Goal: Task Accomplishment & Management: Use online tool/utility

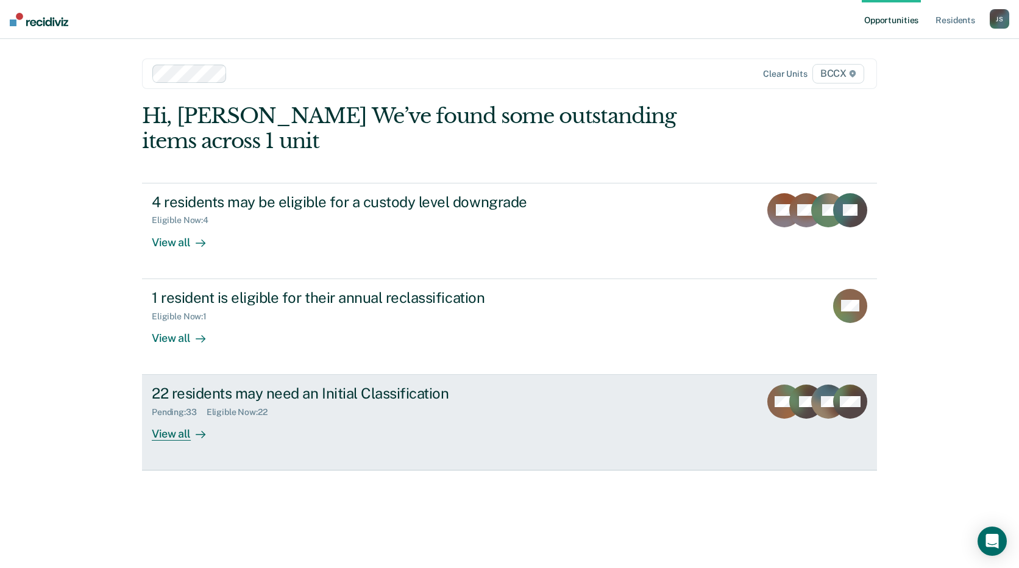
click at [363, 398] on div "22 residents may need an Initial Classification" at bounding box center [366, 394] width 428 height 18
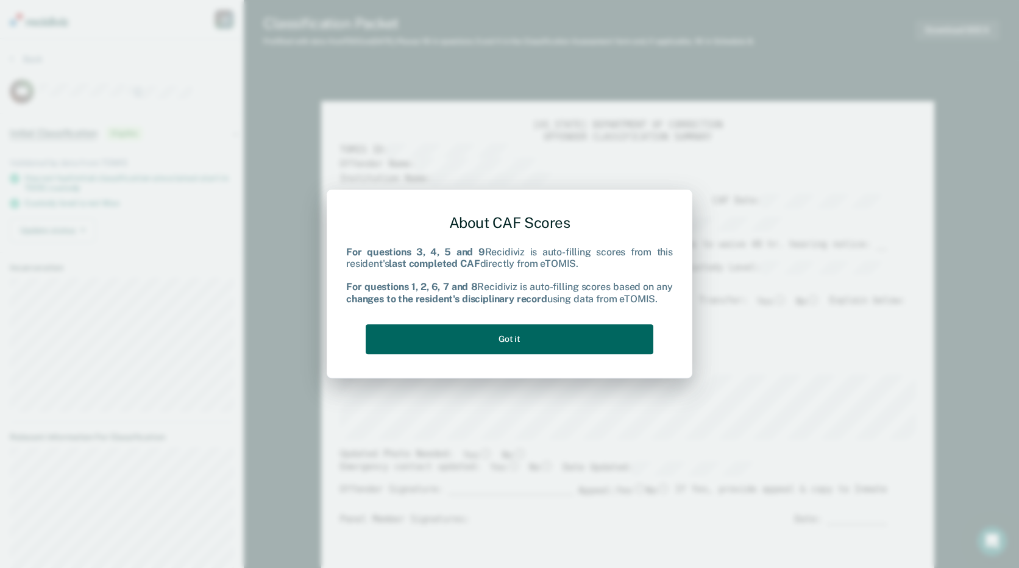
click at [444, 335] on button "Got it" at bounding box center [510, 339] width 288 height 30
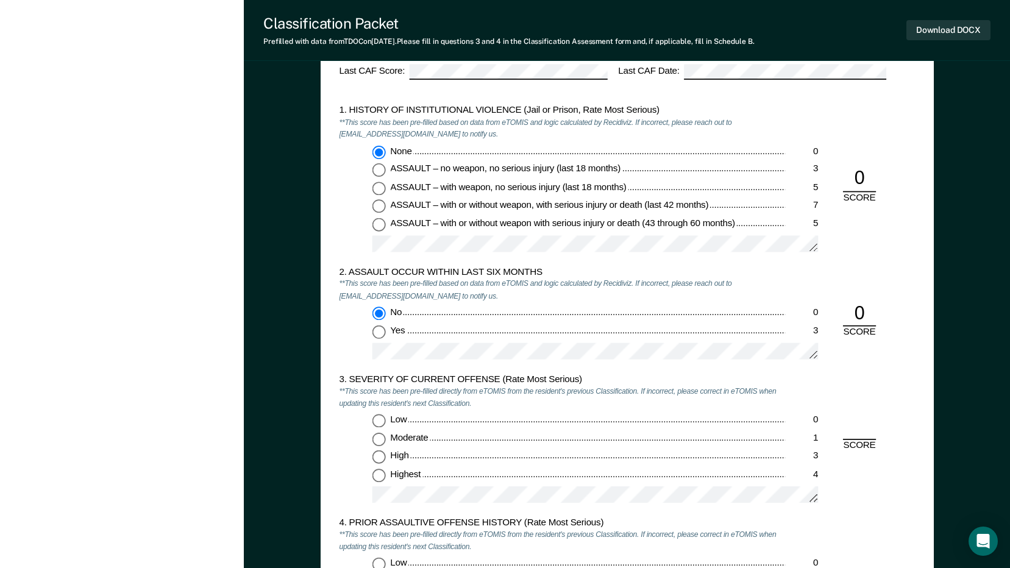
scroll to position [1158, 0]
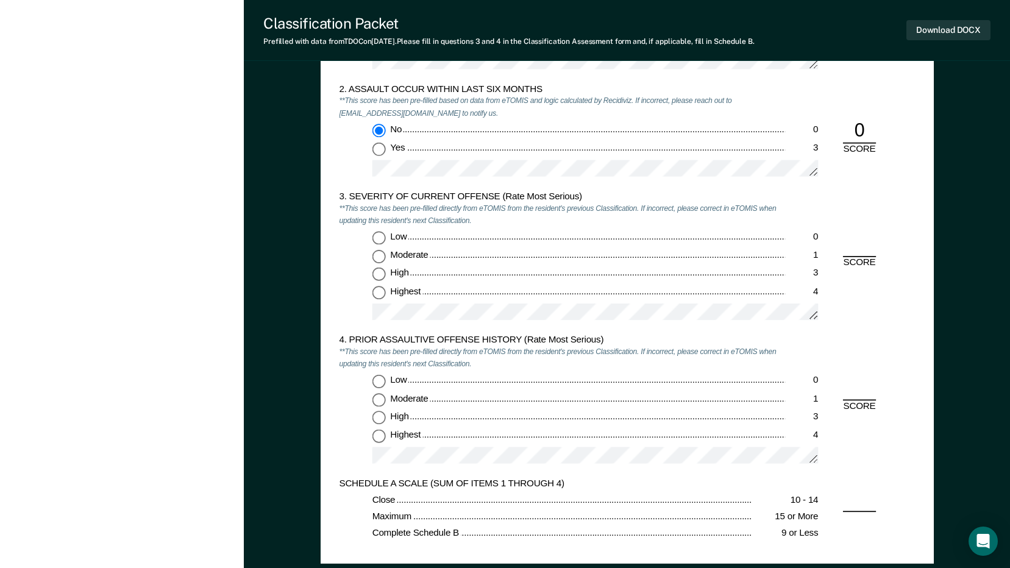
click at [380, 291] on input "Highest 4" at bounding box center [378, 292] width 13 height 13
type textarea "x"
radio input "true"
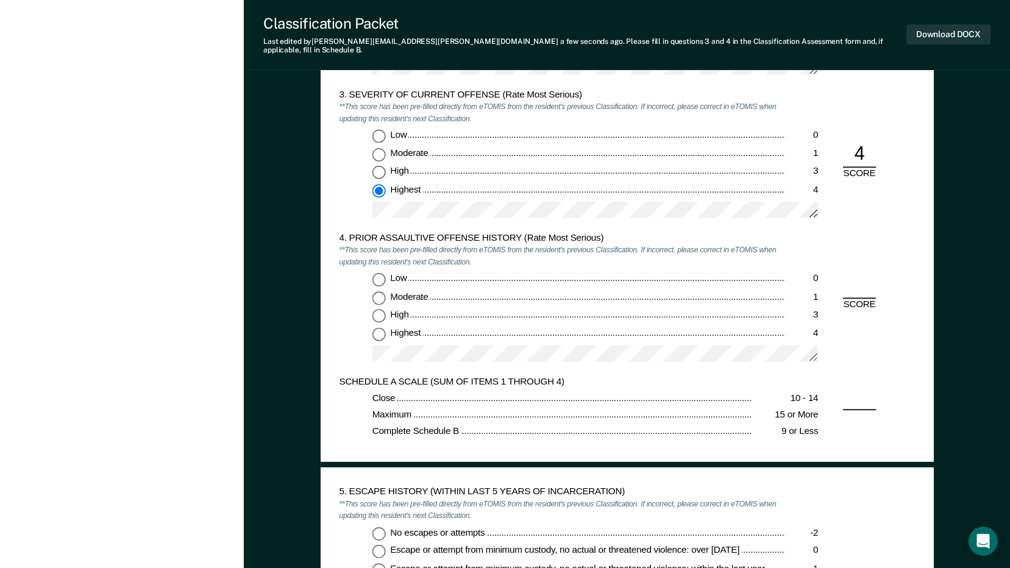
scroll to position [1280, 0]
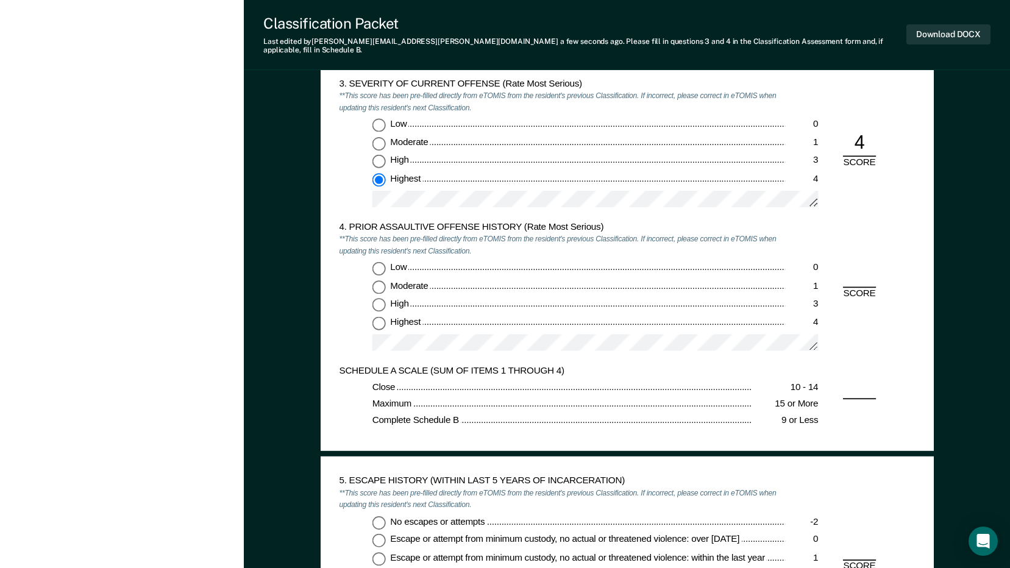
click at [378, 262] on input "Low 0" at bounding box center [378, 268] width 13 height 13
type textarea "x"
radio input "true"
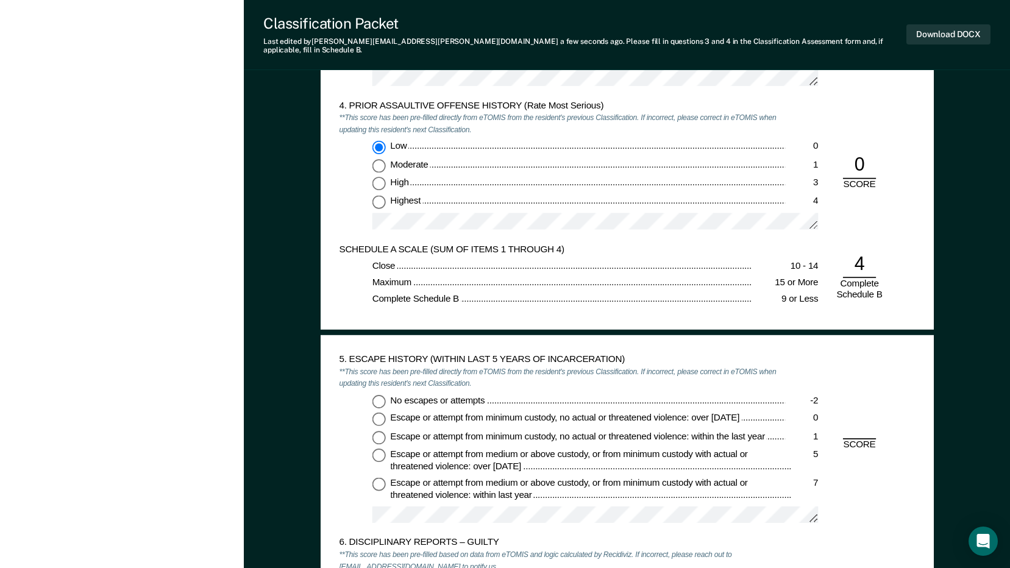
scroll to position [1402, 0]
click at [376, 394] on input "No escapes or attempts -2" at bounding box center [378, 400] width 13 height 13
type textarea "x"
radio input "true"
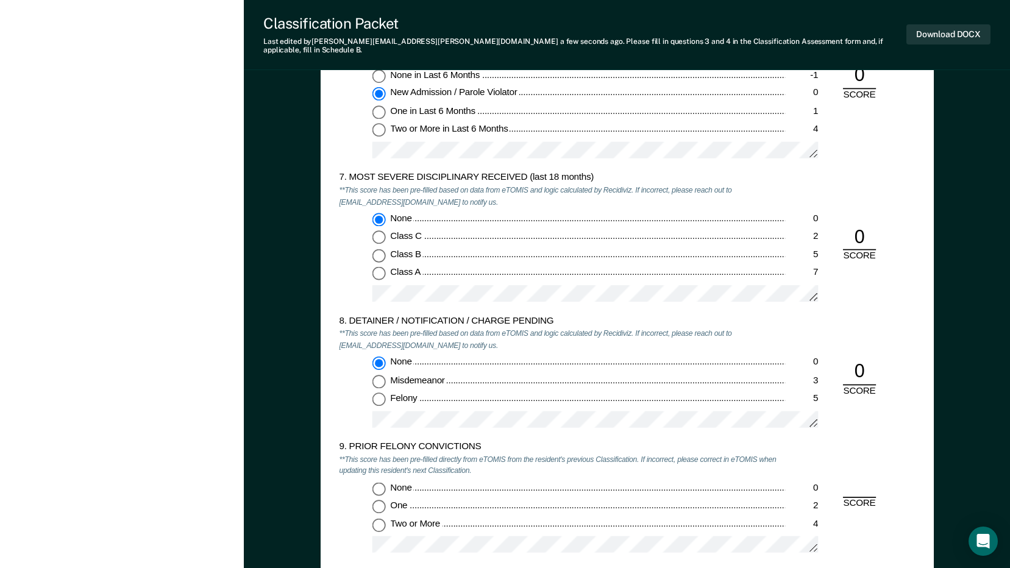
scroll to position [2011, 0]
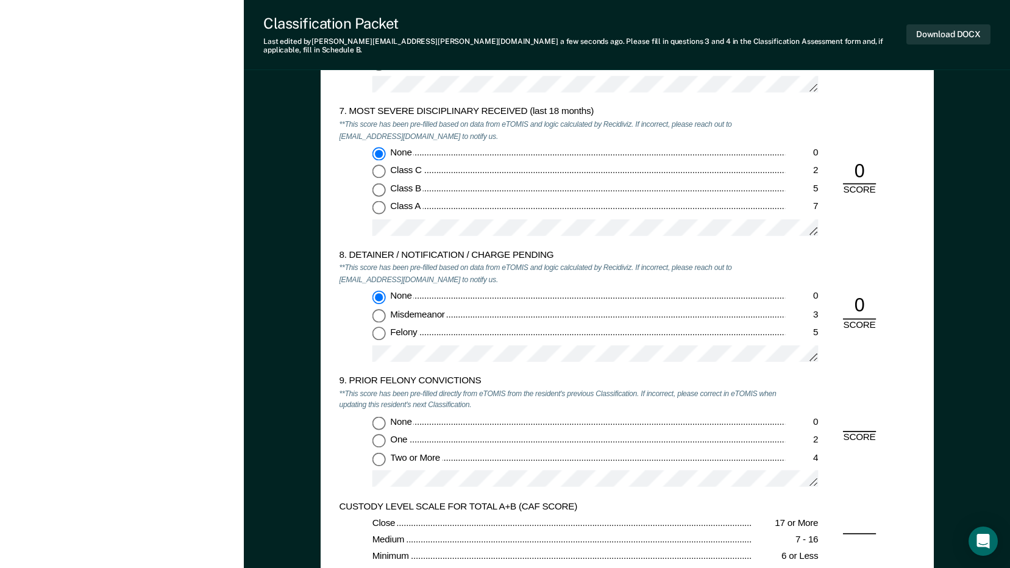
click at [376, 435] on input "One 2" at bounding box center [378, 441] width 13 height 13
type textarea "x"
radio input "true"
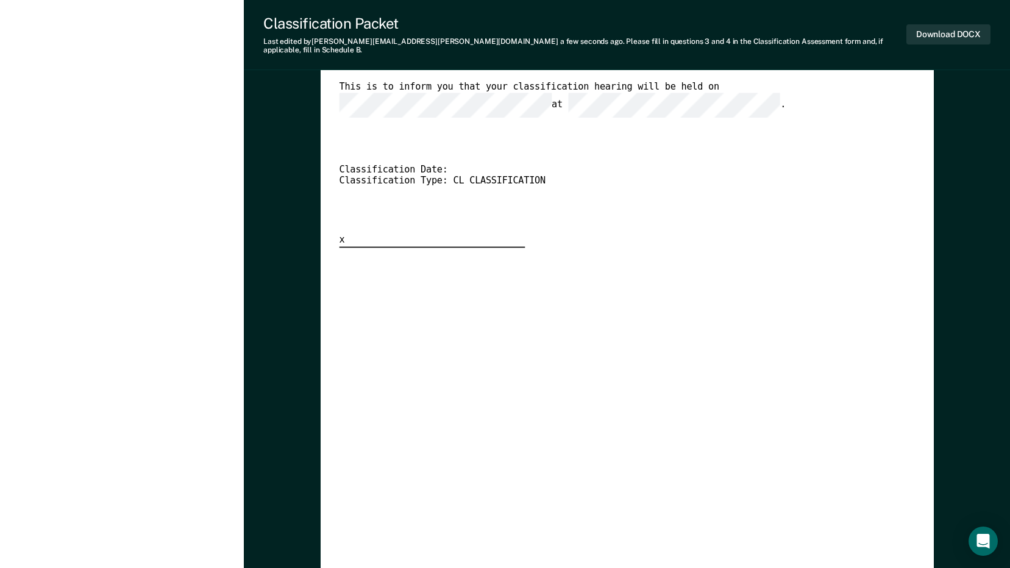
scroll to position [2255, 0]
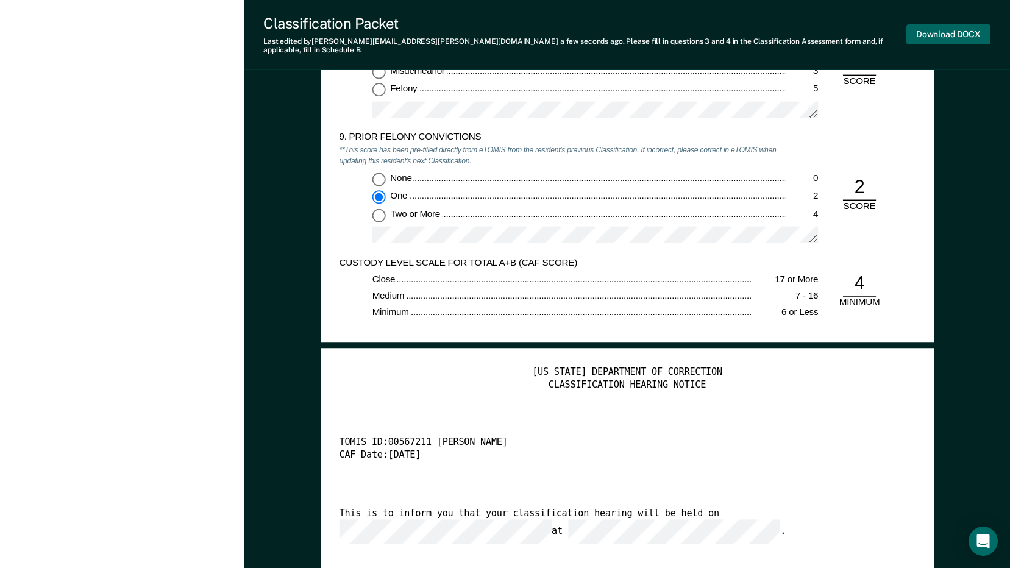
click at [947, 31] on button "Download DOCX" at bounding box center [948, 34] width 84 height 20
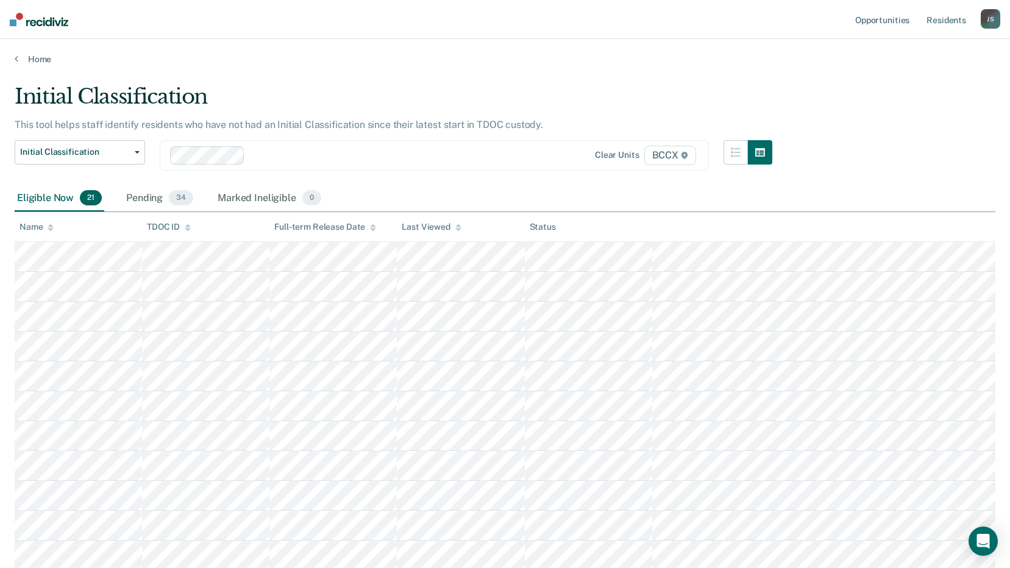
click at [50, 230] on icon at bounding box center [51, 229] width 6 height 3
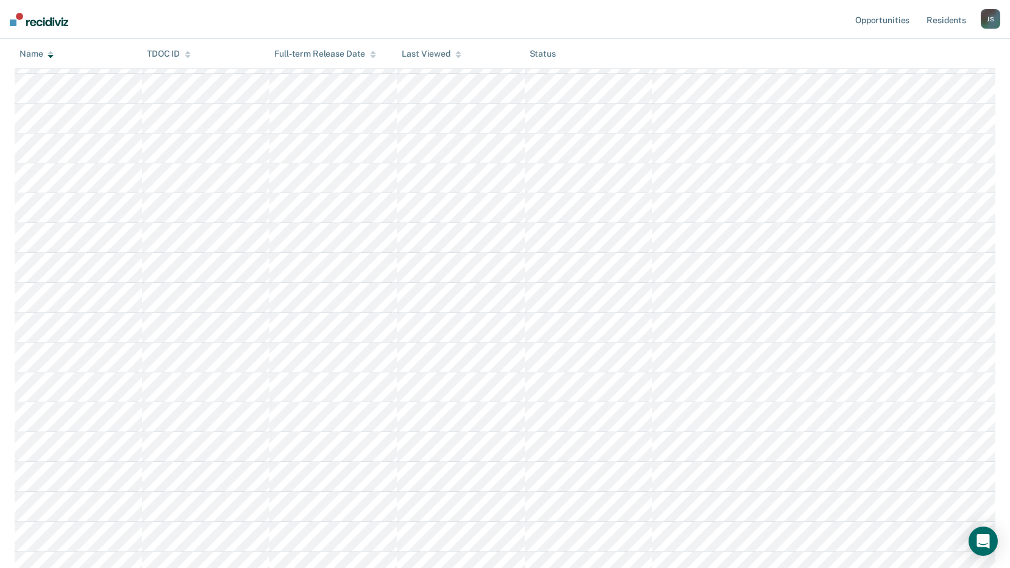
scroll to position [366, 0]
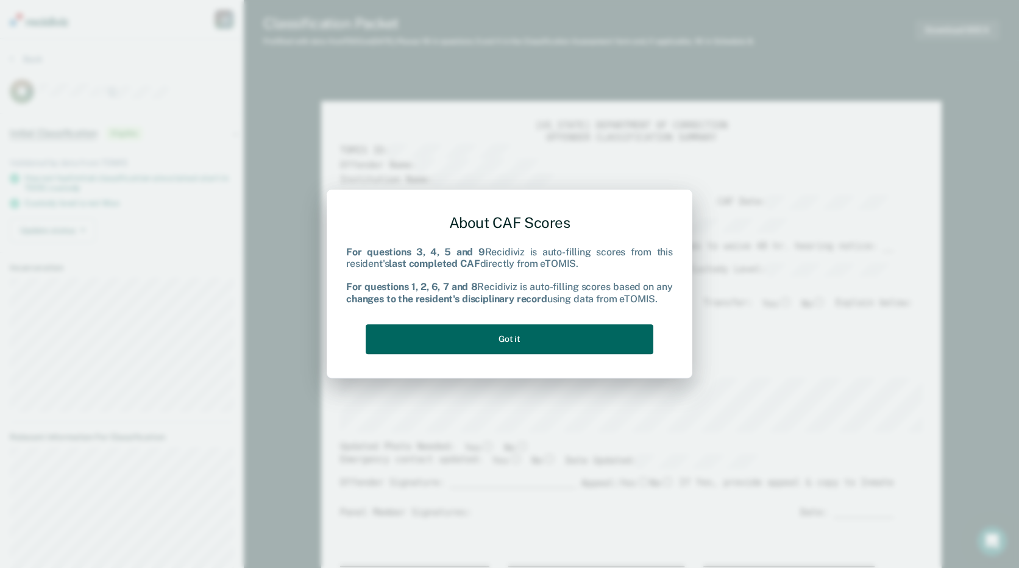
click at [555, 336] on button "Got it" at bounding box center [510, 339] width 288 height 30
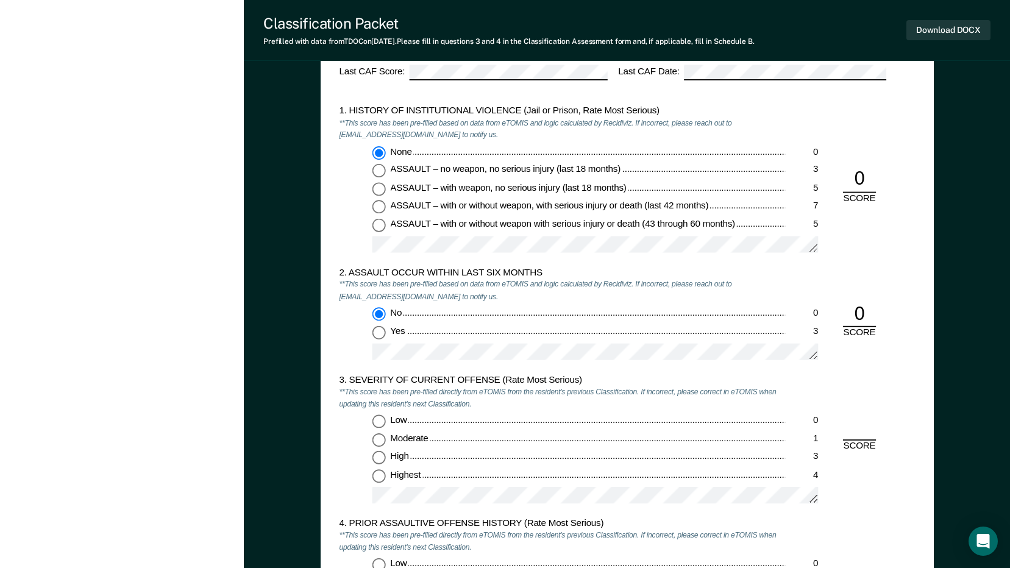
scroll to position [1097, 0]
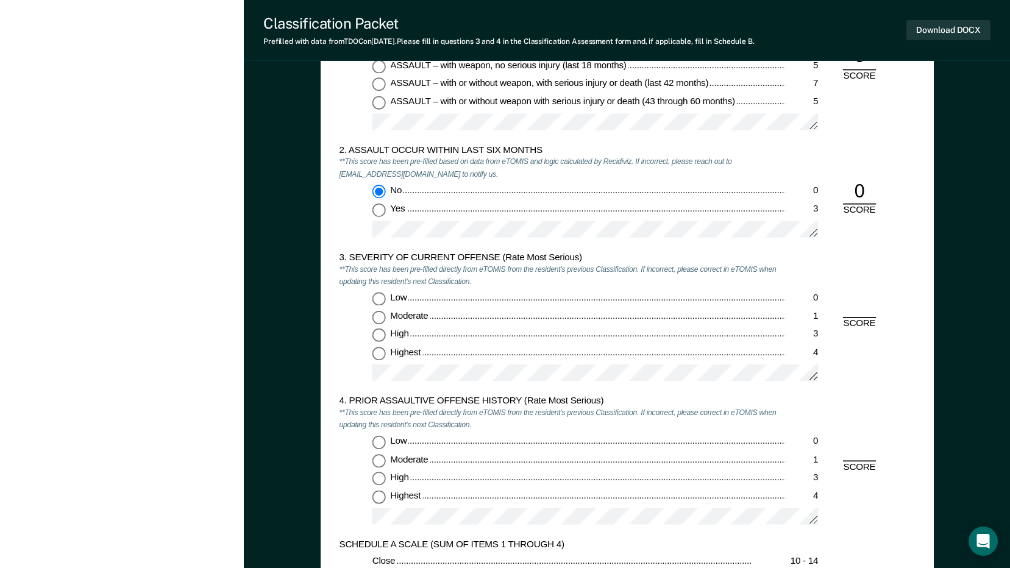
click at [380, 353] on input "Highest 4" at bounding box center [378, 353] width 13 height 13
type textarea "x"
radio input "true"
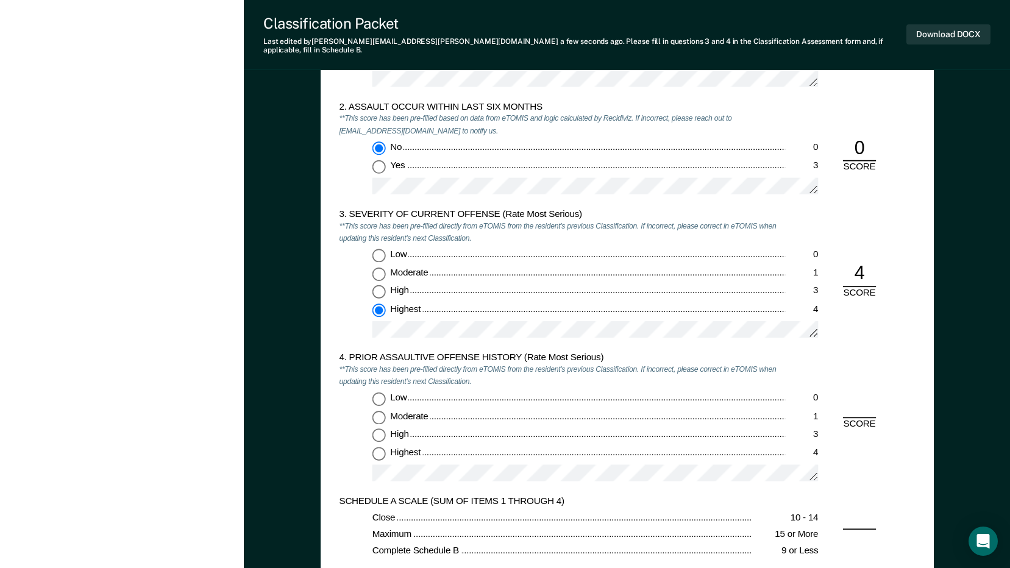
scroll to position [1219, 0]
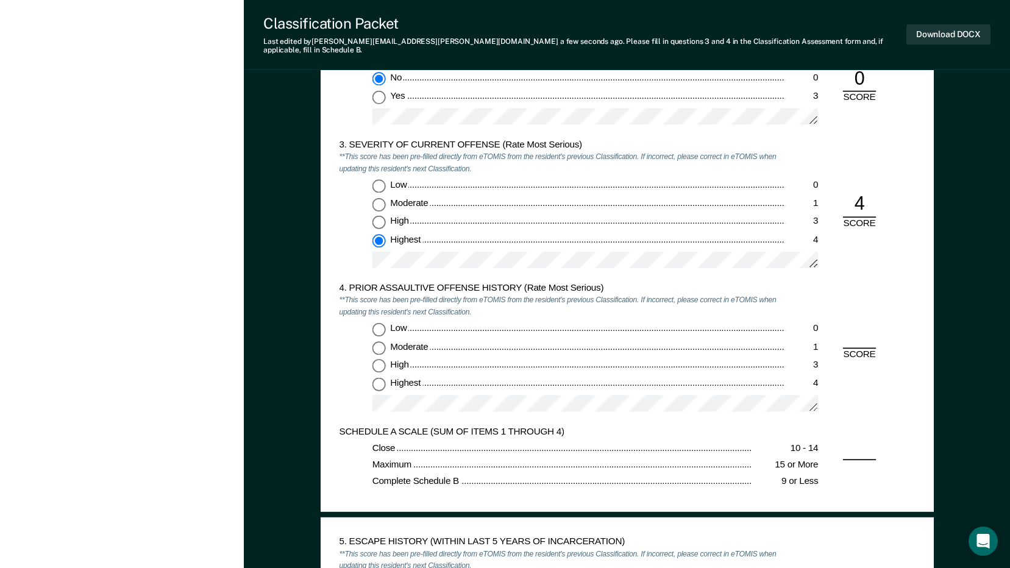
click at [379, 313] on div "4. PRIOR ASSAULTIVE OFFENSE HISTORY (Rate Most Serious) **This score has been p…" at bounding box center [562, 354] width 446 height 144
click at [380, 323] on input "Low 0" at bounding box center [378, 329] width 13 height 13
type textarea "x"
radio input "true"
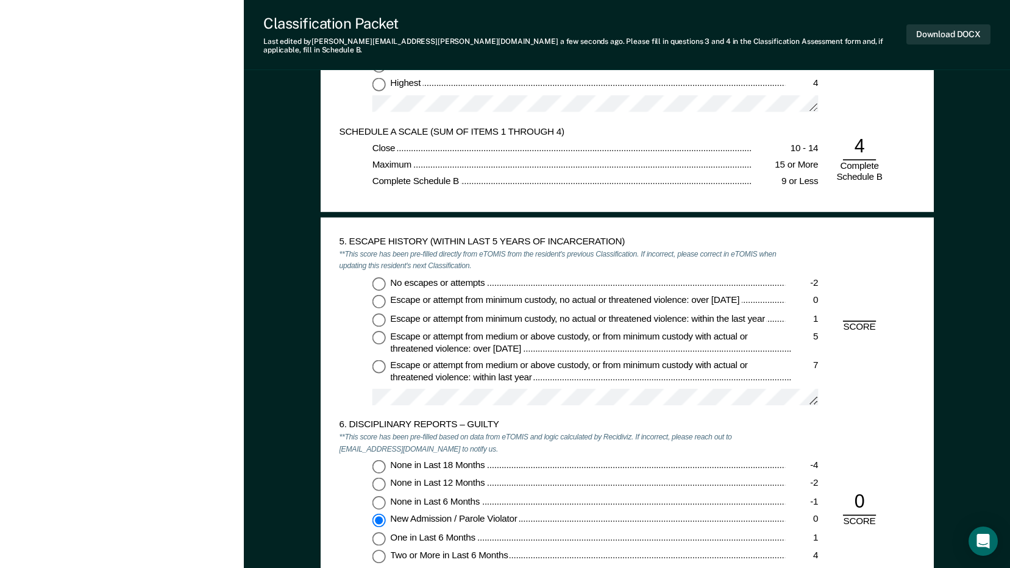
scroll to position [1524, 0]
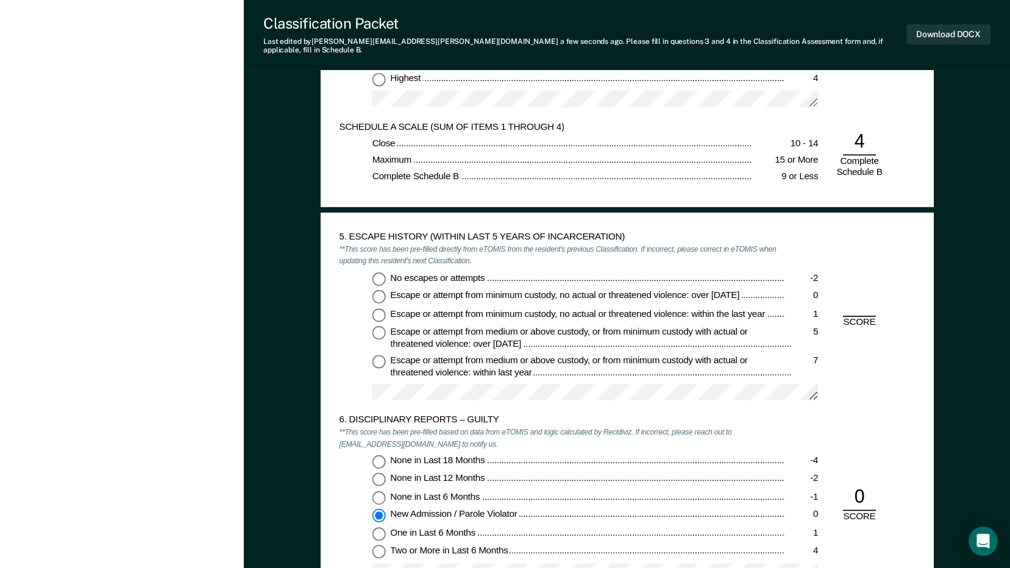
click at [378, 272] on input "No escapes or attempts -2" at bounding box center [378, 278] width 13 height 13
type textarea "x"
radio input "true"
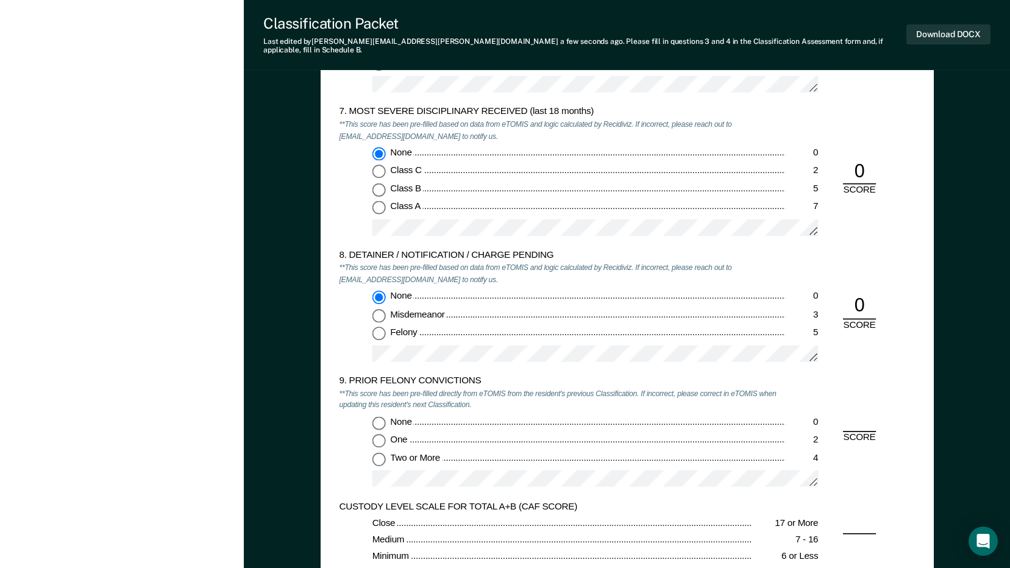
scroll to position [2133, 0]
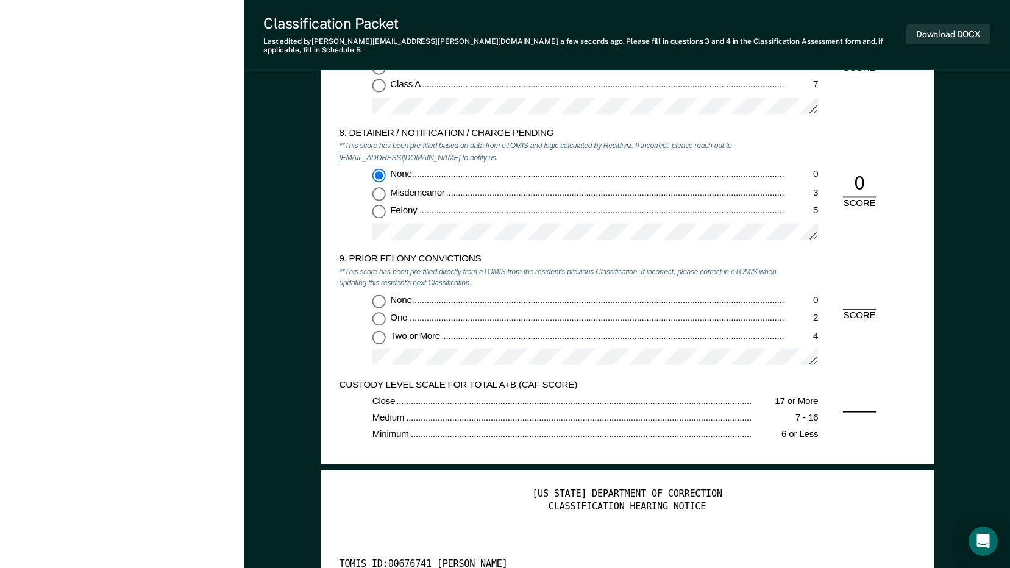
click at [380, 294] on input "None 0" at bounding box center [378, 300] width 13 height 13
type textarea "x"
radio input "true"
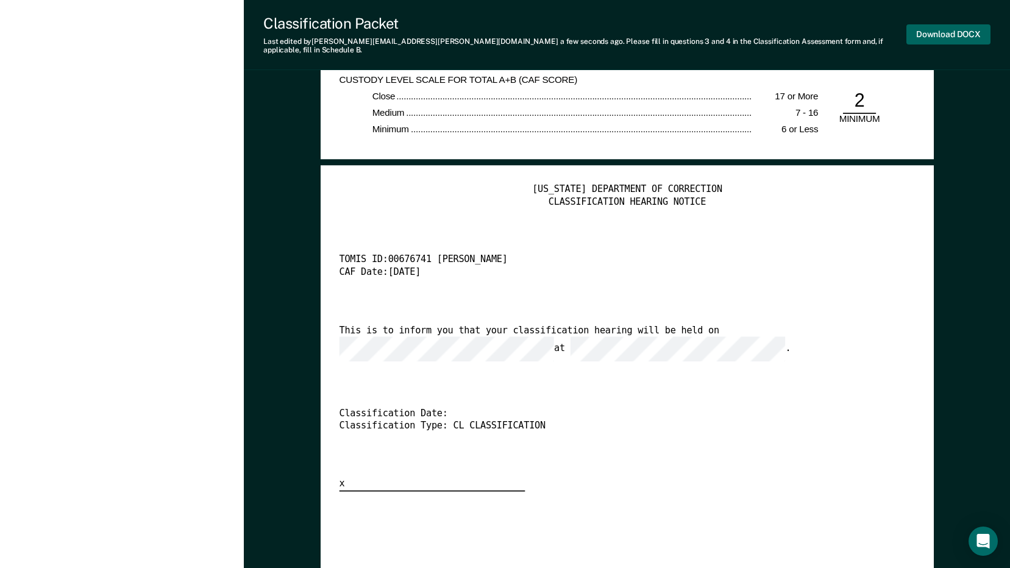
click at [963, 35] on button "Download DOCX" at bounding box center [948, 34] width 84 height 20
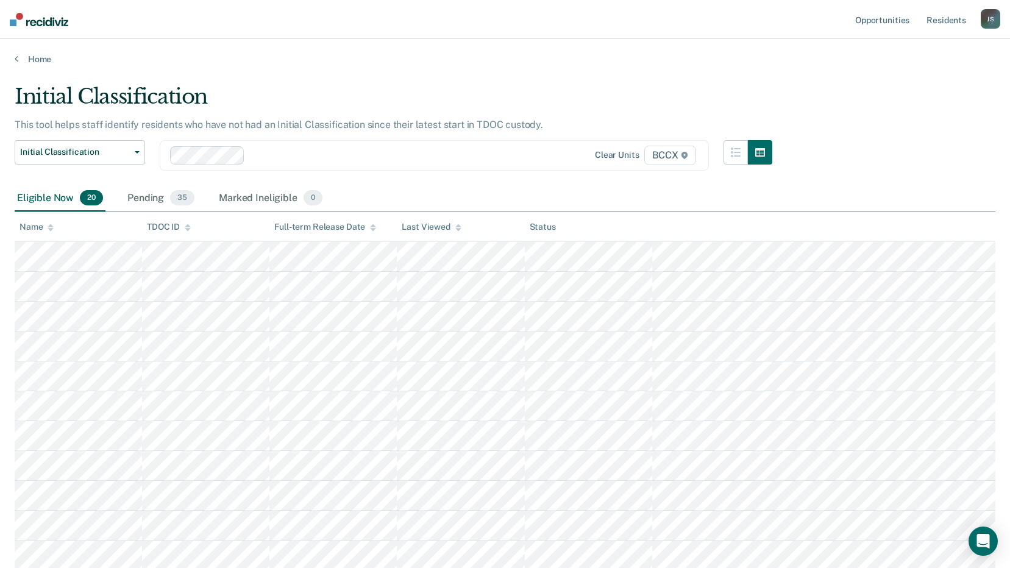
click at [49, 230] on icon at bounding box center [51, 228] width 6 height 8
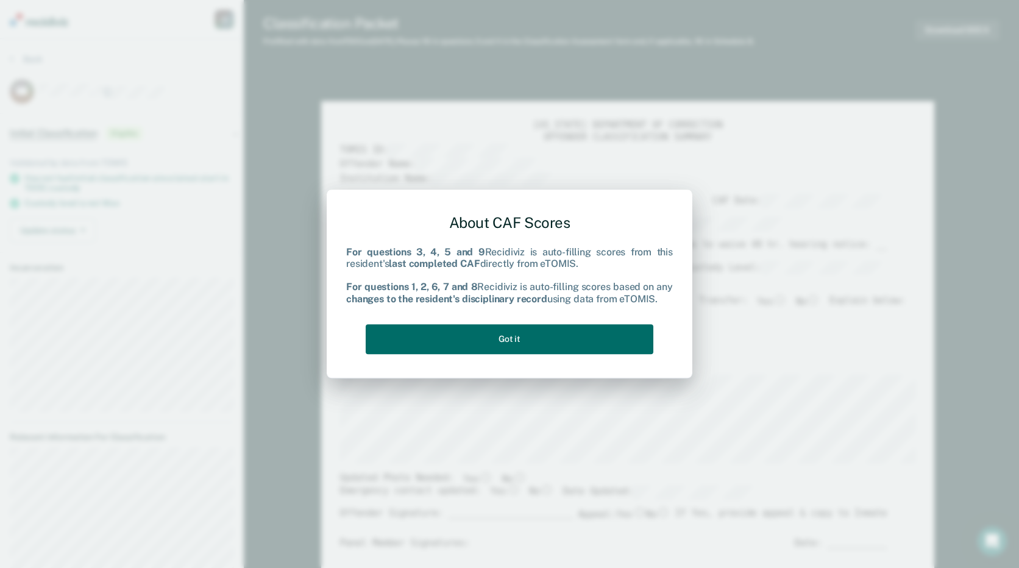
click at [532, 319] on div "About CAF Scores For questions 3, 4, 5 and 9 Recidiviz is auto-filling scores f…" at bounding box center [509, 281] width 327 height 155
click at [531, 332] on button "Got it" at bounding box center [510, 339] width 288 height 30
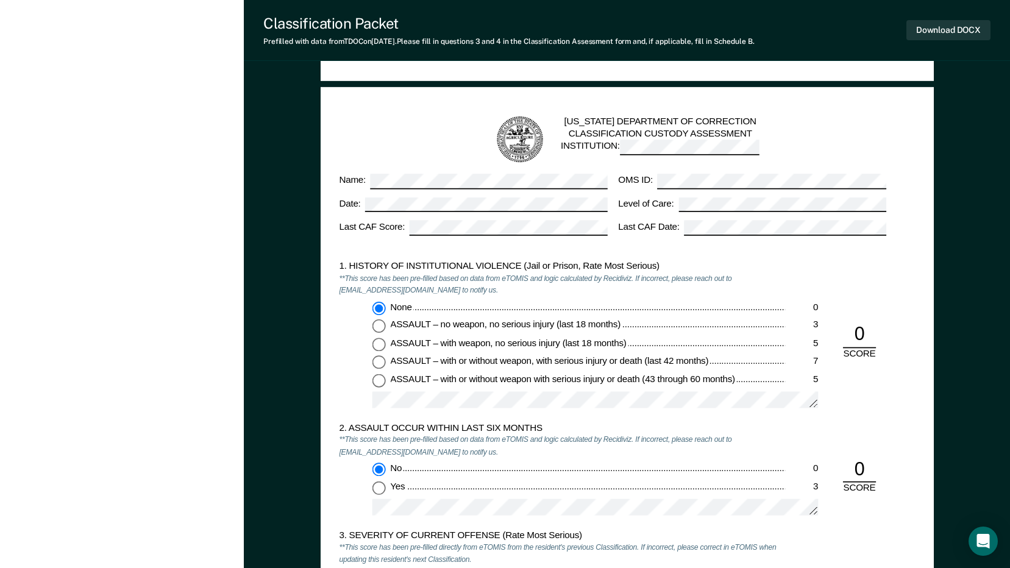
scroll to position [975, 0]
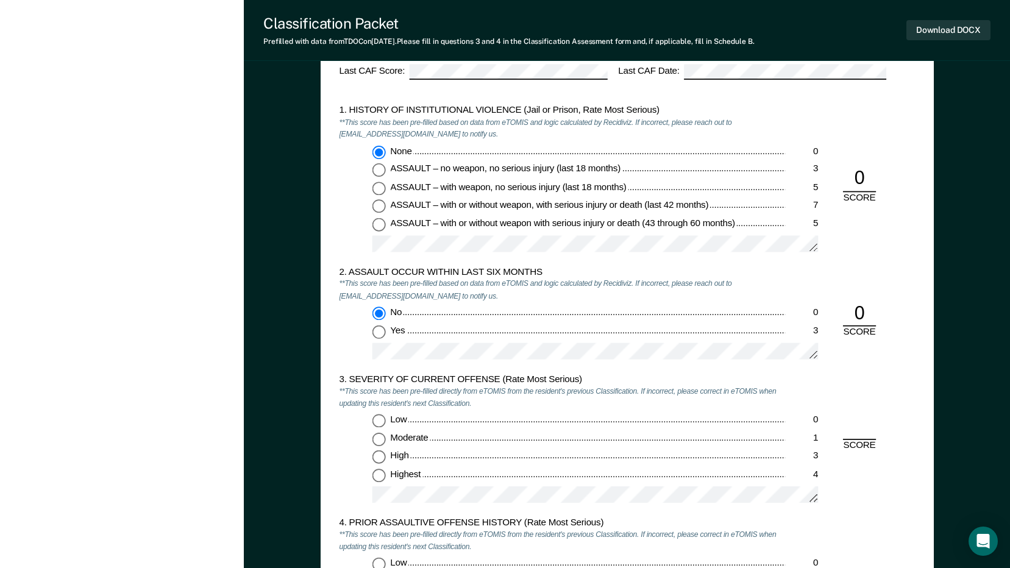
click at [378, 473] on input "Highest 4" at bounding box center [378, 475] width 13 height 13
type textarea "x"
radio input "true"
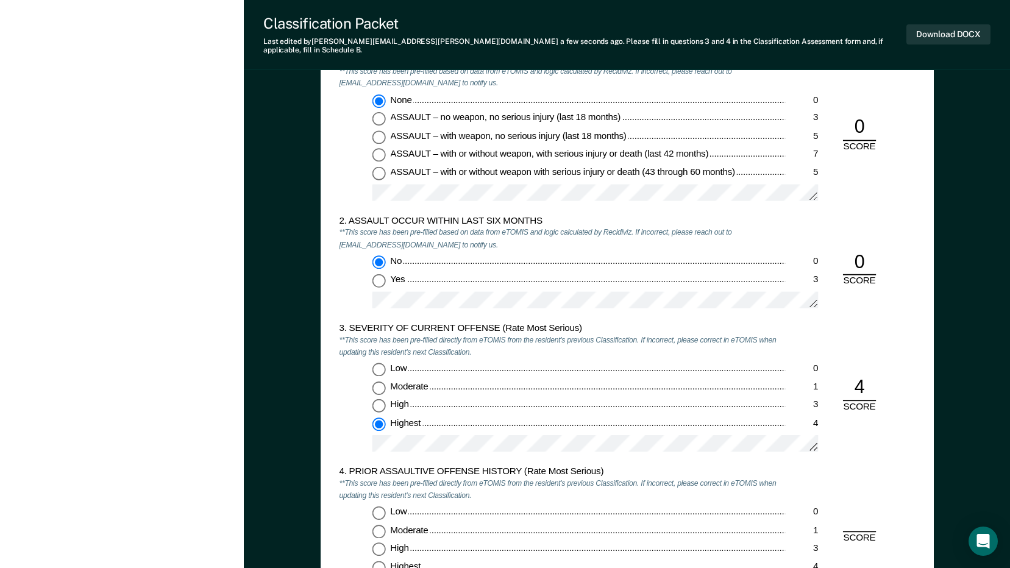
scroll to position [1219, 0]
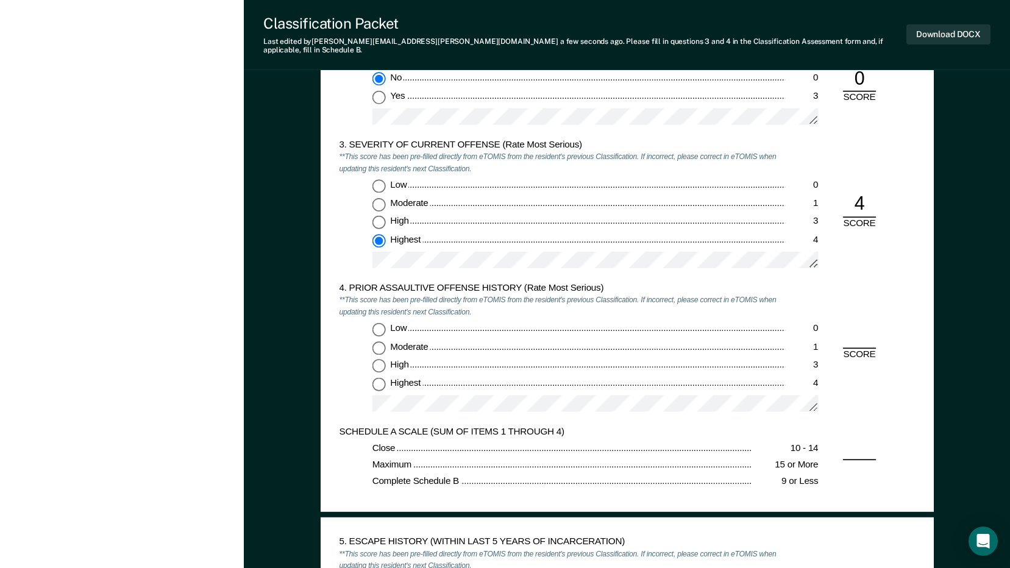
click at [380, 377] on input "Highest 4" at bounding box center [378, 383] width 13 height 13
type textarea "x"
radio input "true"
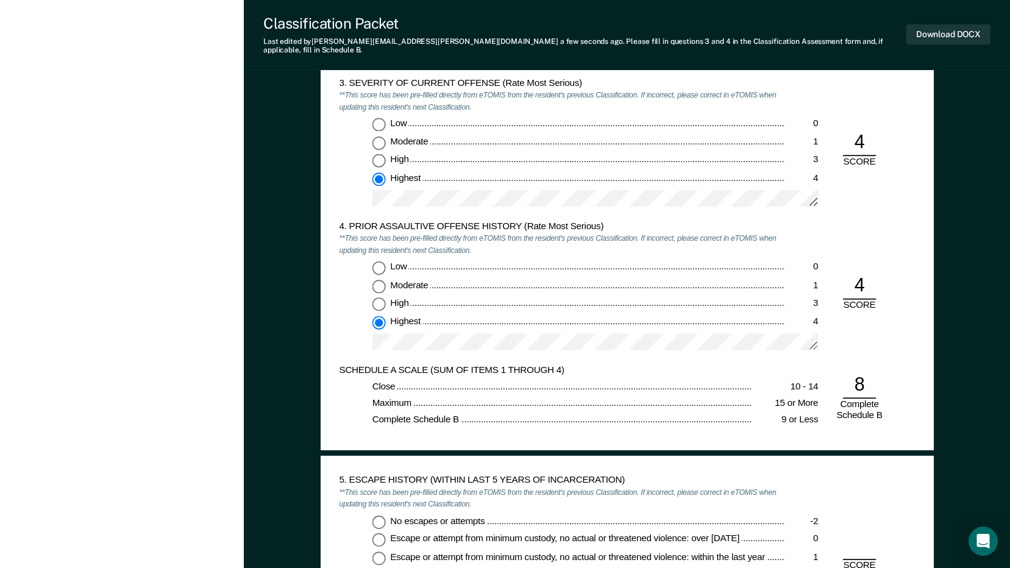
scroll to position [1463, 0]
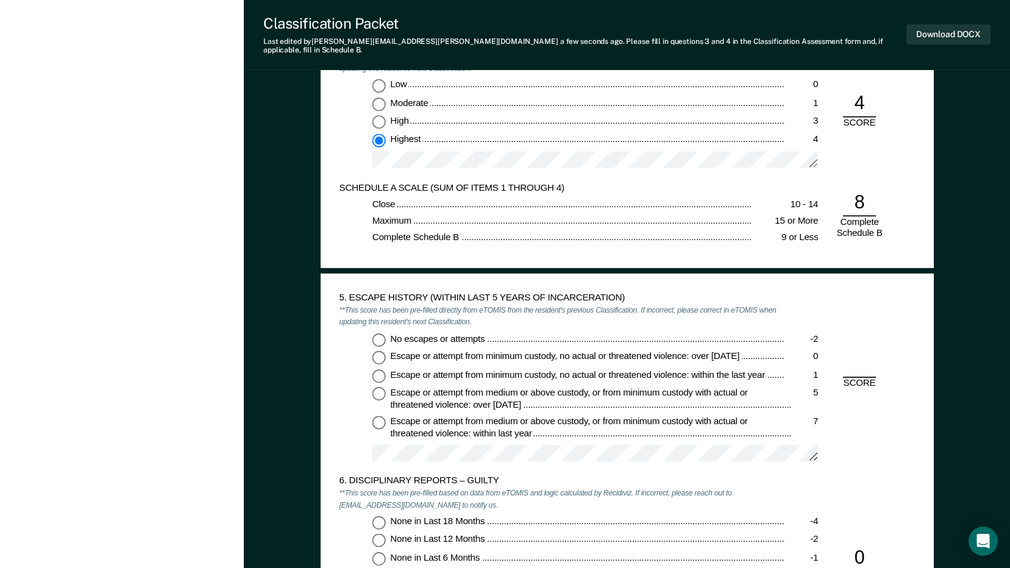
click at [375, 333] on input "No escapes or attempts -2" at bounding box center [378, 339] width 13 height 13
type textarea "x"
radio input "true"
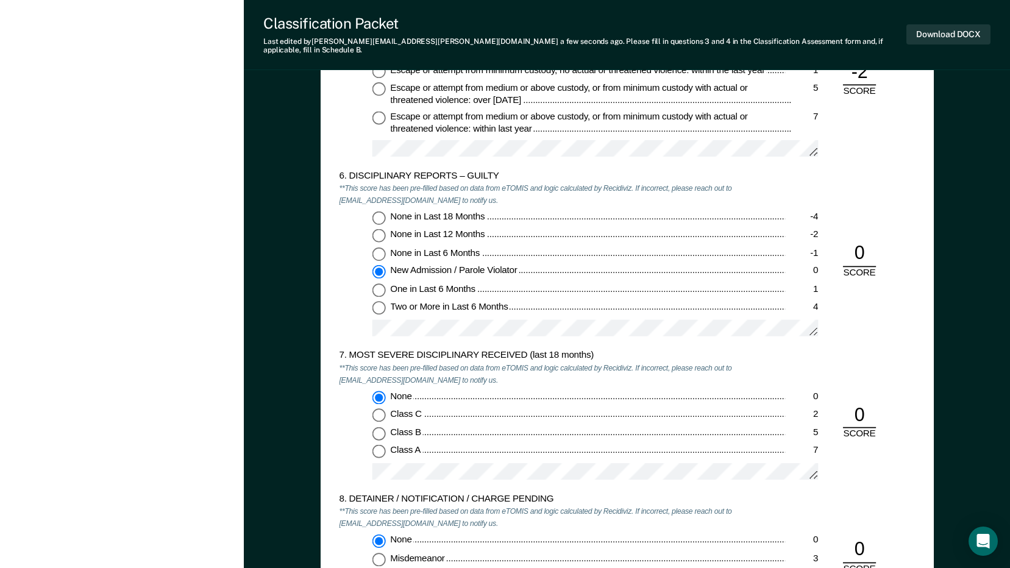
scroll to position [2011, 0]
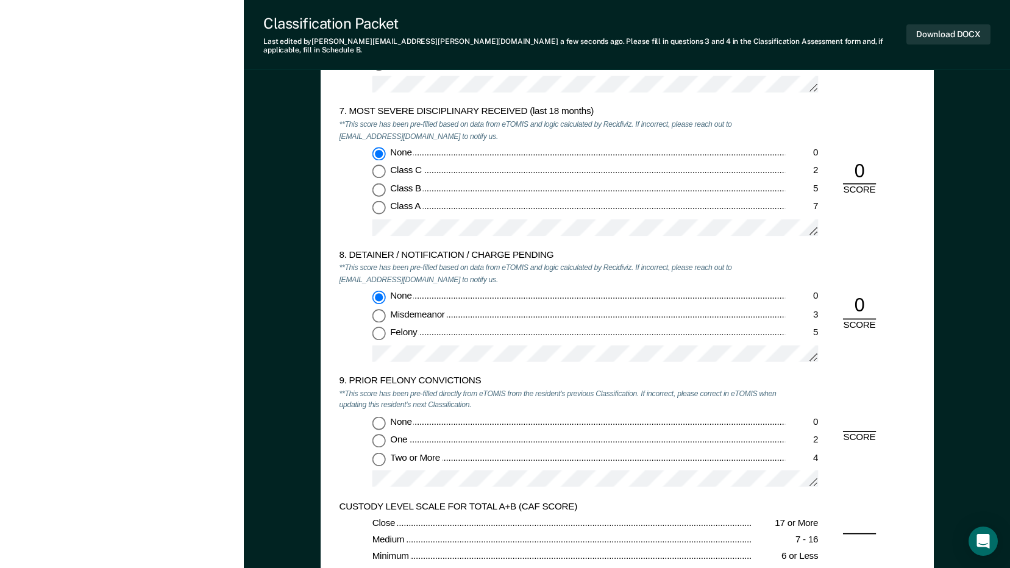
click at [383, 452] on input "Two or More 4" at bounding box center [378, 458] width 13 height 13
type textarea "x"
radio input "true"
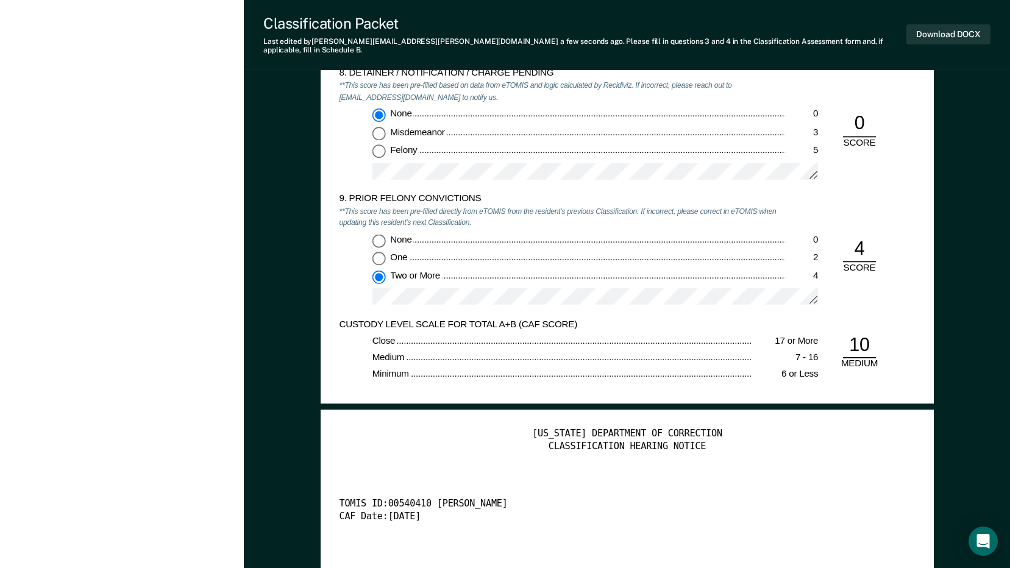
scroll to position [2194, 0]
click at [962, 31] on button "Download DOCX" at bounding box center [948, 34] width 84 height 20
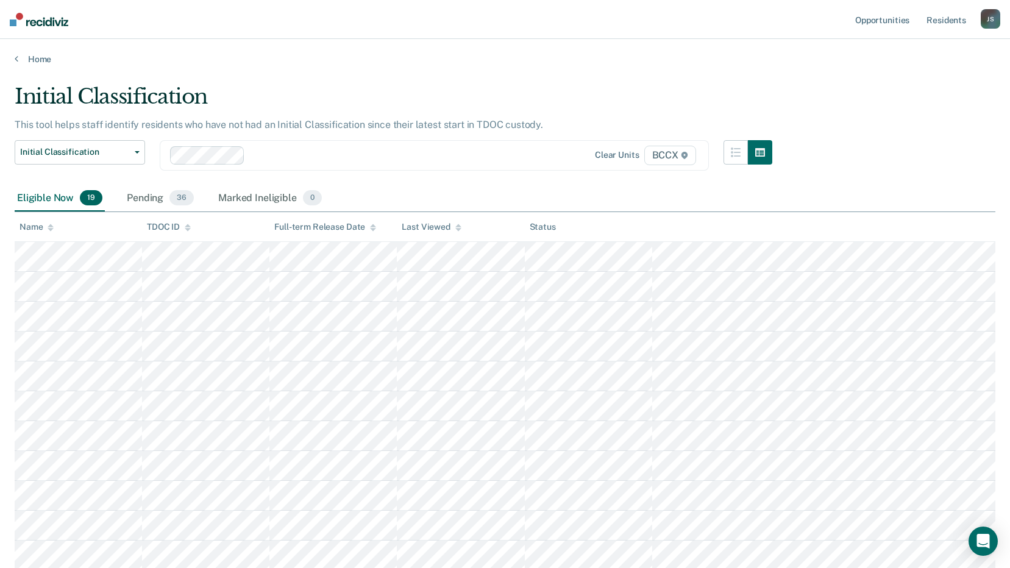
click at [49, 229] on icon at bounding box center [51, 229] width 6 height 3
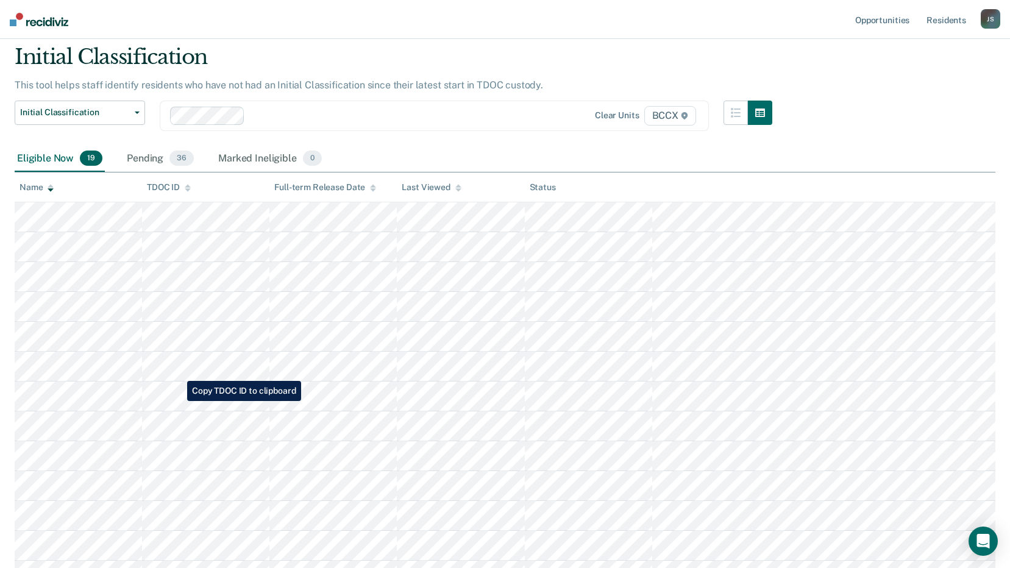
scroll to position [61, 0]
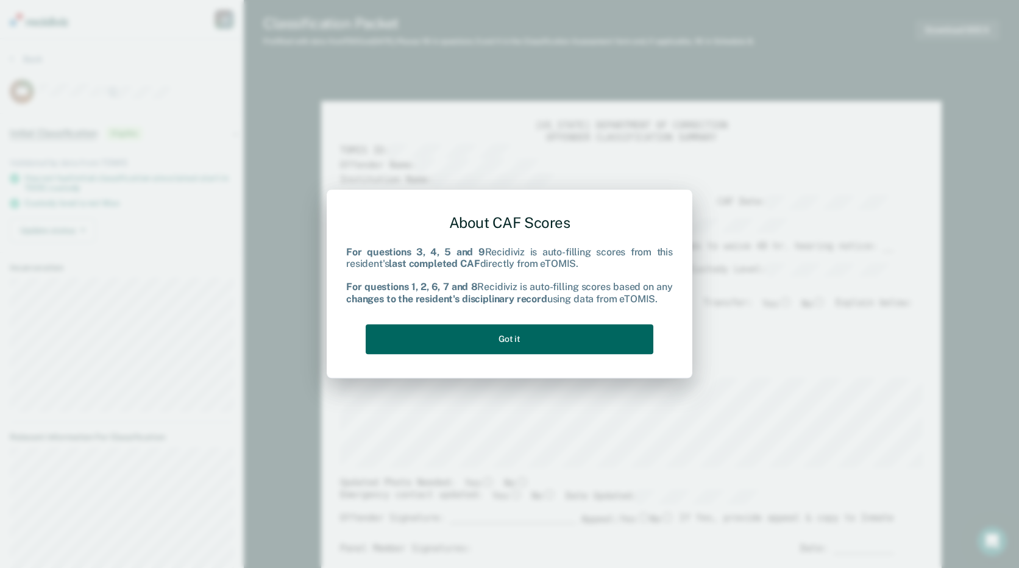
click at [501, 344] on button "Got it" at bounding box center [510, 339] width 288 height 30
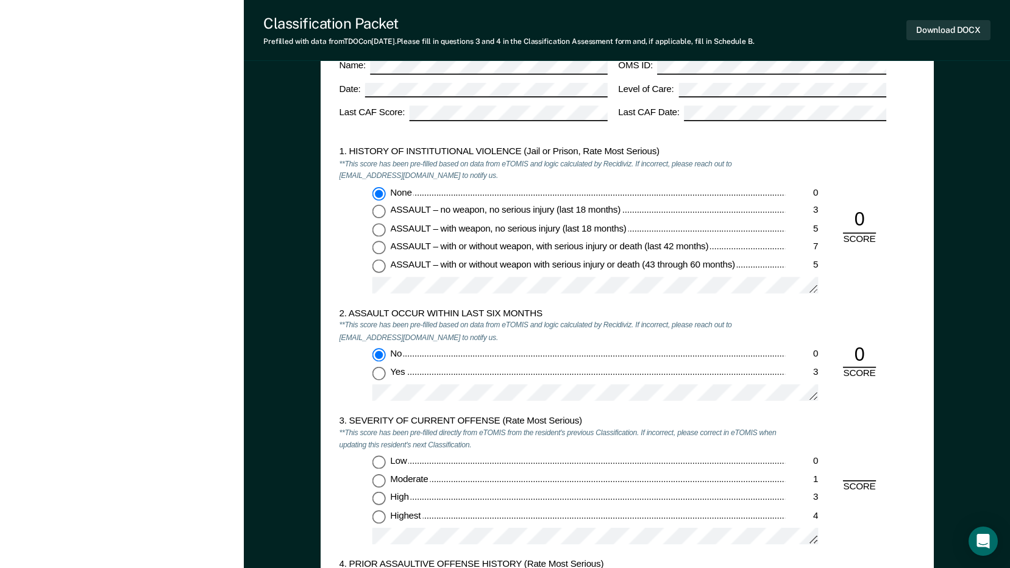
scroll to position [1158, 0]
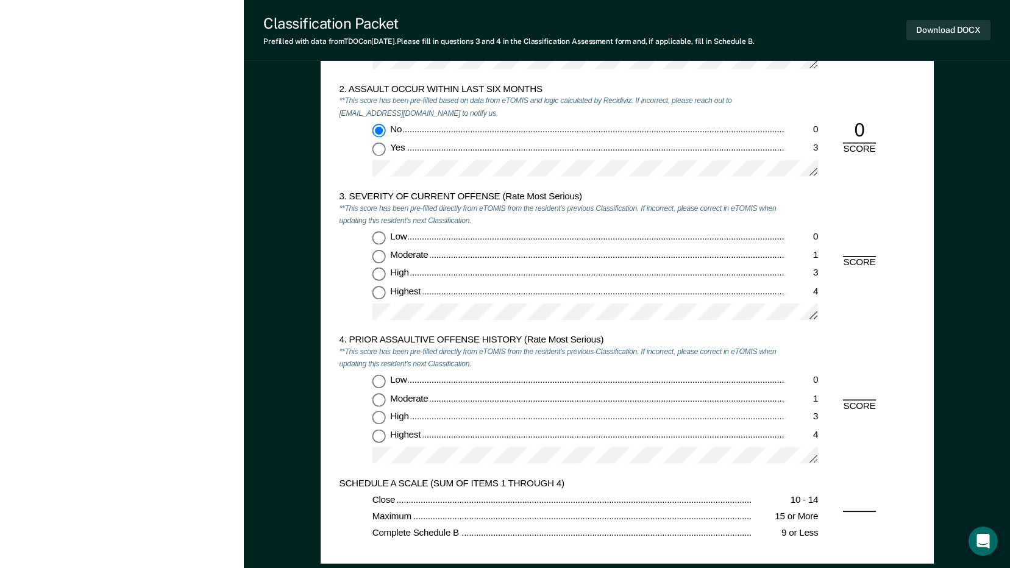
click at [380, 290] on input "Highest 4" at bounding box center [378, 292] width 13 height 13
type textarea "x"
radio input "true"
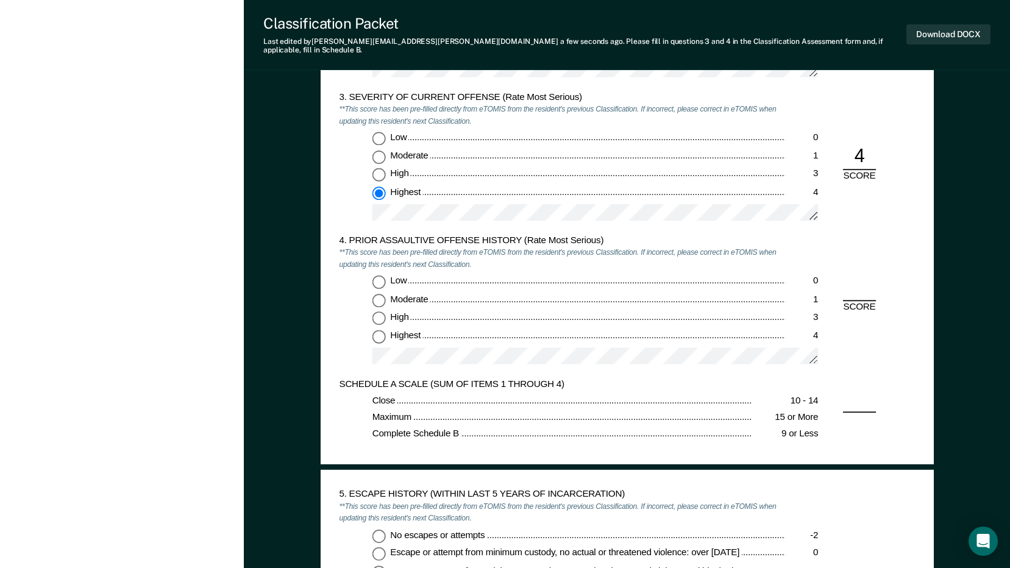
scroll to position [1280, 0]
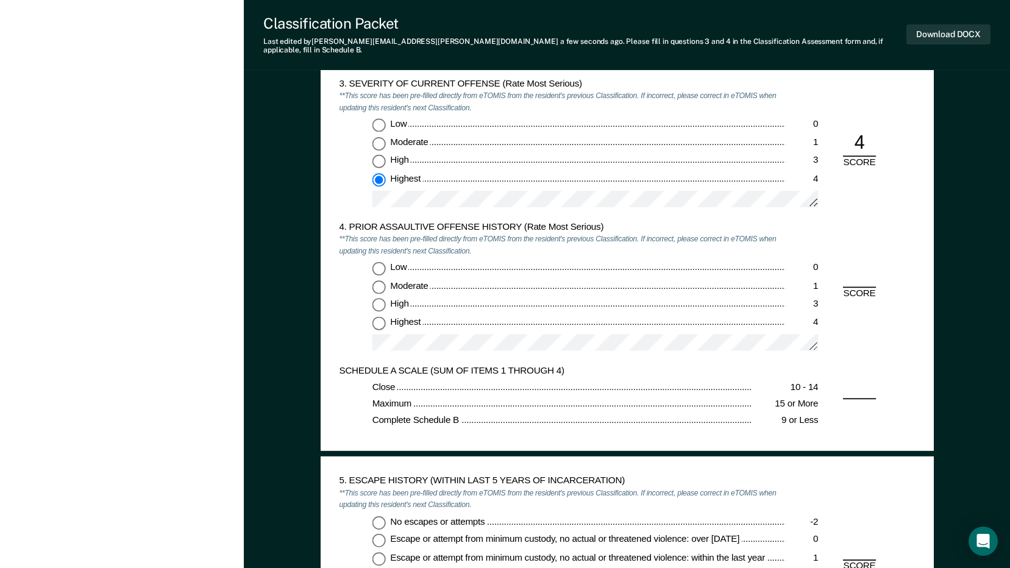
click at [379, 262] on input "Low 0" at bounding box center [378, 268] width 13 height 13
type textarea "x"
radio input "true"
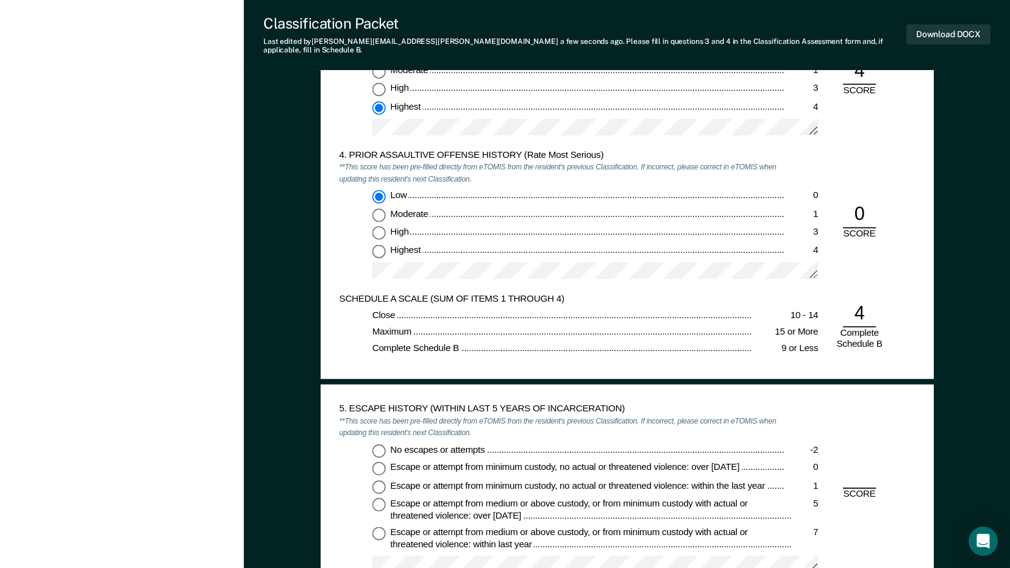
scroll to position [1524, 0]
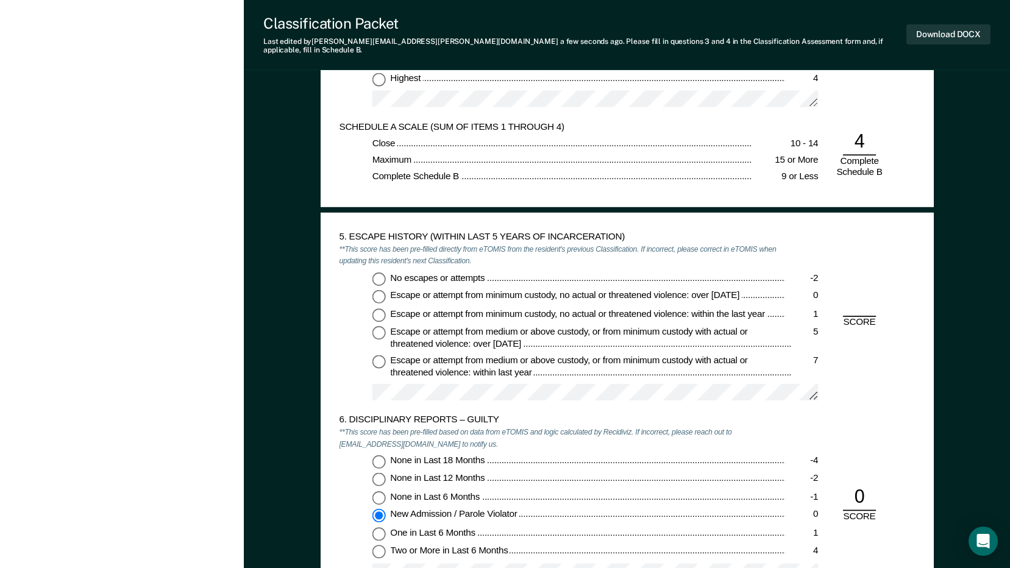
click at [379, 273] on input "No escapes or attempts -2" at bounding box center [378, 278] width 13 height 13
type textarea "x"
radio input "true"
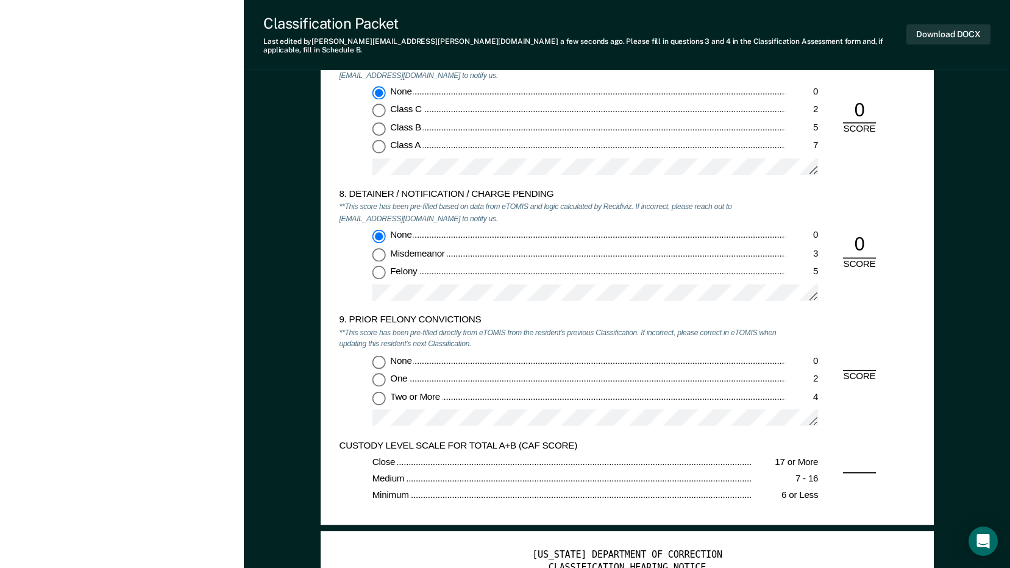
scroll to position [2255, 0]
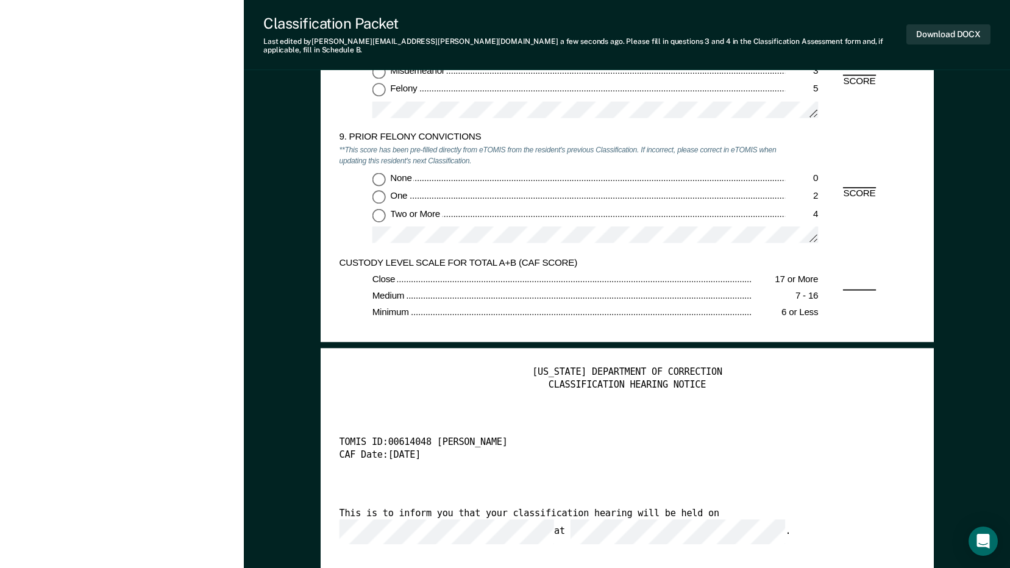
click at [379, 191] on input "One 2" at bounding box center [378, 197] width 13 height 13
type textarea "x"
radio input "true"
click at [933, 28] on button "Download DOCX" at bounding box center [948, 34] width 84 height 20
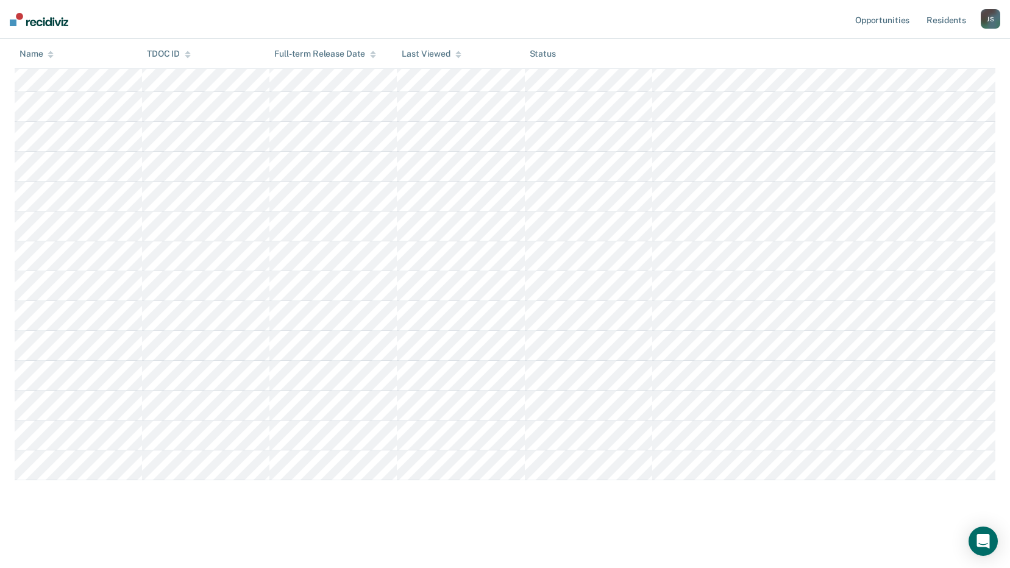
scroll to position [61, 0]
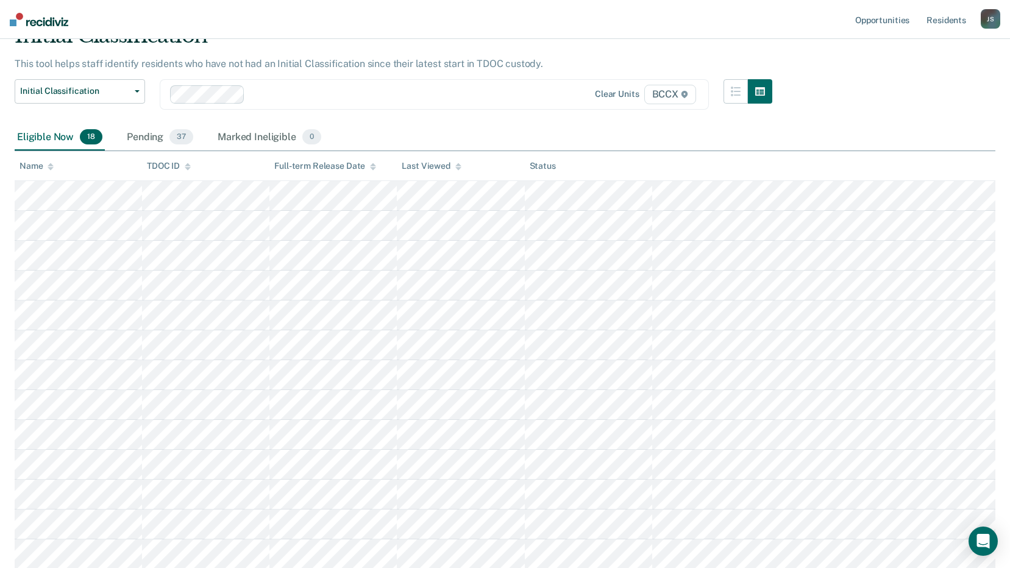
click at [50, 169] on icon at bounding box center [51, 168] width 6 height 3
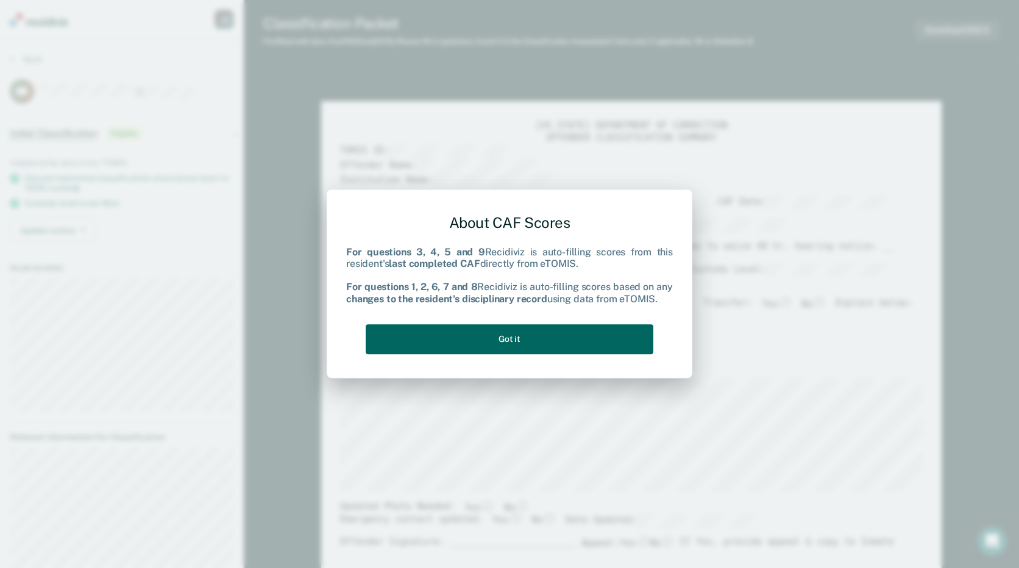
click at [555, 349] on button "Got it" at bounding box center [510, 339] width 288 height 30
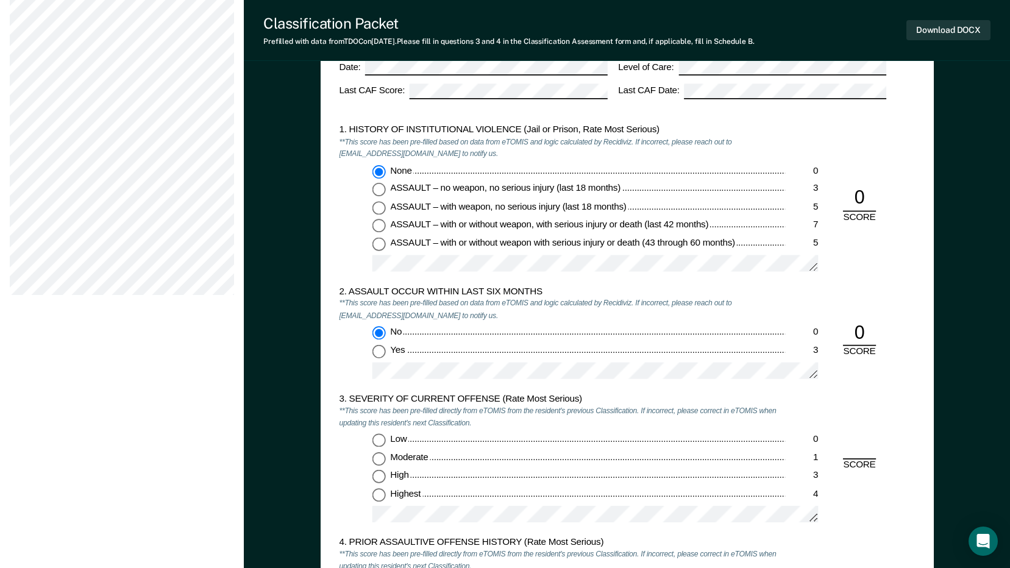
scroll to position [975, 0]
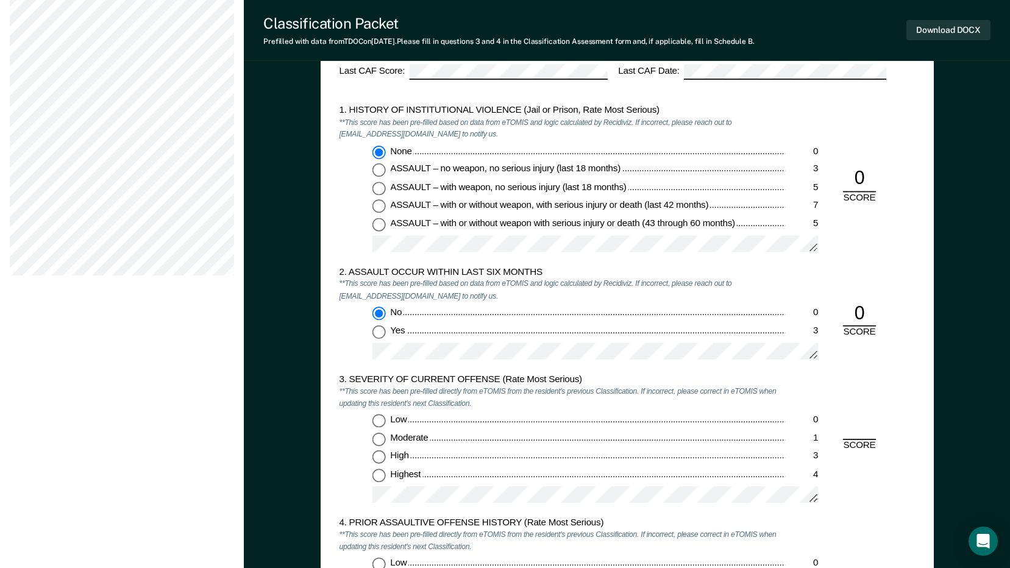
click at [378, 458] on input "High 3" at bounding box center [378, 456] width 13 height 13
type textarea "x"
radio input "true"
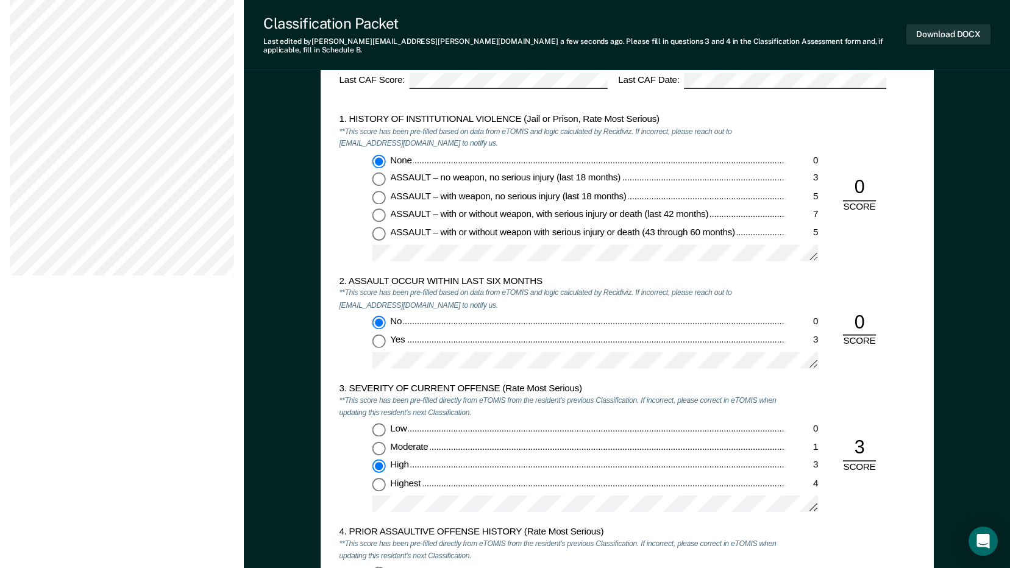
scroll to position [1219, 0]
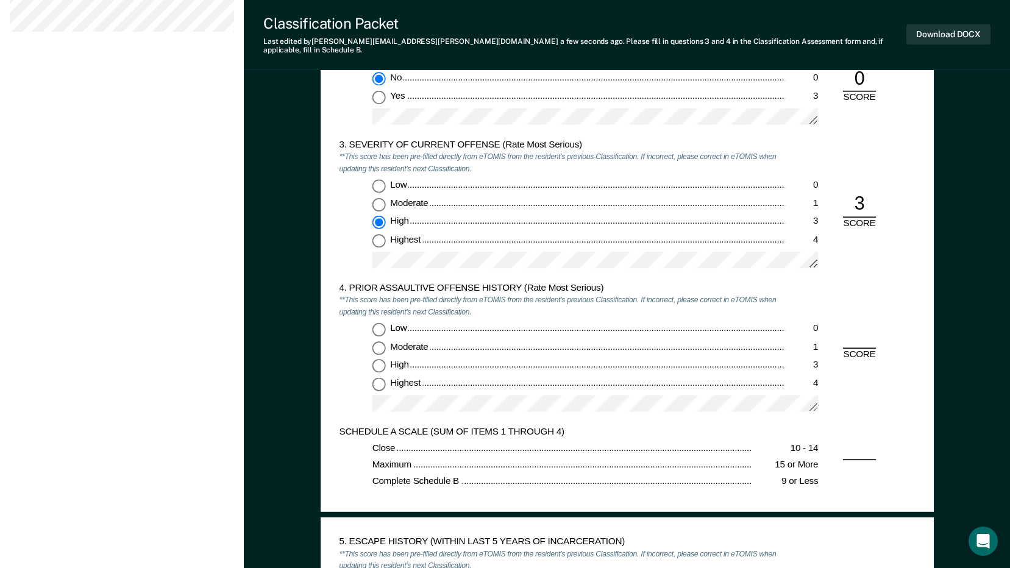
click at [379, 377] on input "Highest 4" at bounding box center [378, 383] width 13 height 13
type textarea "x"
radio input "true"
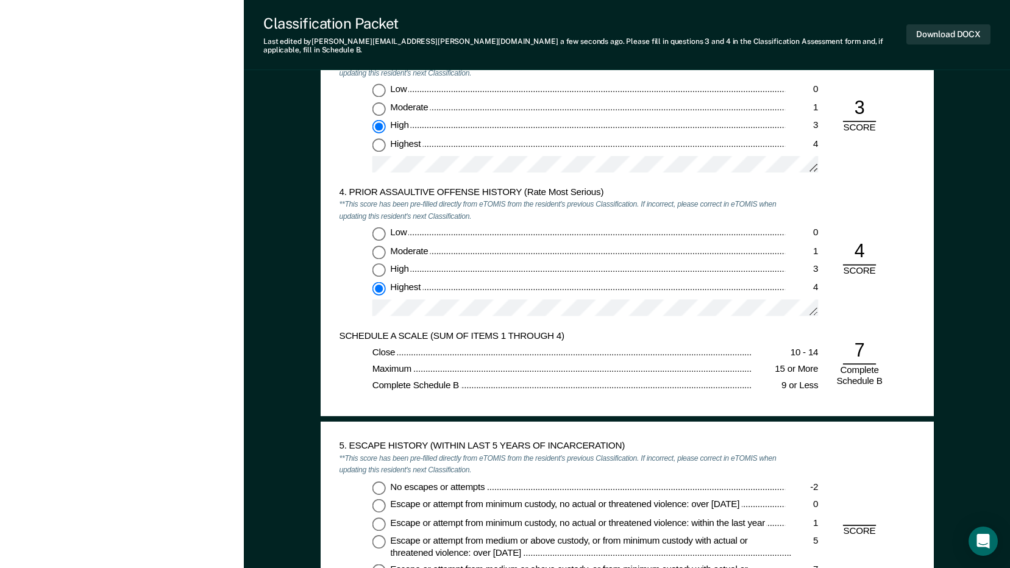
scroll to position [1402, 0]
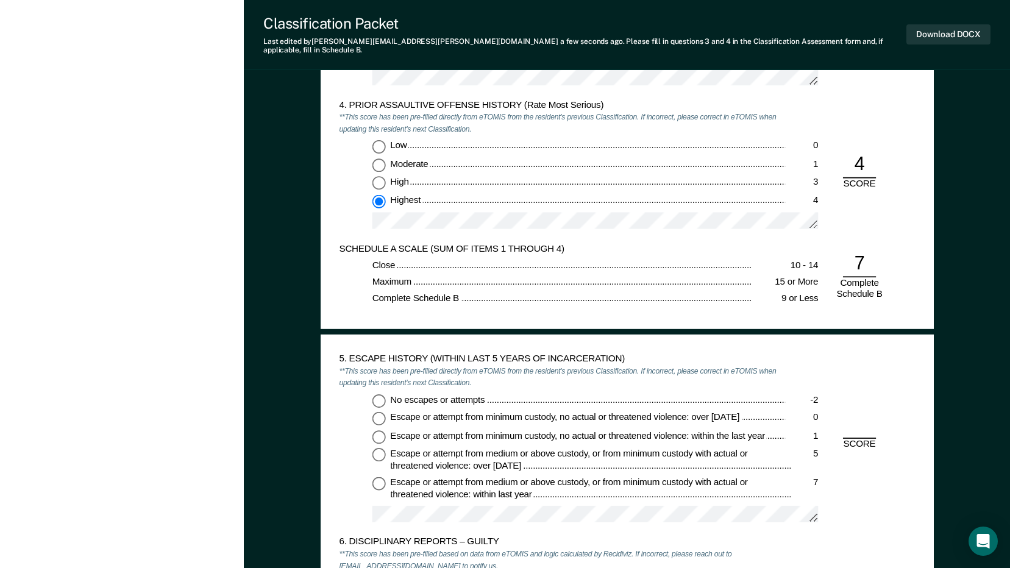
click at [377, 394] on input "No escapes or attempts -2" at bounding box center [378, 400] width 13 height 13
type textarea "x"
radio input "true"
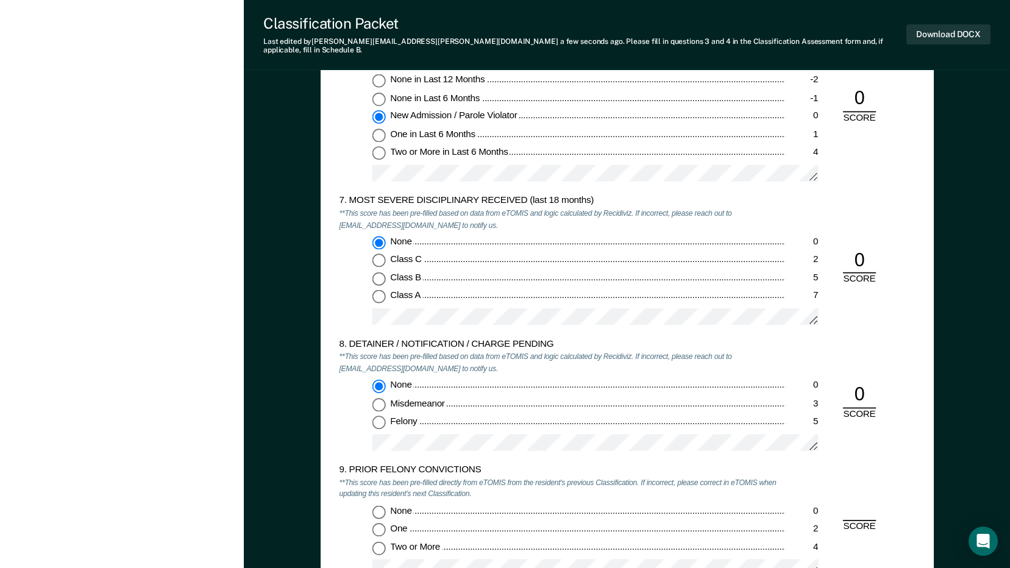
scroll to position [2011, 0]
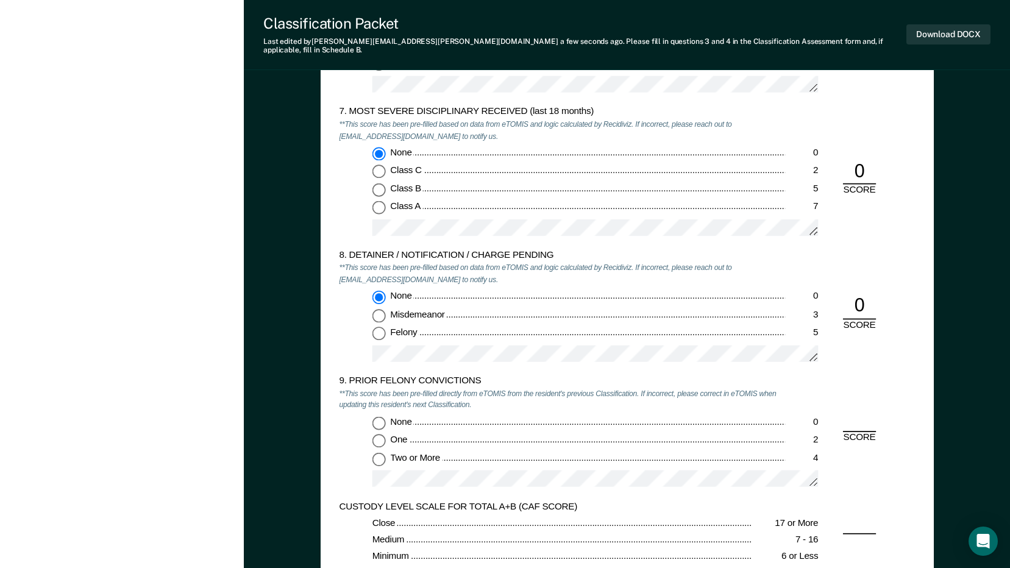
click at [382, 453] on input "Two or More 4" at bounding box center [378, 458] width 13 height 13
type textarea "x"
radio input "true"
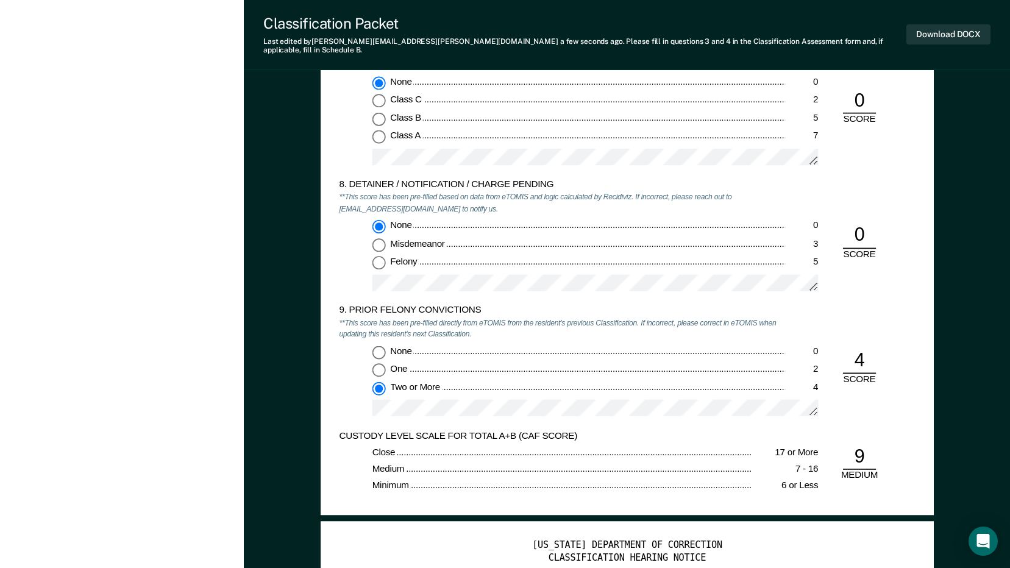
scroll to position [2194, 0]
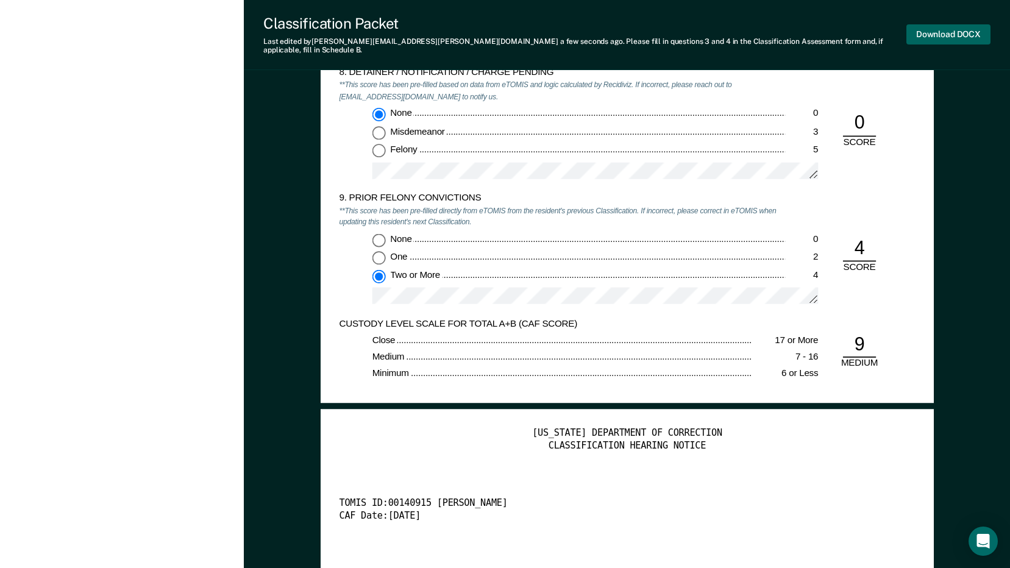
click at [936, 24] on button "Download DOCX" at bounding box center [948, 34] width 84 height 20
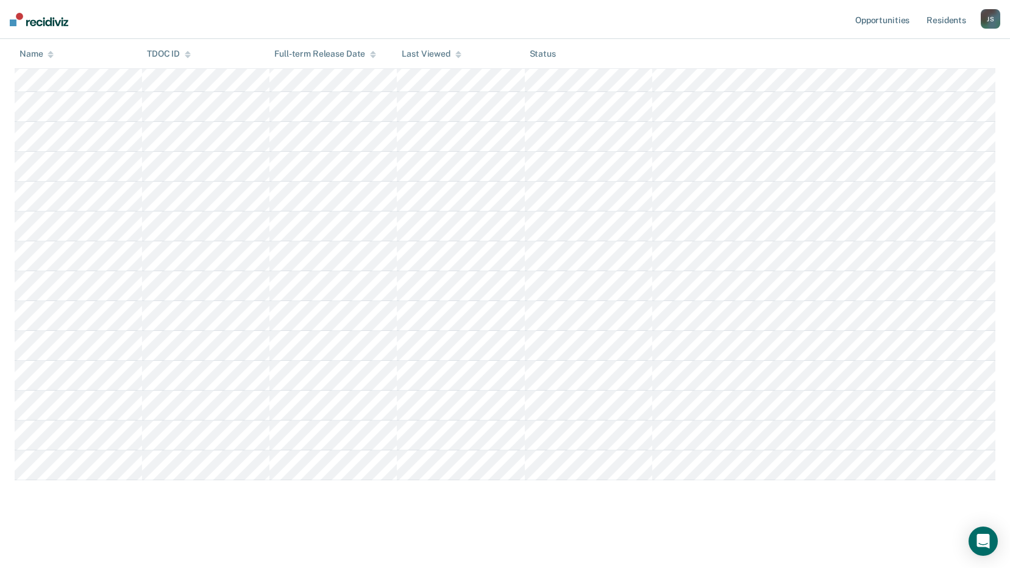
scroll to position [61, 0]
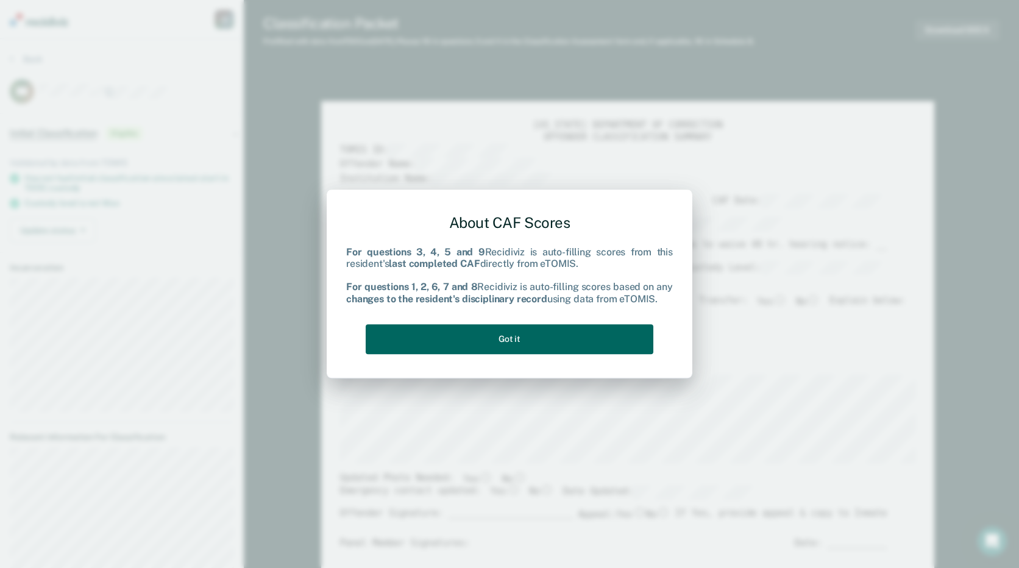
click at [586, 331] on button "Got it" at bounding box center [510, 339] width 288 height 30
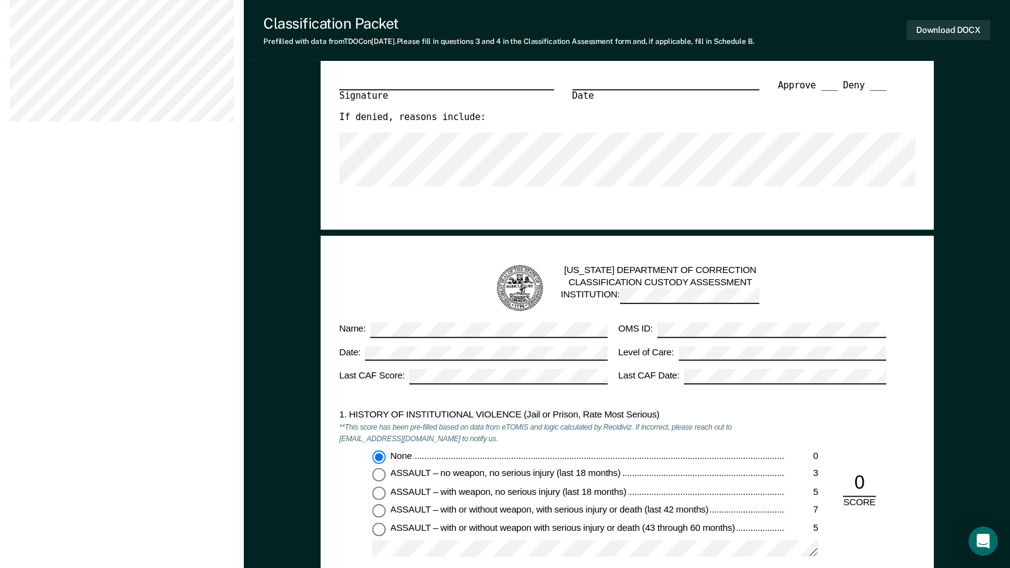
scroll to position [975, 0]
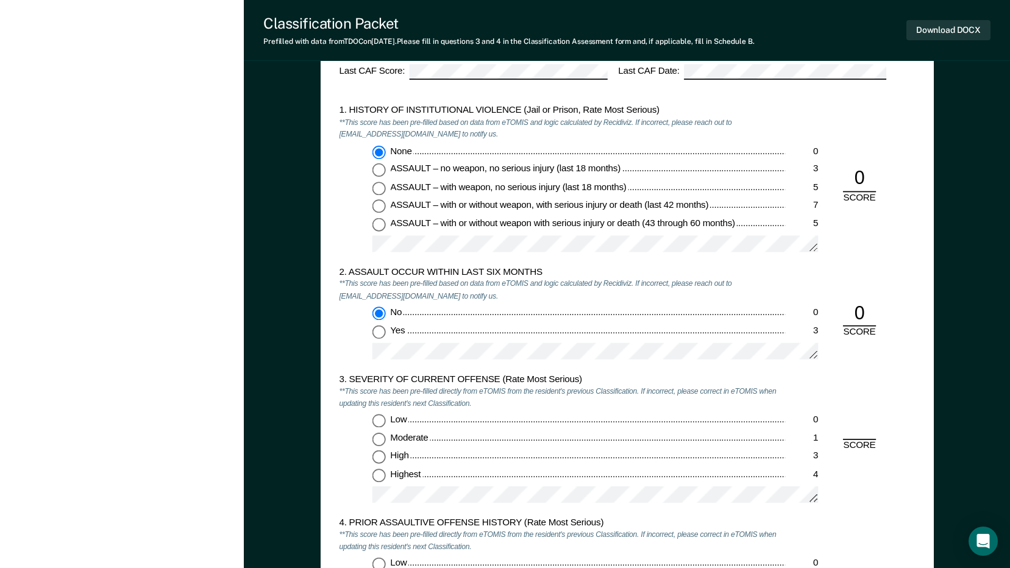
click at [379, 477] on input "Highest 4" at bounding box center [378, 475] width 13 height 13
type textarea "x"
radio input "true"
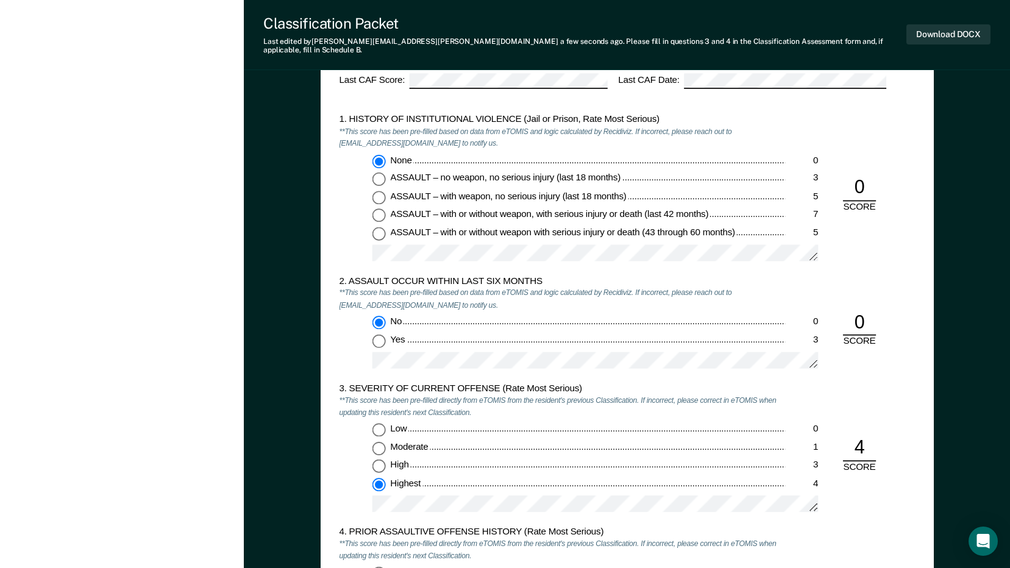
scroll to position [1097, 0]
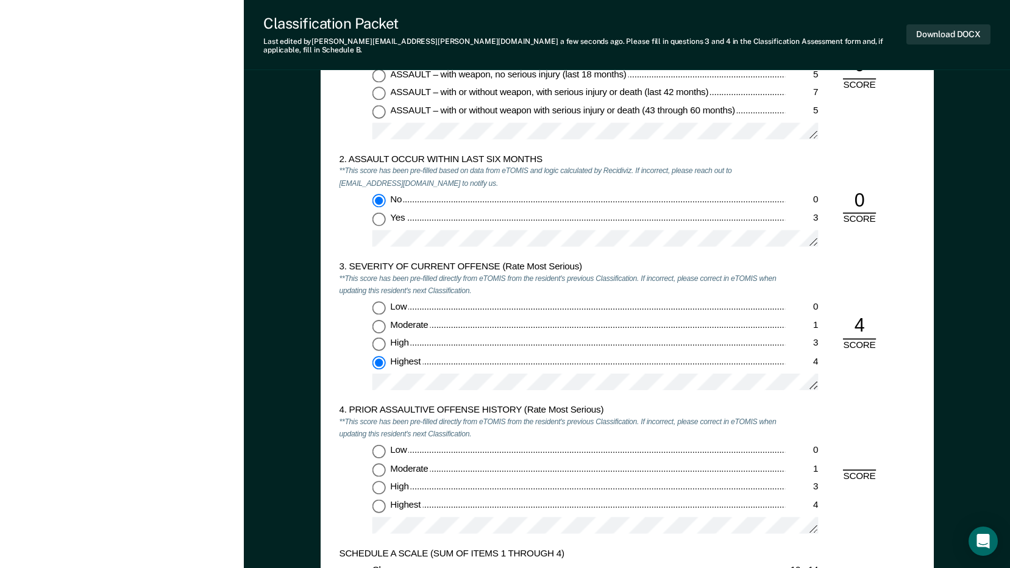
click at [383, 499] on input "Highest 4" at bounding box center [378, 505] width 13 height 13
type textarea "x"
radio input "true"
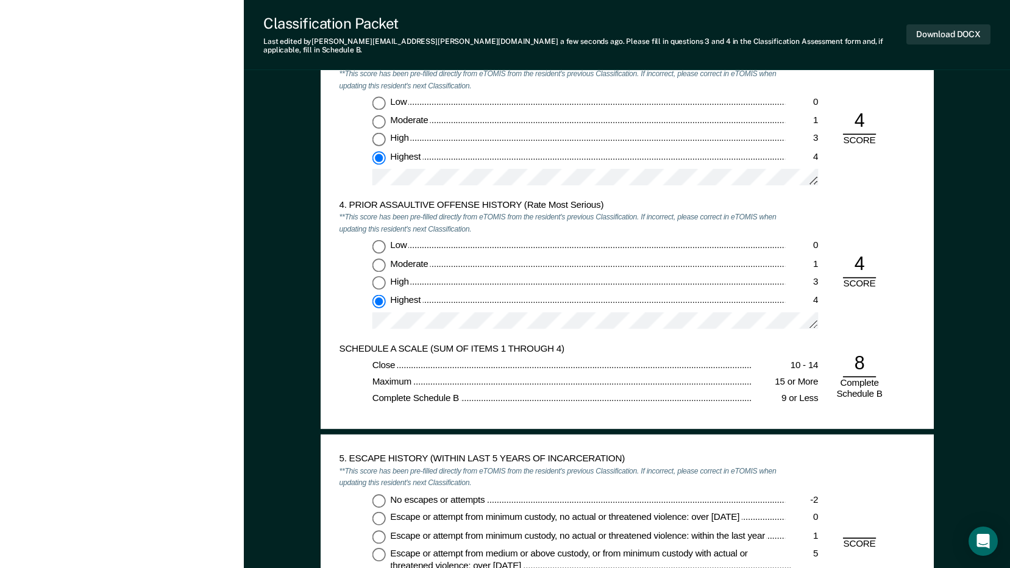
scroll to position [1402, 0]
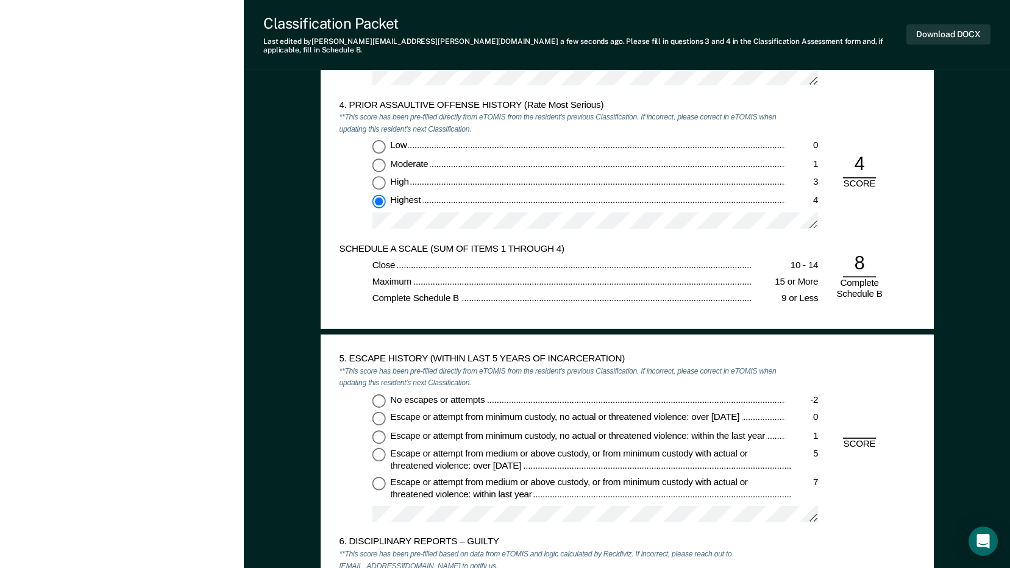
click at [381, 394] on input "No escapes or attempts -2" at bounding box center [378, 400] width 13 height 13
type textarea "x"
radio input "true"
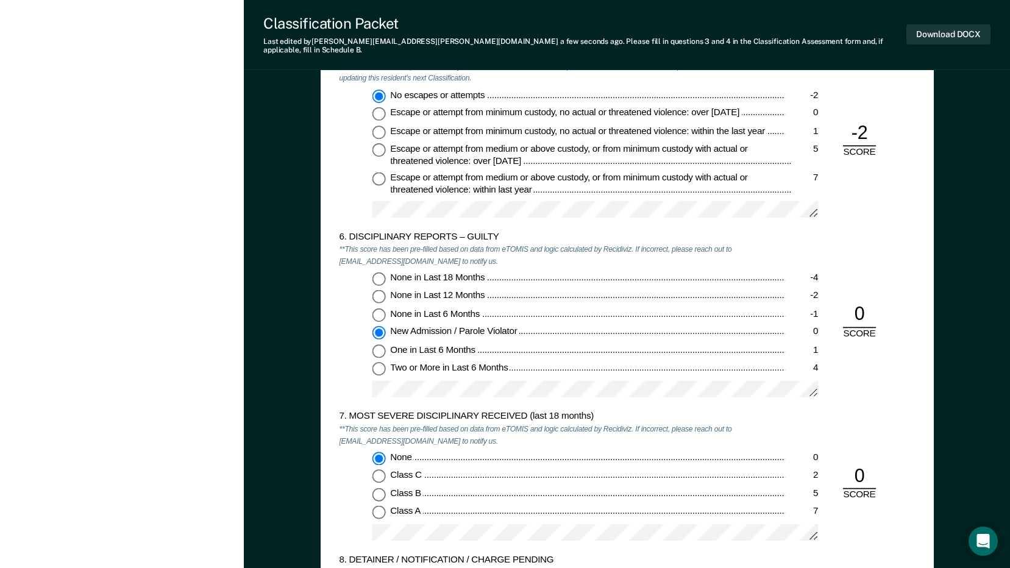
scroll to position [2072, 0]
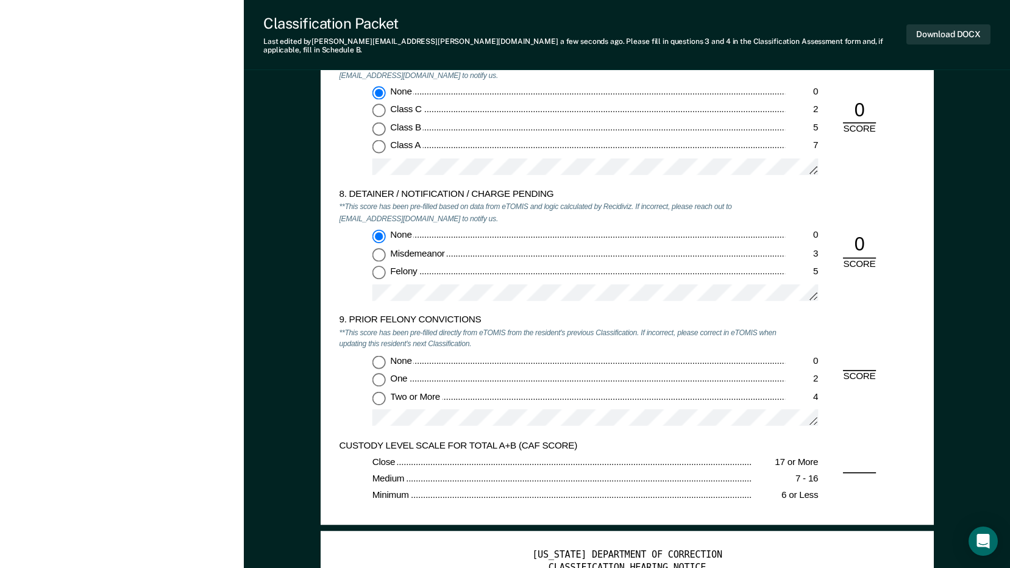
click at [381, 393] on input "Two or More 4" at bounding box center [378, 397] width 13 height 13
type textarea "x"
radio input "true"
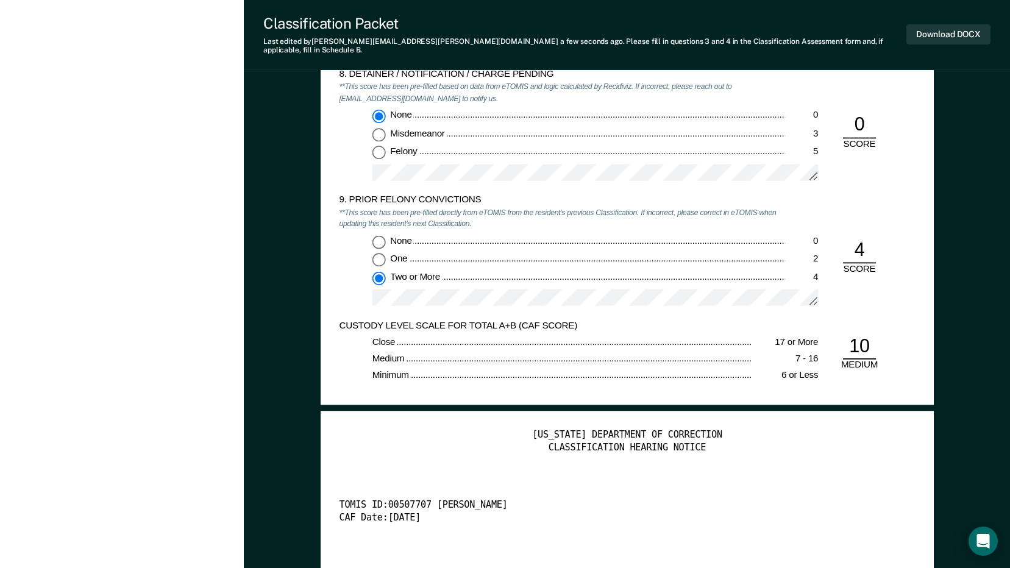
scroll to position [2194, 0]
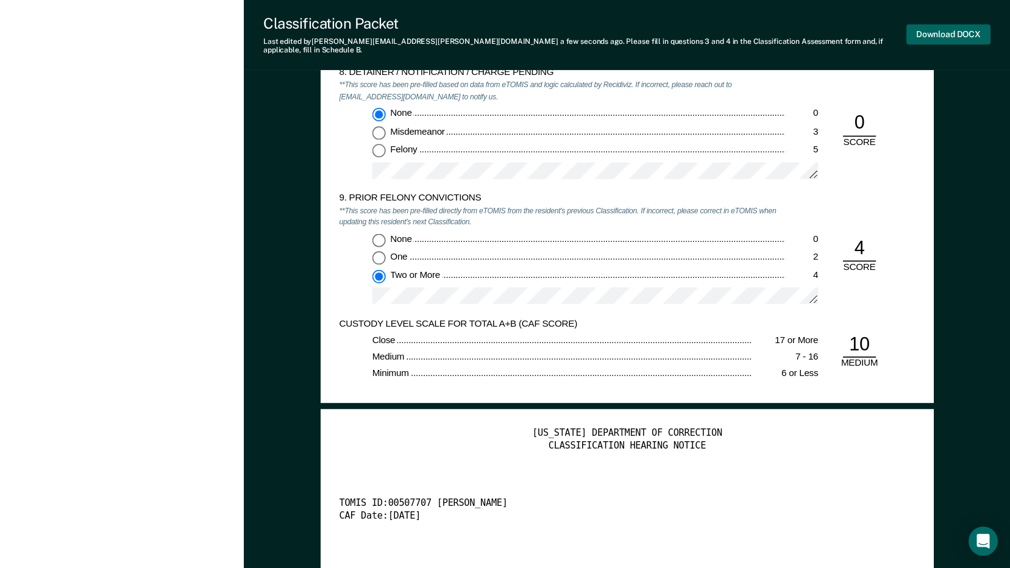
click at [933, 26] on button "Download DOCX" at bounding box center [948, 34] width 84 height 20
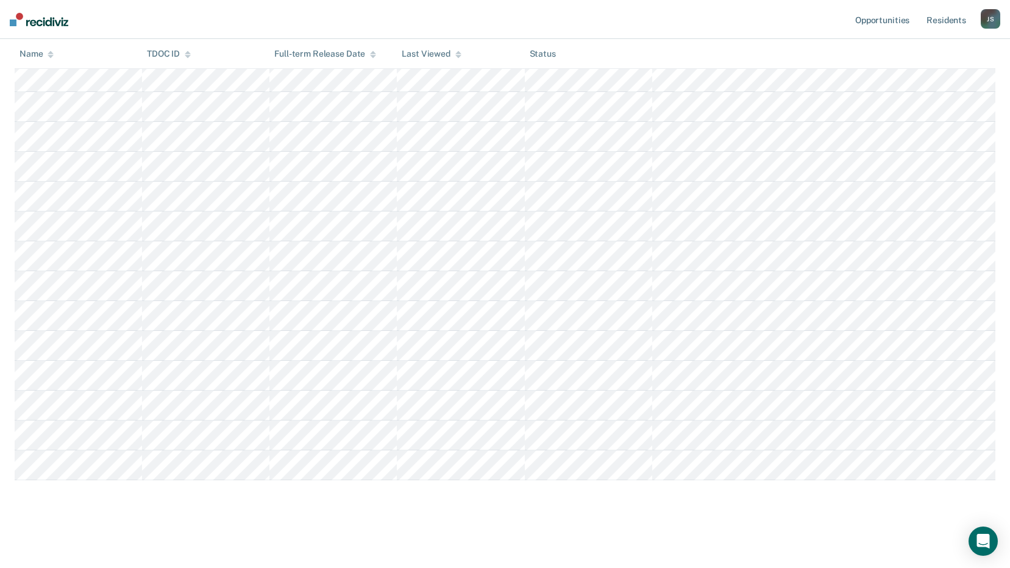
scroll to position [61, 0]
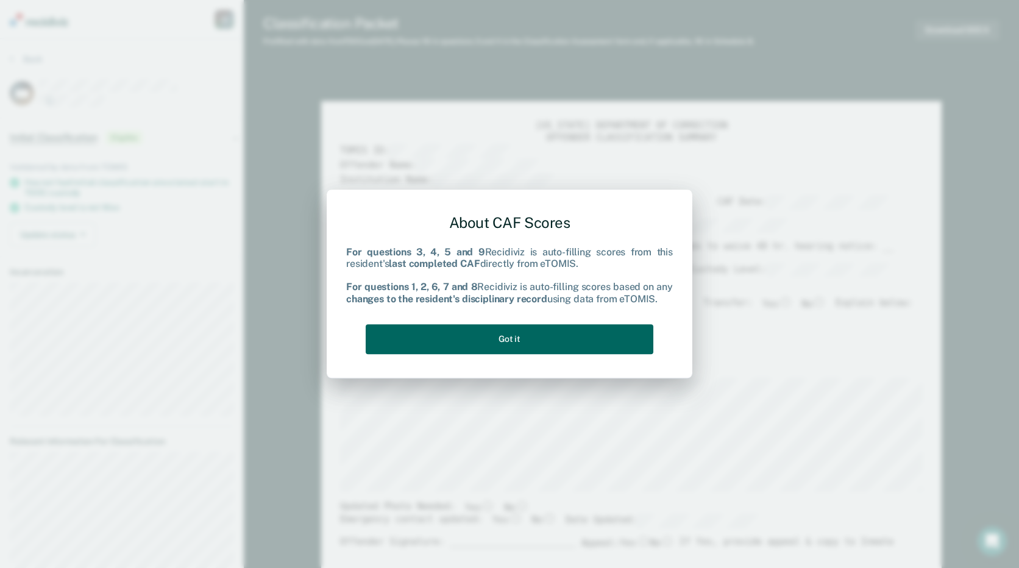
click at [519, 333] on button "Got it" at bounding box center [510, 339] width 288 height 30
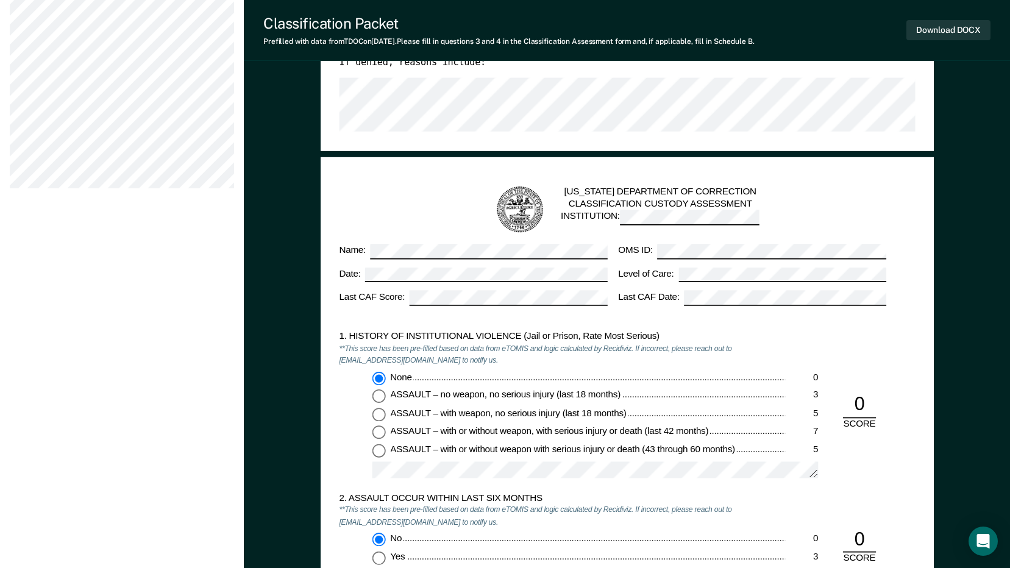
scroll to position [1036, 0]
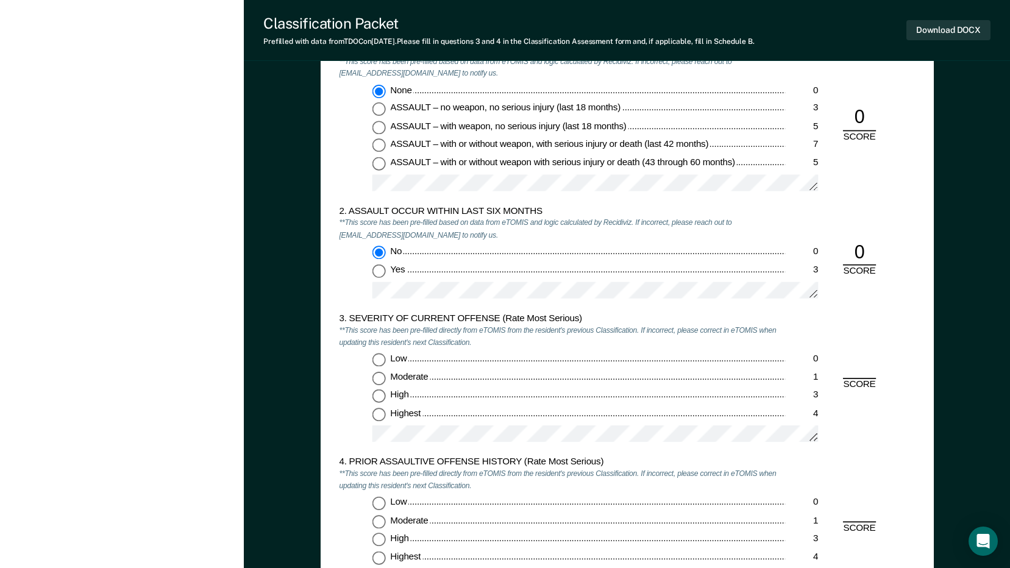
click at [376, 379] on input "Moderate 1" at bounding box center [378, 378] width 13 height 13
type textarea "x"
radio input "true"
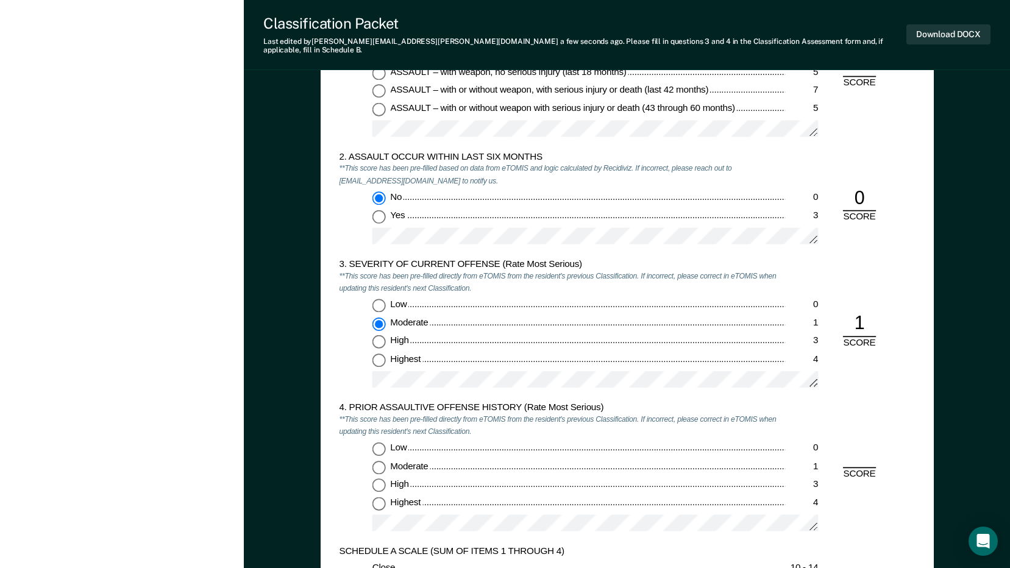
scroll to position [1158, 0]
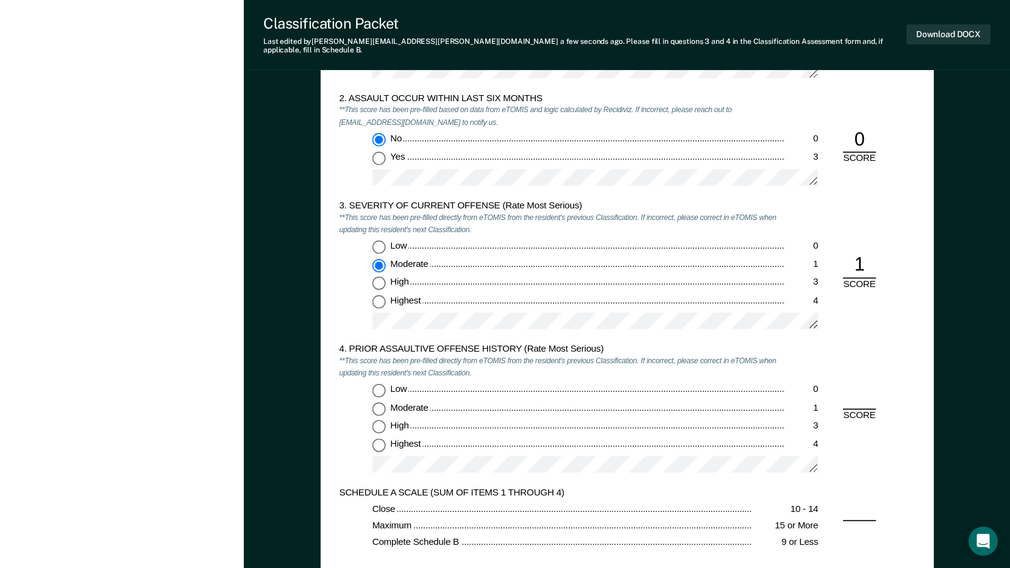
click at [379, 420] on input "High 3" at bounding box center [378, 426] width 13 height 13
type textarea "x"
radio input "true"
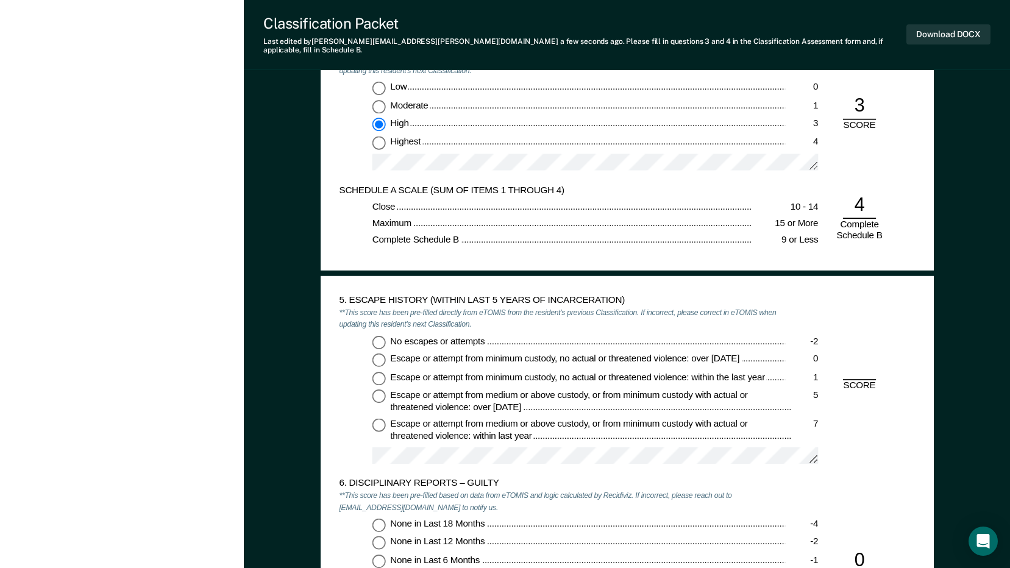
scroll to position [1524, 0]
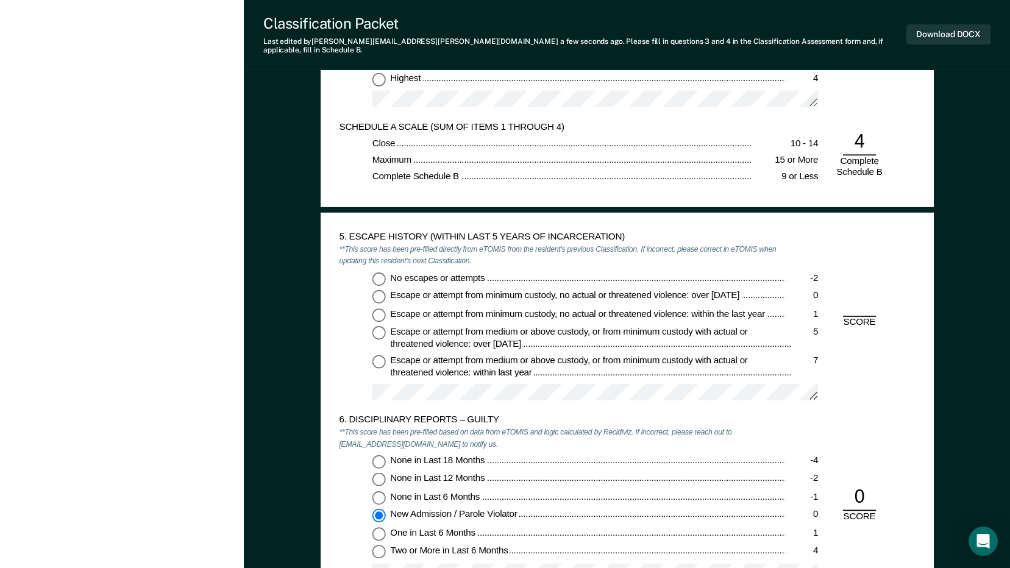
click at [377, 272] on input "No escapes or attempts -2" at bounding box center [378, 278] width 13 height 13
type textarea "x"
radio input "true"
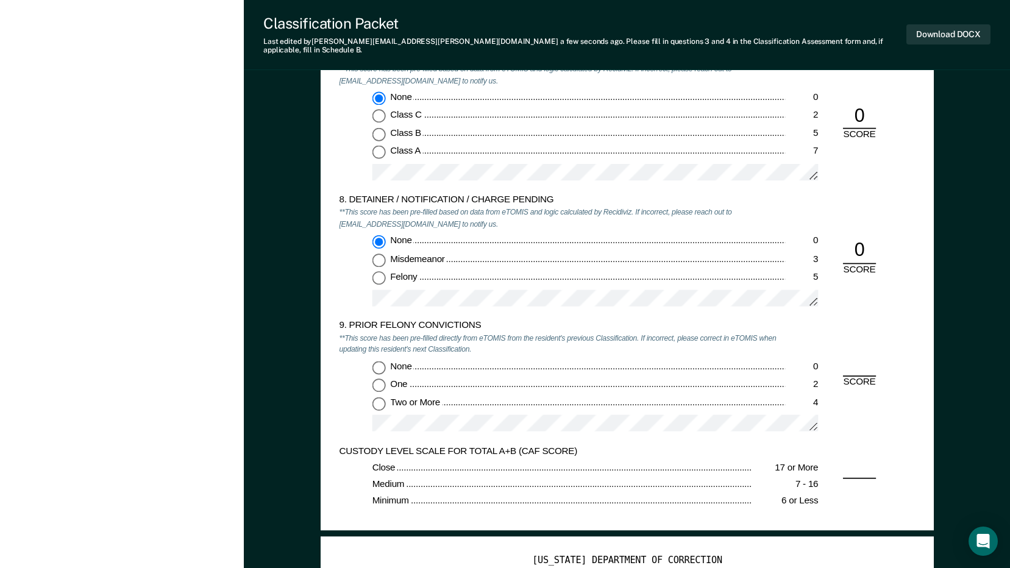
scroll to position [2133, 0]
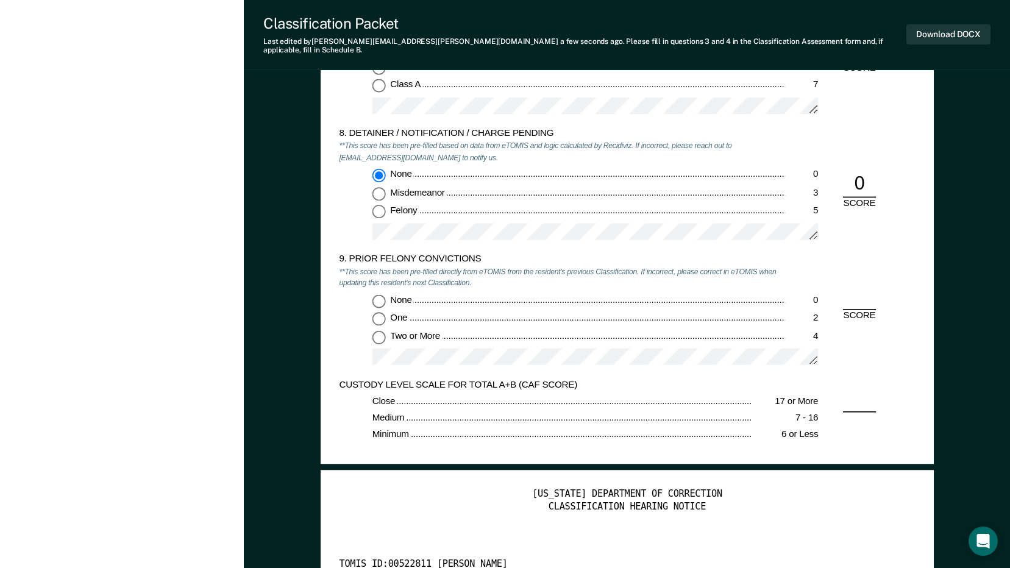
click at [380, 332] on input "Two or More 4" at bounding box center [378, 336] width 13 height 13
type textarea "x"
radio input "true"
click at [946, 30] on button "Download DOCX" at bounding box center [948, 34] width 84 height 20
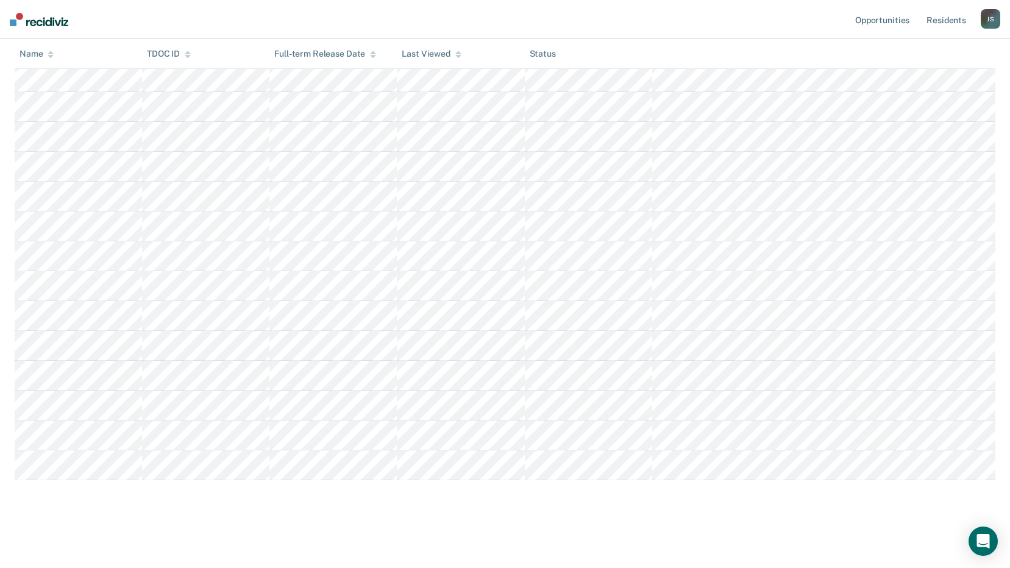
scroll to position [61, 0]
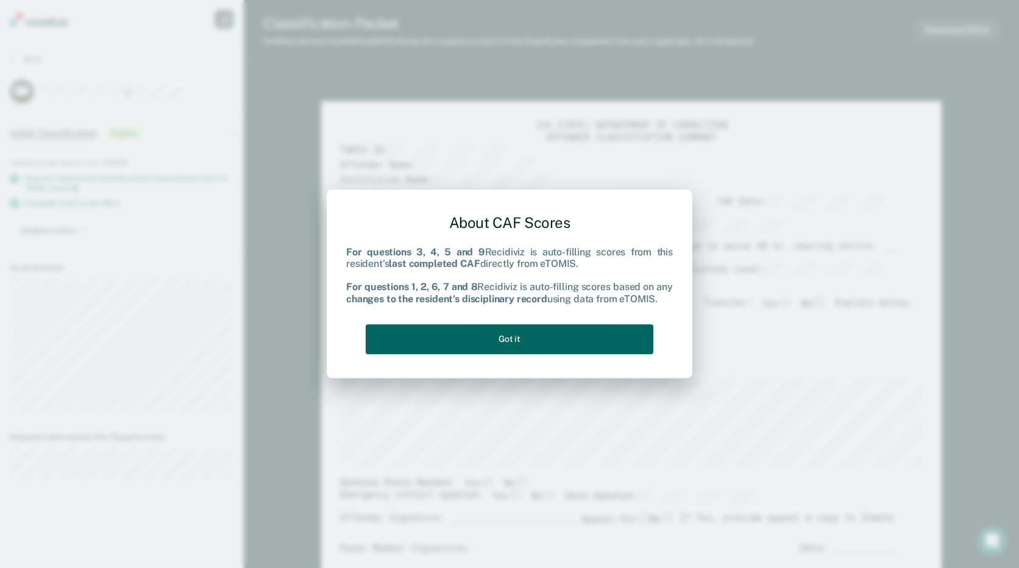
click at [608, 343] on button "Got it" at bounding box center [510, 339] width 288 height 30
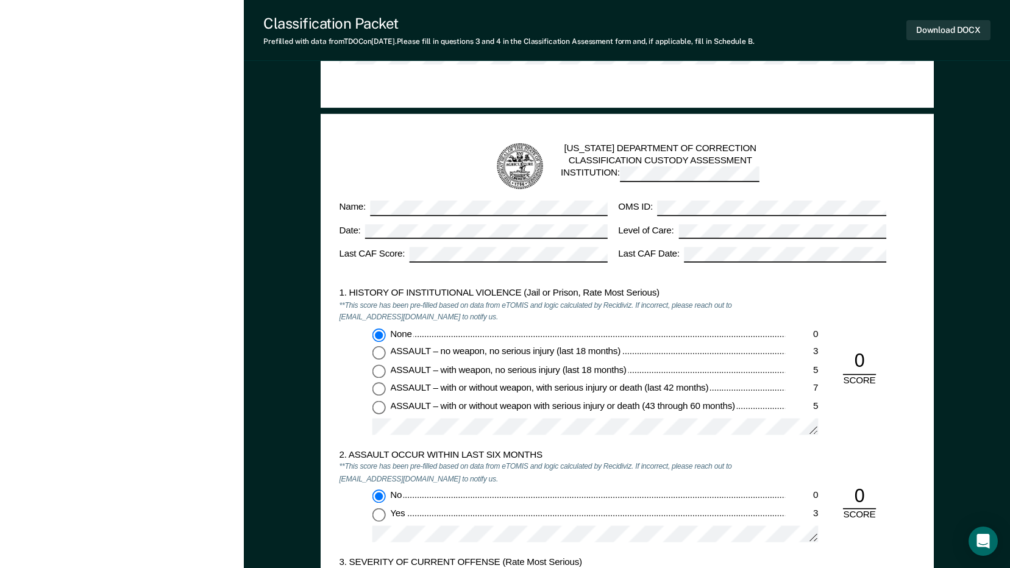
scroll to position [1097, 0]
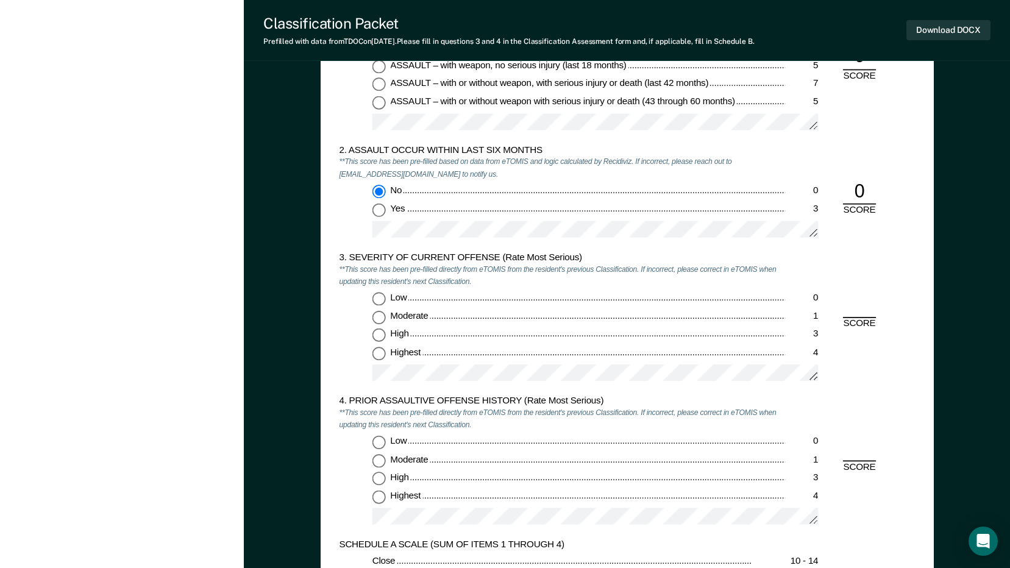
click at [380, 352] on input "Highest 4" at bounding box center [378, 353] width 13 height 13
type textarea "x"
radio input "true"
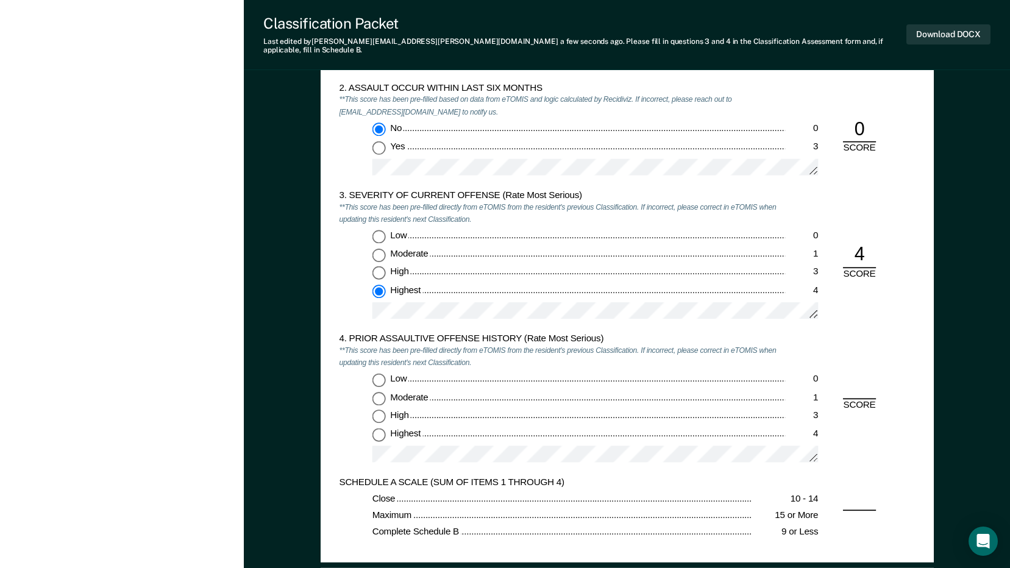
scroll to position [1280, 0]
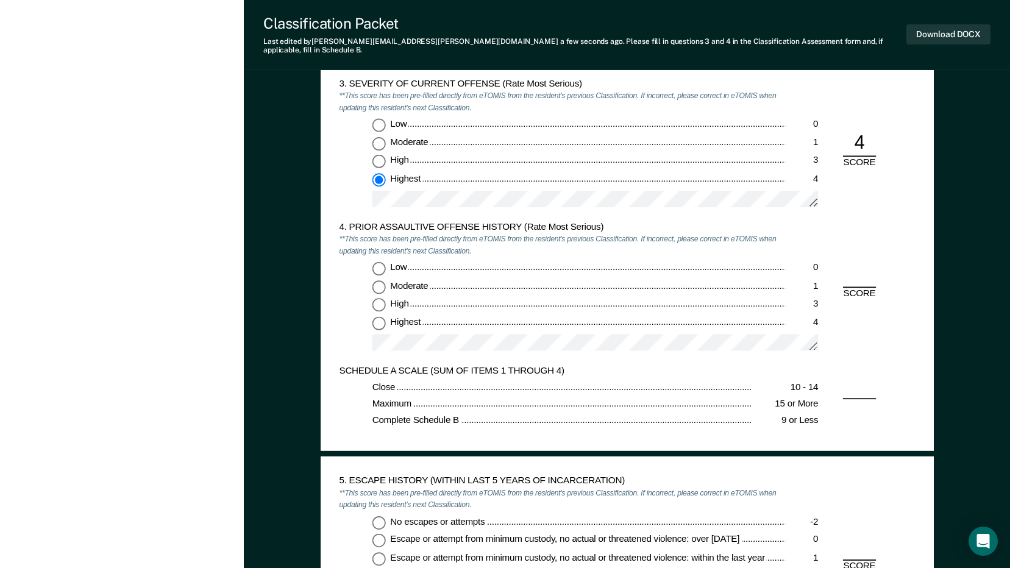
click at [381, 262] on input "Low 0" at bounding box center [378, 268] width 13 height 13
type textarea "x"
radio input "true"
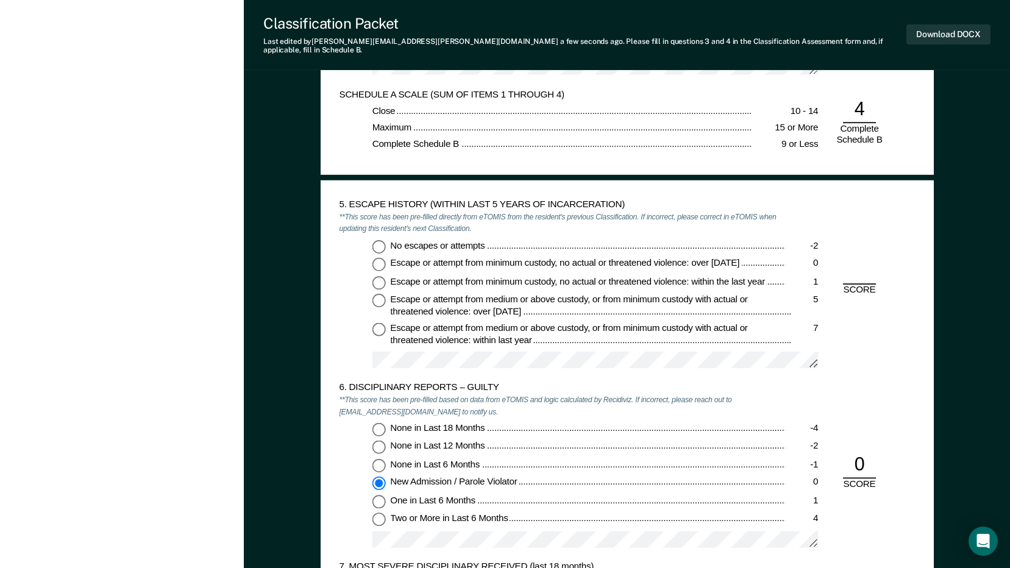
scroll to position [1646, 0]
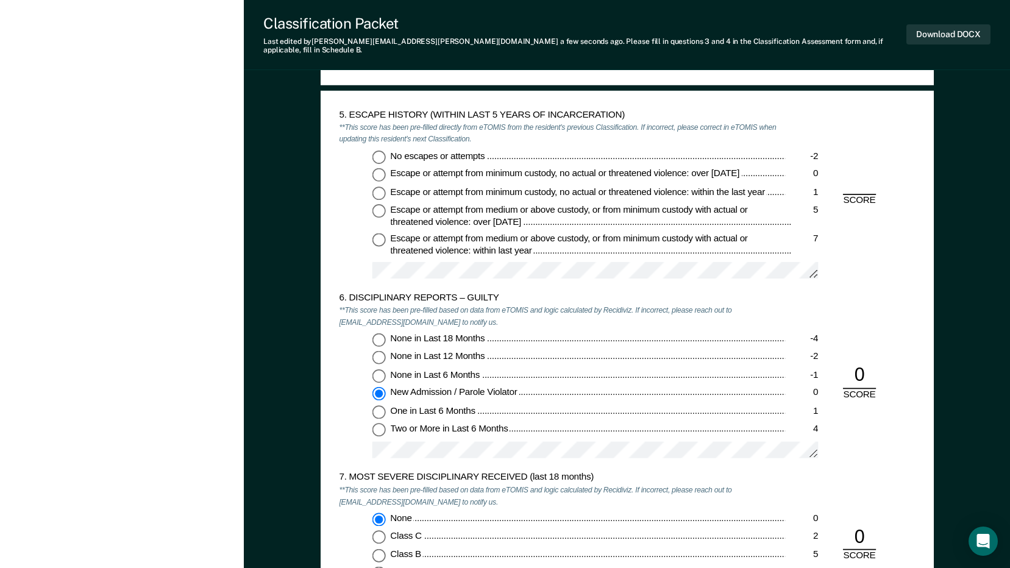
drag, startPoint x: 377, startPoint y: 147, endPoint x: 380, endPoint y: 172, distance: 25.2
click at [377, 150] on input "No escapes or attempts -2" at bounding box center [378, 156] width 13 height 13
type textarea "x"
radio input "true"
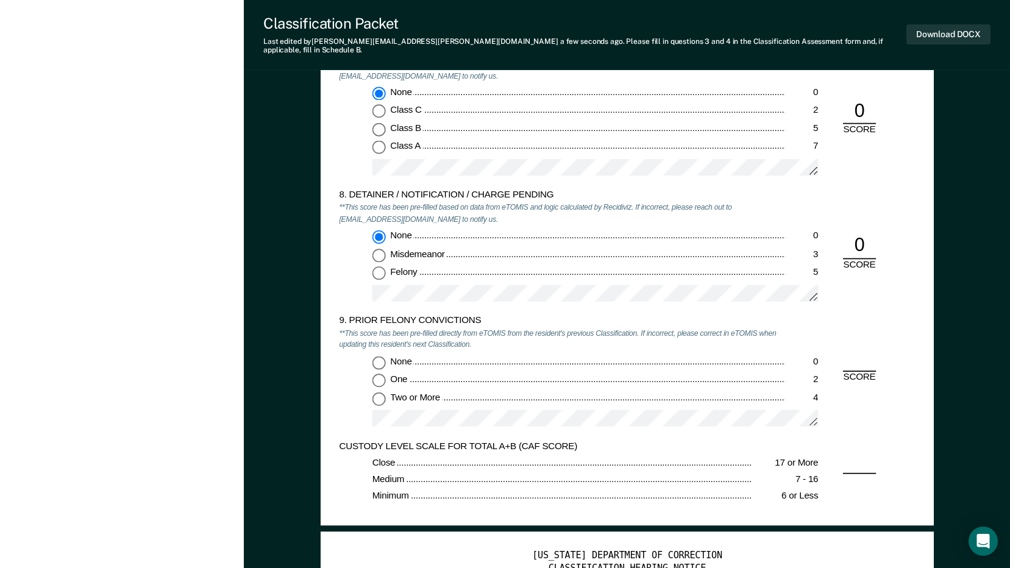
scroll to position [2072, 0]
click at [381, 355] on input "None 0" at bounding box center [378, 361] width 13 height 13
type textarea "x"
radio input "true"
click at [939, 29] on button "Download DOCX" at bounding box center [948, 34] width 84 height 20
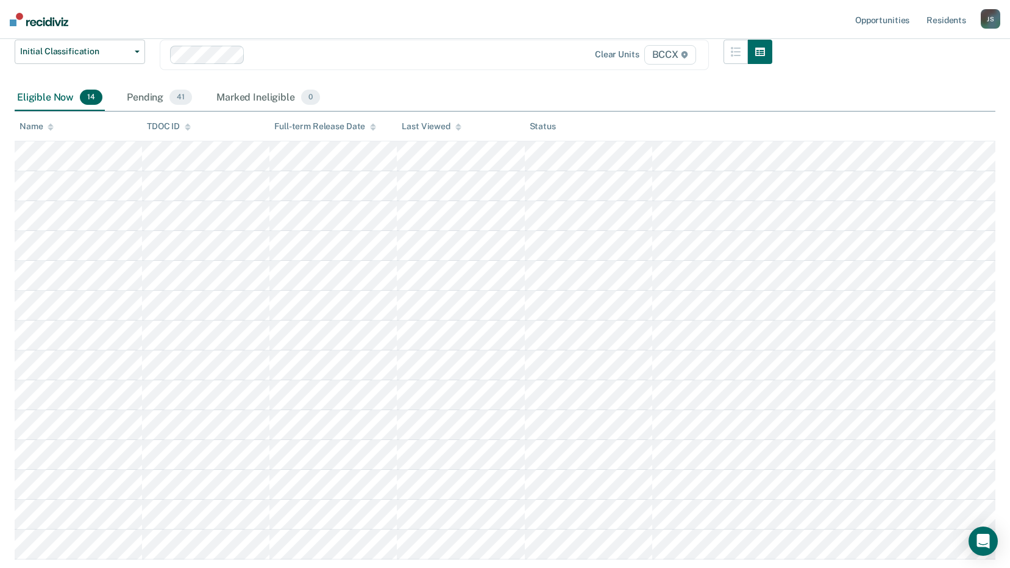
scroll to position [122, 0]
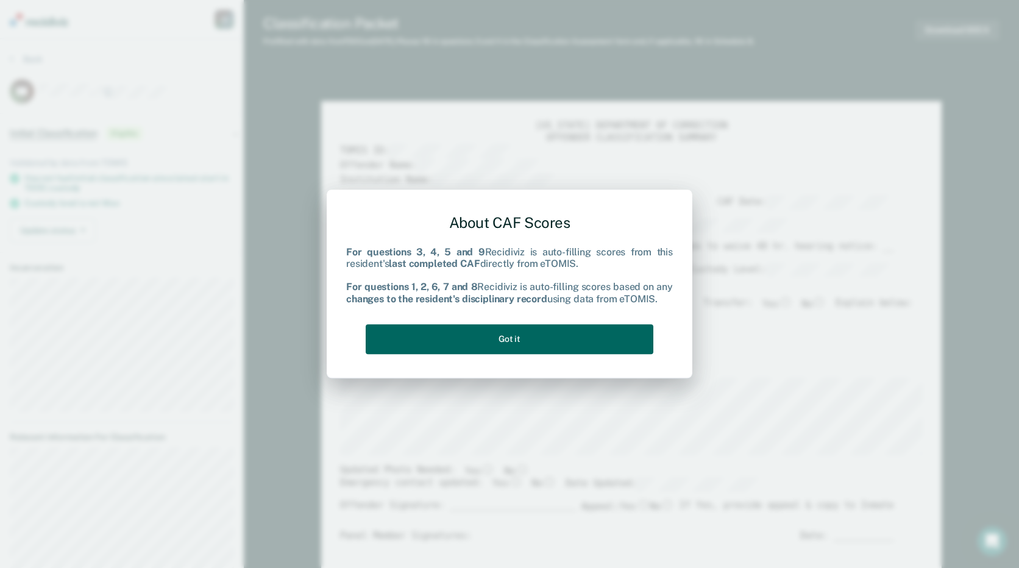
click at [627, 338] on button "Got it" at bounding box center [510, 339] width 288 height 30
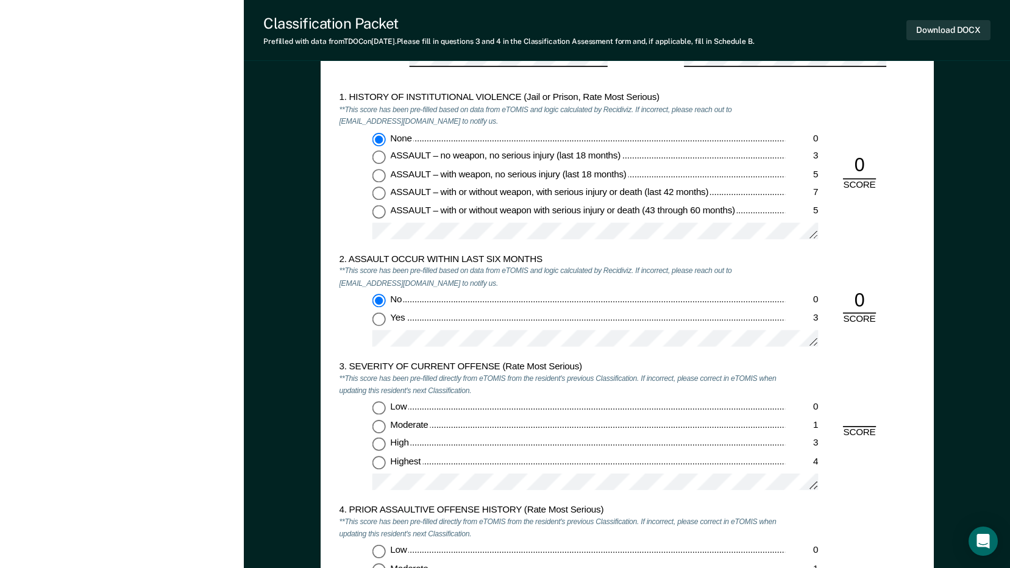
scroll to position [1097, 0]
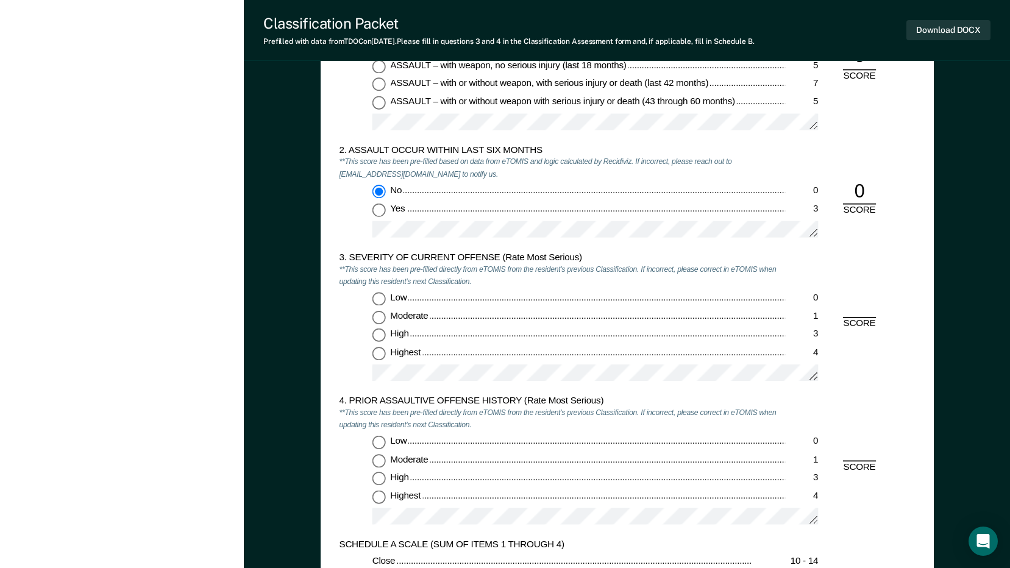
click at [380, 351] on input "Highest 4" at bounding box center [378, 353] width 13 height 13
type textarea "x"
radio input "true"
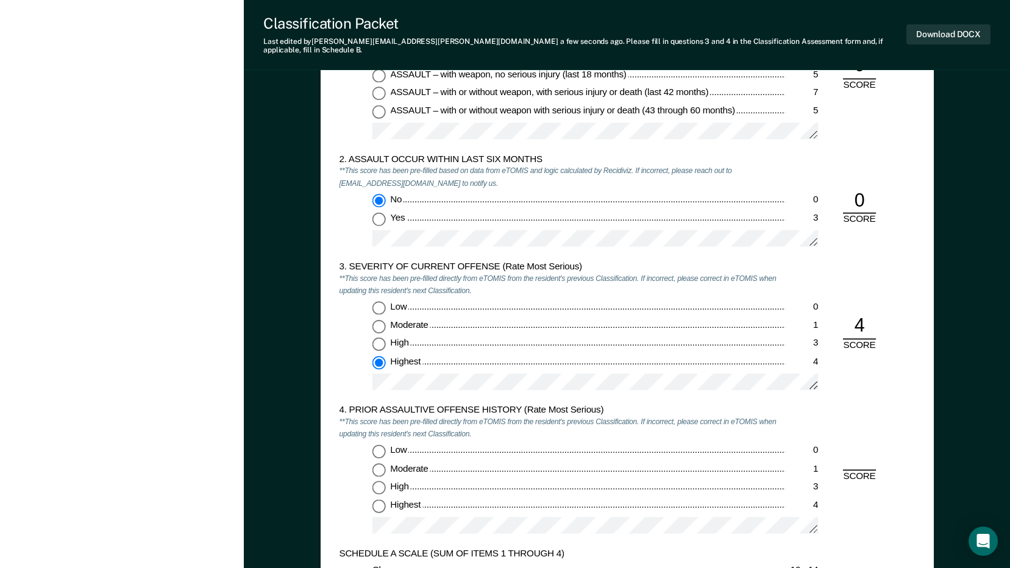
click at [380, 499] on input "Highest 4" at bounding box center [378, 505] width 13 height 13
type textarea "x"
radio input "true"
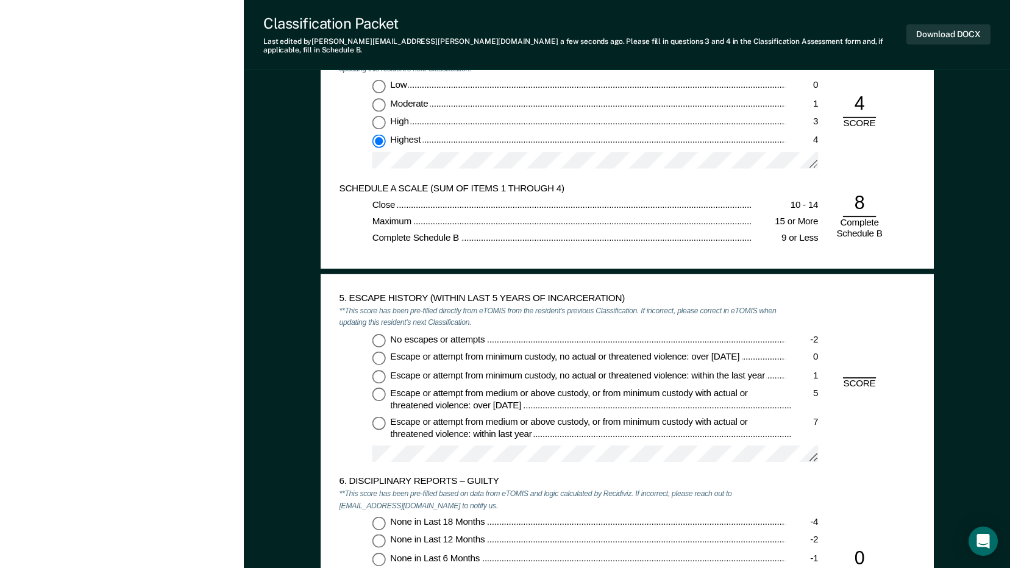
scroll to position [1463, 0]
click at [377, 333] on input "No escapes or attempts -2" at bounding box center [378, 339] width 13 height 13
type textarea "x"
radio input "true"
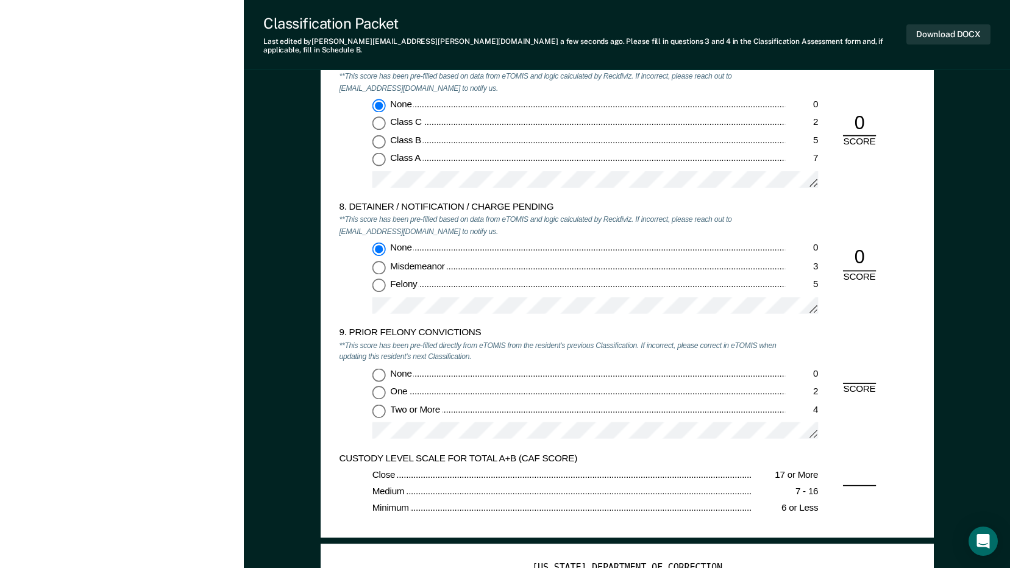
scroll to position [2072, 0]
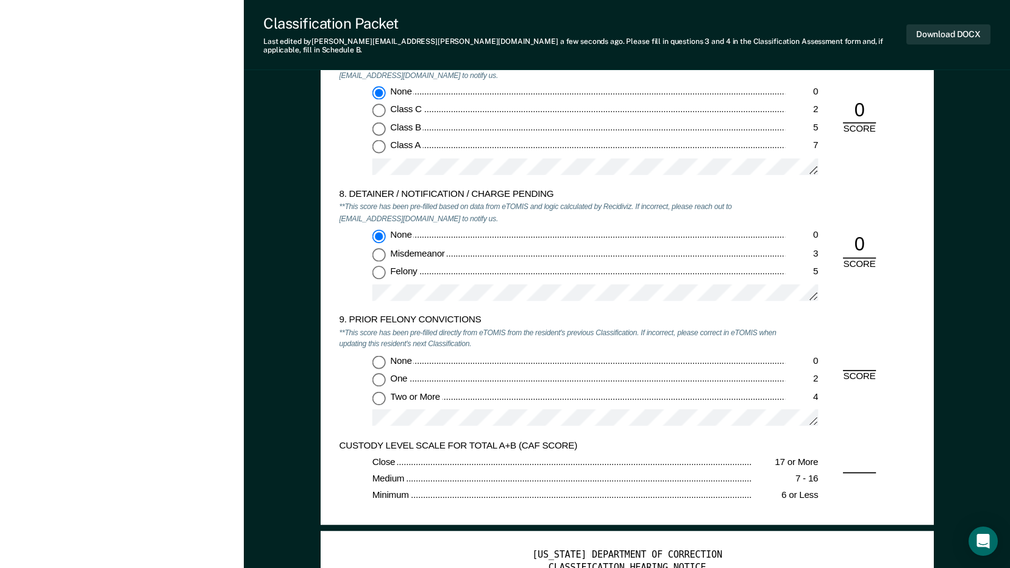
click at [383, 391] on input "Two or More 4" at bounding box center [378, 397] width 13 height 13
type textarea "x"
radio input "true"
click at [956, 28] on button "Download DOCX" at bounding box center [948, 34] width 84 height 20
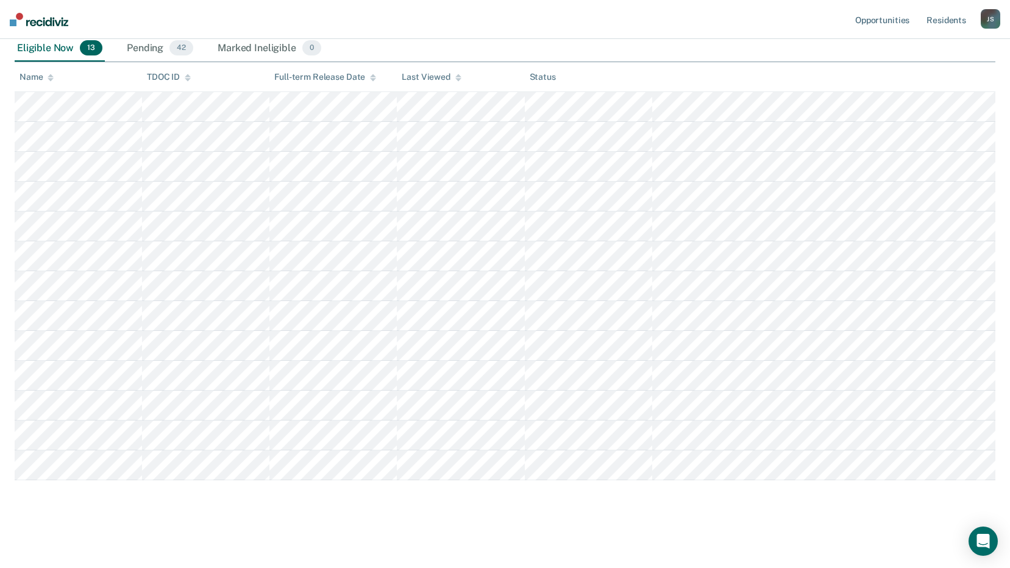
scroll to position [122, 0]
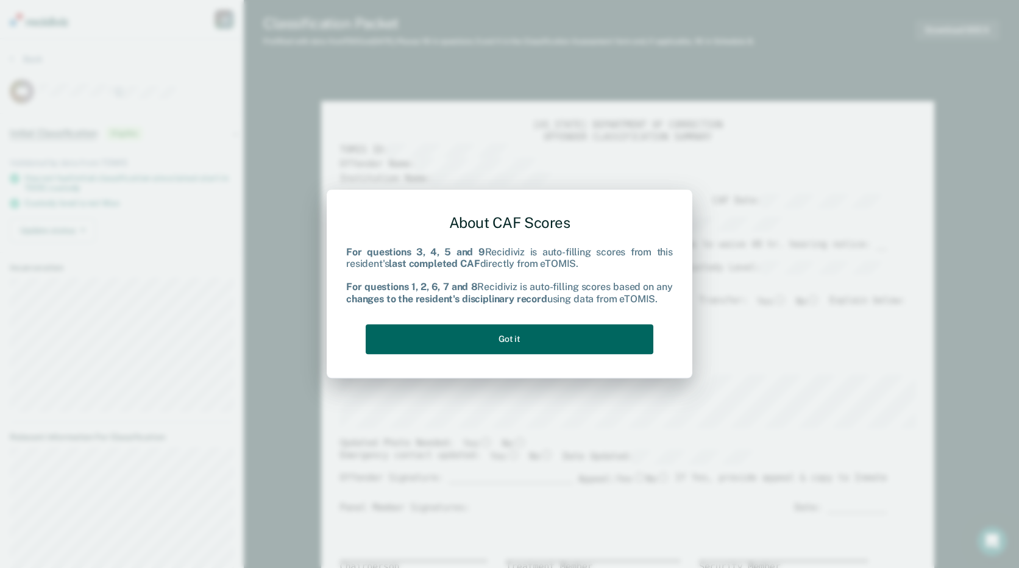
click at [538, 327] on button "Got it" at bounding box center [510, 339] width 288 height 30
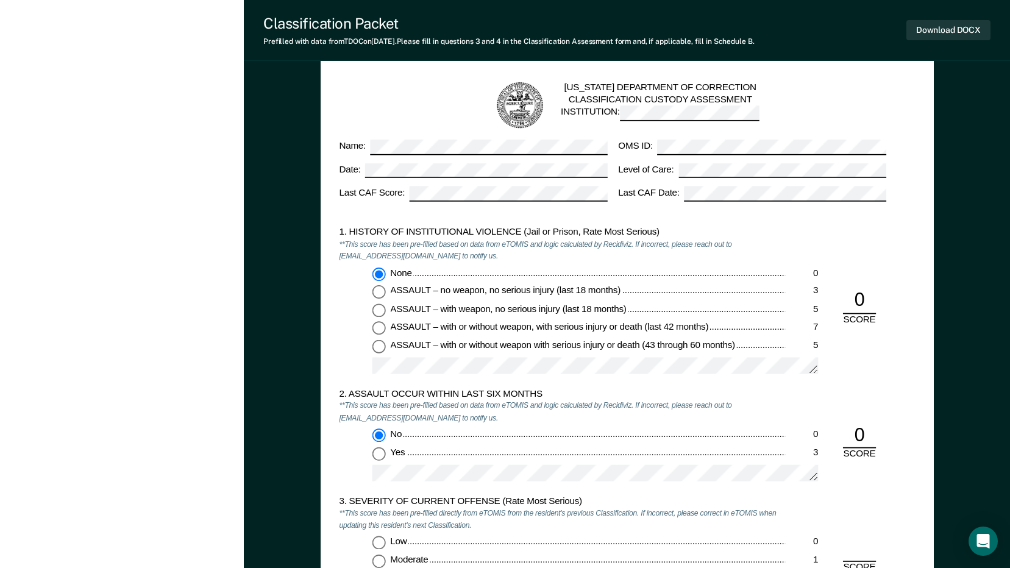
scroll to position [1097, 0]
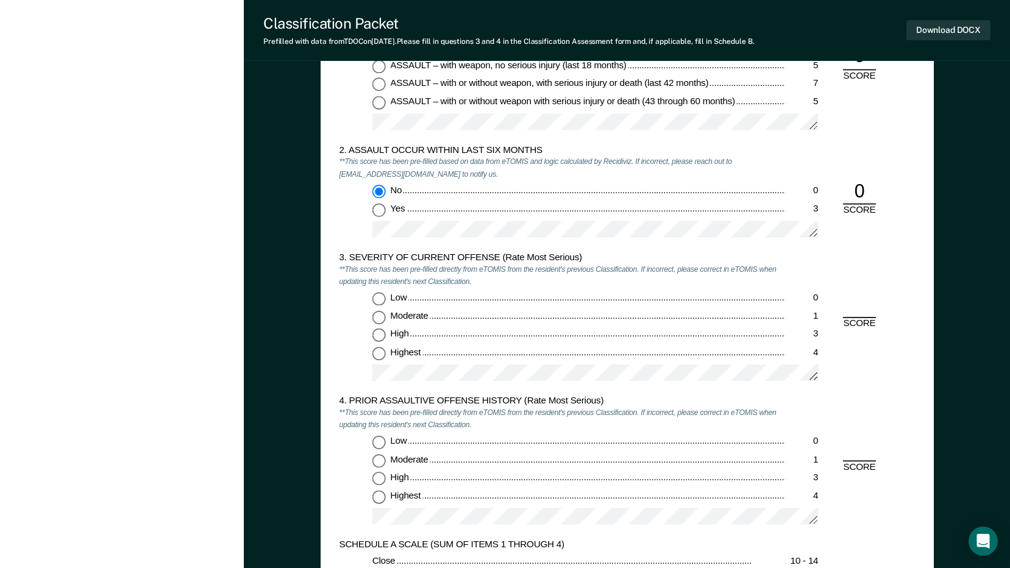
click at [382, 352] on input "Highest 4" at bounding box center [378, 353] width 13 height 13
type textarea "x"
radio input "true"
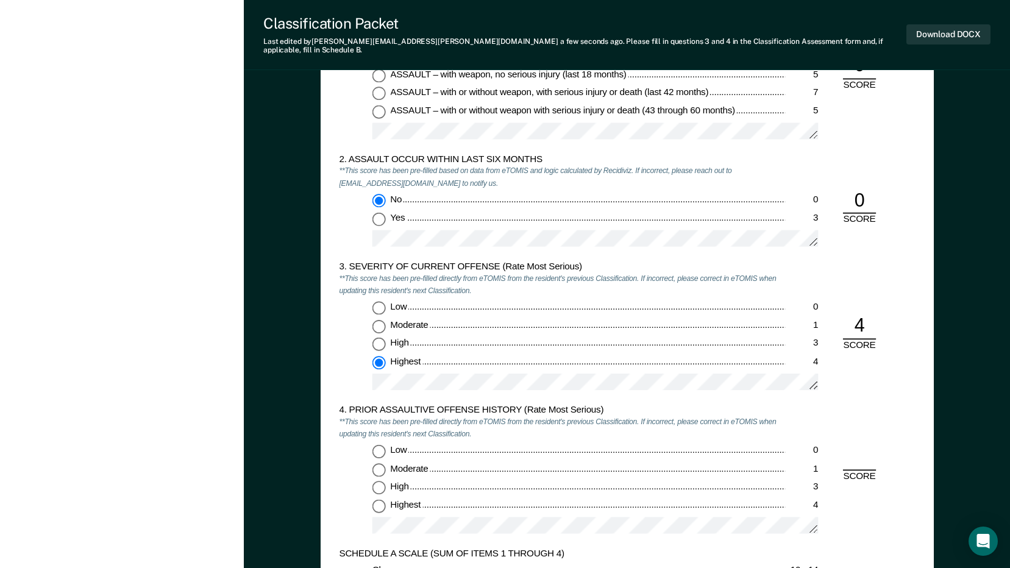
click at [379, 499] on input "Highest 4" at bounding box center [378, 505] width 13 height 13
type textarea "x"
radio input "true"
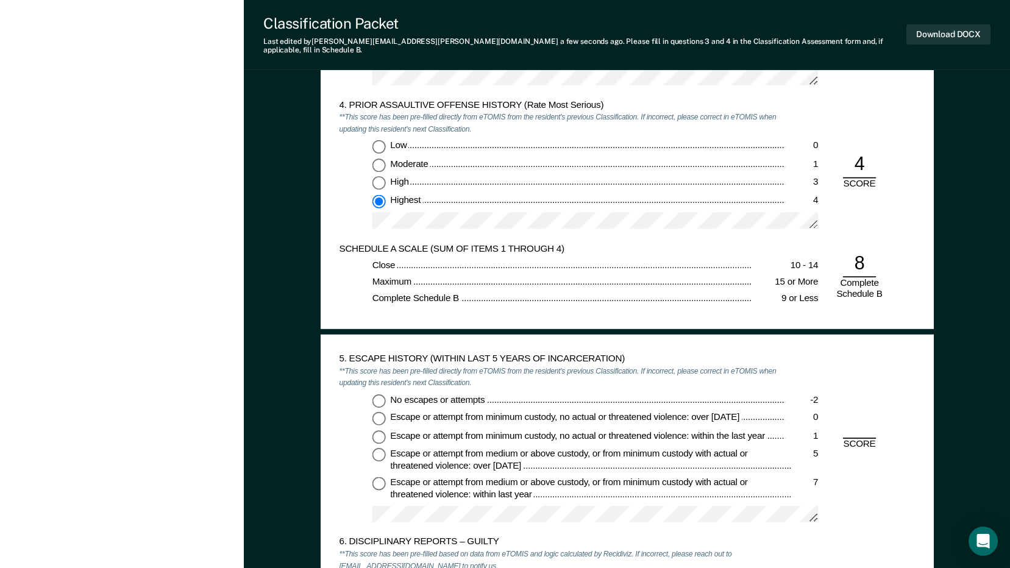
click at [375, 396] on input "No escapes or attempts -2" at bounding box center [378, 400] width 13 height 13
type textarea "x"
radio input "true"
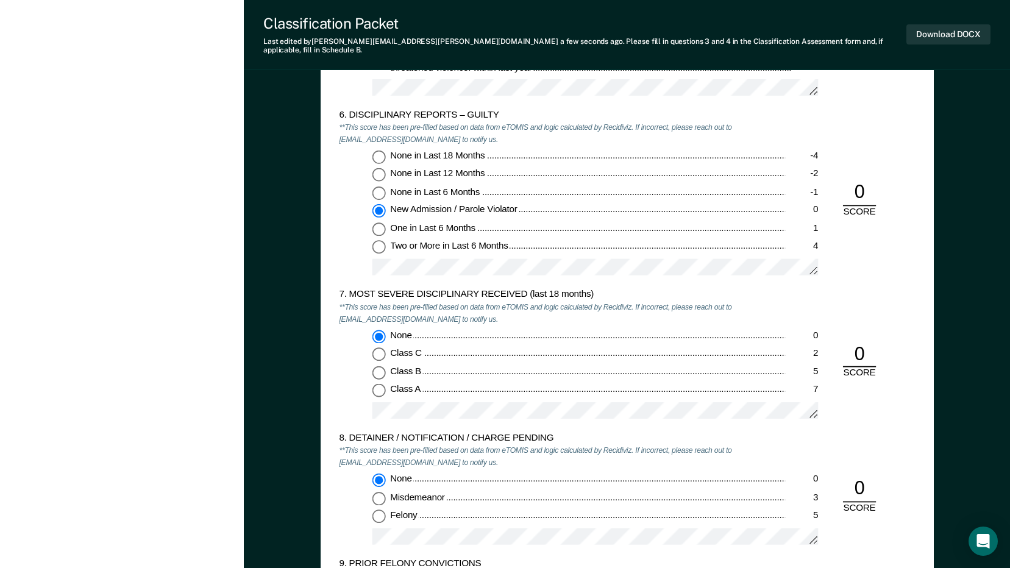
scroll to position [2072, 0]
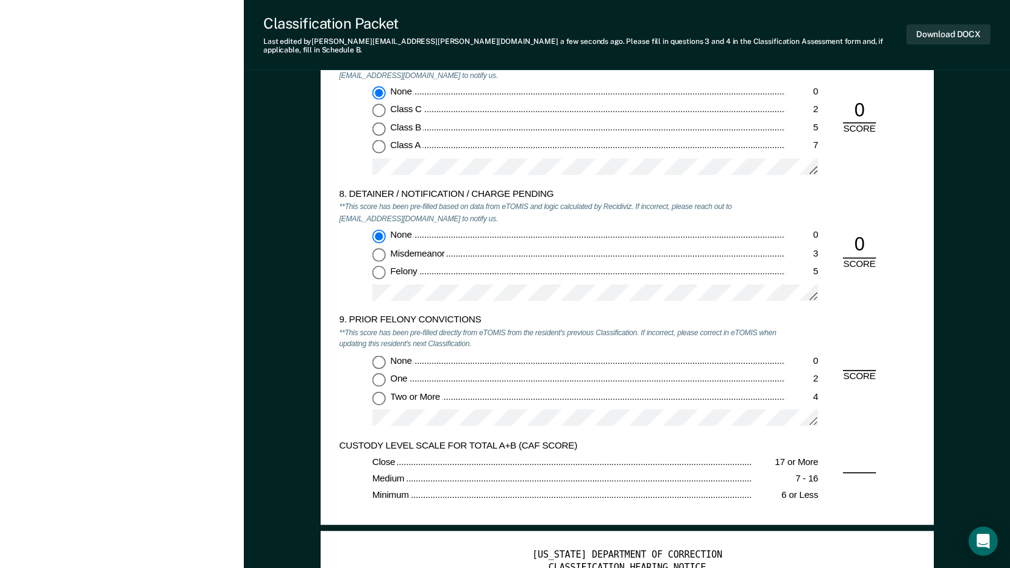
click at [383, 391] on input "Two or More 4" at bounding box center [378, 397] width 13 height 13
type textarea "x"
radio input "true"
click at [954, 24] on button "Download DOCX" at bounding box center [948, 34] width 84 height 20
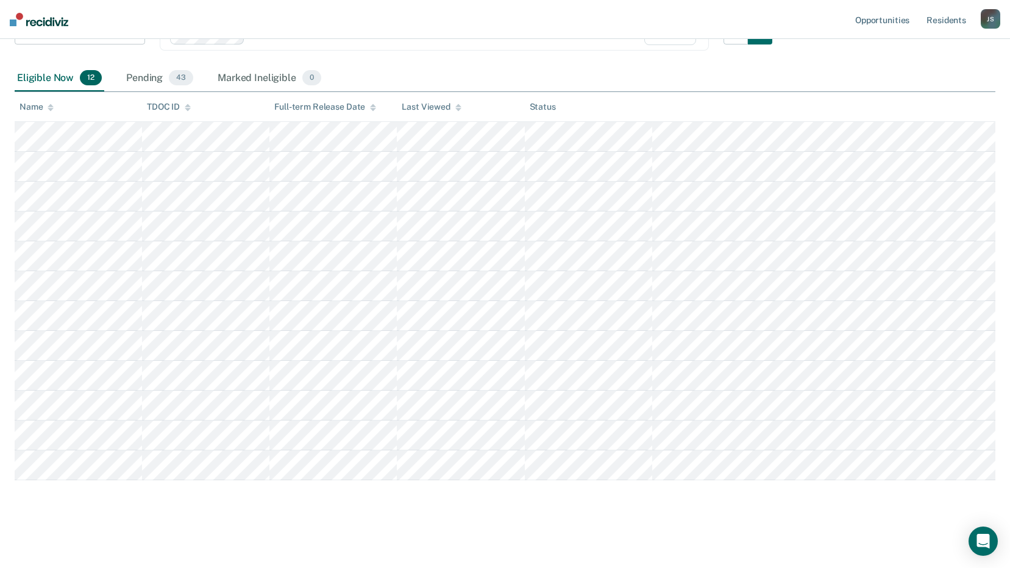
scroll to position [120, 0]
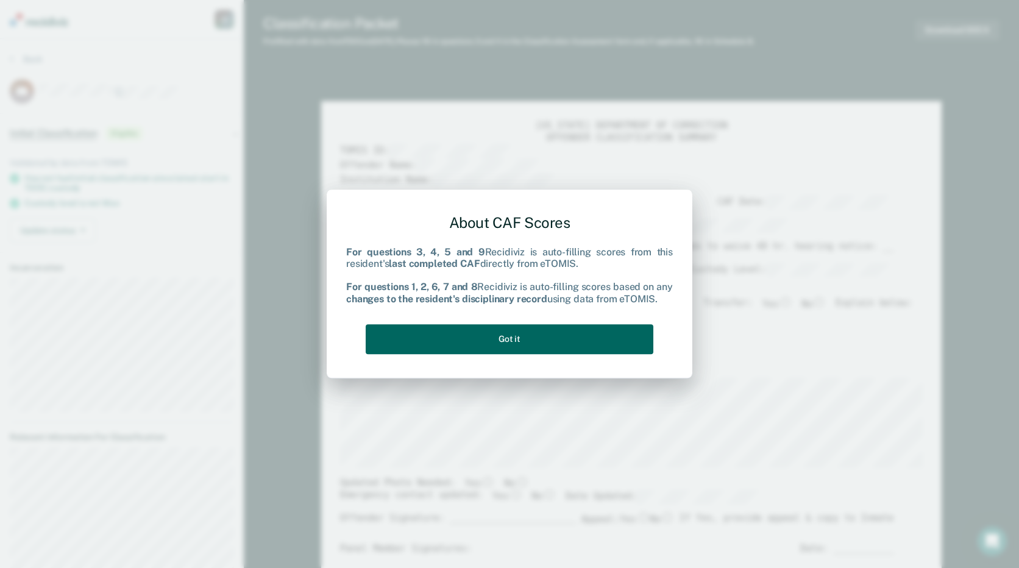
click at [617, 330] on button "Got it" at bounding box center [510, 339] width 288 height 30
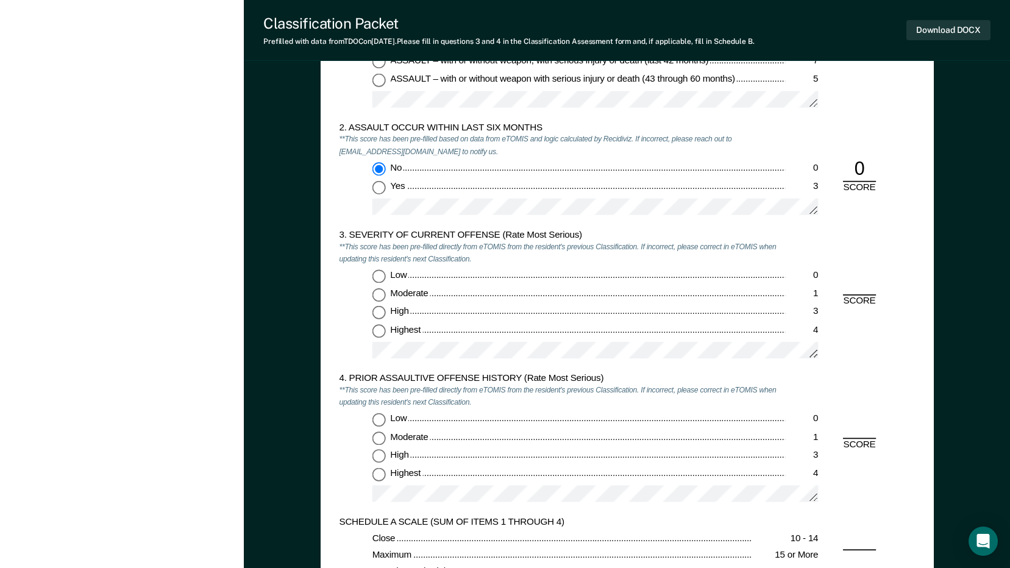
scroll to position [1158, 0]
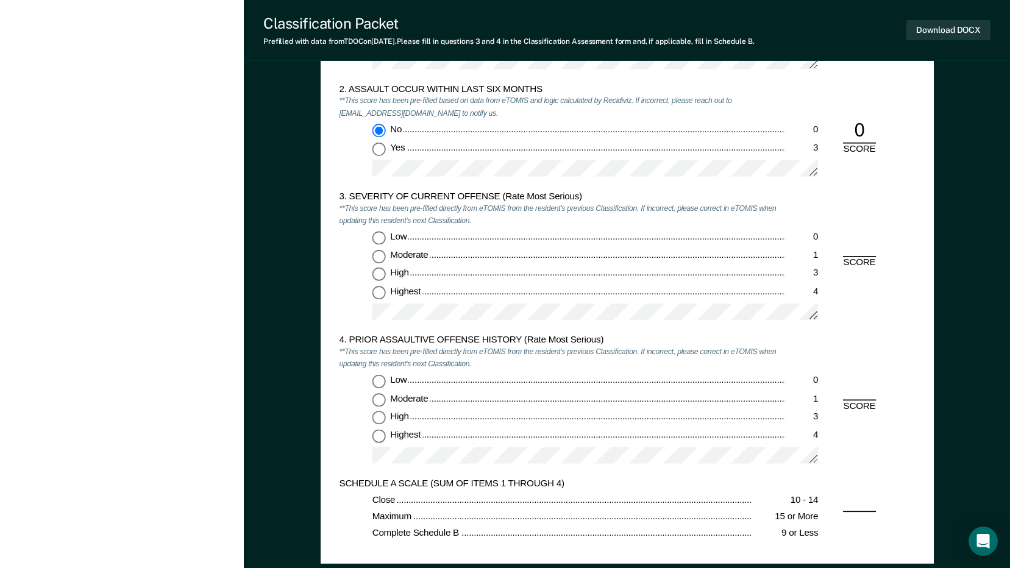
click at [378, 291] on input "Highest 4" at bounding box center [378, 292] width 13 height 13
type textarea "x"
radio input "true"
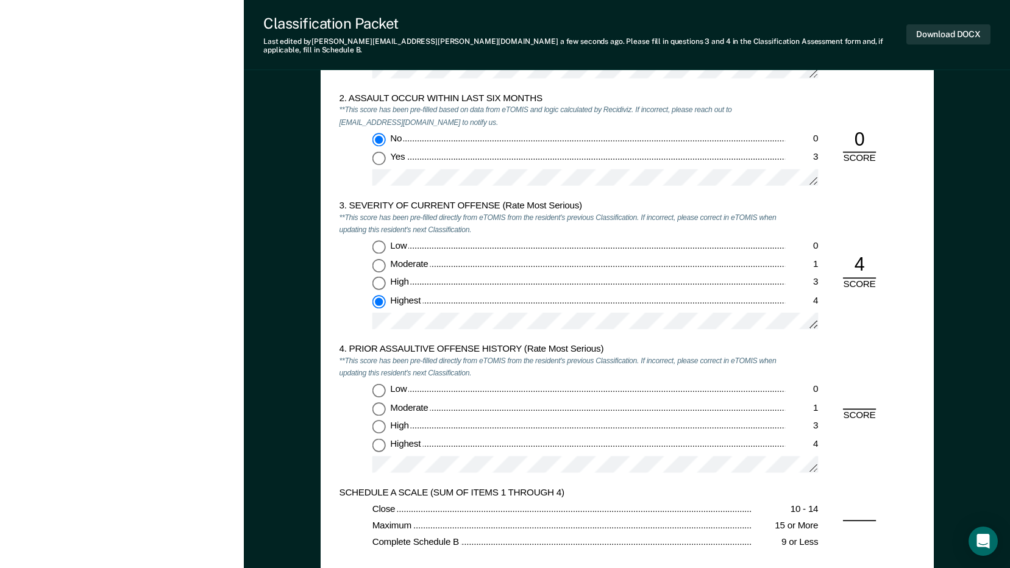
click at [380, 420] on input "High 3" at bounding box center [378, 426] width 13 height 13
type textarea "x"
radio input "true"
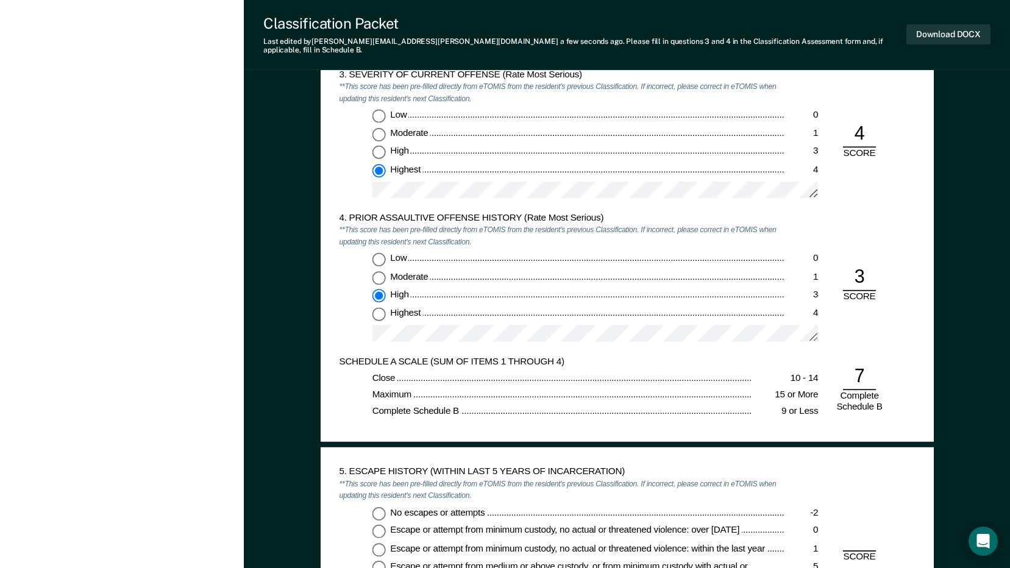
scroll to position [1402, 0]
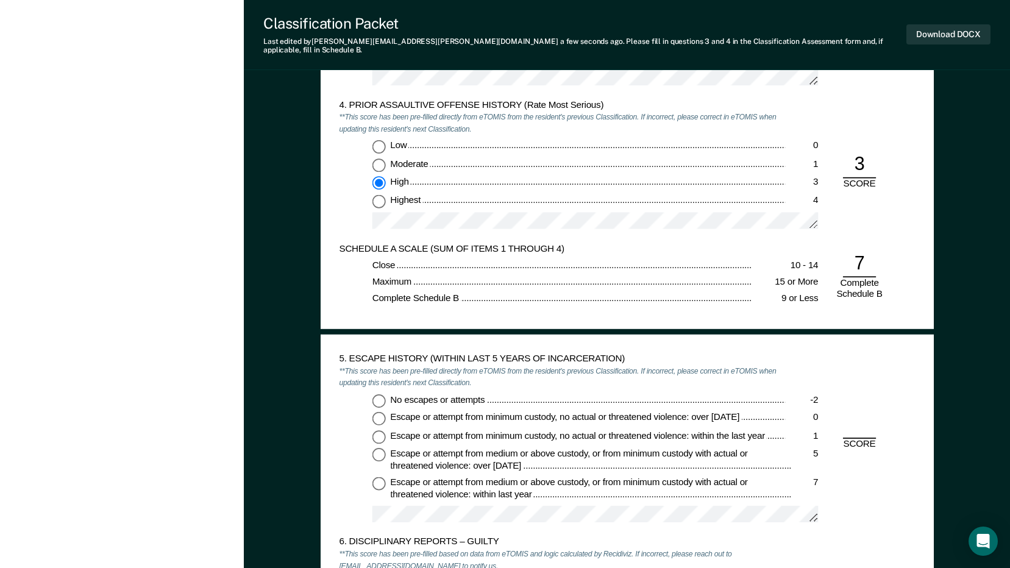
click at [382, 394] on input "No escapes or attempts -2" at bounding box center [378, 400] width 13 height 13
type textarea "x"
radio input "true"
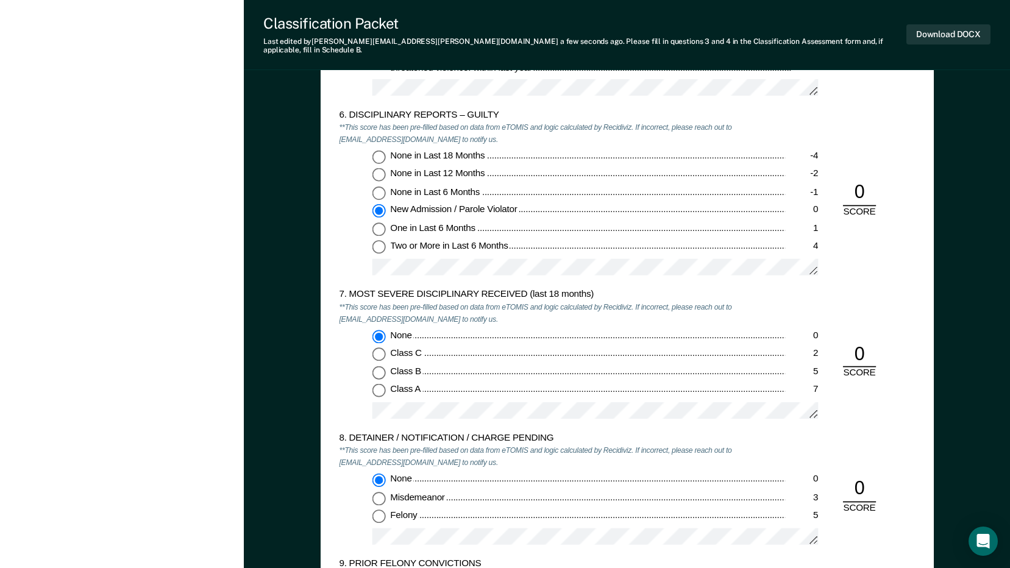
scroll to position [2133, 0]
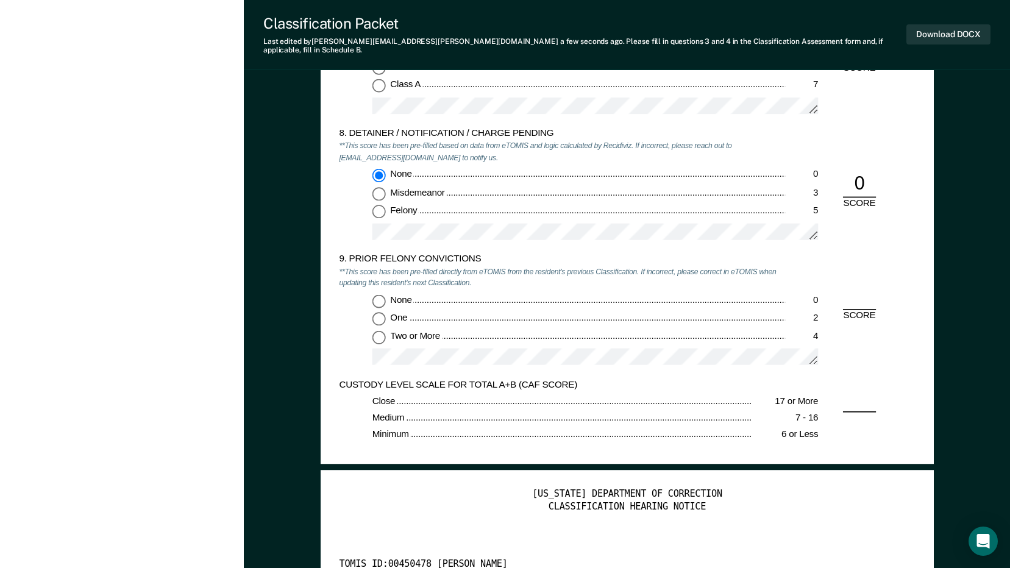
click at [382, 332] on input "Two or More 4" at bounding box center [378, 336] width 13 height 13
type textarea "x"
radio input "true"
click at [948, 25] on button "Download DOCX" at bounding box center [948, 34] width 84 height 20
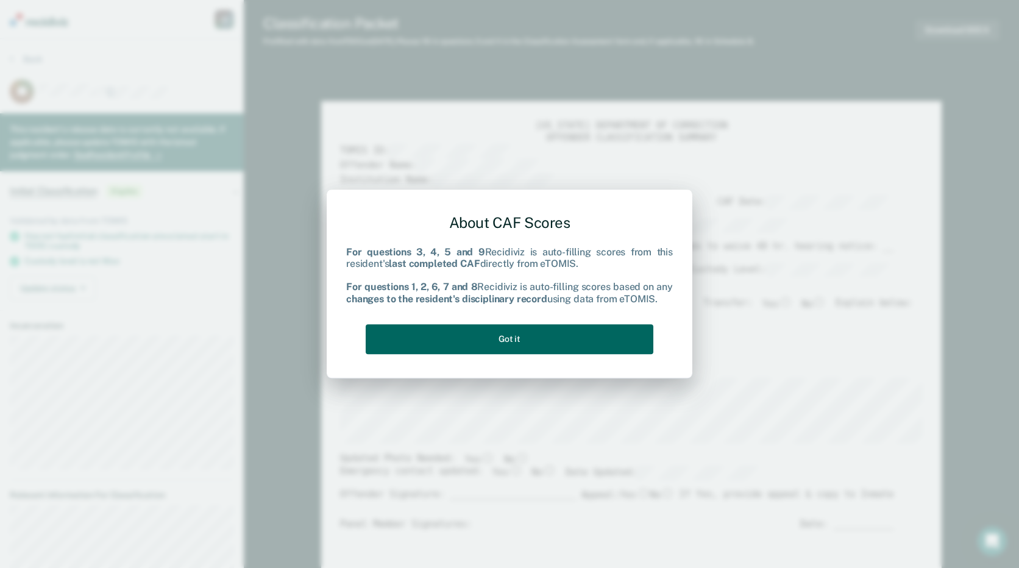
click at [478, 335] on button "Got it" at bounding box center [510, 339] width 288 height 30
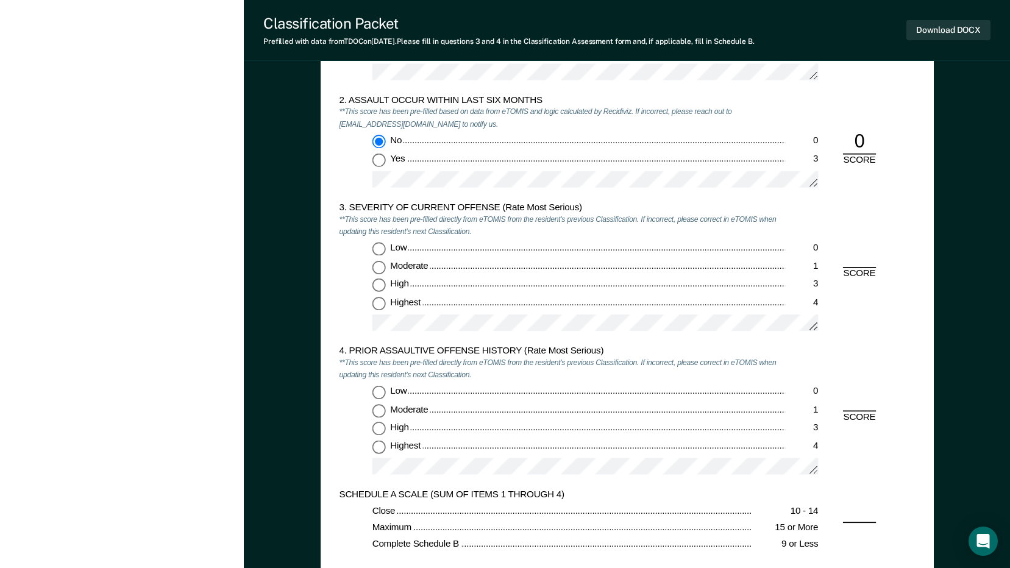
scroll to position [1219, 0]
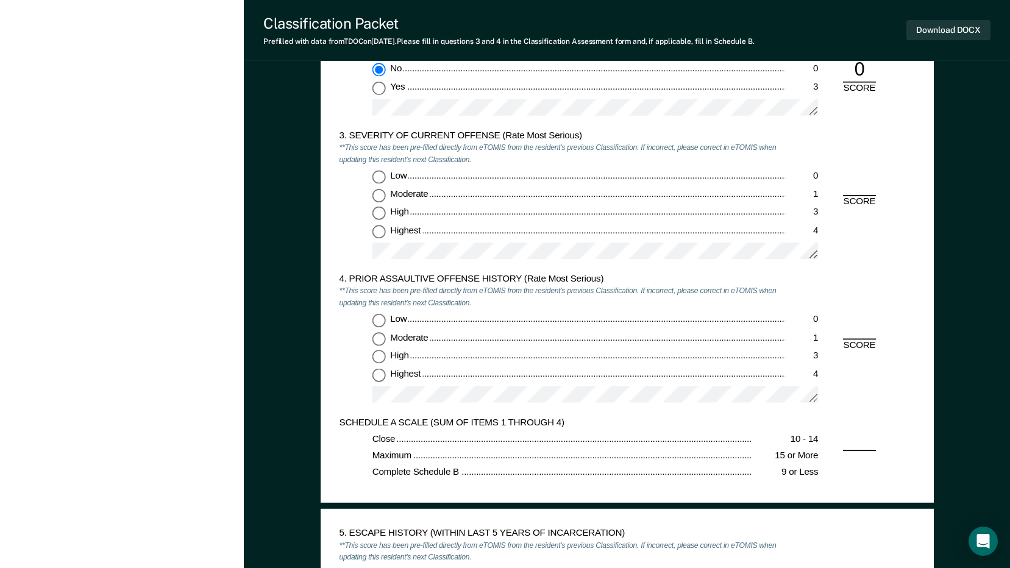
click at [382, 230] on input "Highest 4" at bounding box center [378, 231] width 13 height 13
type textarea "x"
radio input "true"
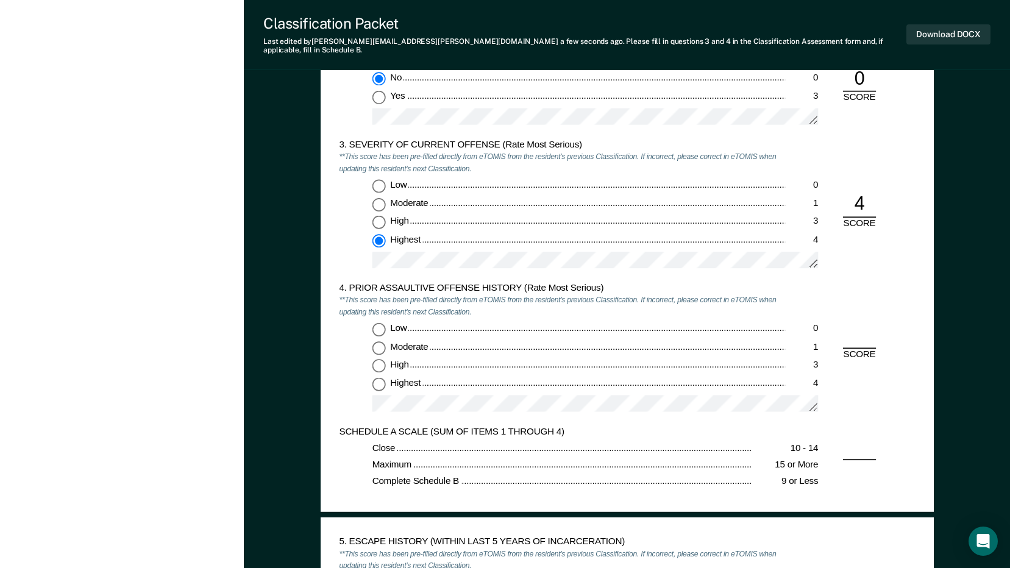
click at [382, 323] on input "Low 0" at bounding box center [378, 329] width 13 height 13
type textarea "x"
radio input "true"
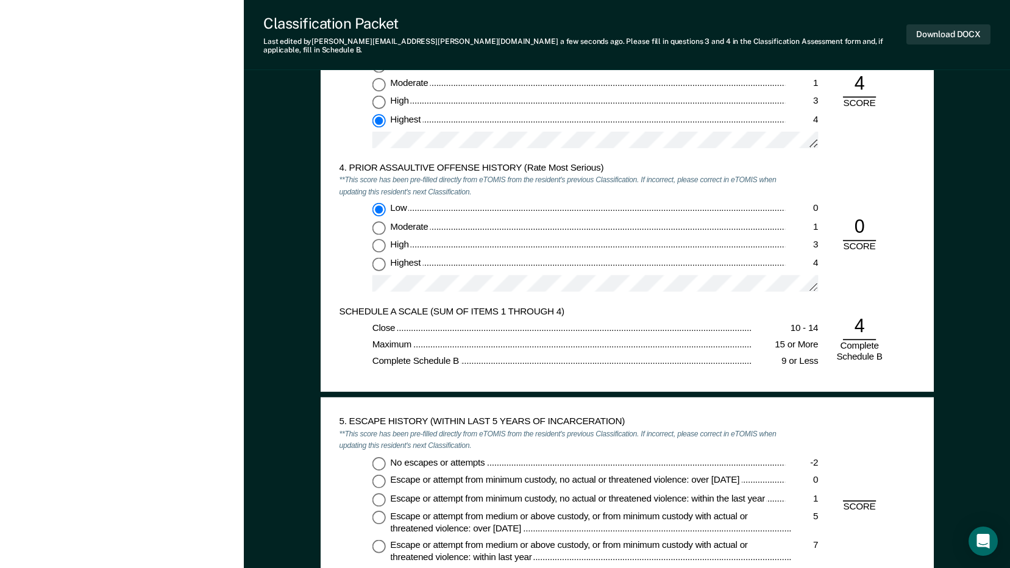
scroll to position [1402, 0]
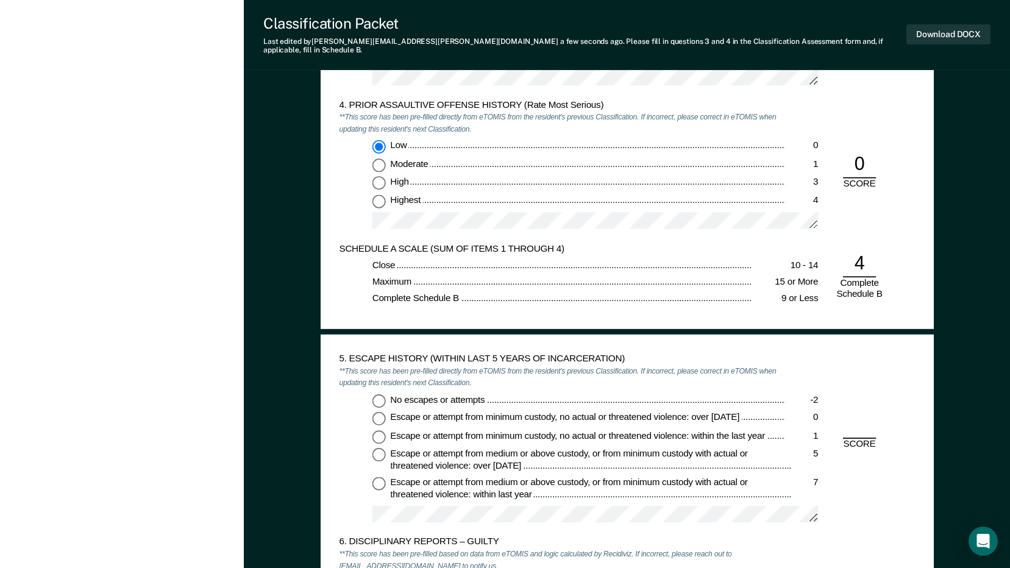
click at [375, 395] on input "No escapes or attempts -2" at bounding box center [378, 400] width 13 height 13
type textarea "x"
radio input "true"
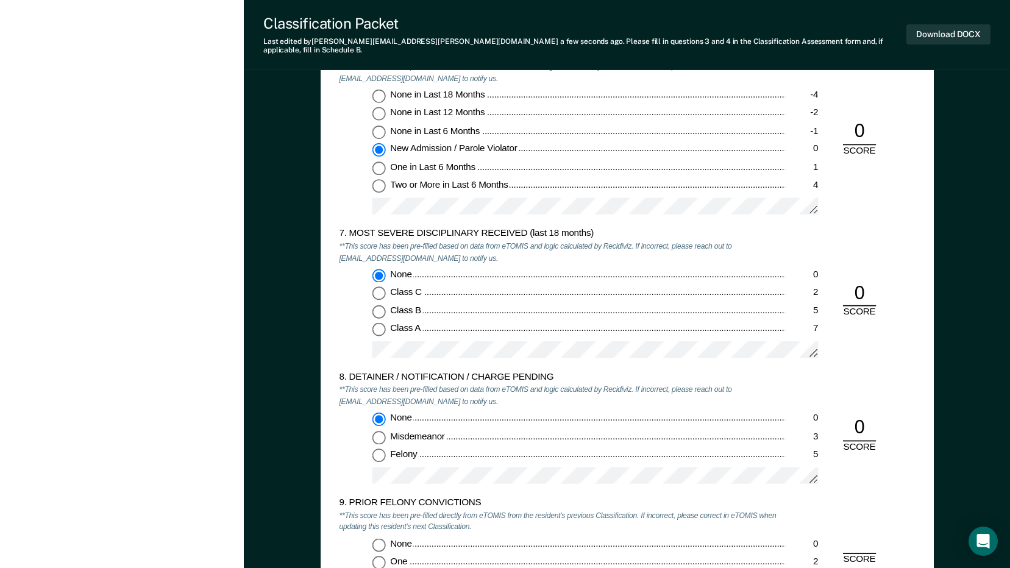
scroll to position [2194, 0]
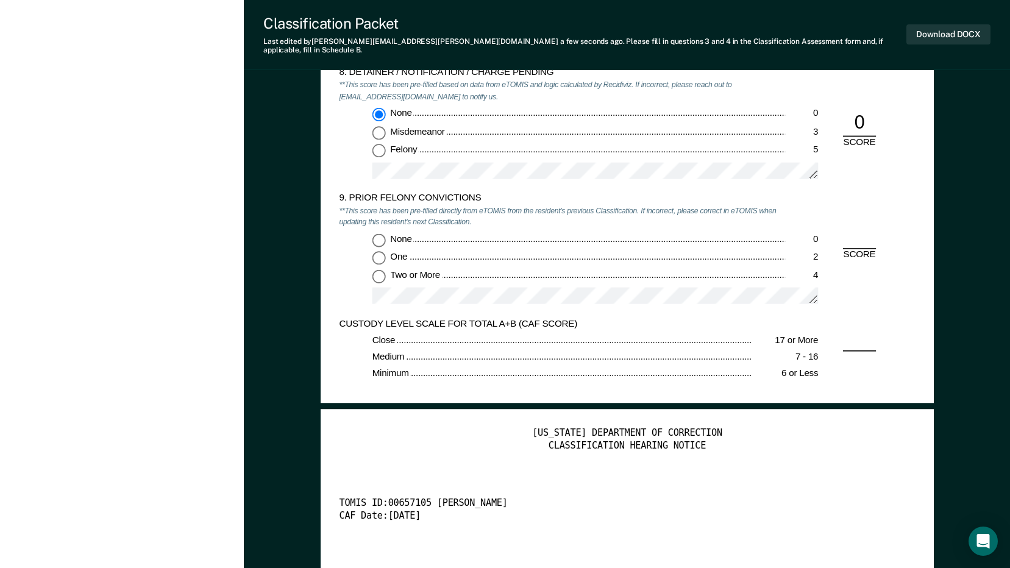
click at [382, 233] on input "None 0" at bounding box center [378, 239] width 13 height 13
type textarea "x"
radio input "true"
click at [947, 24] on button "Download DOCX" at bounding box center [948, 34] width 84 height 20
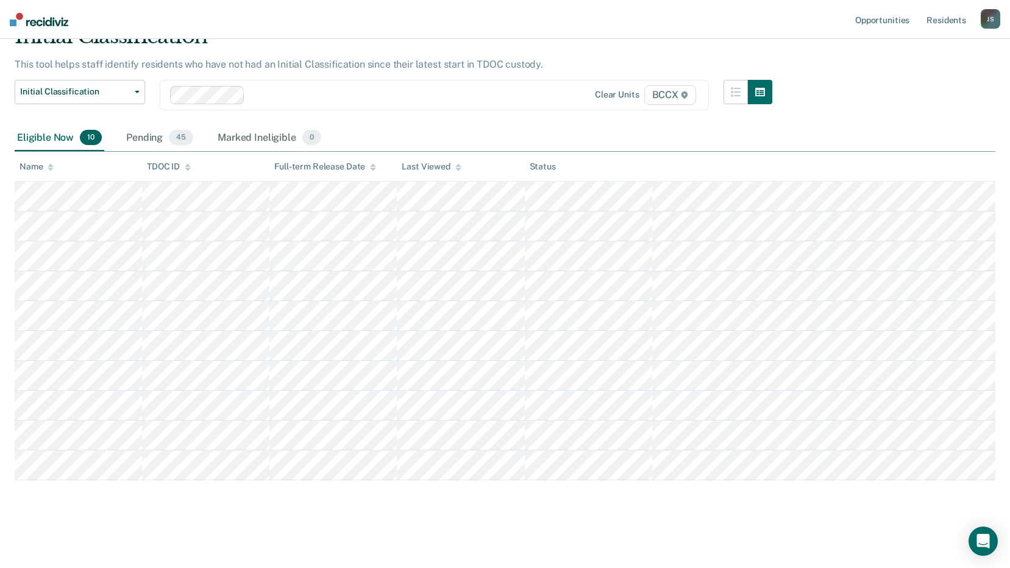
scroll to position [60, 0]
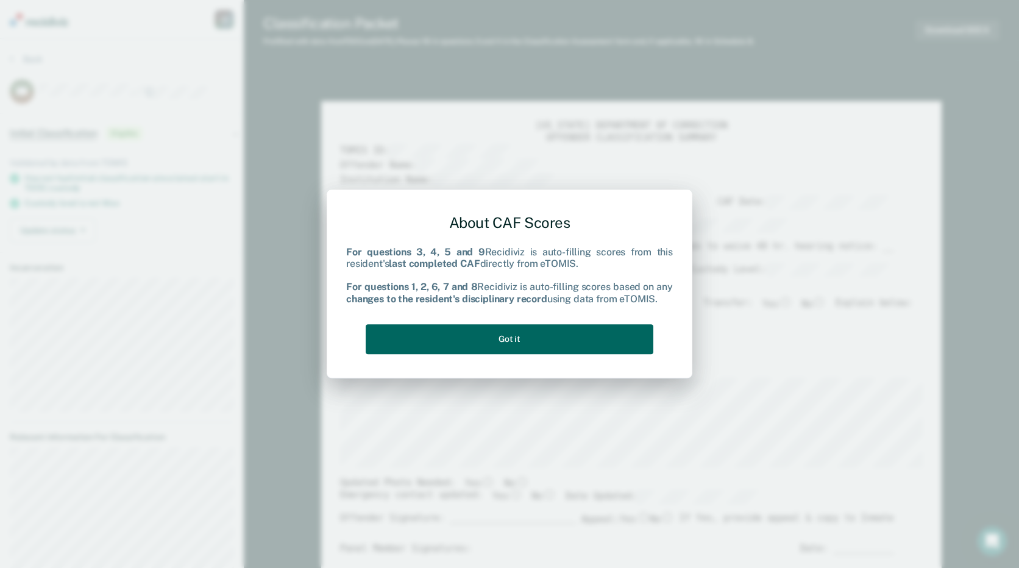
click at [525, 344] on button "Got it" at bounding box center [510, 339] width 288 height 30
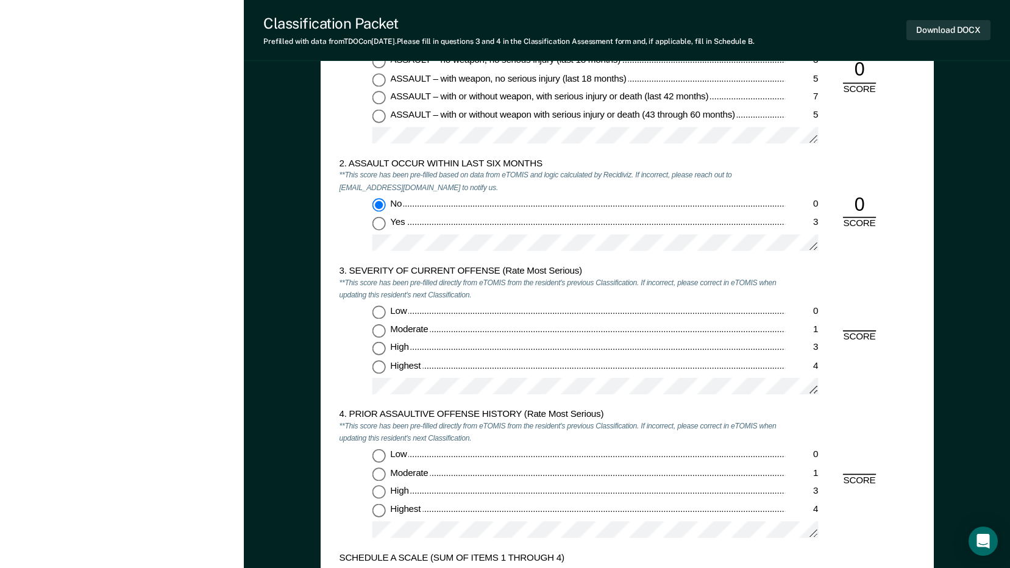
scroll to position [1097, 0]
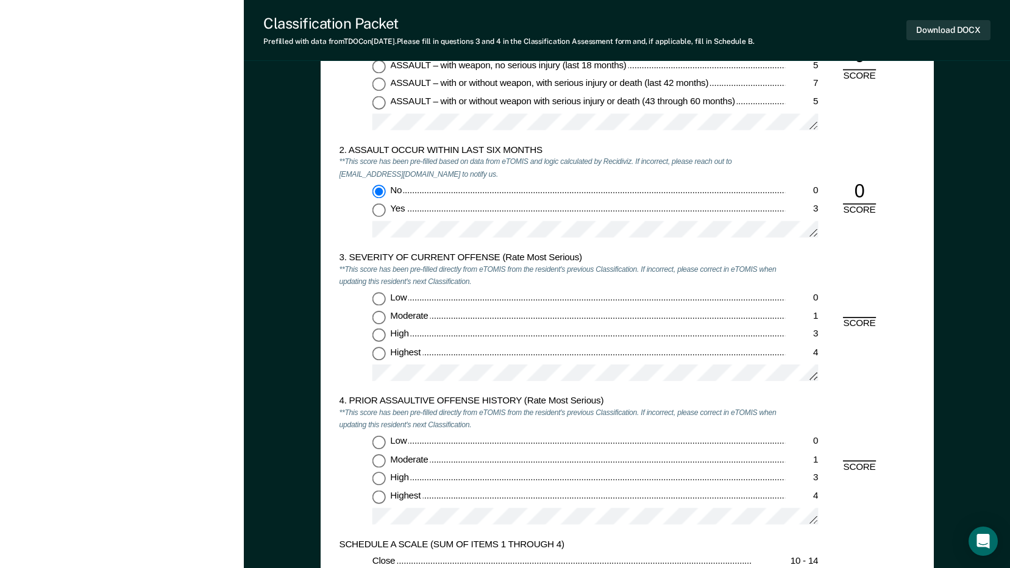
click at [377, 355] on input "Highest 4" at bounding box center [378, 353] width 13 height 13
type textarea "x"
radio input "true"
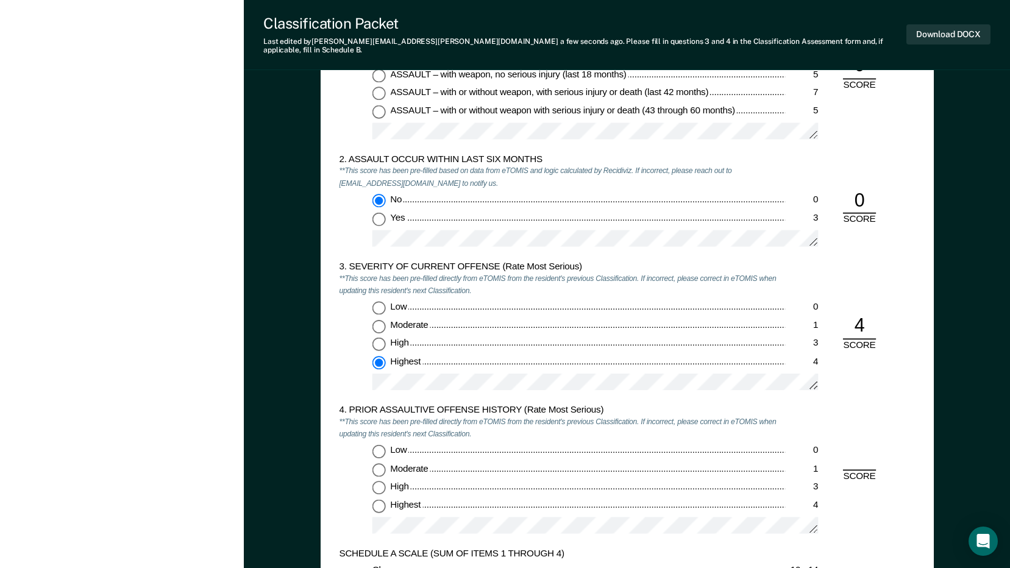
click at [381, 445] on input "Low 0" at bounding box center [378, 451] width 13 height 13
type textarea "x"
radio input "true"
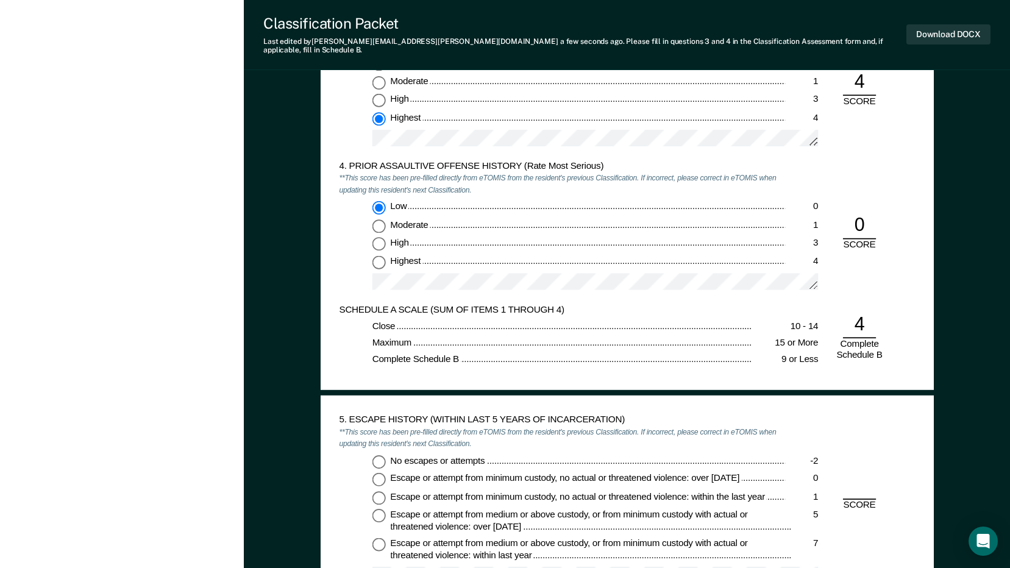
scroll to position [1524, 0]
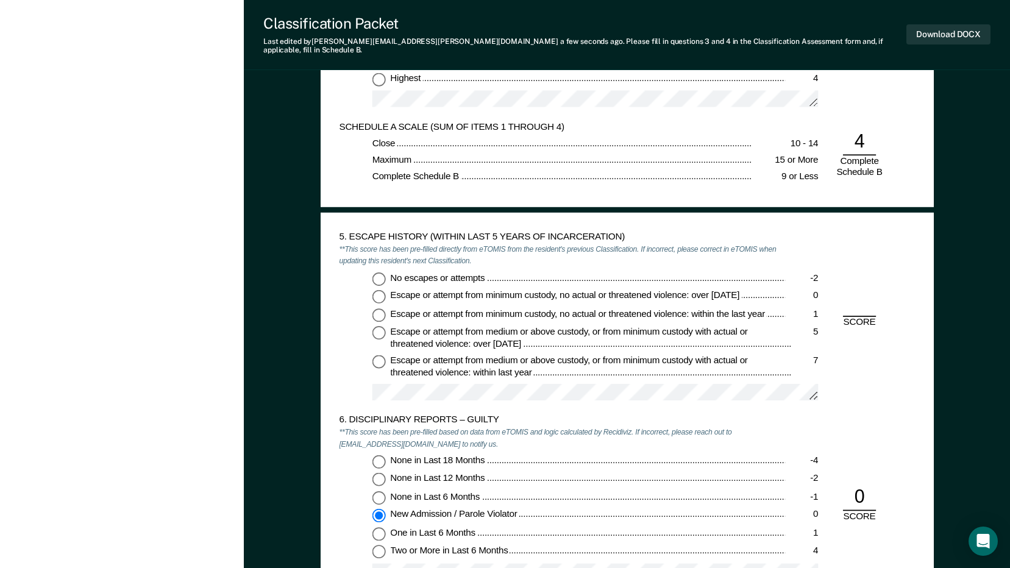
click at [375, 272] on input "No escapes or attempts -2" at bounding box center [378, 278] width 13 height 13
type textarea "x"
radio input "true"
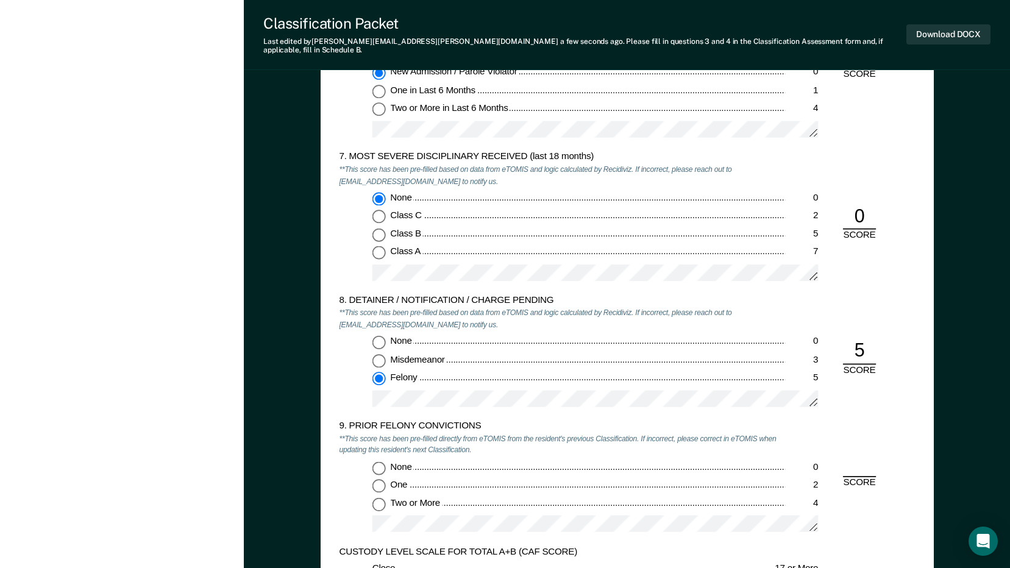
scroll to position [2072, 0]
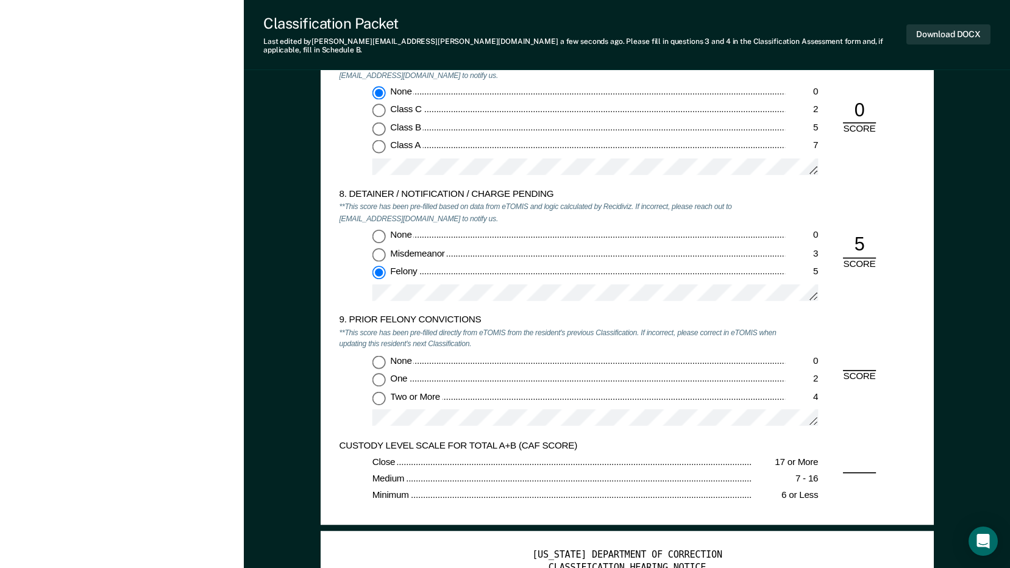
click at [383, 230] on input "None 0" at bounding box center [378, 236] width 13 height 13
type textarea "x"
radio input "true"
radio input "false"
click at [379, 391] on input "Two or More 4" at bounding box center [378, 397] width 13 height 13
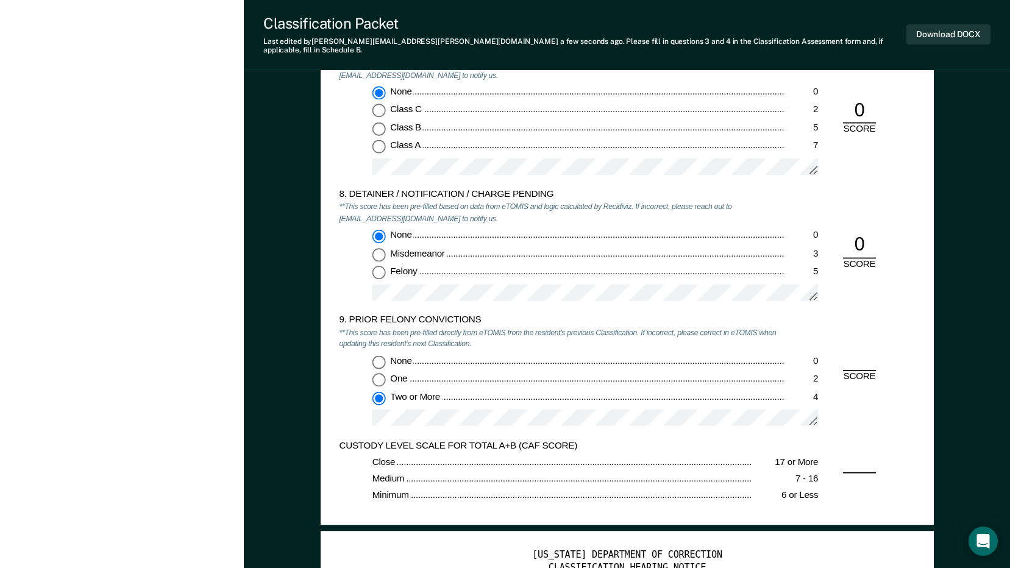
type textarea "x"
radio input "true"
click at [377, 356] on input "None 0" at bounding box center [378, 361] width 13 height 13
type textarea "x"
radio input "true"
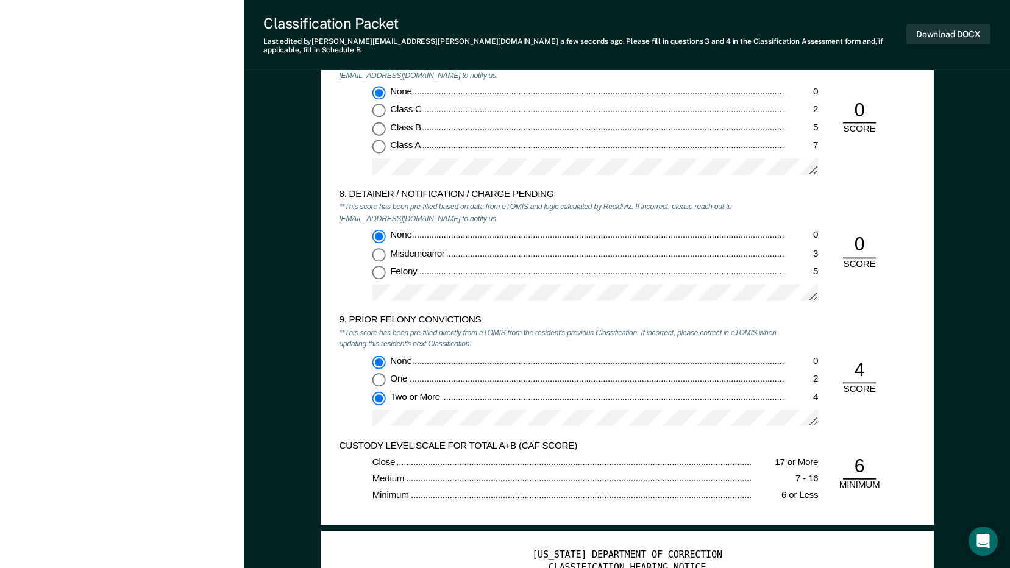
radio input "false"
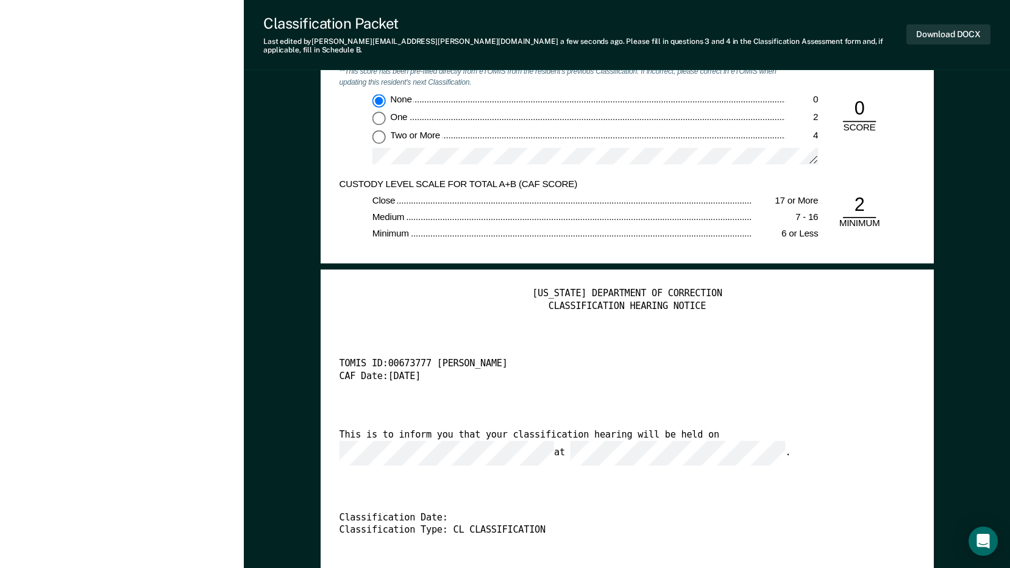
scroll to position [2316, 0]
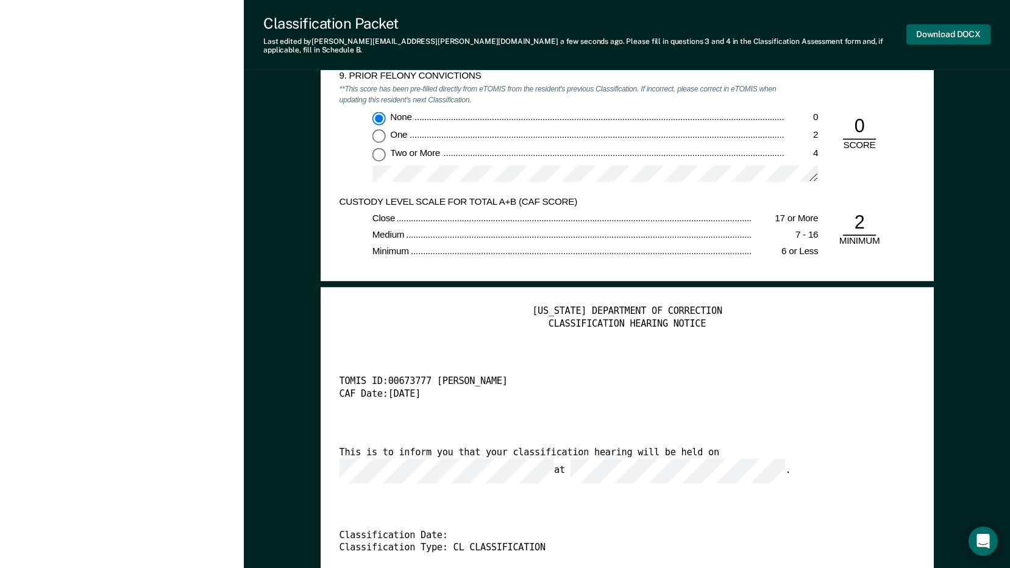
click at [941, 27] on button "Download DOCX" at bounding box center [948, 34] width 84 height 20
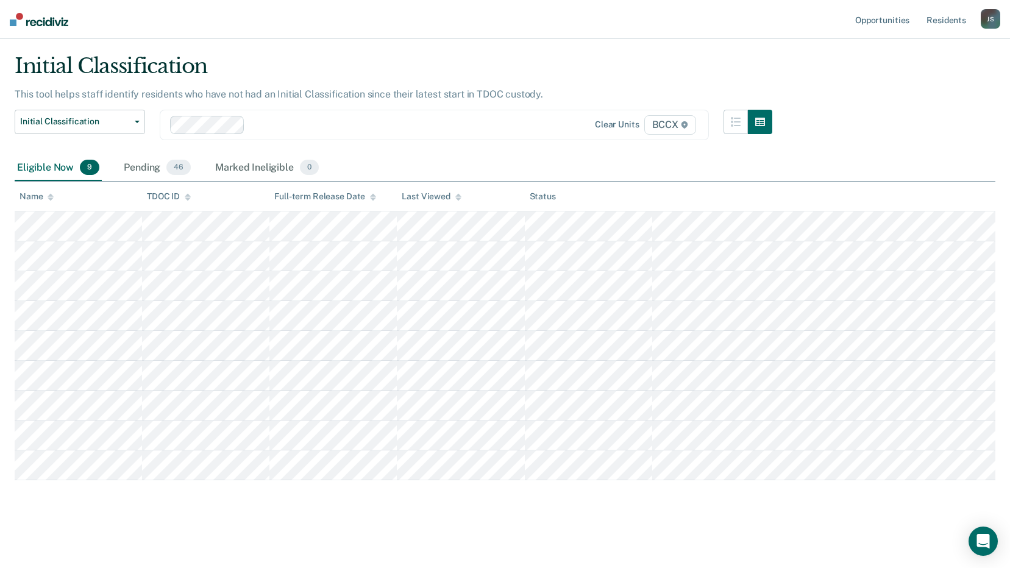
scroll to position [30, 0]
click at [52, 199] on icon at bounding box center [51, 198] width 6 height 3
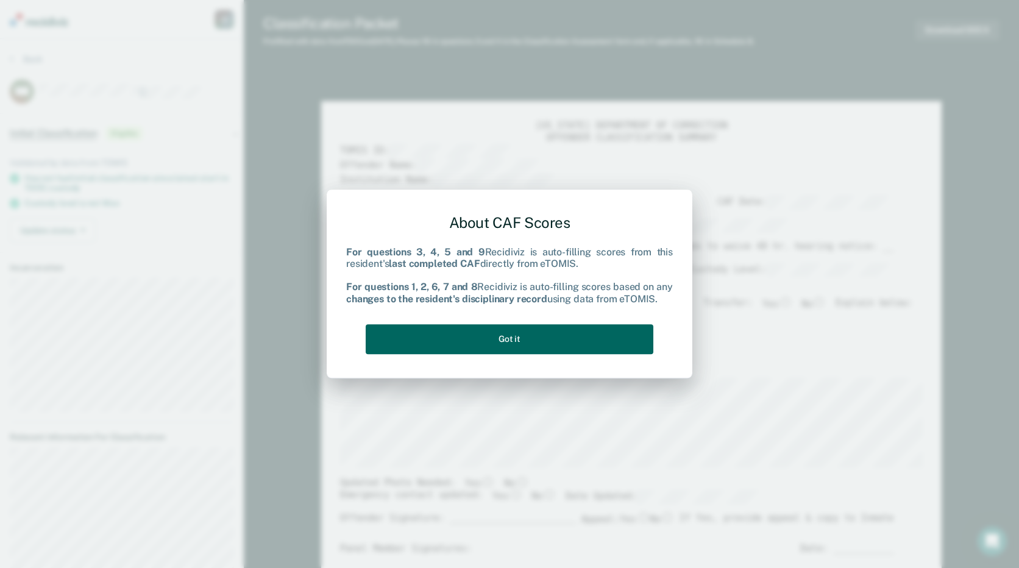
click at [592, 338] on button "Got it" at bounding box center [510, 339] width 288 height 30
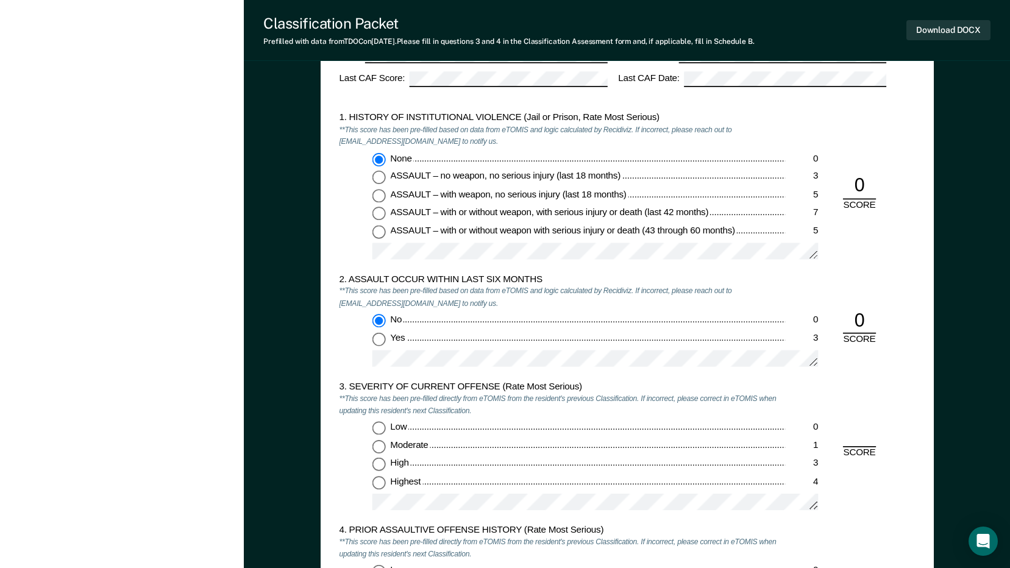
scroll to position [1097, 0]
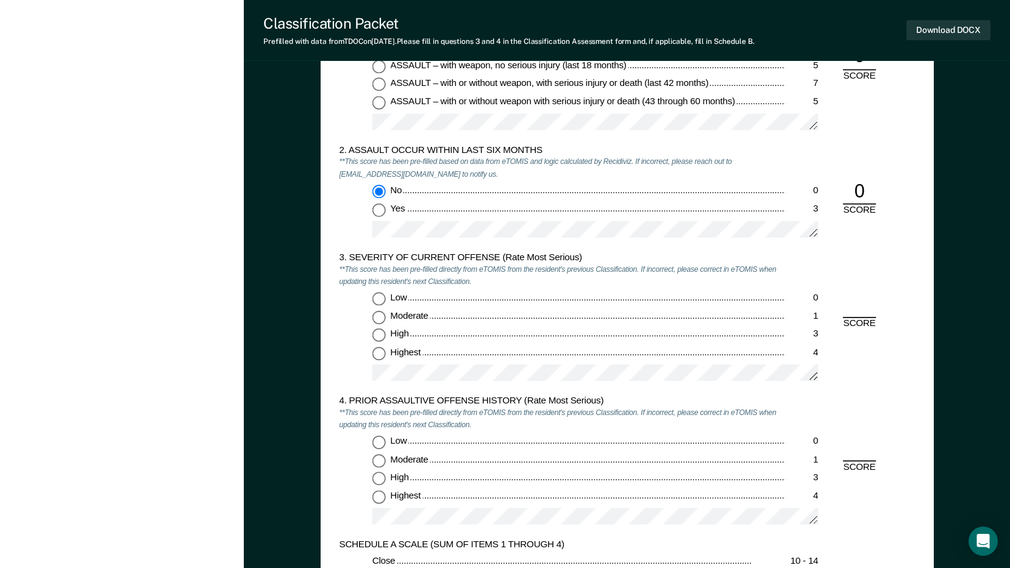
click at [377, 354] on input "Highest 4" at bounding box center [378, 353] width 13 height 13
type textarea "x"
radio input "true"
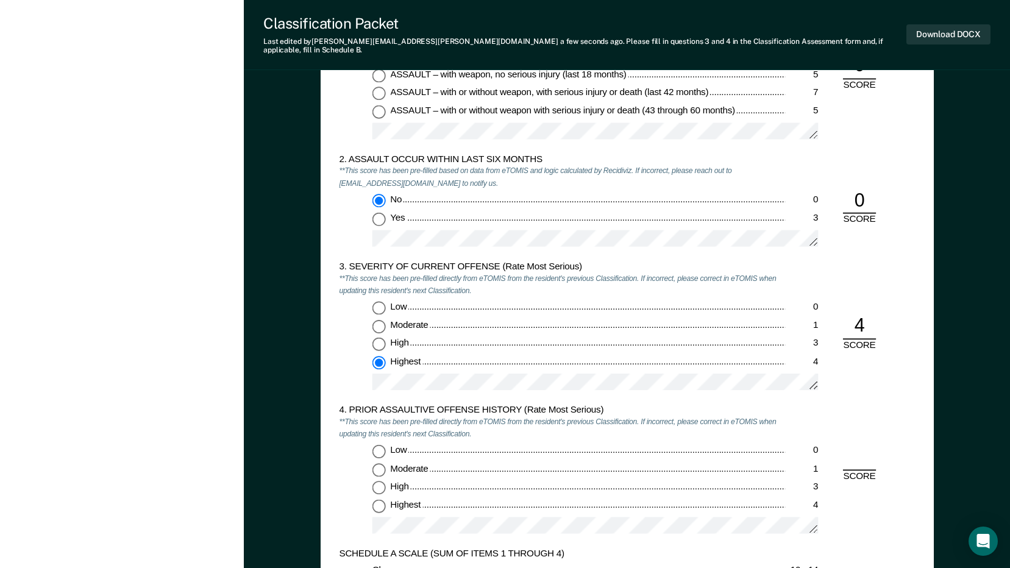
click at [379, 445] on input "Low 0" at bounding box center [378, 451] width 13 height 13
type textarea "x"
radio input "true"
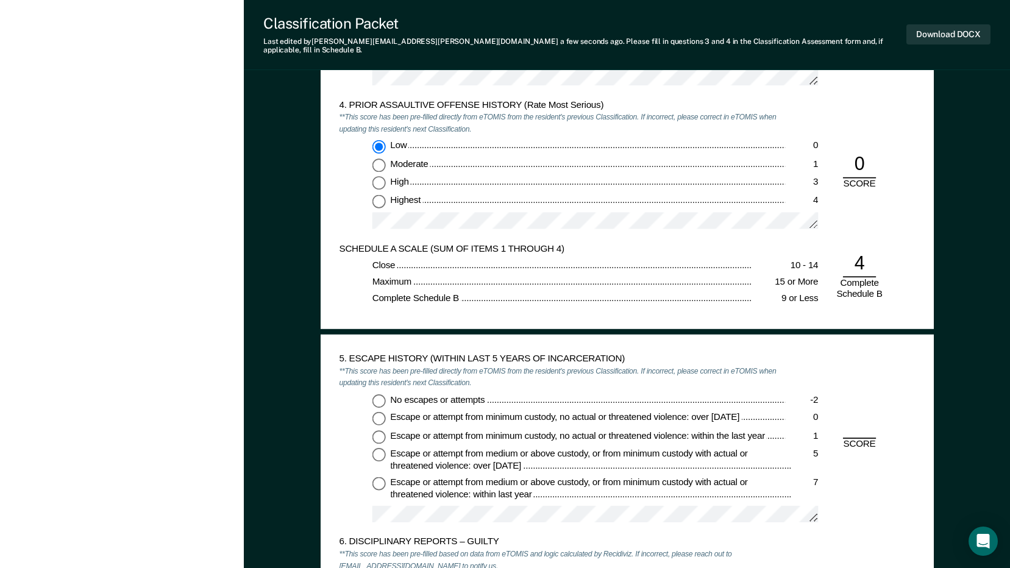
click at [381, 397] on input "No escapes or attempts -2" at bounding box center [378, 400] width 13 height 13
type textarea "x"
radio input "true"
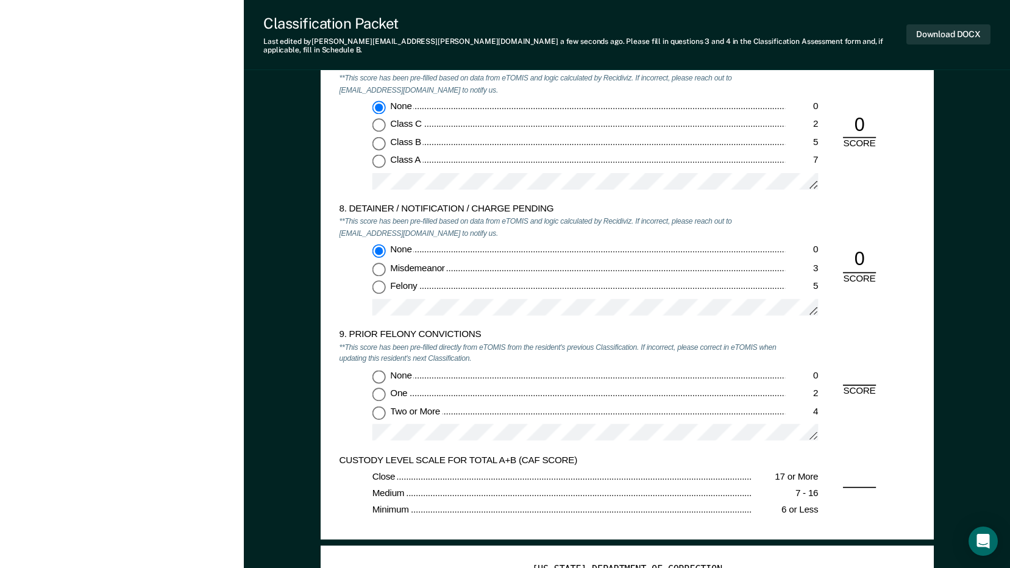
scroll to position [2072, 0]
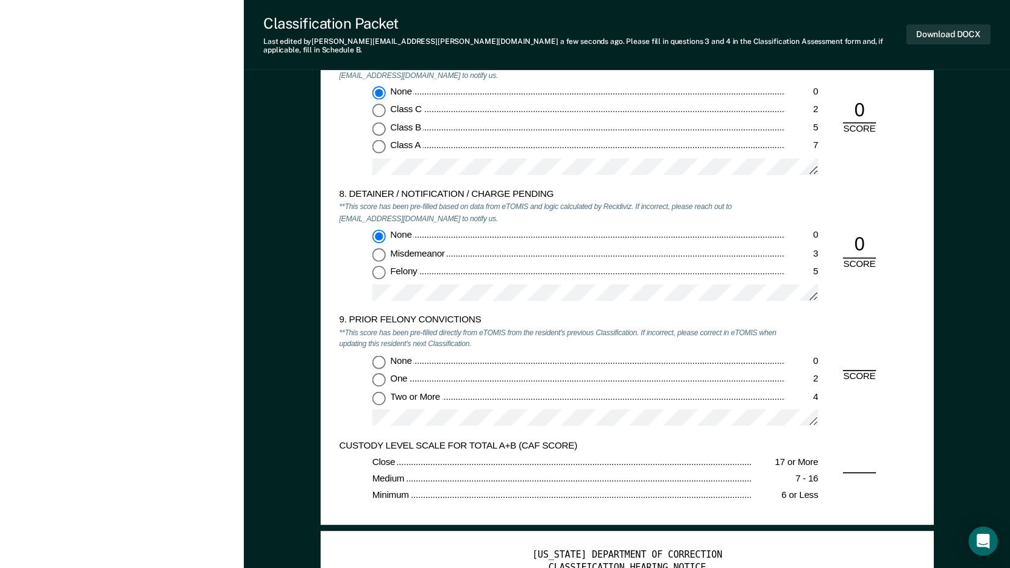
click at [379, 355] on input "None 0" at bounding box center [378, 361] width 13 height 13
type textarea "x"
radio input "true"
click at [959, 34] on button "Download DOCX" at bounding box center [948, 34] width 84 height 20
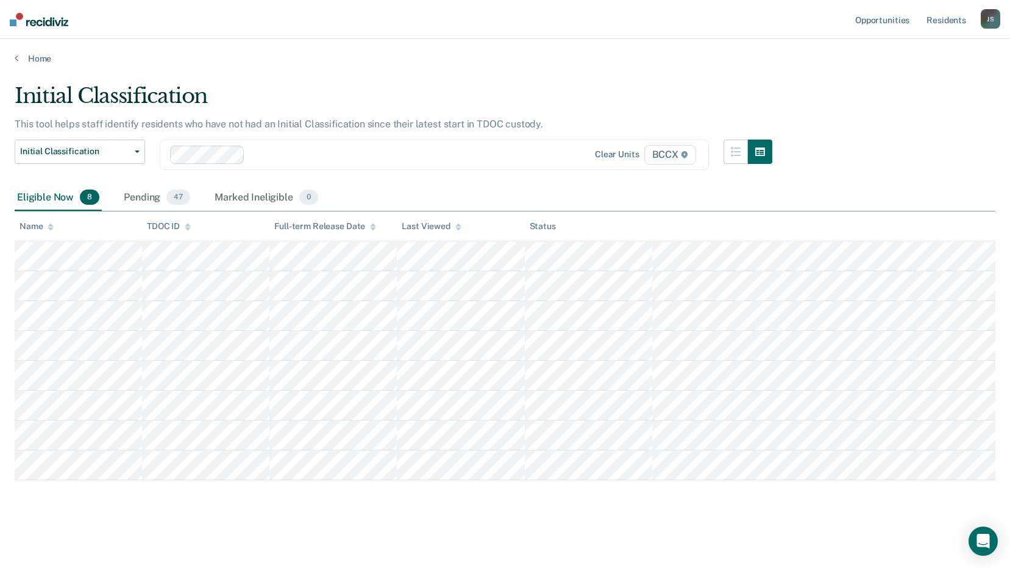
scroll to position [1, 0]
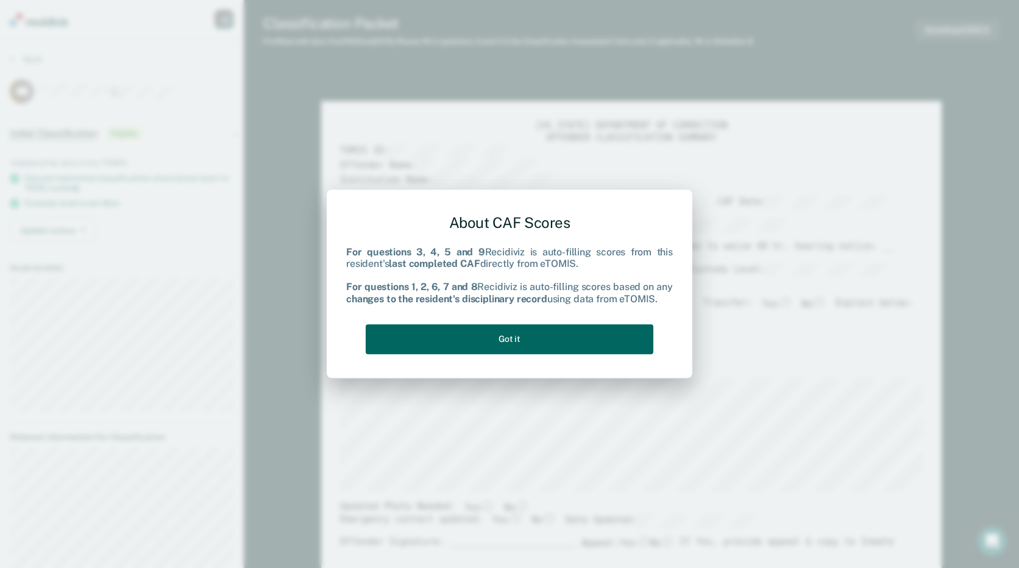
click at [572, 337] on button "Got it" at bounding box center [510, 339] width 288 height 30
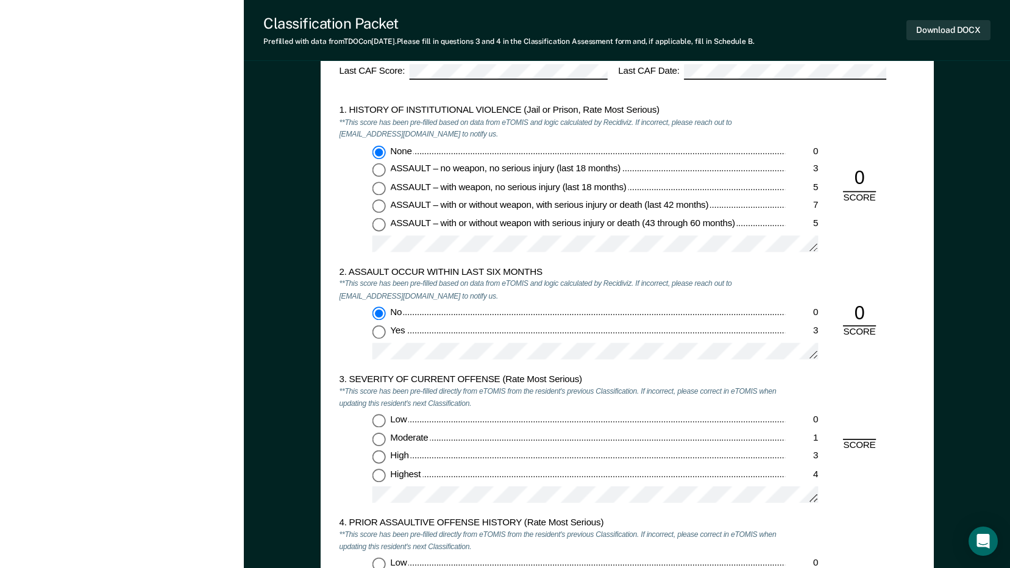
scroll to position [1036, 0]
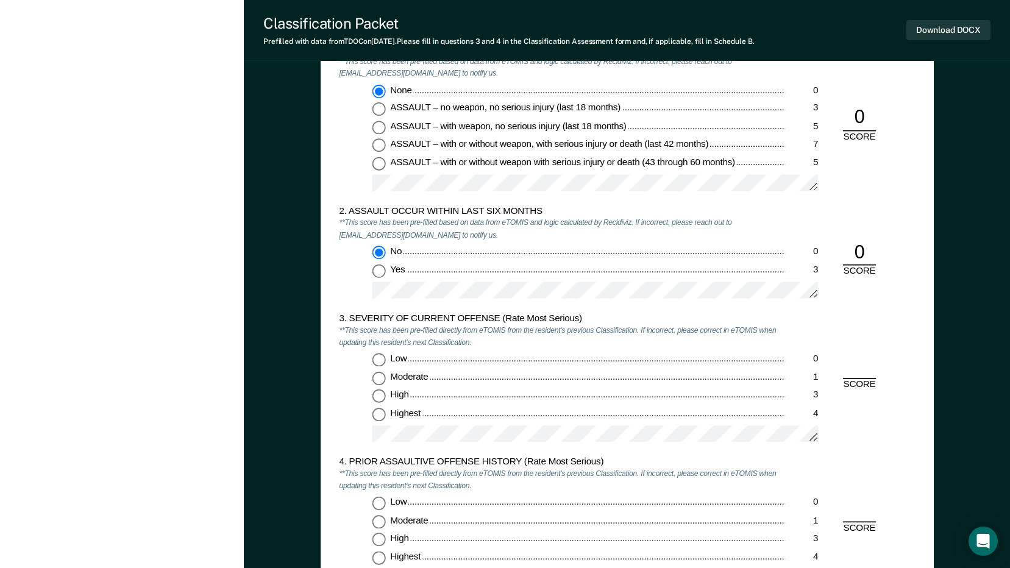
click at [379, 379] on input "Moderate 1" at bounding box center [378, 378] width 13 height 13
type textarea "x"
radio input "true"
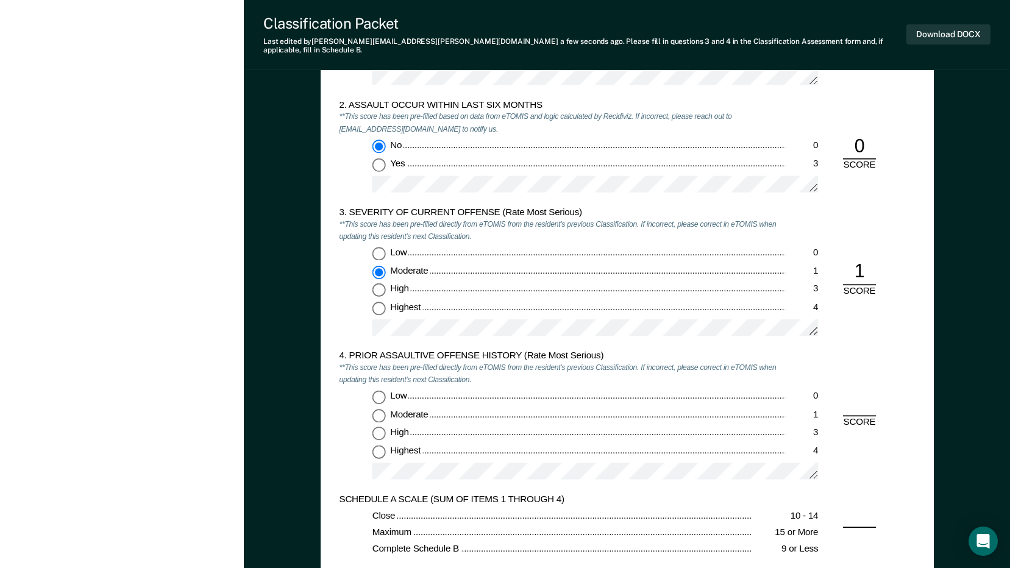
scroll to position [1280, 0]
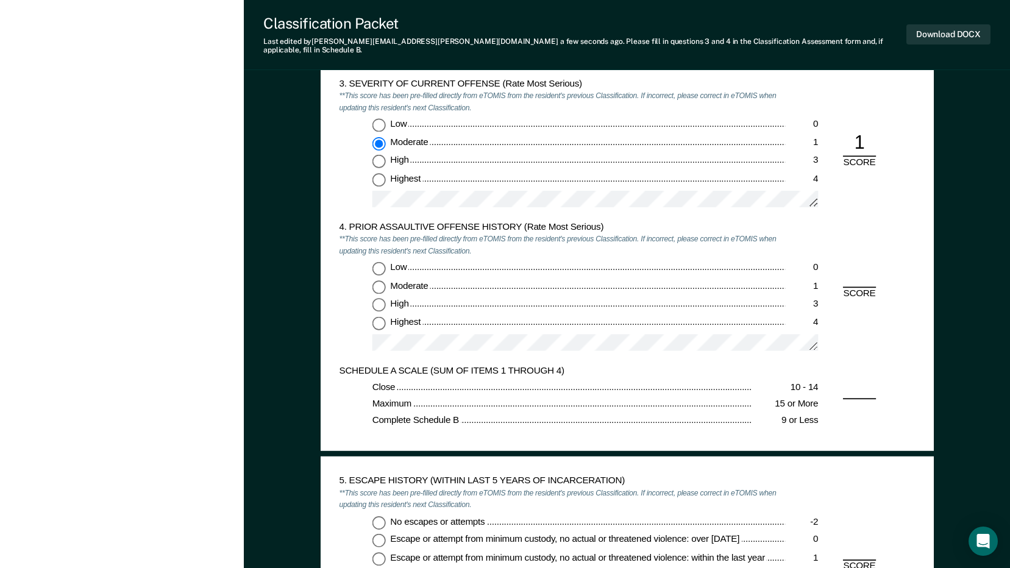
click at [380, 262] on input "Low 0" at bounding box center [378, 268] width 13 height 13
type textarea "x"
radio input "true"
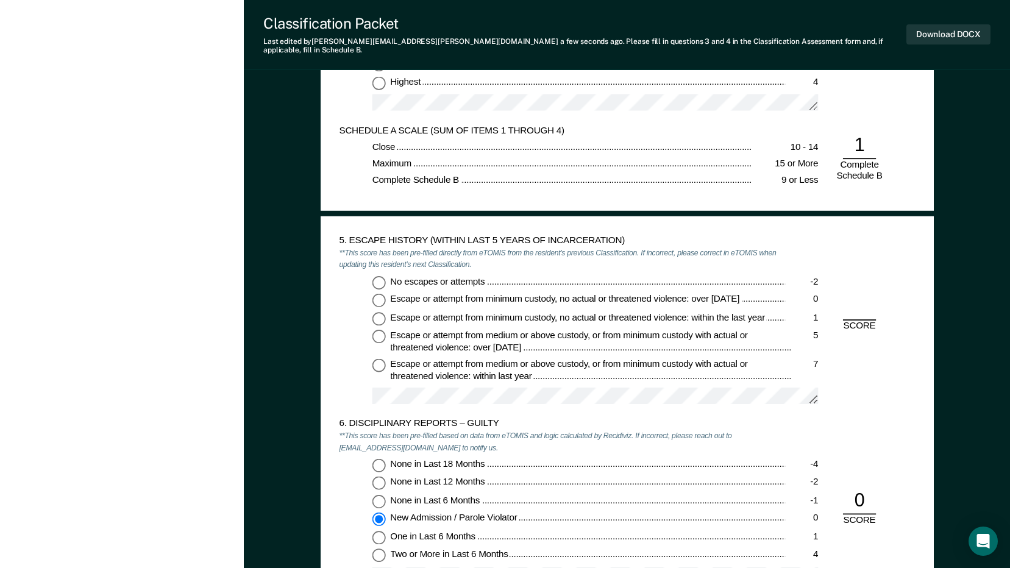
scroll to position [1524, 0]
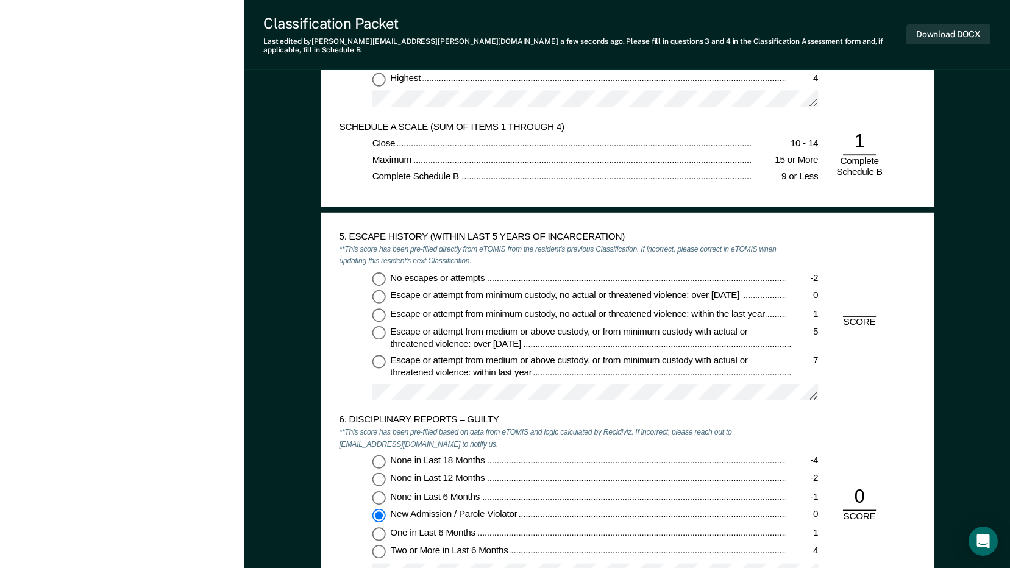
click at [382, 272] on input "No escapes or attempts -2" at bounding box center [378, 278] width 13 height 13
type textarea "x"
radio input "true"
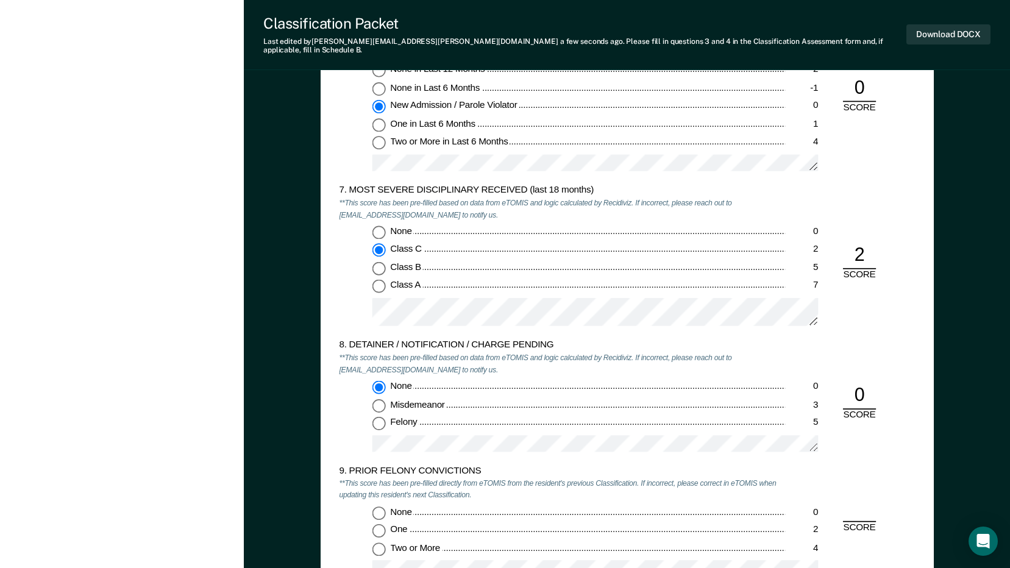
scroll to position [1951, 0]
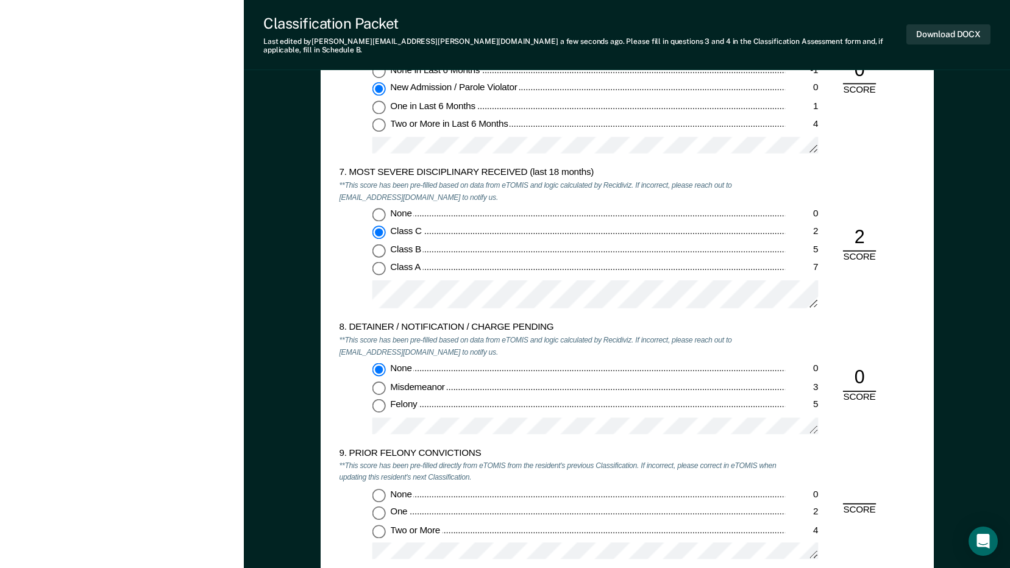
click at [383, 208] on input "None 0" at bounding box center [378, 214] width 13 height 13
type textarea "x"
radio input "true"
radio input "false"
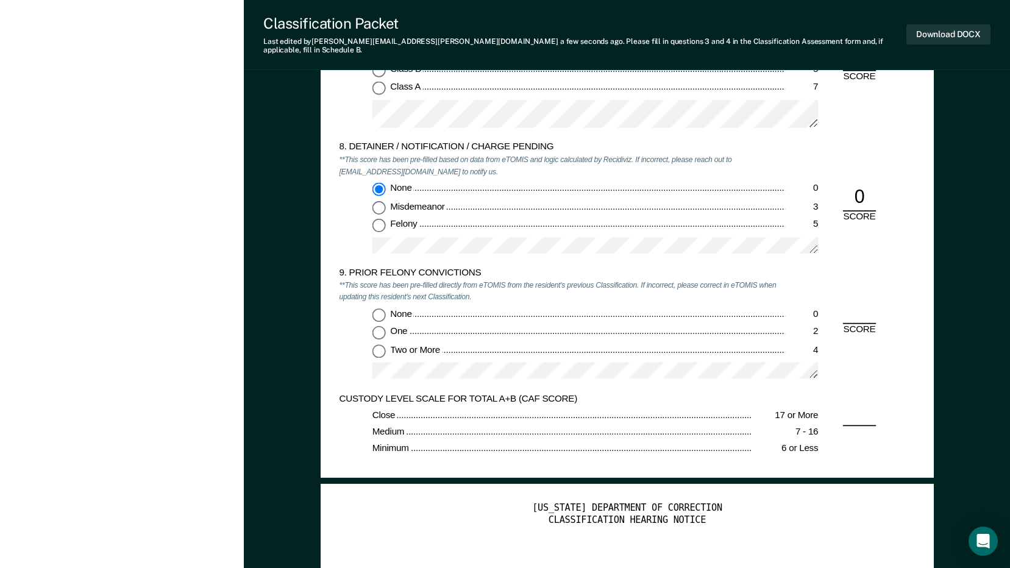
scroll to position [2133, 0]
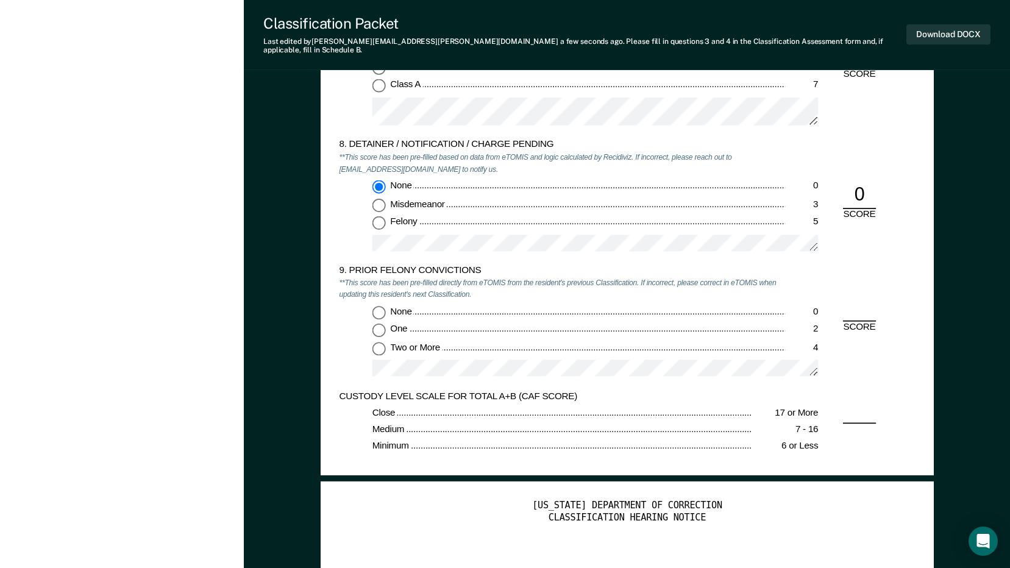
click at [375, 342] on input "Two or More 4" at bounding box center [378, 348] width 13 height 13
type textarea "x"
radio input "true"
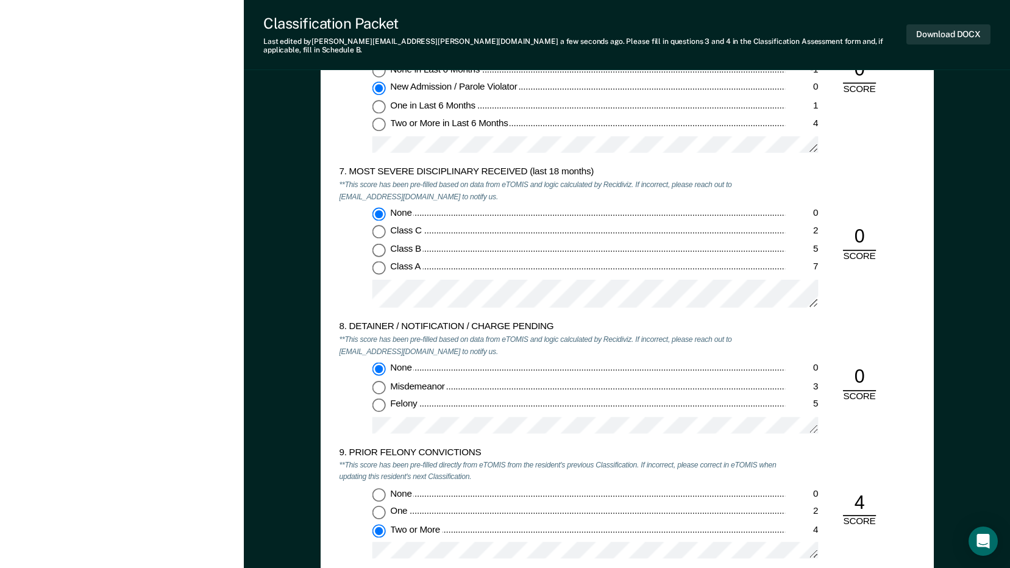
scroll to position [1951, 0]
click at [377, 226] on input "Class C 2" at bounding box center [378, 232] width 13 height 13
type textarea "x"
radio input "false"
radio input "true"
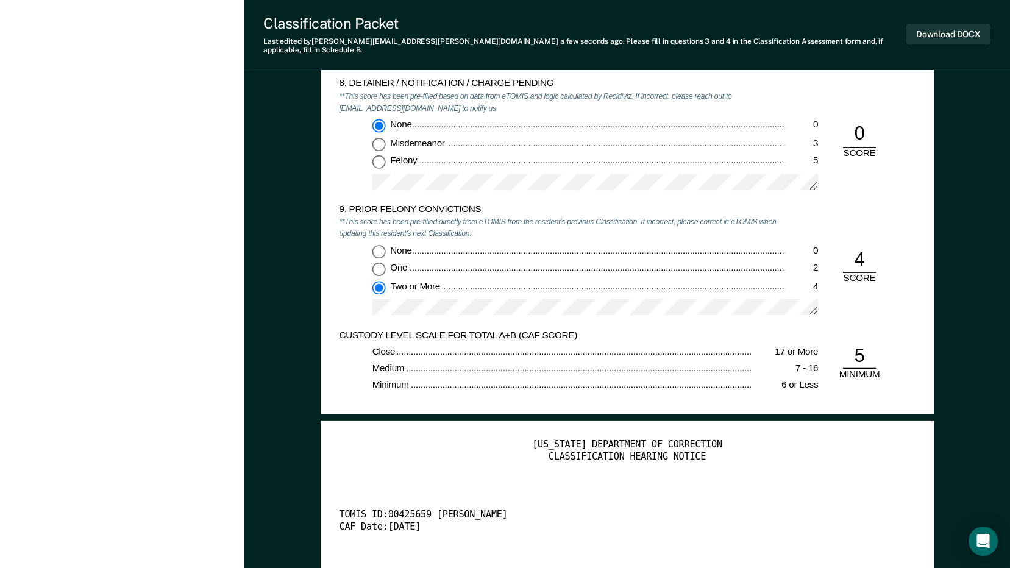
scroll to position [1890, 0]
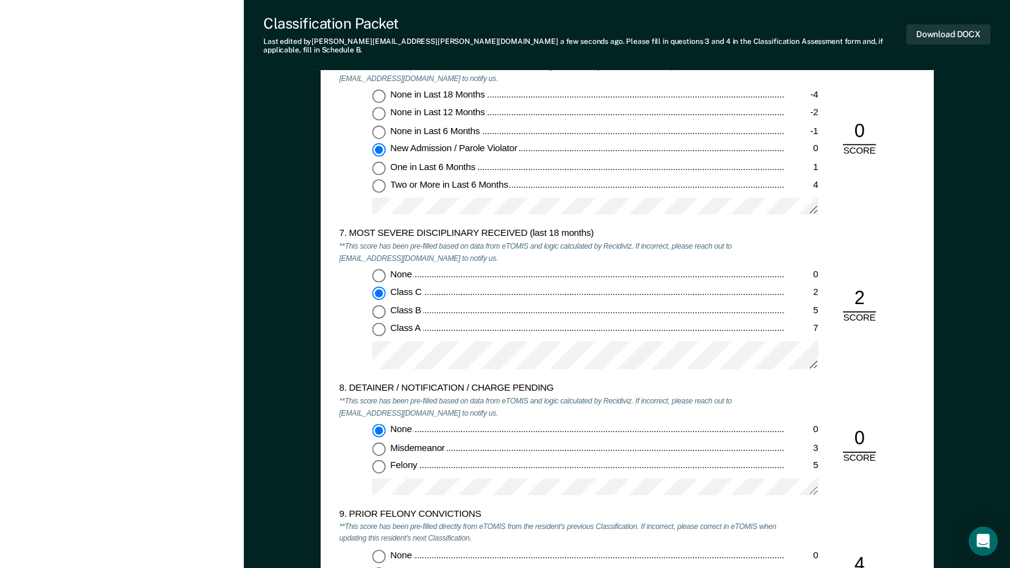
click at [377, 269] on input "None 0" at bounding box center [378, 275] width 13 height 13
type textarea "x"
radio input "true"
radio input "false"
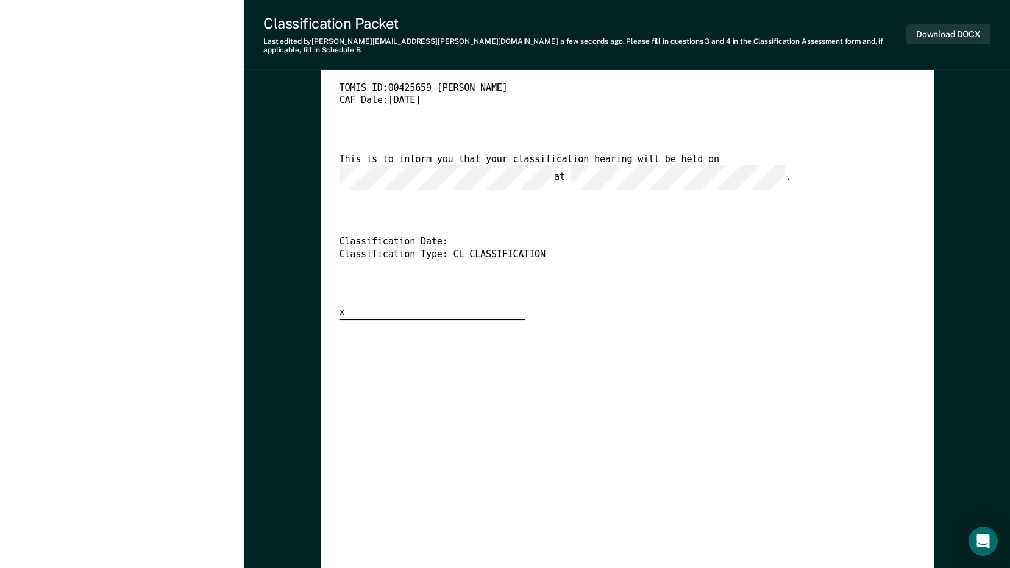
scroll to position [2255, 0]
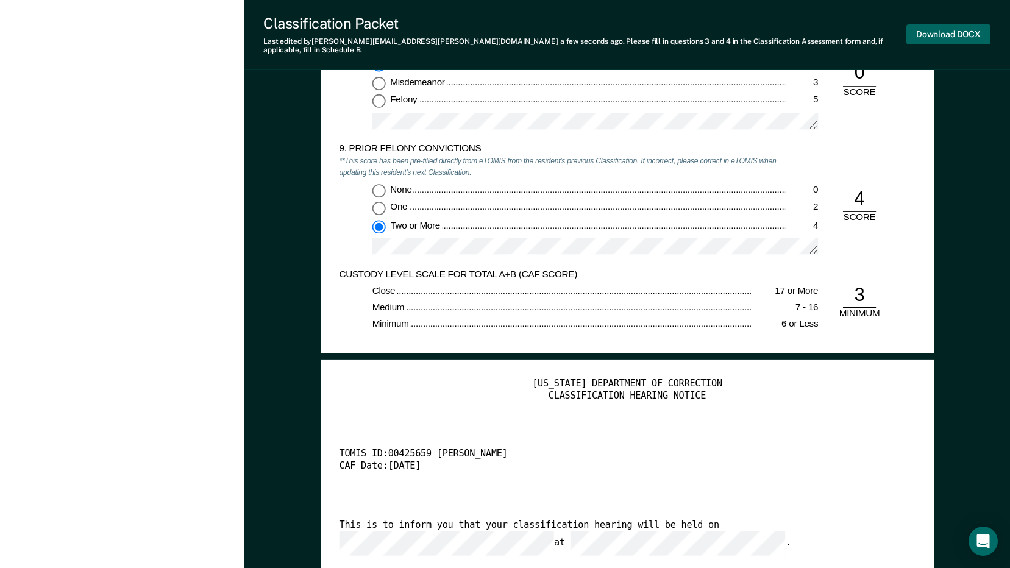
click at [937, 29] on button "Download DOCX" at bounding box center [948, 34] width 84 height 20
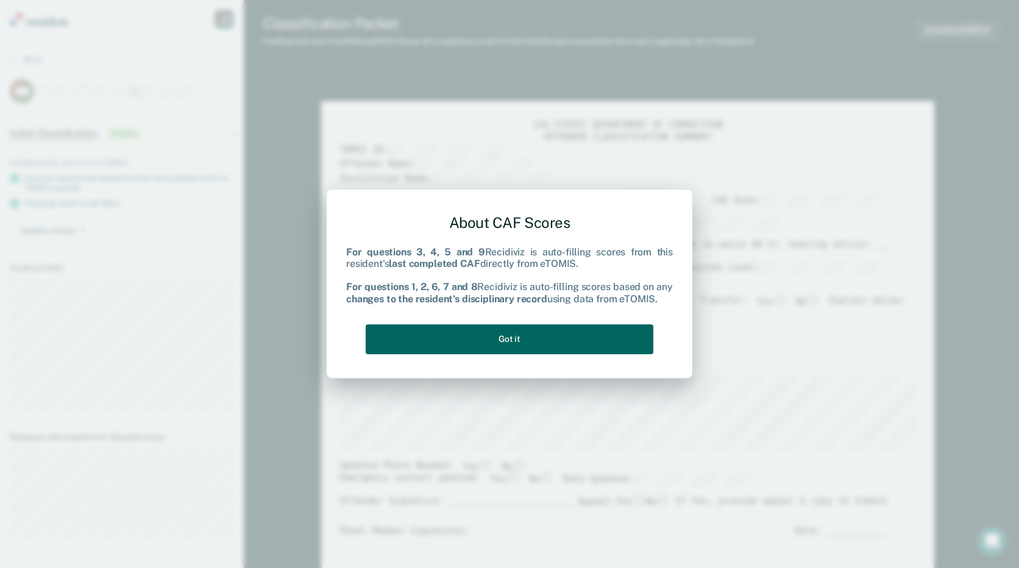
click at [550, 332] on button "Got it" at bounding box center [510, 339] width 288 height 30
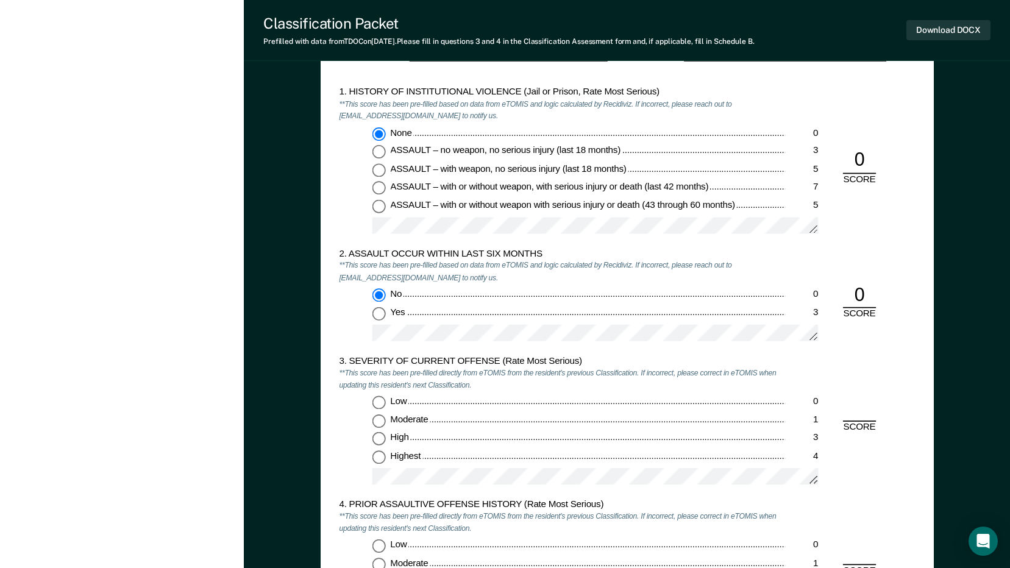
scroll to position [1097, 0]
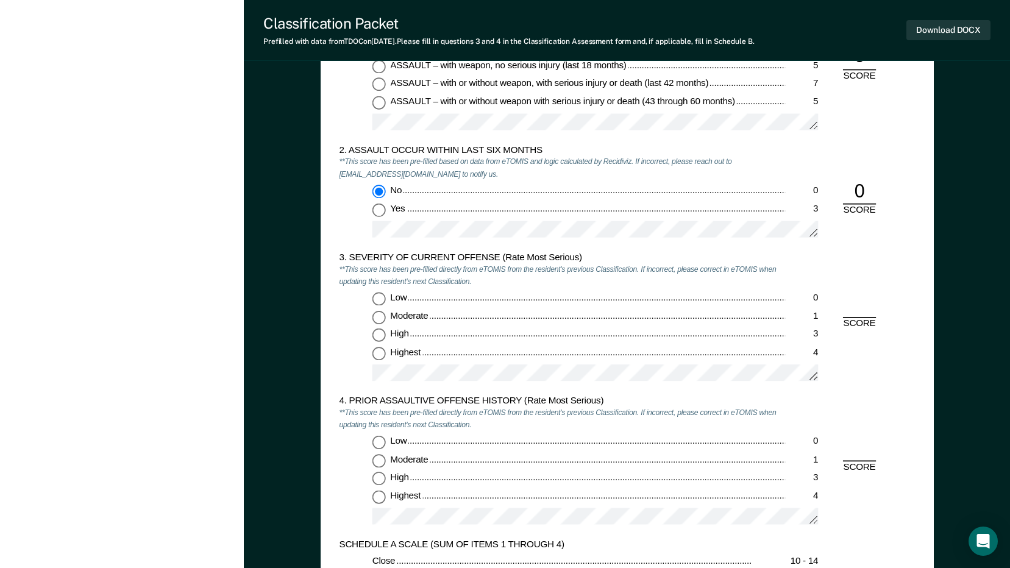
click at [379, 357] on input "Highest 4" at bounding box center [378, 353] width 13 height 13
type textarea "x"
radio input "true"
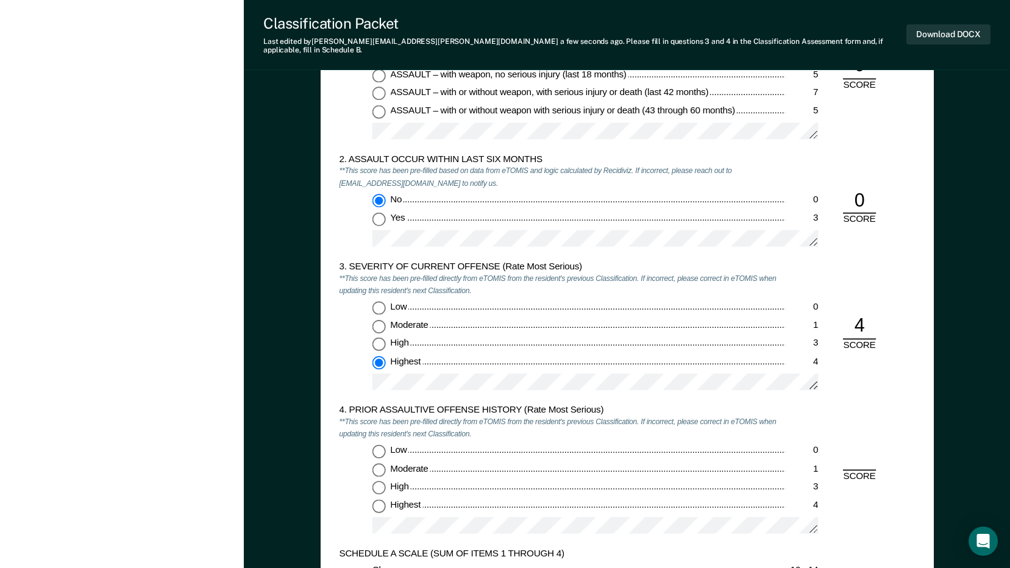
click at [380, 445] on input "Low 0" at bounding box center [378, 451] width 13 height 13
type textarea "x"
radio input "true"
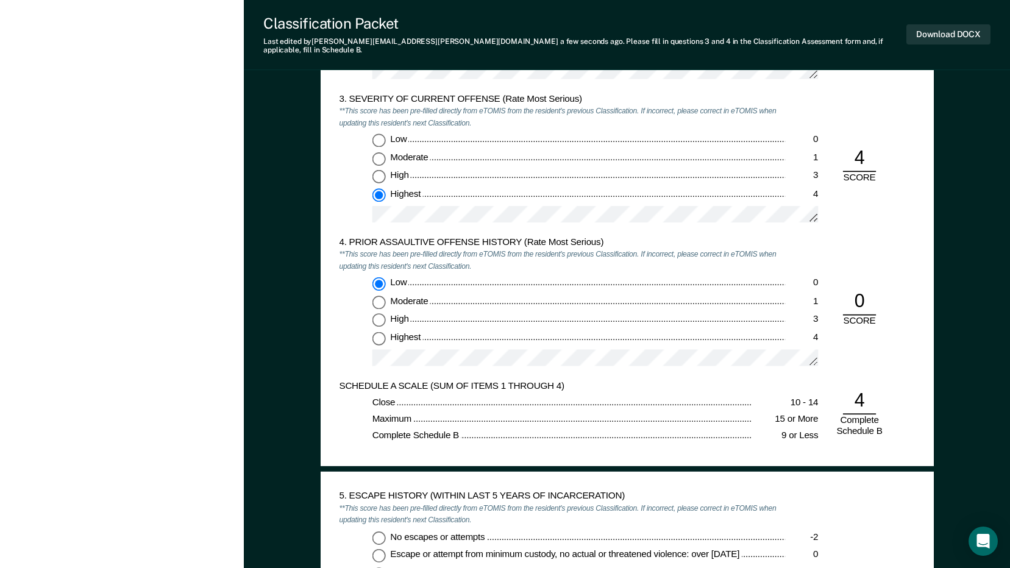
scroll to position [1402, 0]
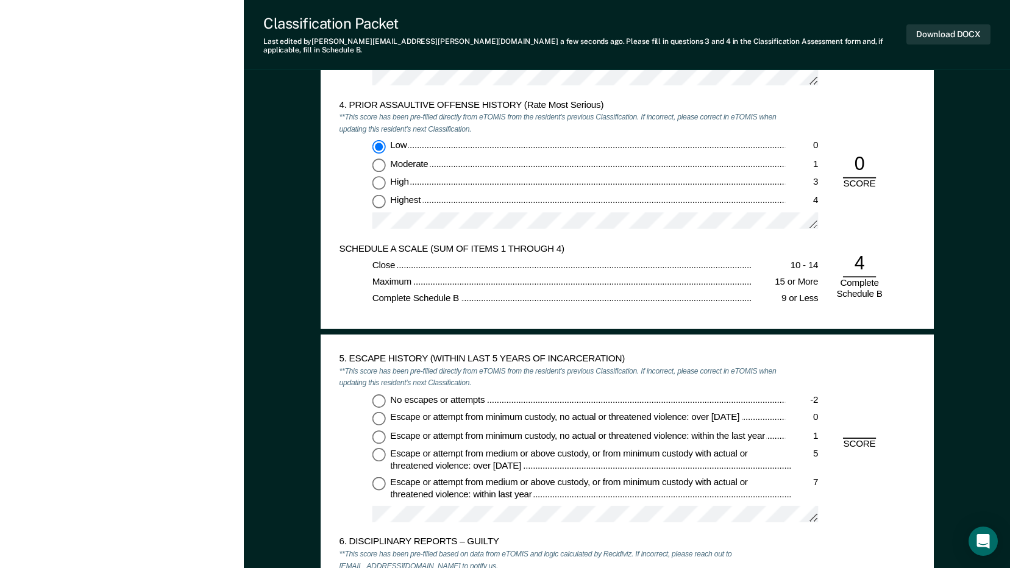
click at [377, 394] on input "No escapes or attempts -2" at bounding box center [378, 400] width 13 height 13
type textarea "x"
radio input "true"
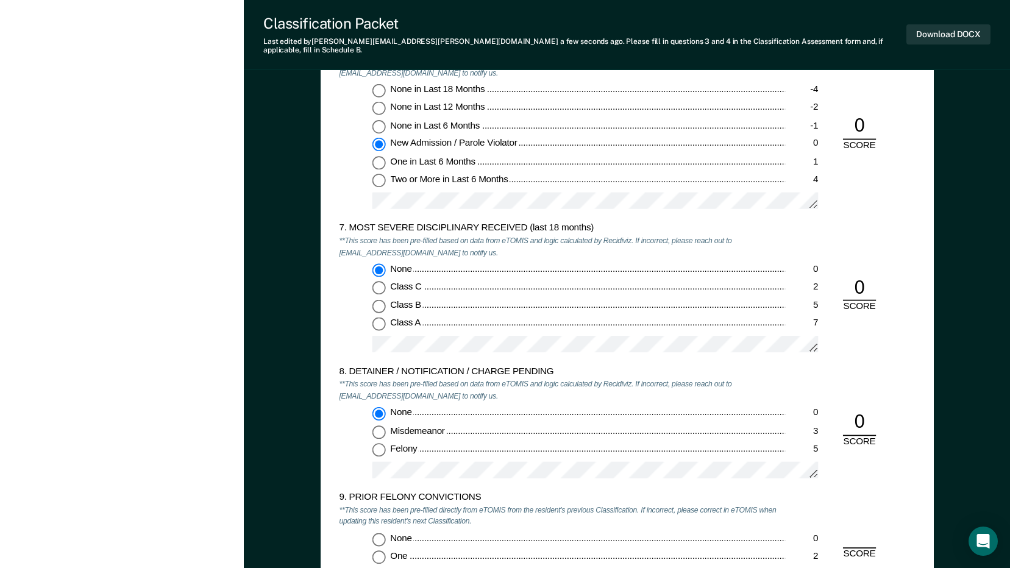
scroll to position [2011, 0]
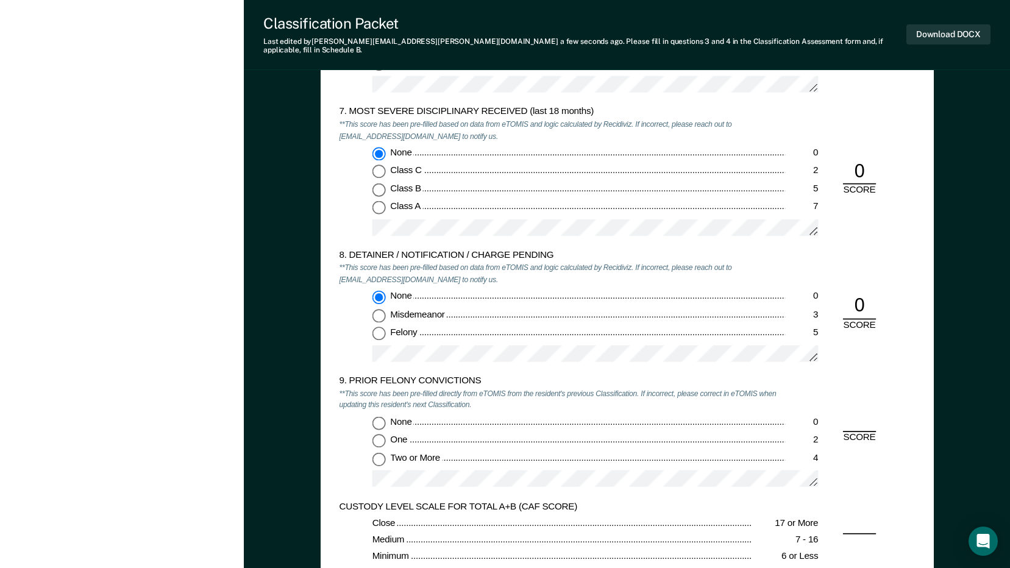
click at [382, 416] on input "None 0" at bounding box center [378, 422] width 13 height 13
type textarea "x"
radio input "true"
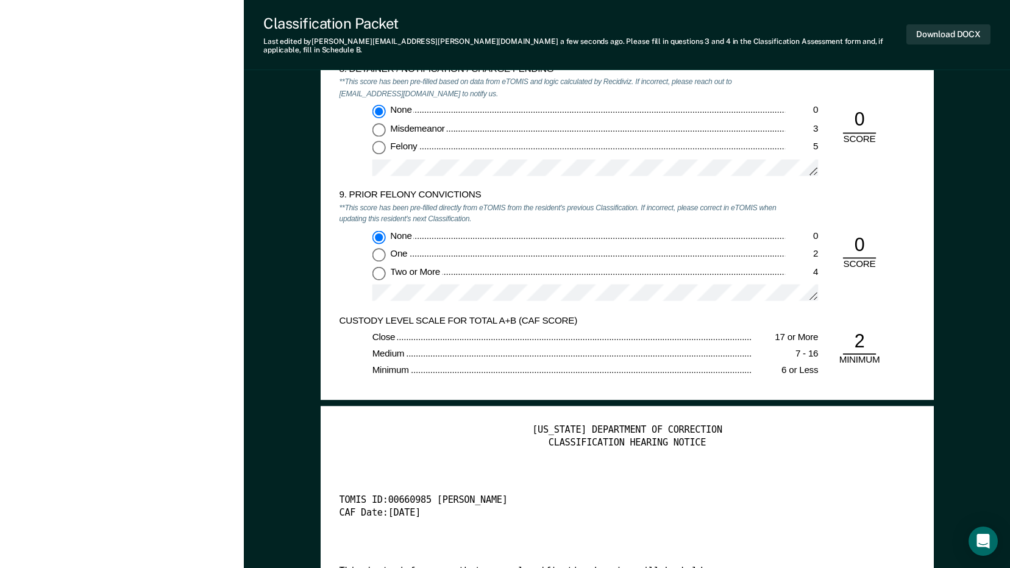
scroll to position [2316, 0]
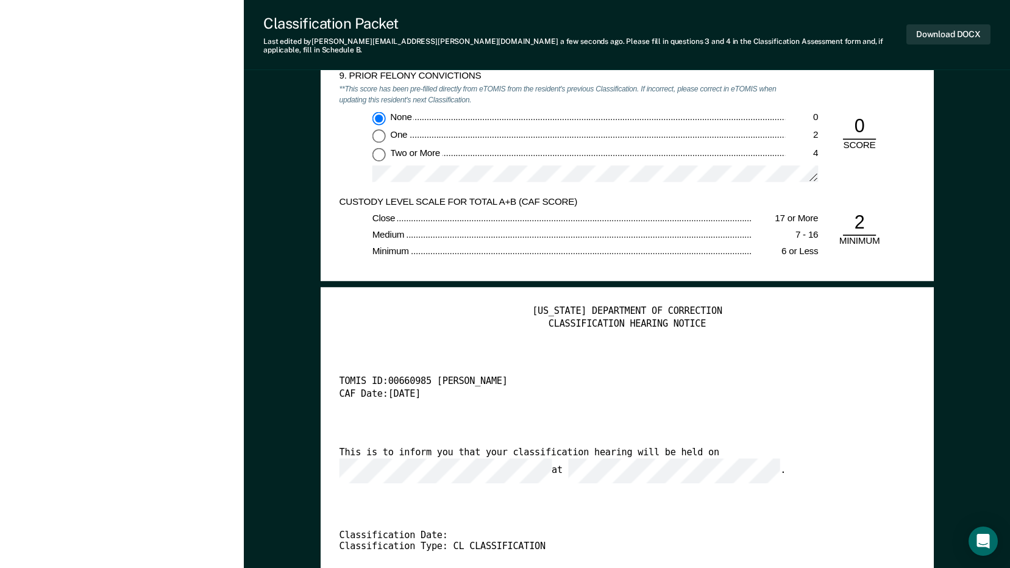
click at [379, 130] on input "One 2" at bounding box center [378, 136] width 13 height 13
type textarea "x"
radio input "false"
radio input "true"
click at [969, 28] on button "Download DOCX" at bounding box center [948, 34] width 84 height 20
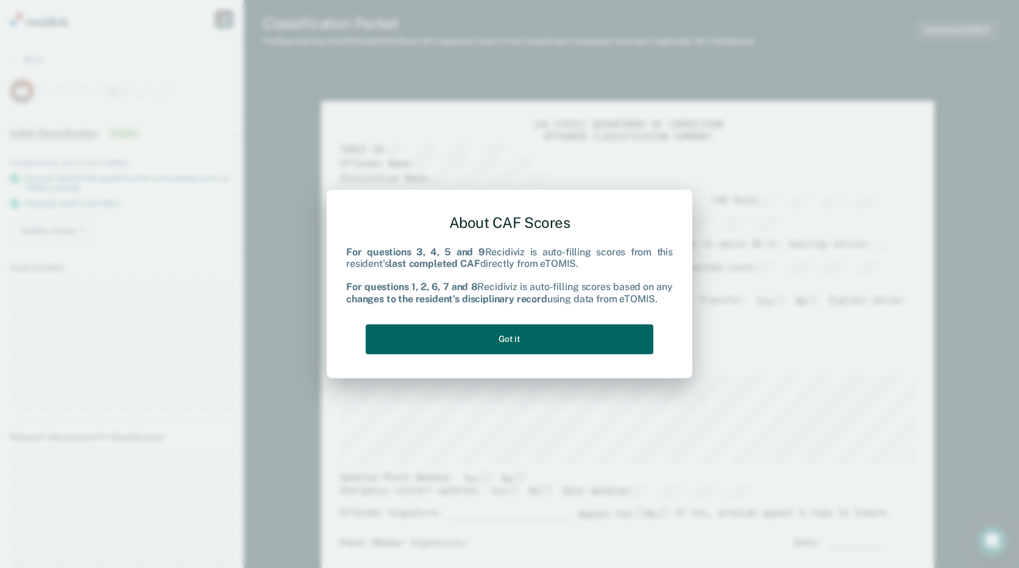
click at [564, 344] on button "Got it" at bounding box center [510, 339] width 288 height 30
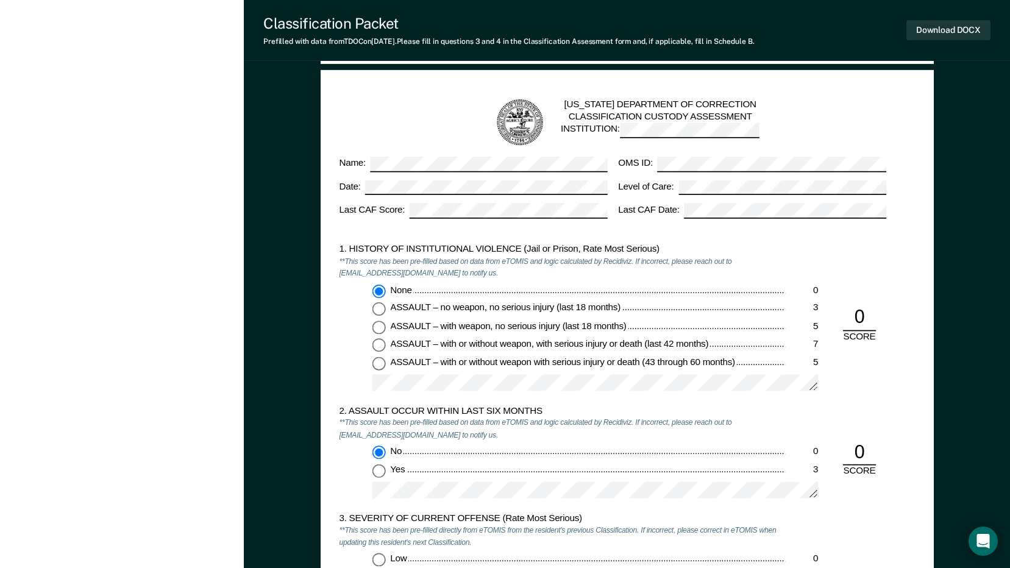
scroll to position [914, 0]
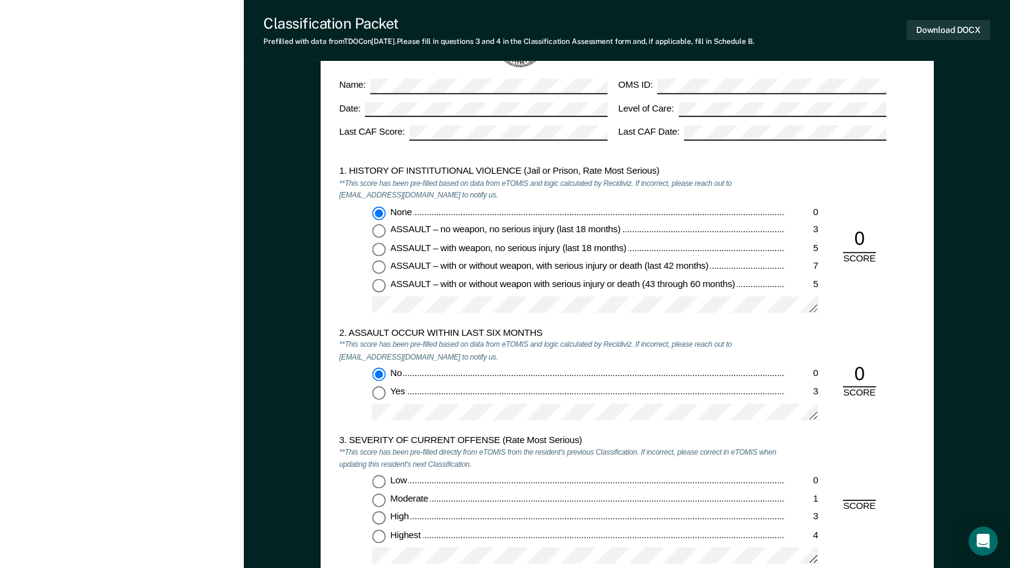
click at [382, 502] on input "Moderate 1" at bounding box center [378, 500] width 13 height 13
type textarea "x"
radio input "true"
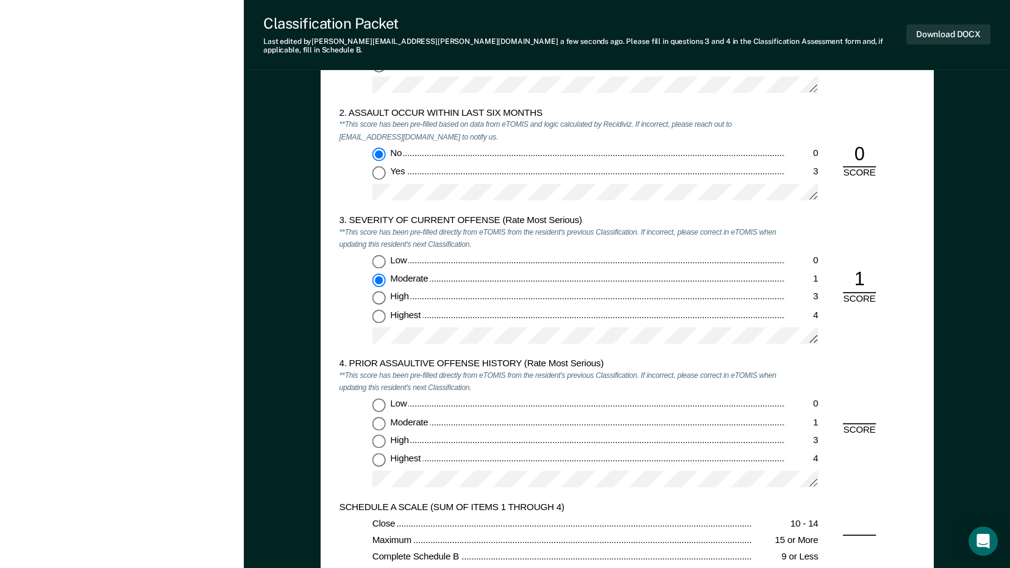
scroll to position [1219, 0]
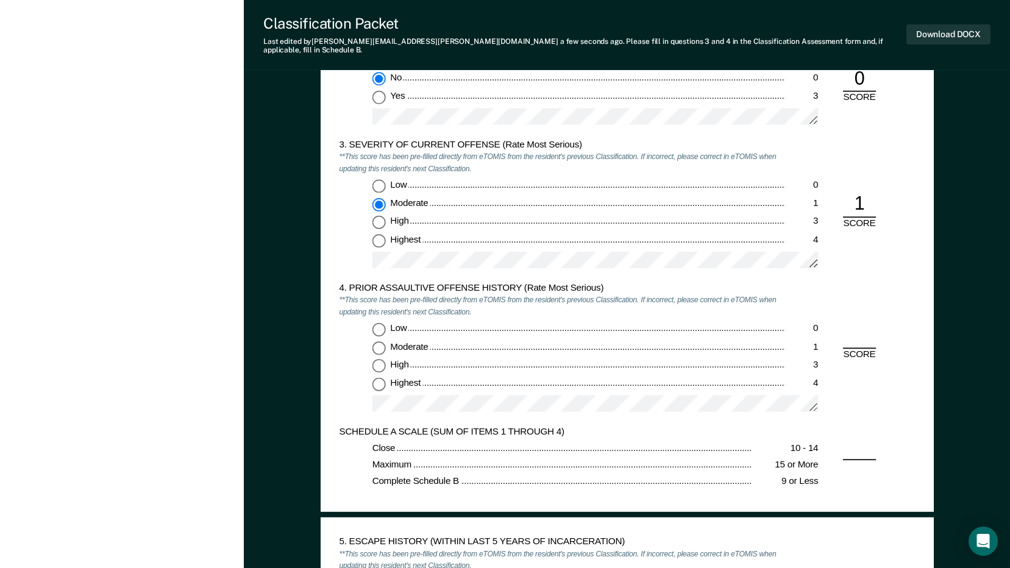
click at [380, 341] on input "Moderate 1" at bounding box center [378, 347] width 13 height 13
type textarea "x"
radio input "true"
click at [376, 324] on input "Low 0" at bounding box center [378, 329] width 13 height 13
type textarea "x"
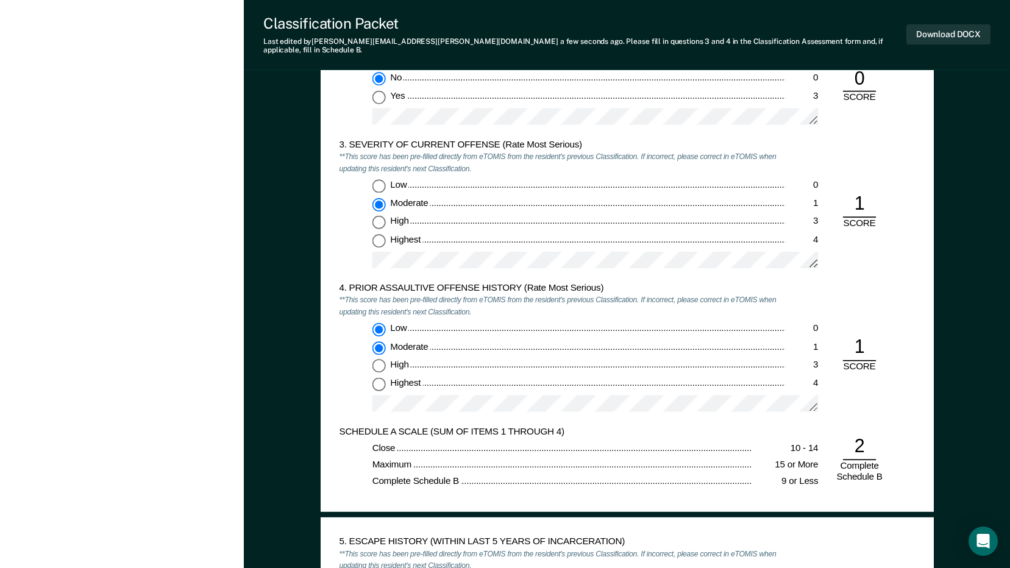
radio input "true"
radio input "false"
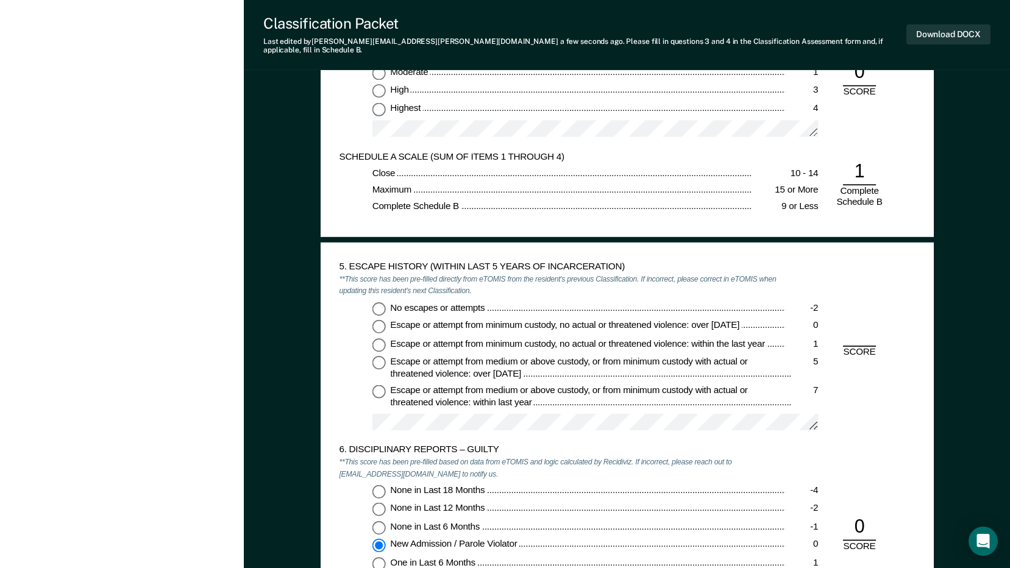
scroll to position [1524, 0]
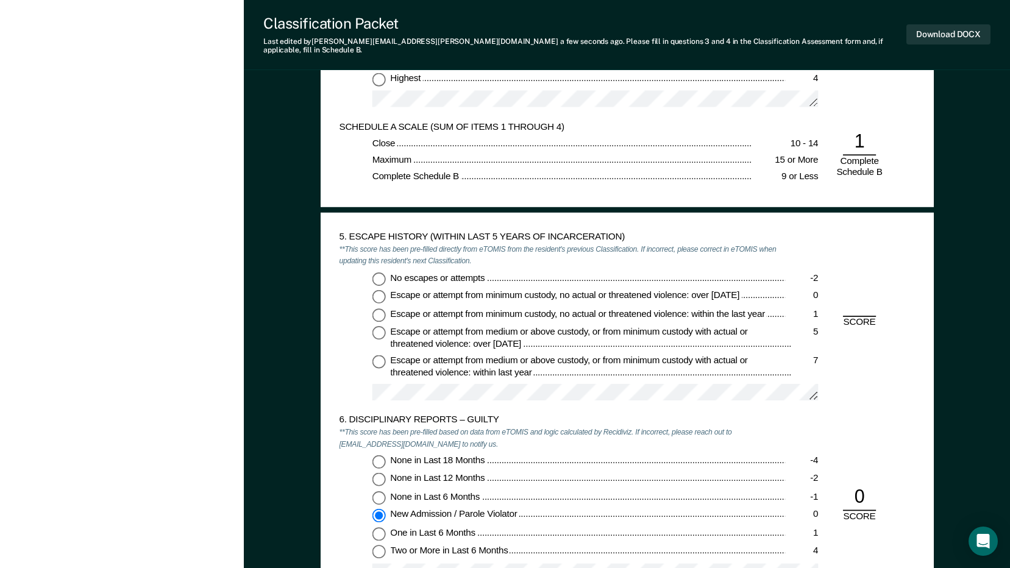
click at [377, 272] on input "No escapes or attempts -2" at bounding box center [378, 278] width 13 height 13
type textarea "x"
radio input "true"
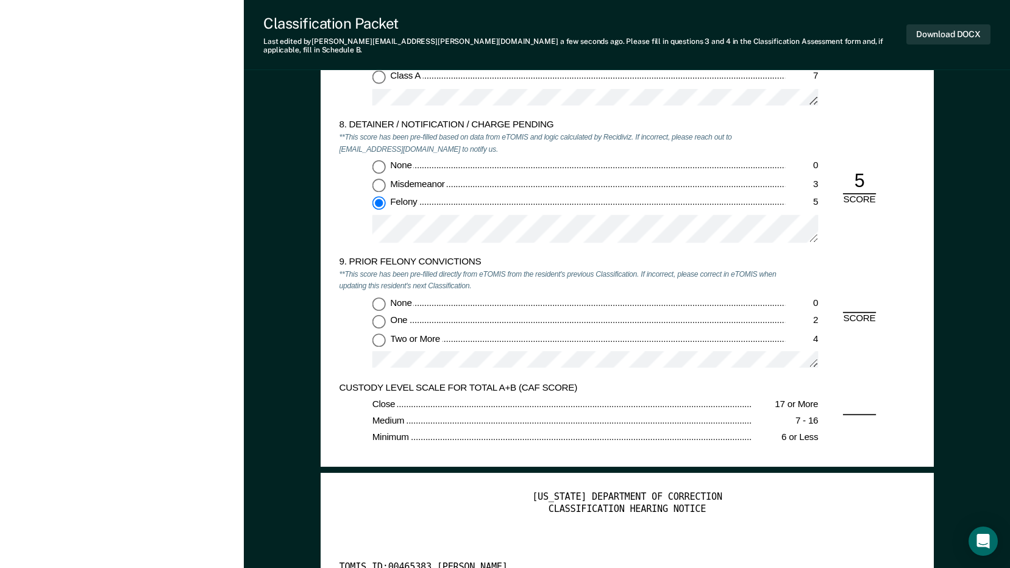
scroll to position [2133, 0]
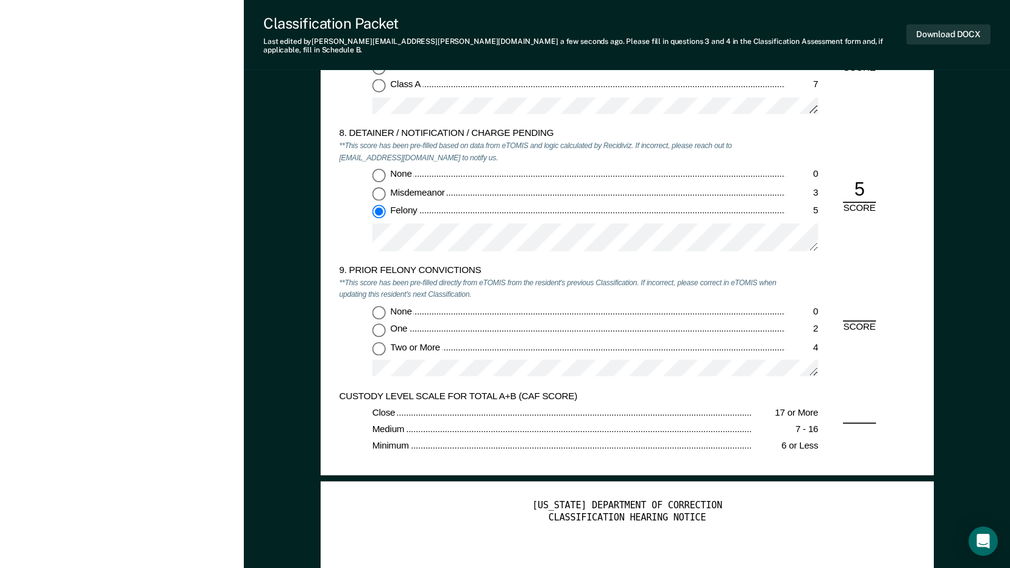
click at [379, 169] on input "None 0" at bounding box center [378, 175] width 13 height 13
type textarea "x"
radio input "true"
radio input "false"
click at [378, 343] on input "Two or More 4" at bounding box center [378, 348] width 13 height 13
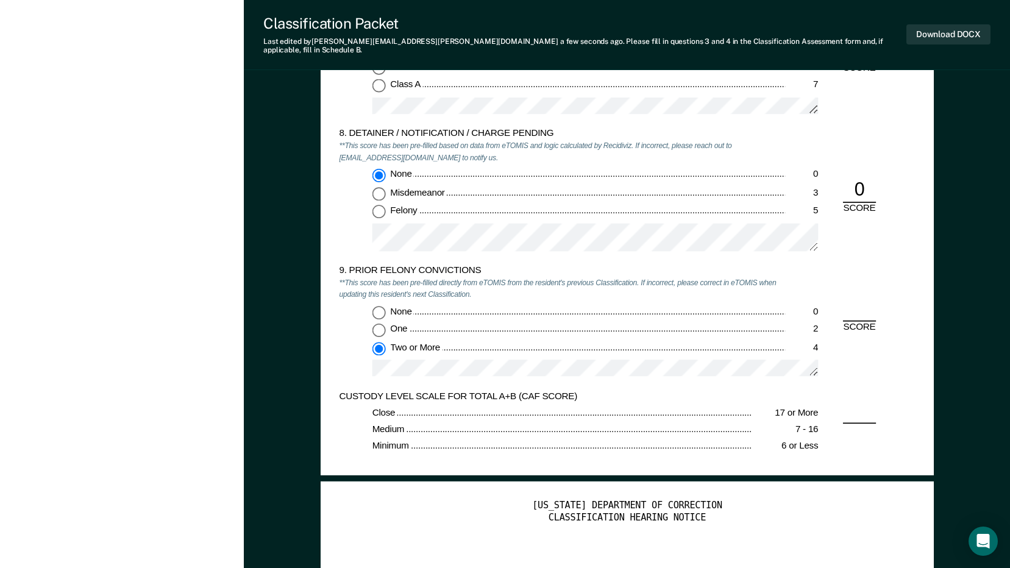
type textarea "x"
radio input "true"
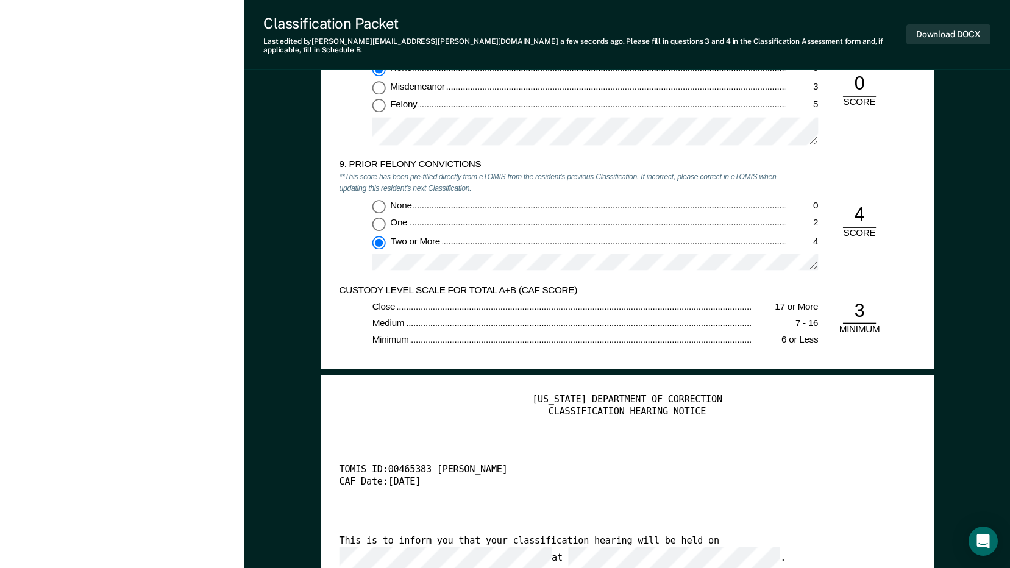
scroll to position [2255, 0]
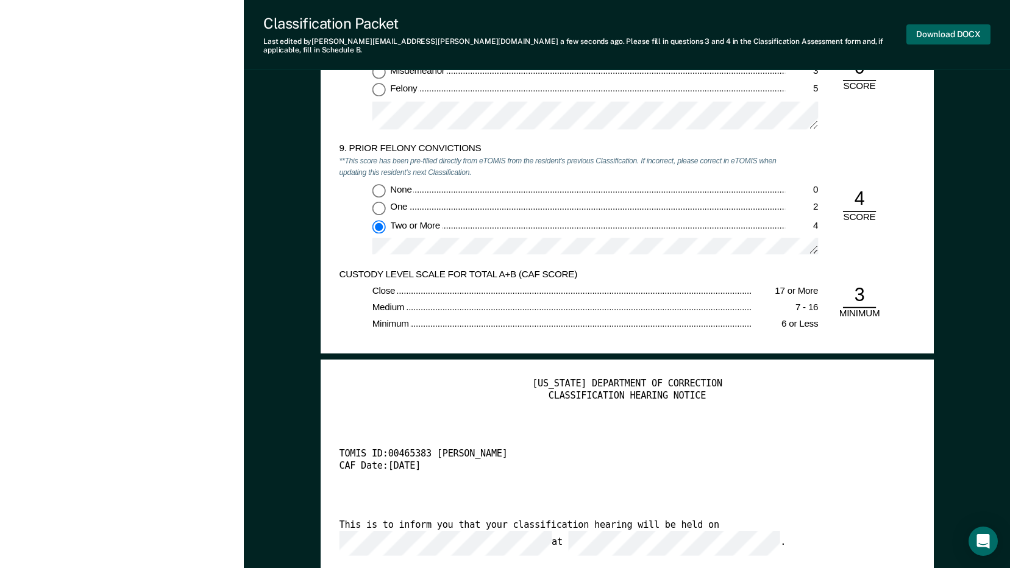
click at [936, 25] on button "Download DOCX" at bounding box center [948, 34] width 84 height 20
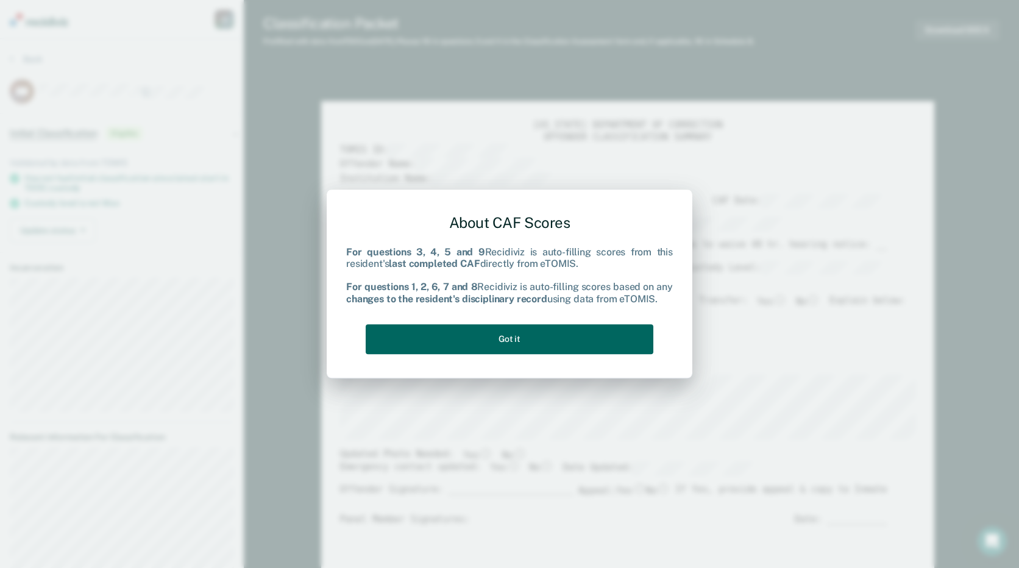
click at [563, 336] on button "Got it" at bounding box center [510, 339] width 288 height 30
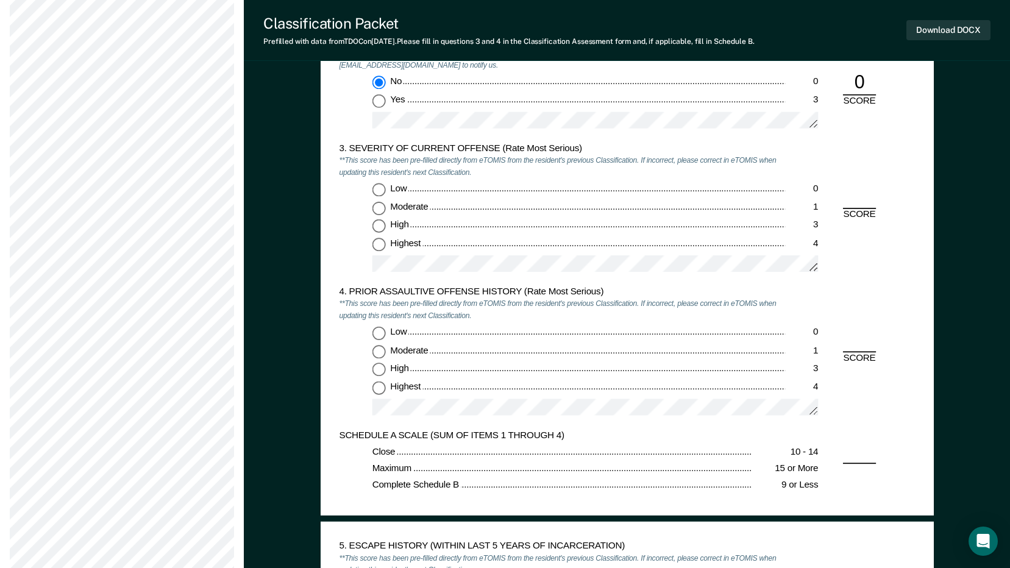
scroll to position [1219, 0]
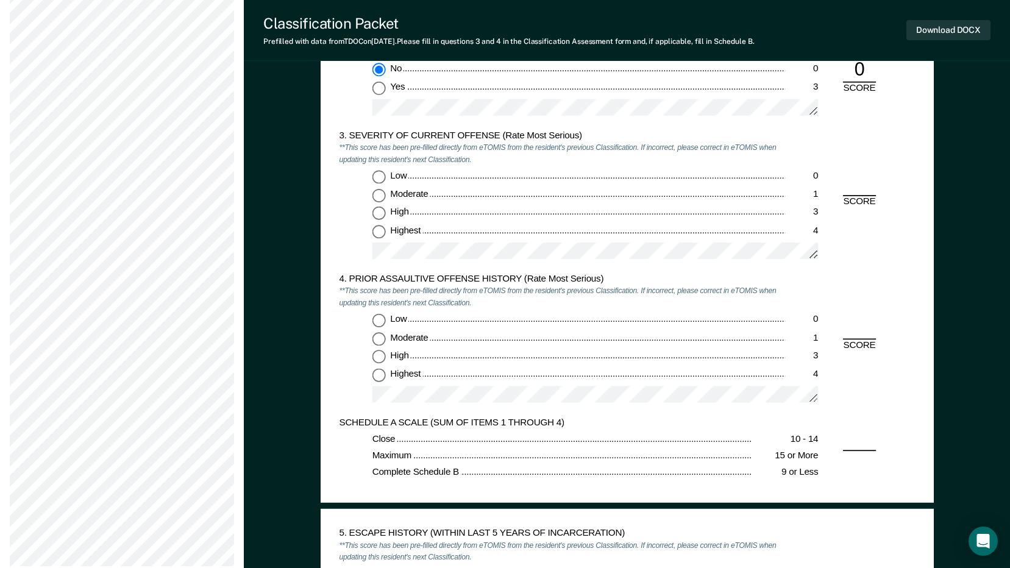
click at [378, 229] on input "Highest 4" at bounding box center [378, 231] width 13 height 13
type textarea "x"
radio input "true"
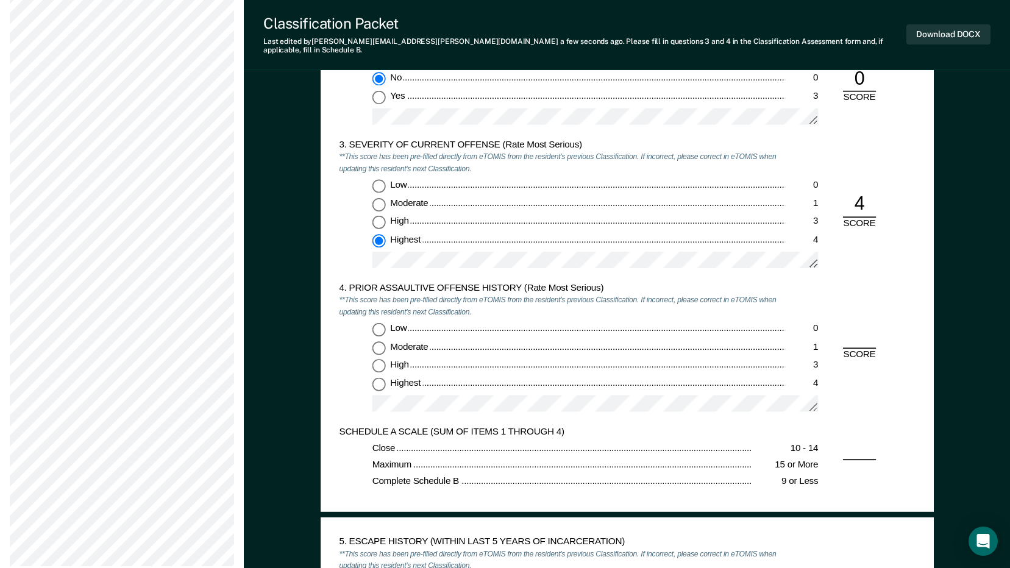
click at [379, 377] on input "Highest 4" at bounding box center [378, 383] width 13 height 13
type textarea "x"
radio input "true"
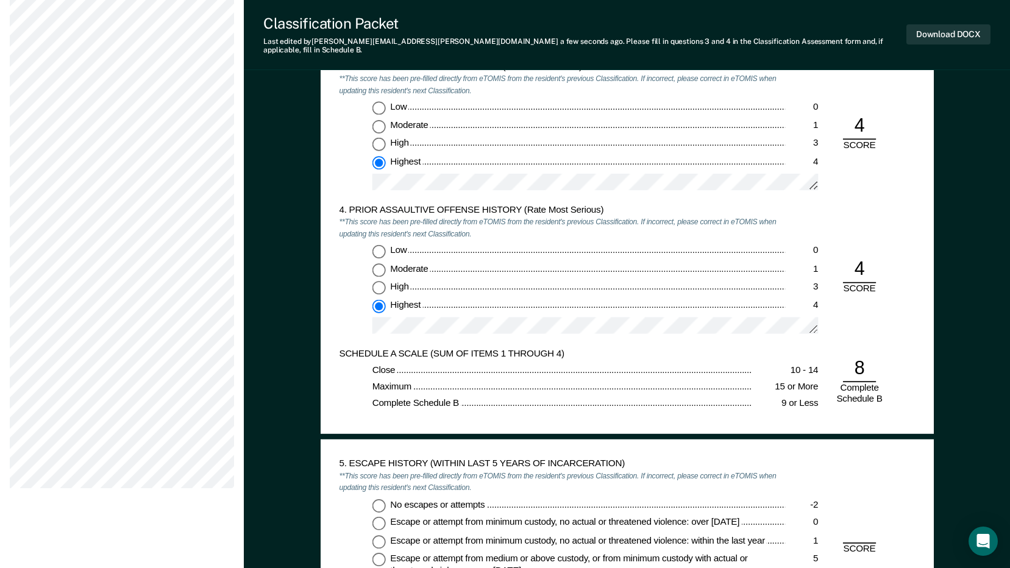
scroll to position [1463, 0]
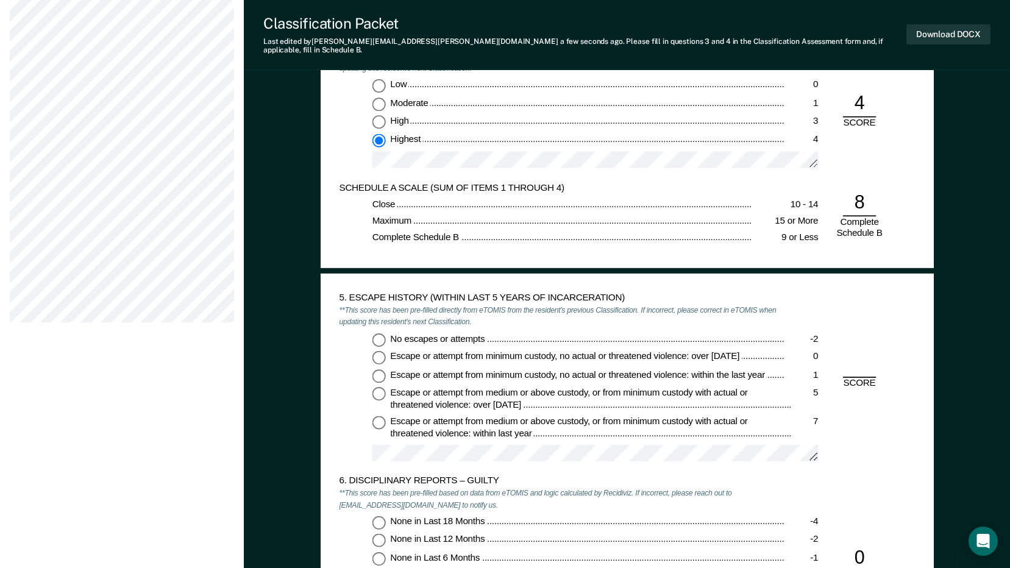
click at [374, 333] on input "No escapes or attempts -2" at bounding box center [378, 339] width 13 height 13
type textarea "x"
radio input "true"
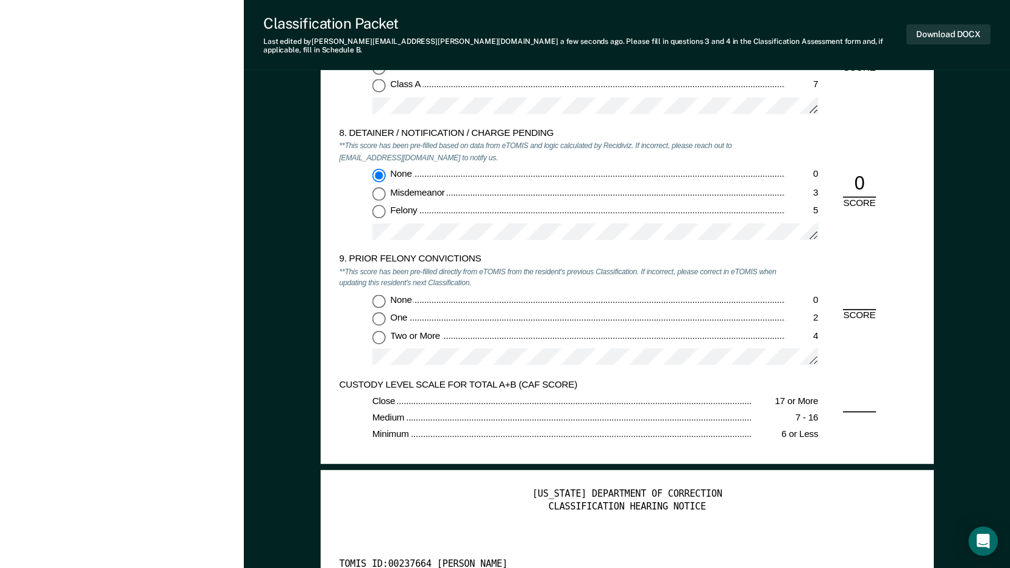
scroll to position [2194, 0]
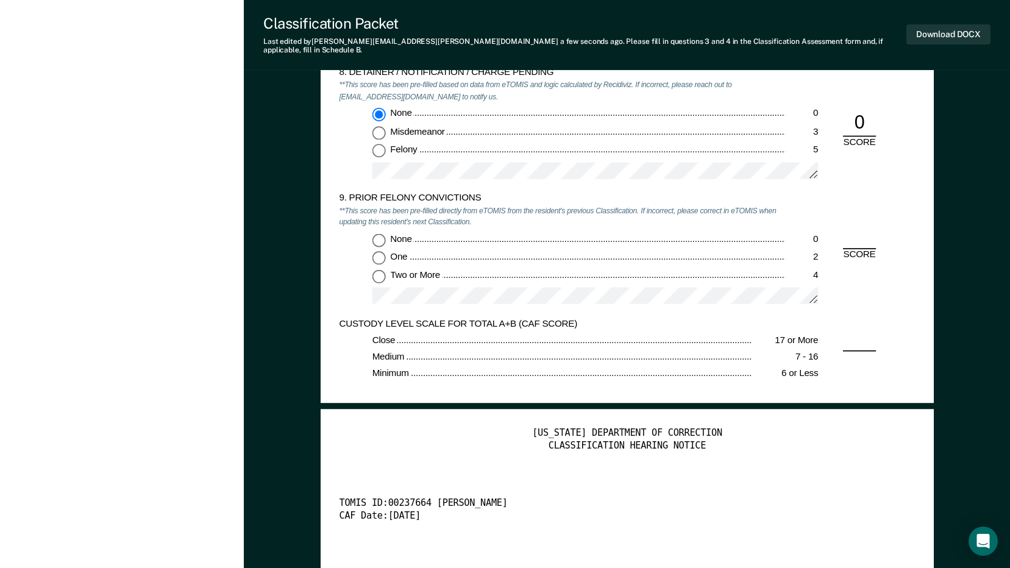
click at [378, 269] on input "Two or More 4" at bounding box center [378, 275] width 13 height 13
type textarea "x"
radio input "true"
click at [947, 24] on button "Download DOCX" at bounding box center [948, 34] width 84 height 20
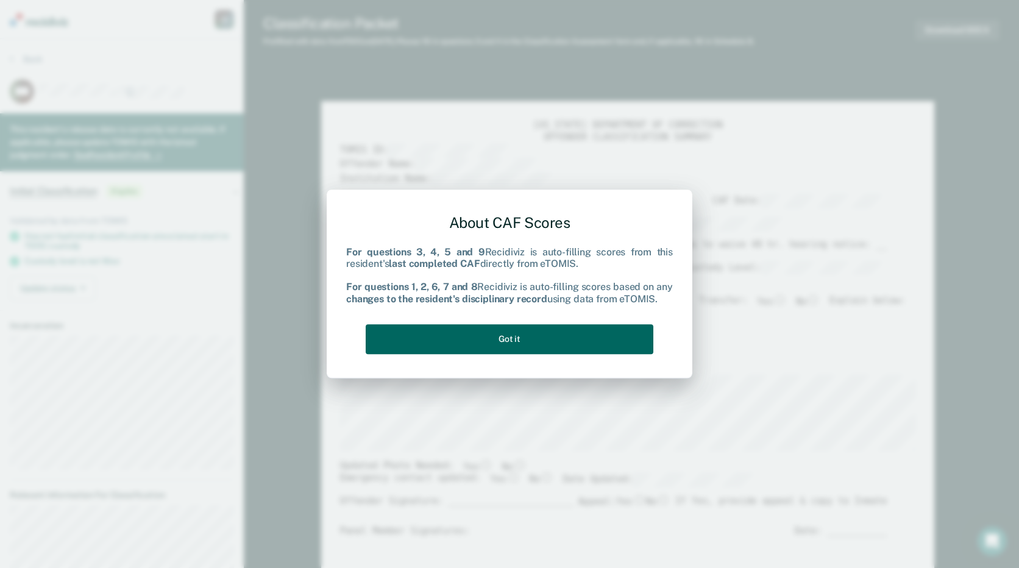
click at [595, 347] on button "Got it" at bounding box center [510, 339] width 288 height 30
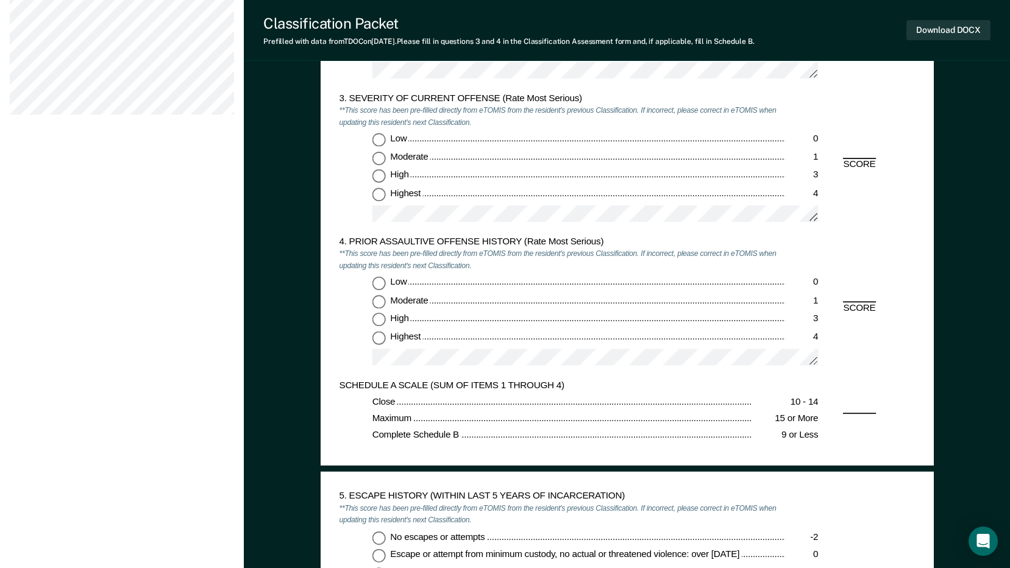
scroll to position [1280, 0]
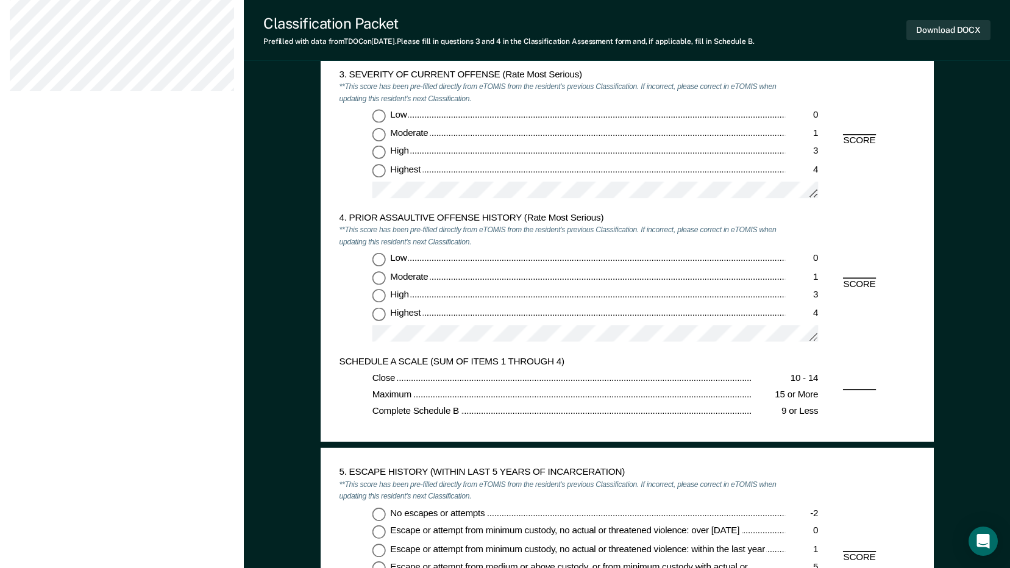
click at [379, 111] on input "Low 0" at bounding box center [378, 116] width 13 height 13
type textarea "x"
radio input "true"
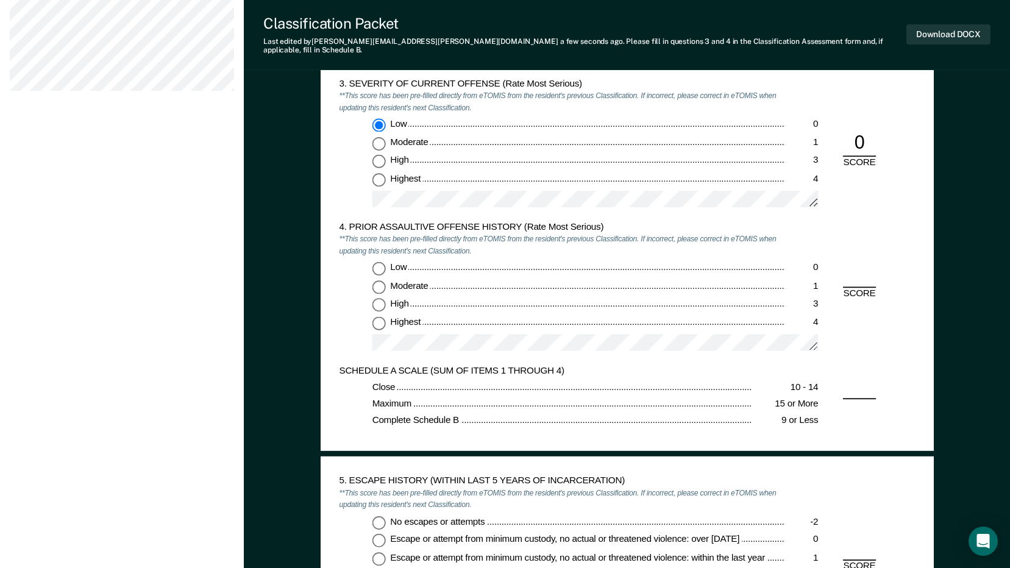
click at [375, 262] on input "Low 0" at bounding box center [378, 268] width 13 height 13
type textarea "x"
radio input "true"
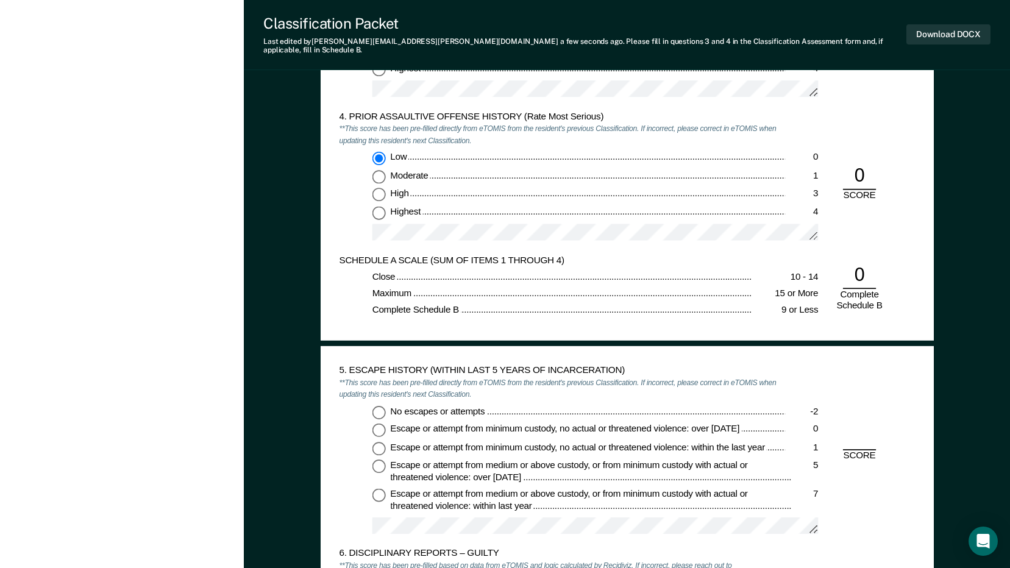
scroll to position [1402, 0]
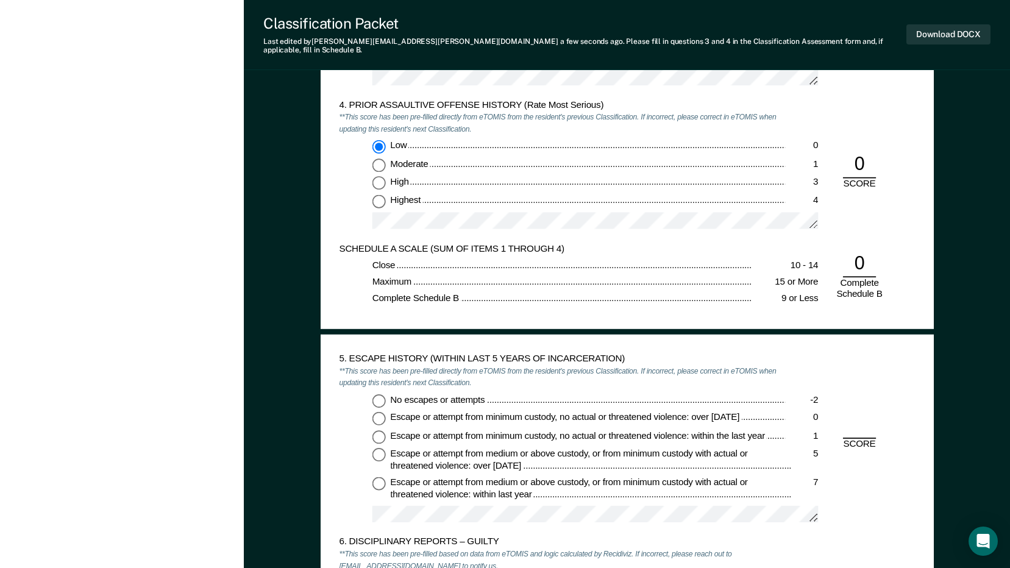
click at [372, 395] on input "No escapes or attempts -2" at bounding box center [378, 400] width 13 height 13
type textarea "x"
radio input "true"
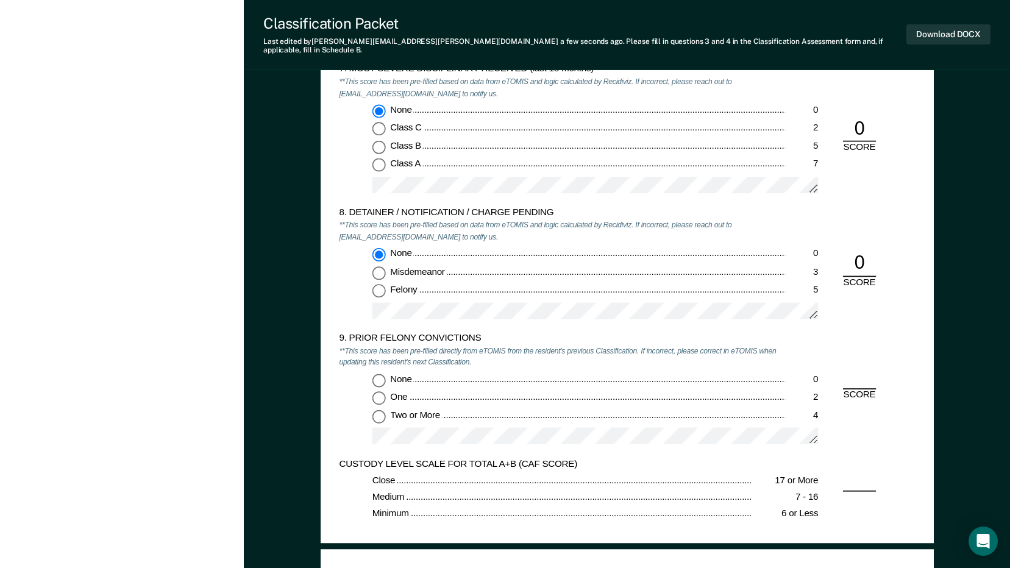
scroll to position [2194, 0]
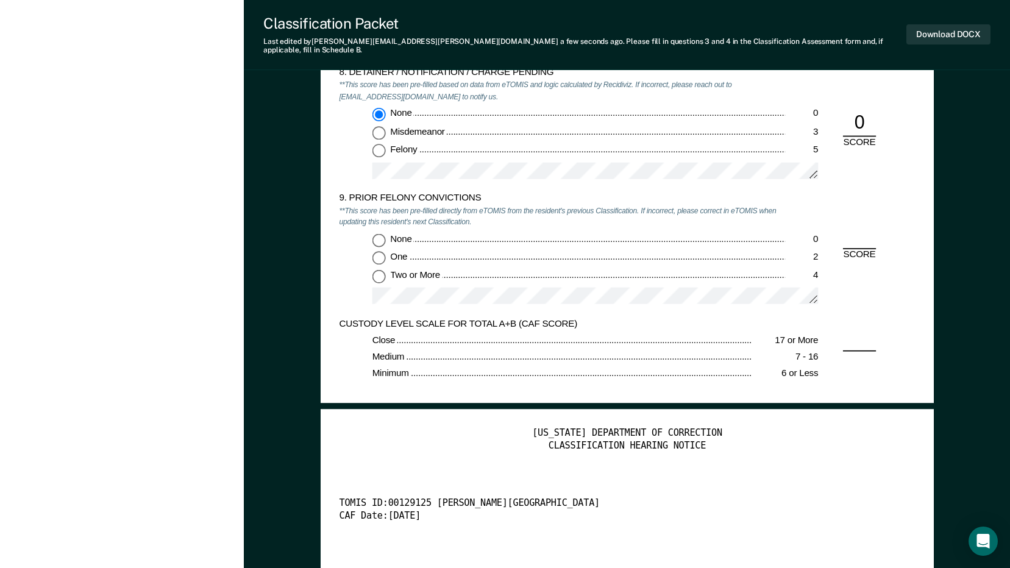
click at [380, 269] on input "Two or More 4" at bounding box center [378, 275] width 13 height 13
type textarea "x"
radio input "true"
click at [950, 19] on div "Download DOCX" at bounding box center [948, 35] width 84 height 40
click at [950, 31] on button "Download DOCX" at bounding box center [948, 34] width 84 height 20
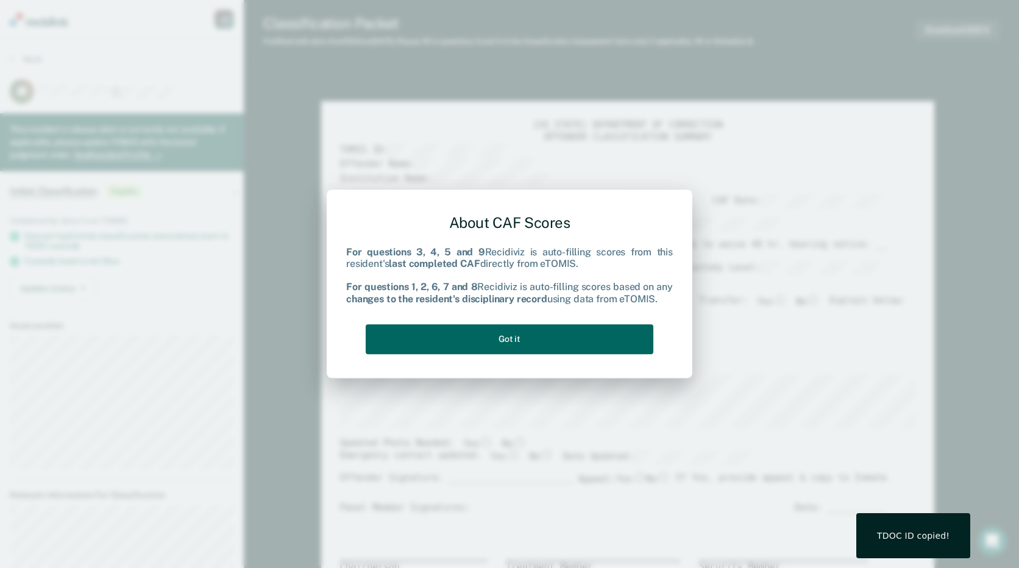
click at [612, 349] on button "Got it" at bounding box center [510, 339] width 288 height 30
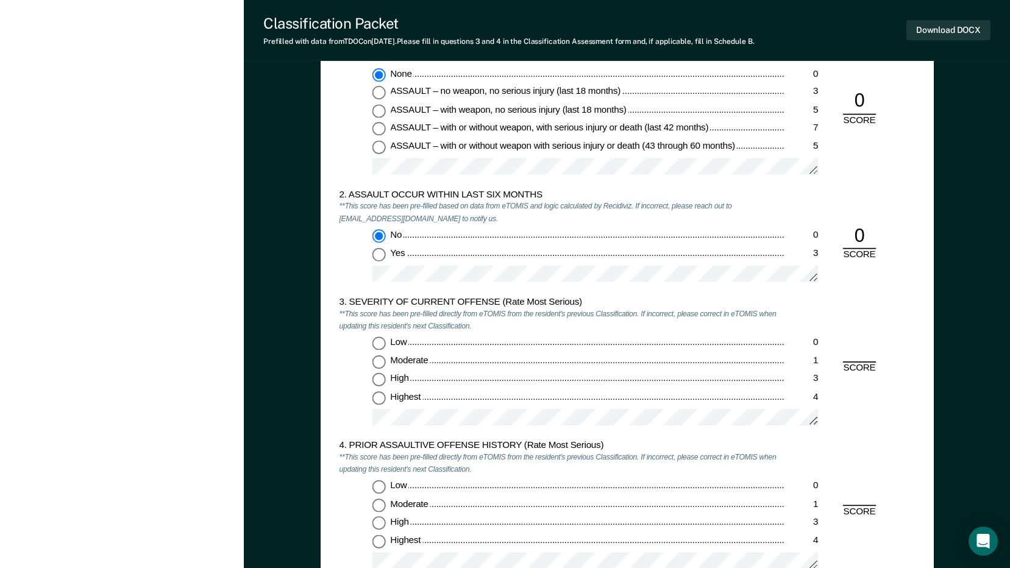
scroll to position [1158, 0]
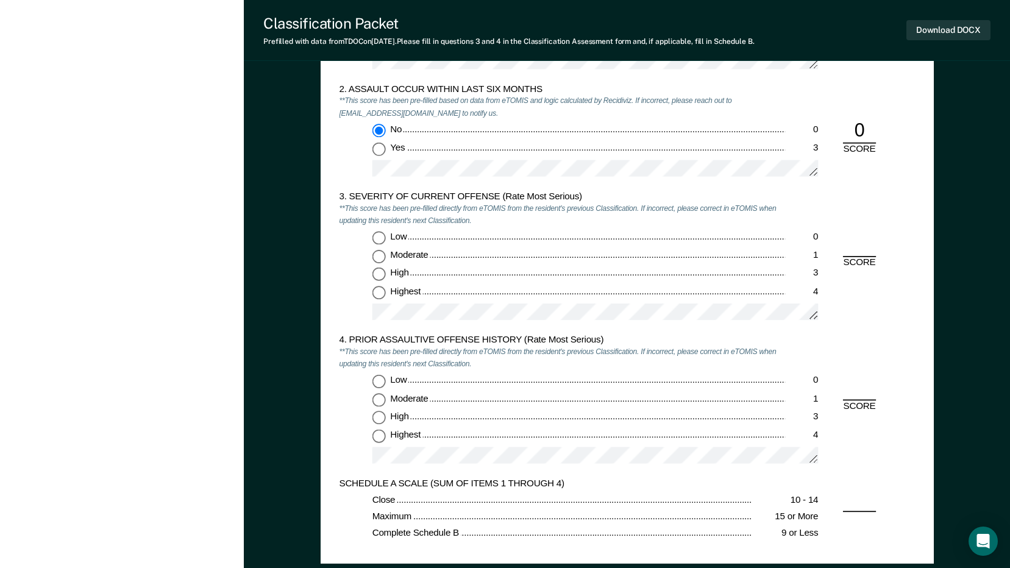
click at [378, 238] on input "Low 0" at bounding box center [378, 238] width 13 height 13
type textarea "x"
radio input "true"
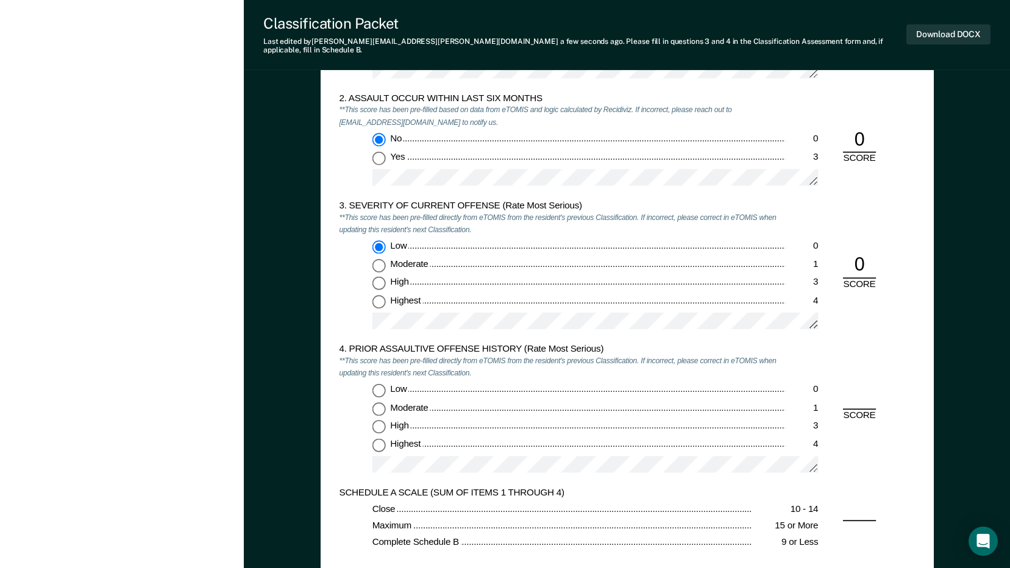
click at [379, 384] on input "Low 0" at bounding box center [378, 390] width 13 height 13
type textarea "x"
radio input "true"
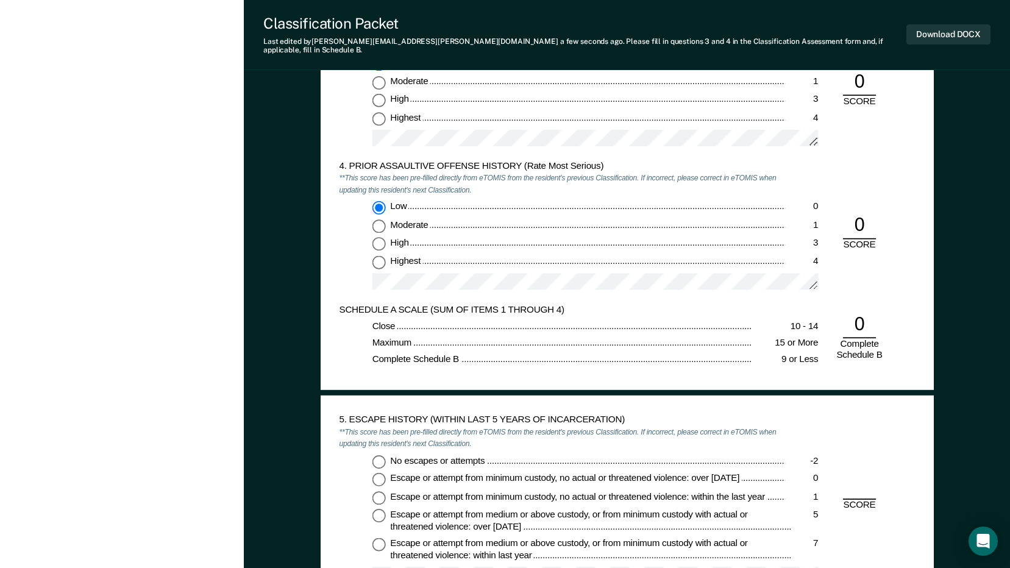
scroll to position [1524, 0]
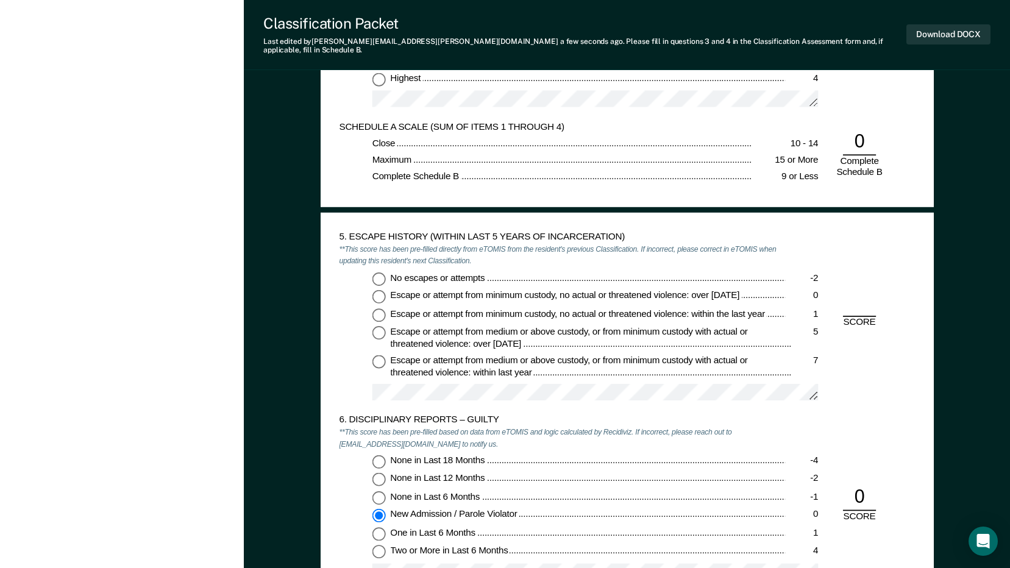
click at [376, 272] on input "No escapes or attempts -2" at bounding box center [378, 278] width 13 height 13
type textarea "x"
radio input "true"
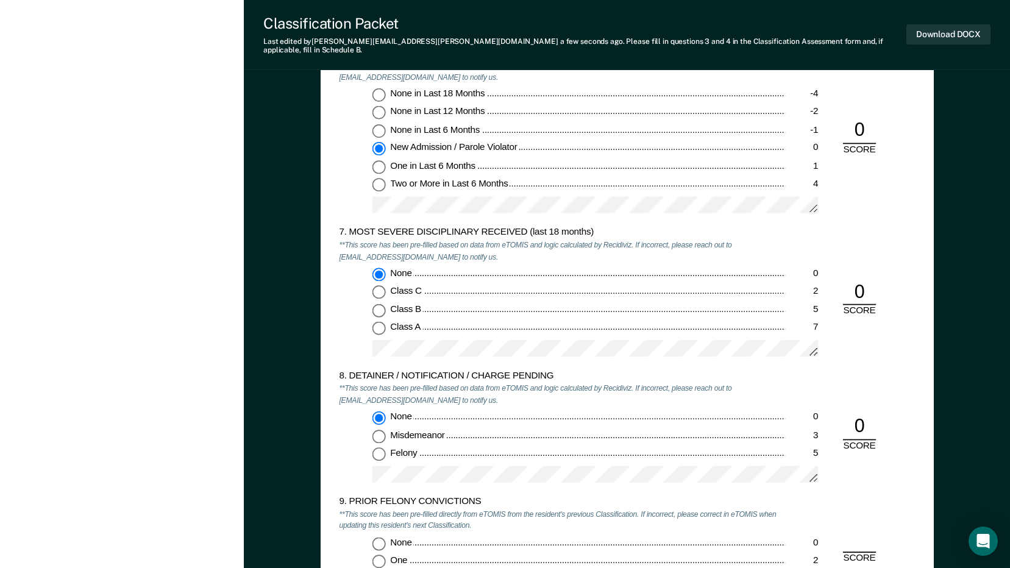
scroll to position [2072, 0]
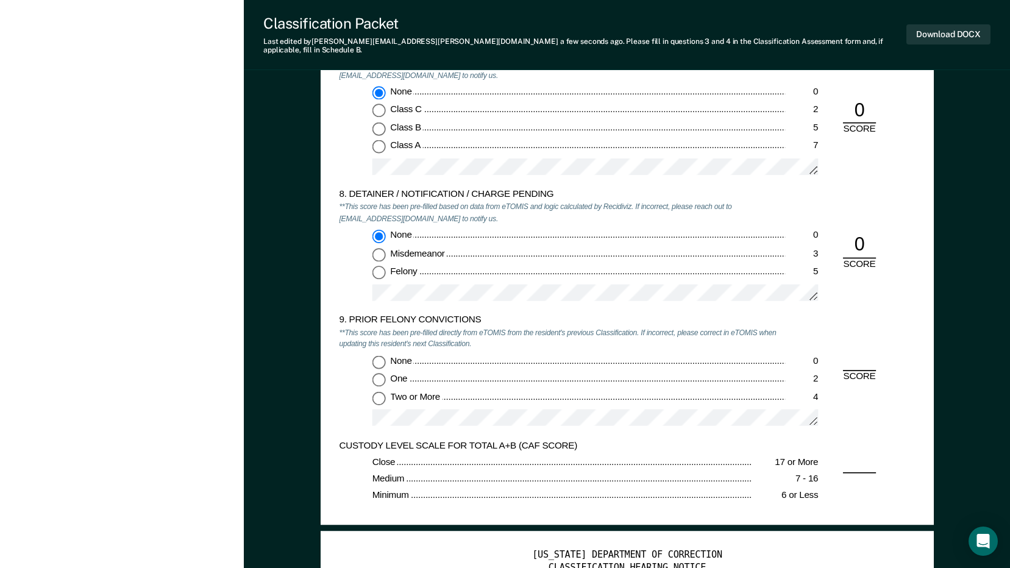
click at [377, 355] on input "None 0" at bounding box center [378, 361] width 13 height 13
type textarea "x"
radio input "true"
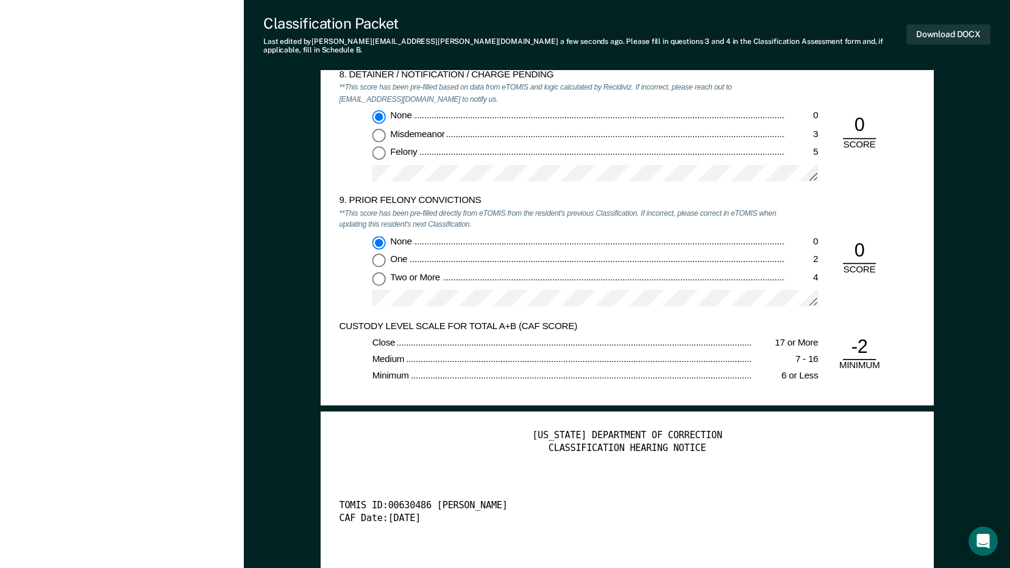
scroll to position [2316, 0]
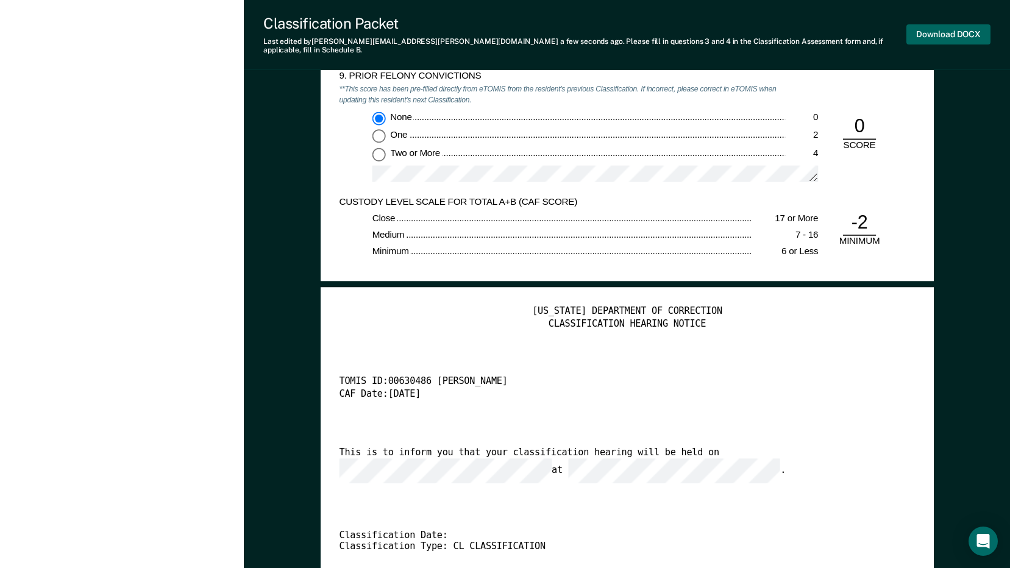
click at [958, 29] on button "Download DOCX" at bounding box center [948, 34] width 84 height 20
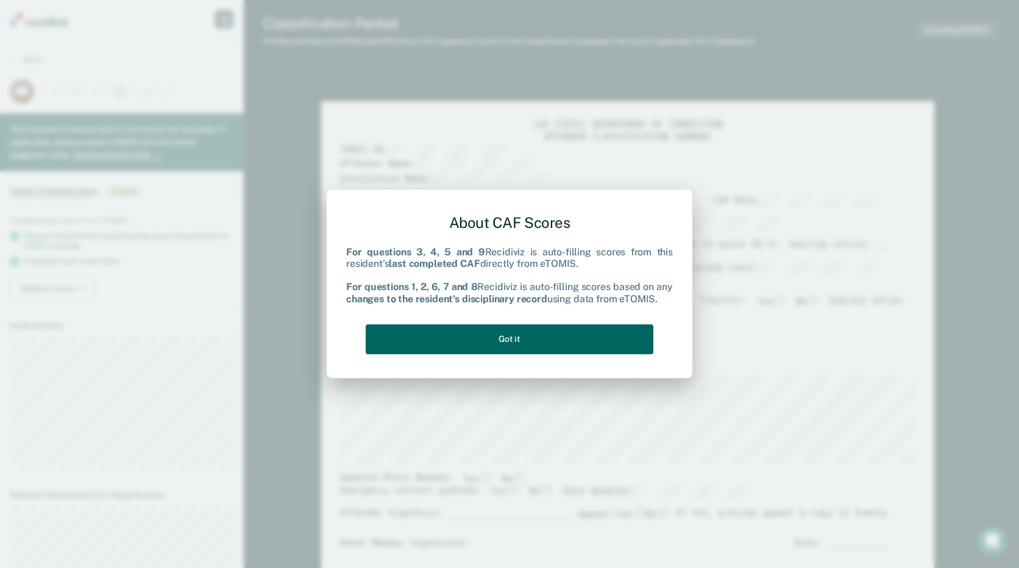
click at [507, 347] on button "Got it" at bounding box center [510, 339] width 288 height 30
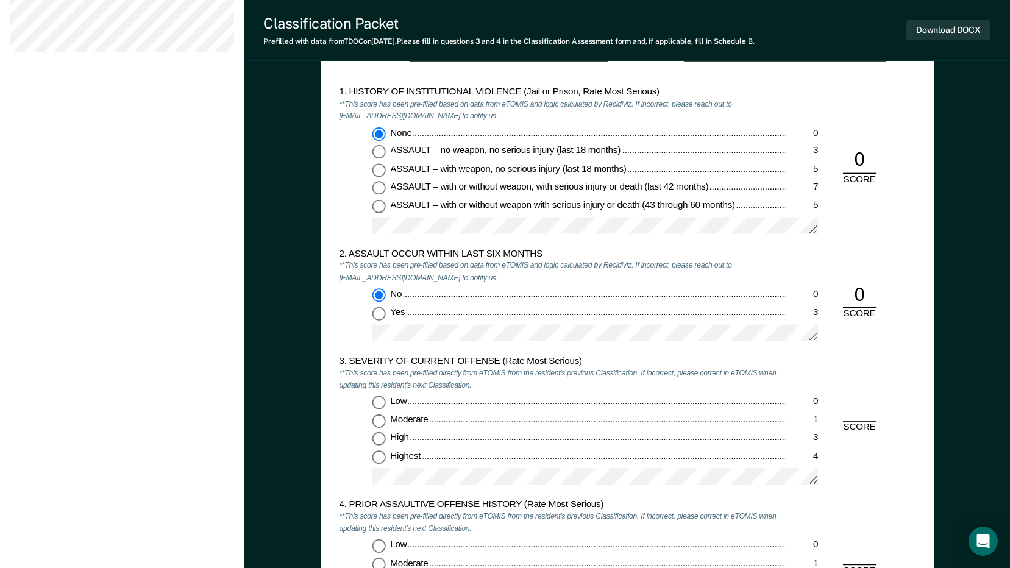
scroll to position [1097, 0]
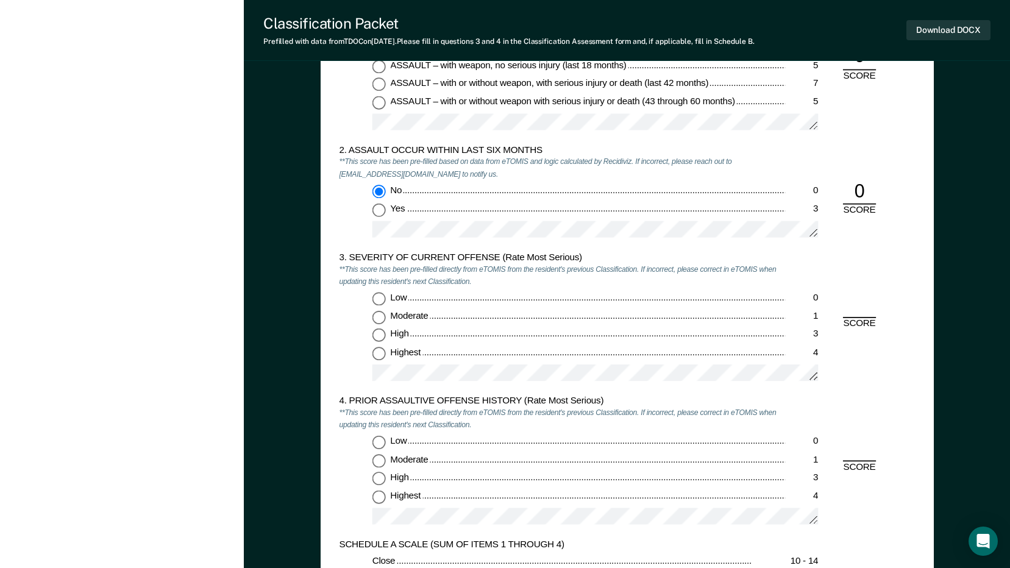
click at [377, 298] on input "Low 0" at bounding box center [378, 299] width 13 height 13
type textarea "x"
radio input "true"
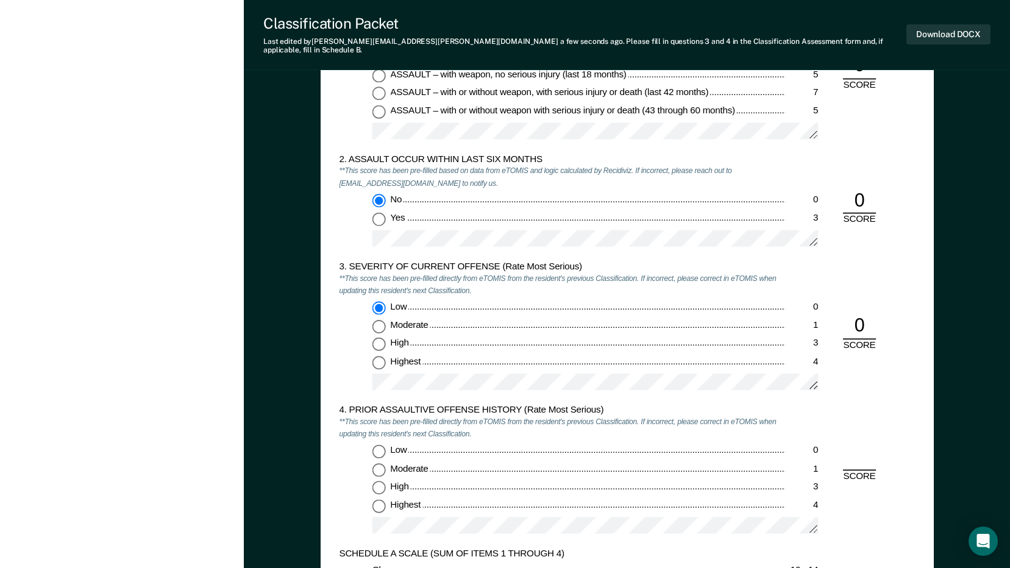
click at [377, 445] on input "Low 0" at bounding box center [378, 451] width 13 height 13
type textarea "x"
radio input "true"
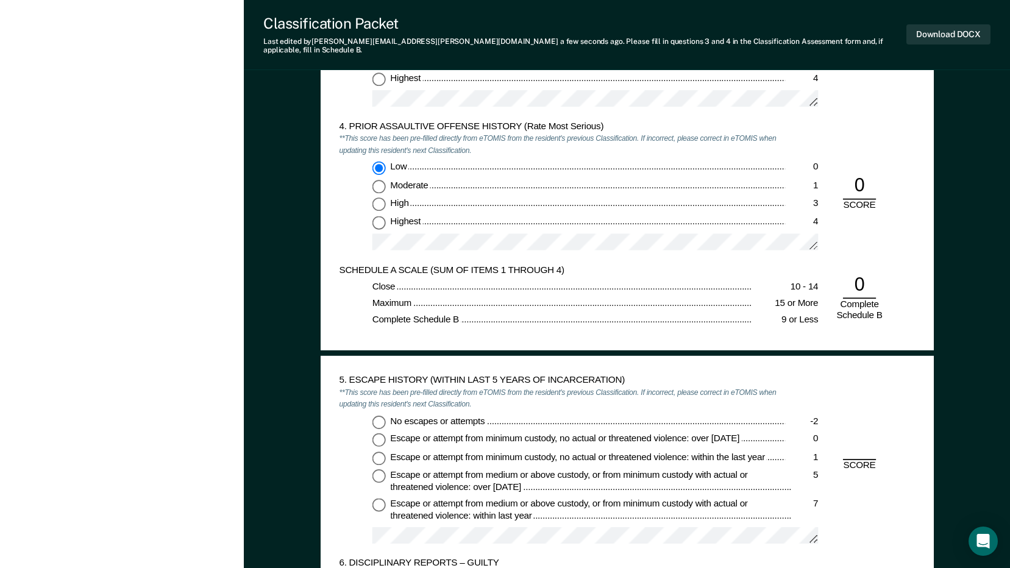
scroll to position [1402, 0]
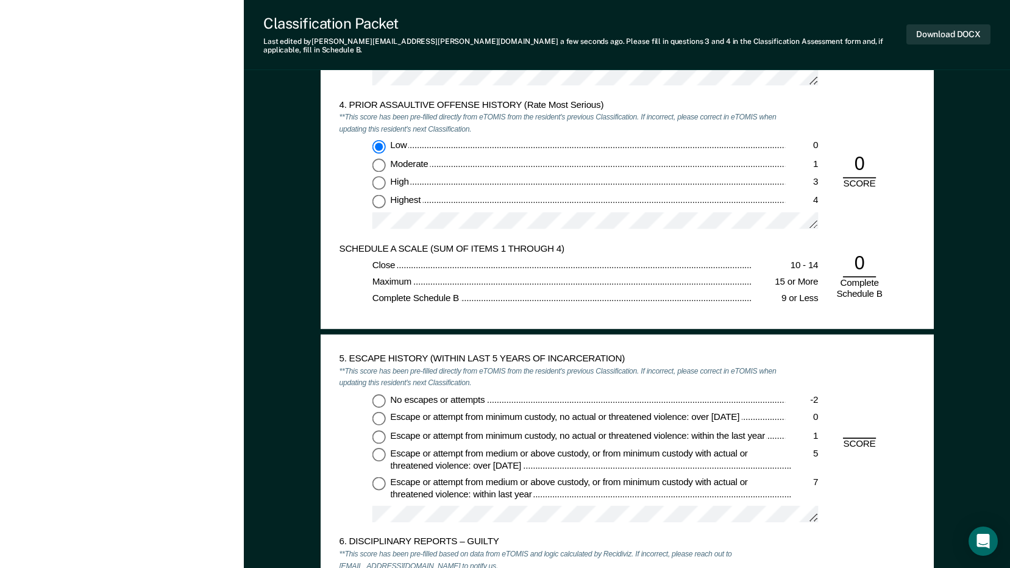
click at [383, 394] on input "No escapes or attempts -2" at bounding box center [378, 400] width 13 height 13
type textarea "x"
radio input "true"
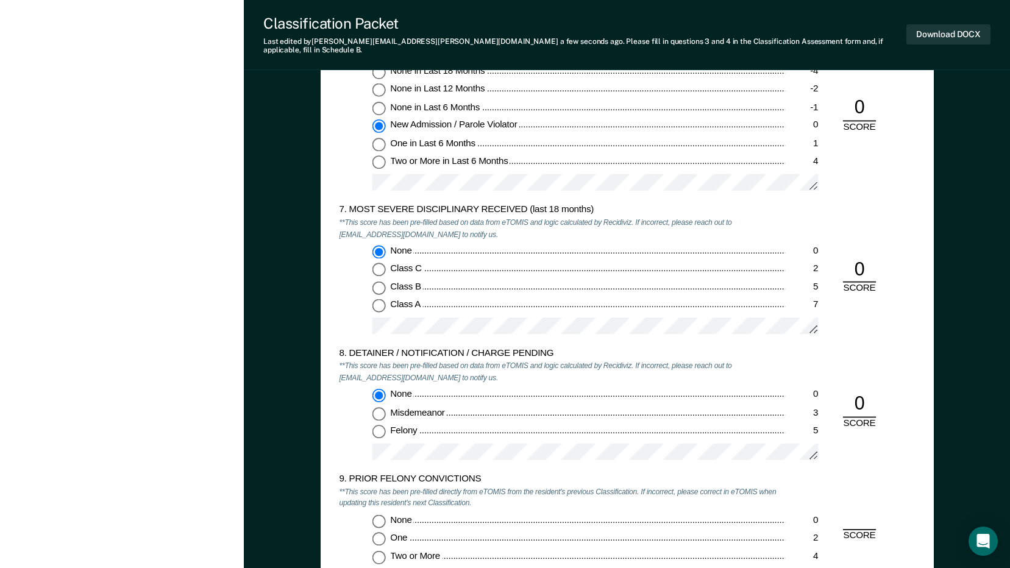
scroll to position [2072, 0]
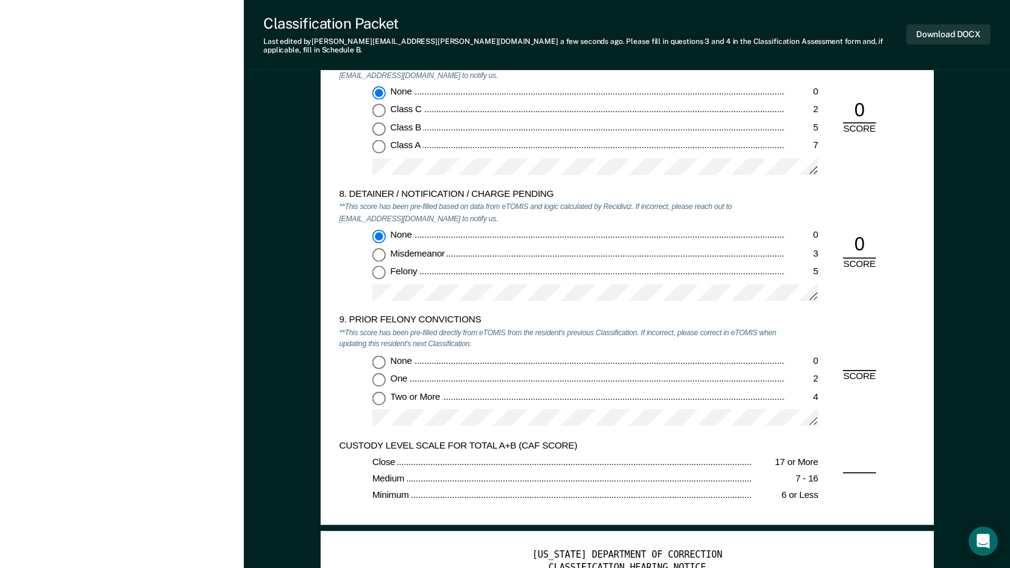
click at [383, 391] on input "Two or More 4" at bounding box center [378, 397] width 13 height 13
type textarea "x"
radio input "true"
click at [941, 34] on button "Download DOCX" at bounding box center [948, 34] width 84 height 20
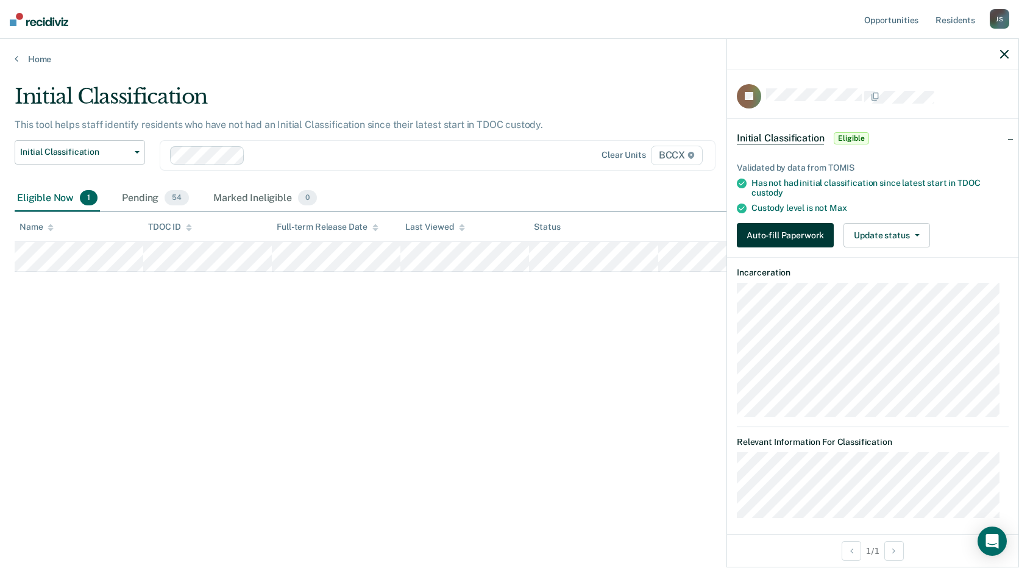
click at [805, 238] on button "Auto-fill Paperwork" at bounding box center [785, 235] width 97 height 24
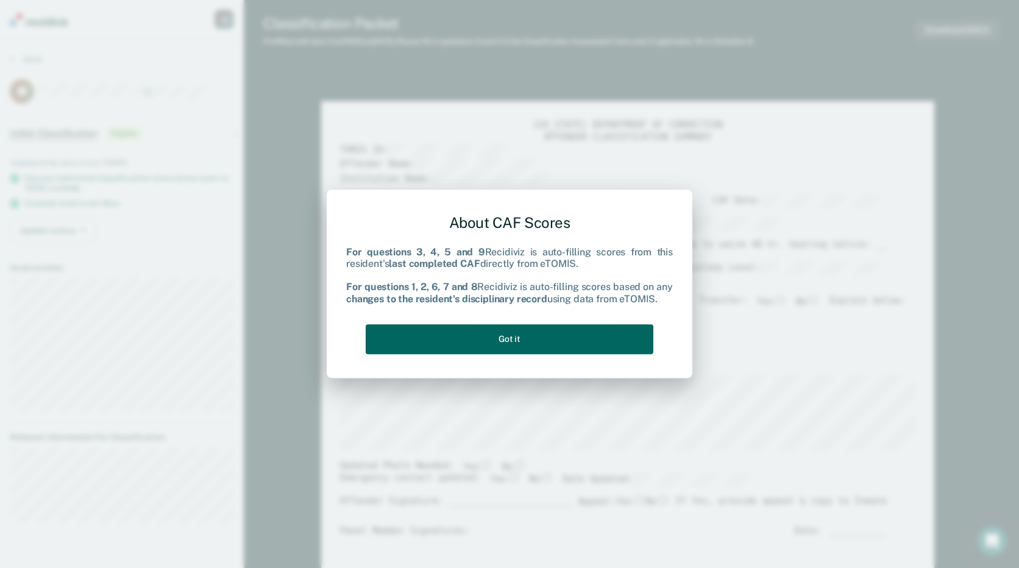
click at [469, 336] on button "Got it" at bounding box center [510, 339] width 288 height 30
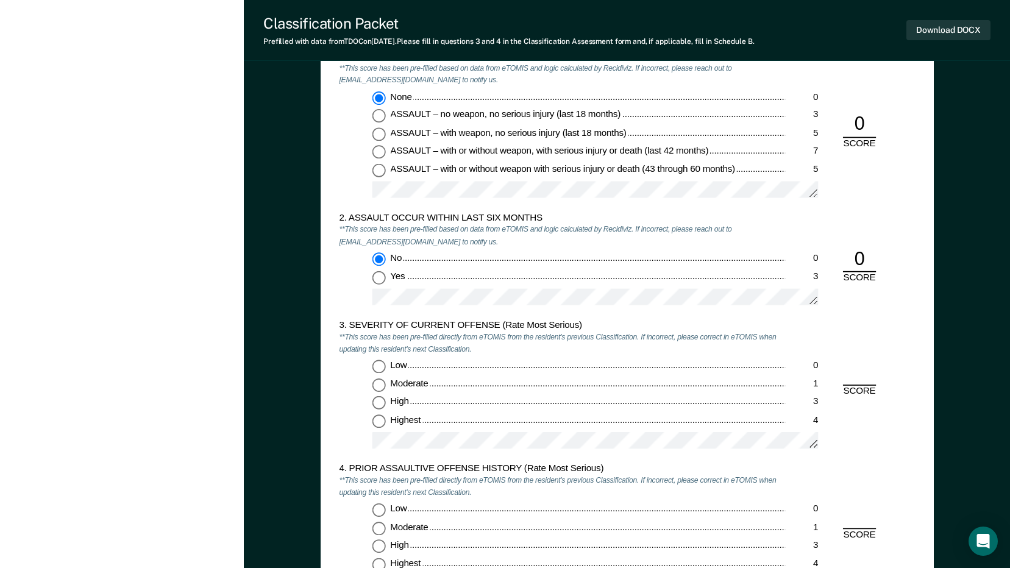
scroll to position [1036, 0]
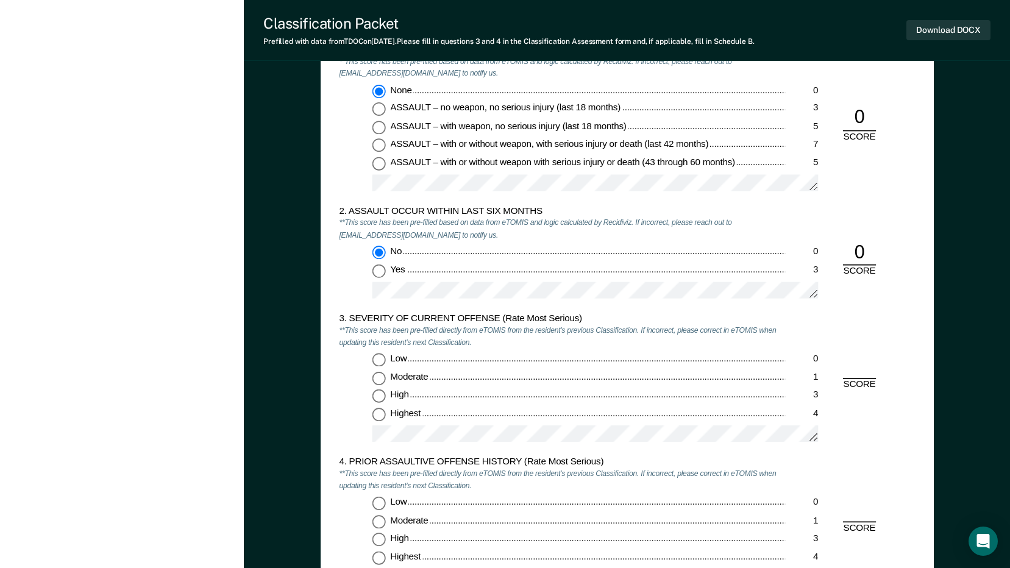
click at [378, 414] on input "Highest 4" at bounding box center [378, 414] width 13 height 13
type textarea "x"
radio input "true"
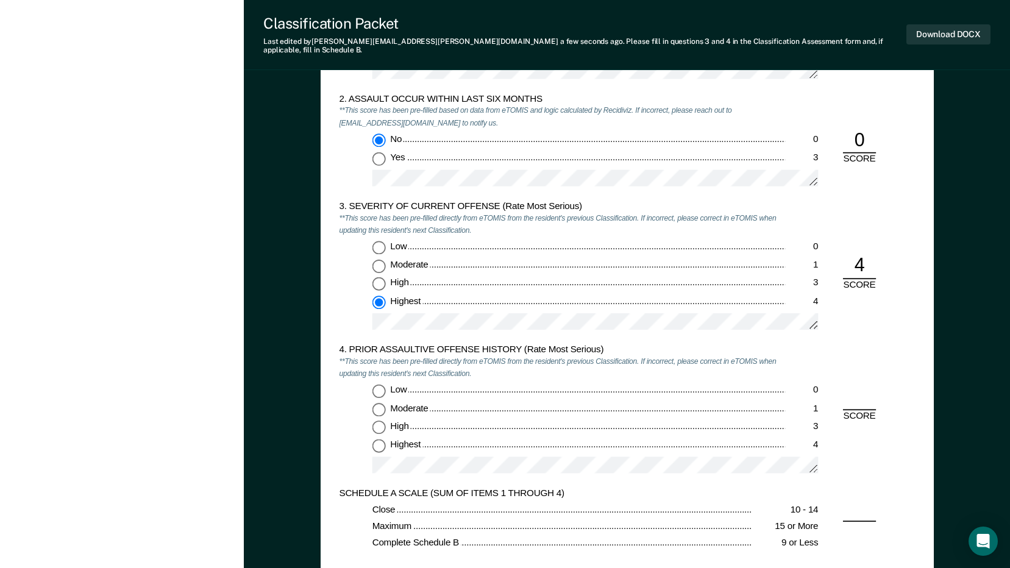
scroll to position [1158, 0]
click at [379, 386] on input "Low 0" at bounding box center [378, 390] width 13 height 13
type textarea "x"
radio input "true"
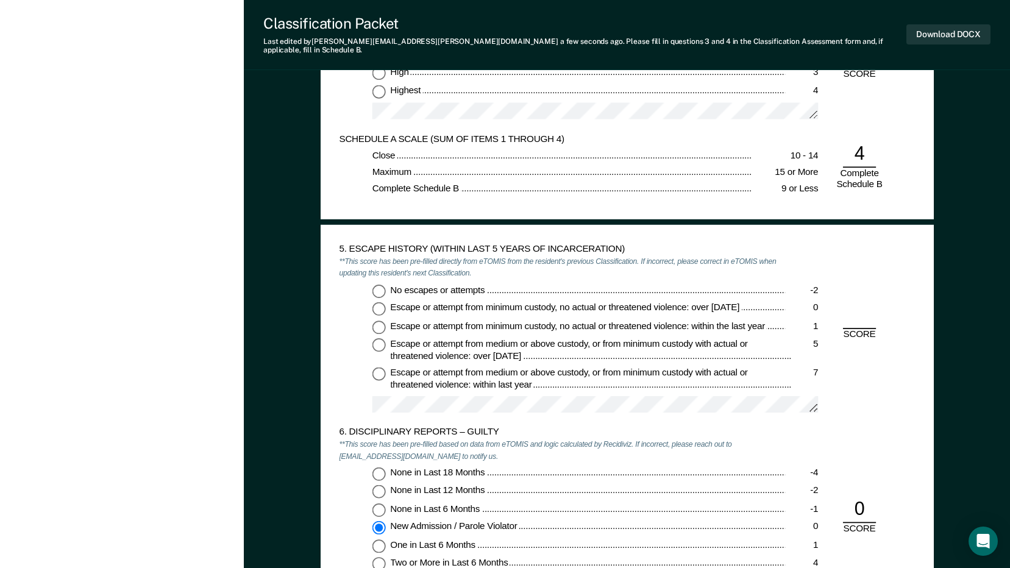
scroll to position [1524, 0]
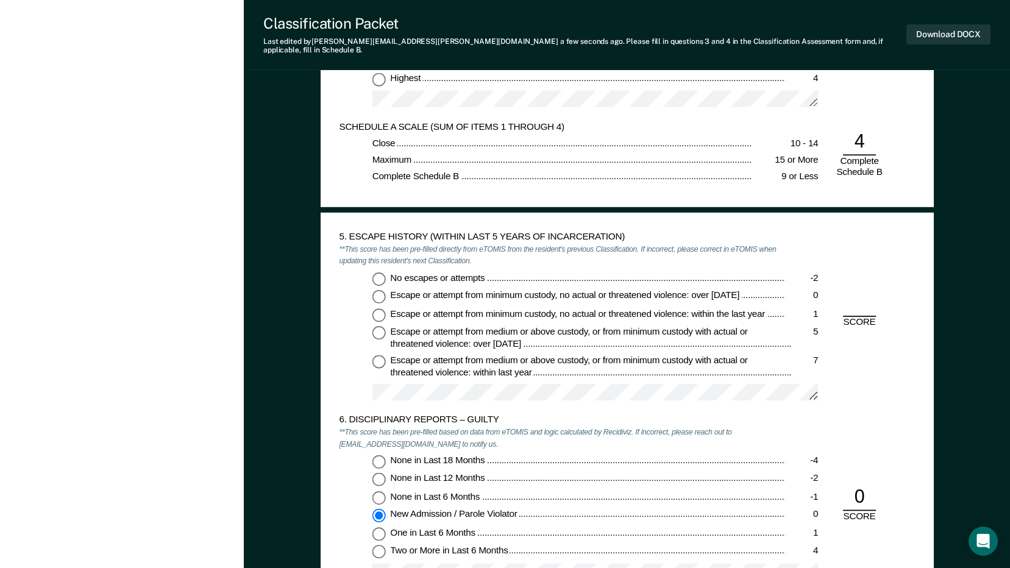
click at [379, 272] on input "No escapes or attempts -2" at bounding box center [378, 278] width 13 height 13
type textarea "x"
radio input "true"
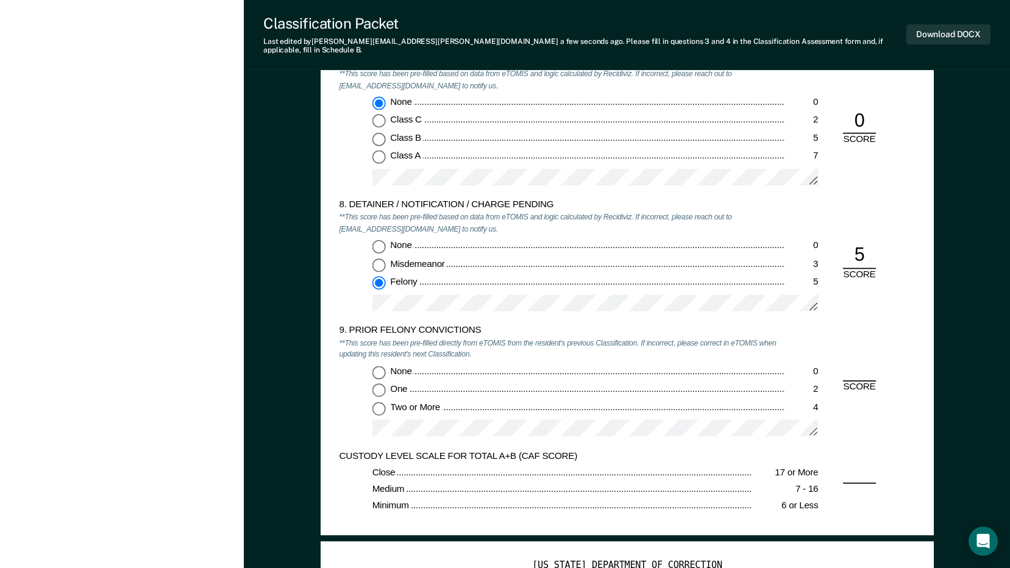
scroll to position [2072, 0]
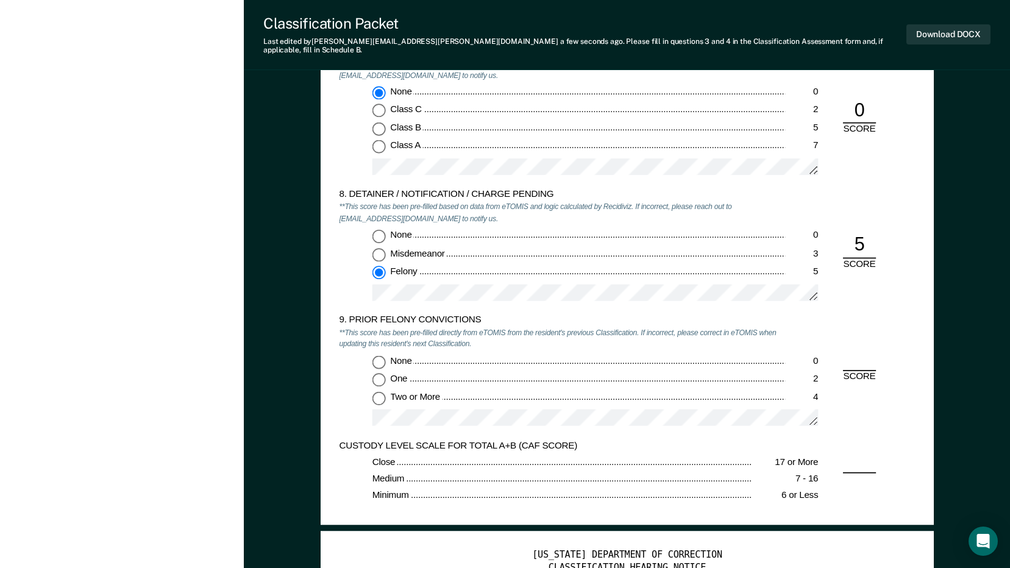
click at [380, 355] on input "None 0" at bounding box center [378, 361] width 13 height 13
type textarea "x"
radio input "true"
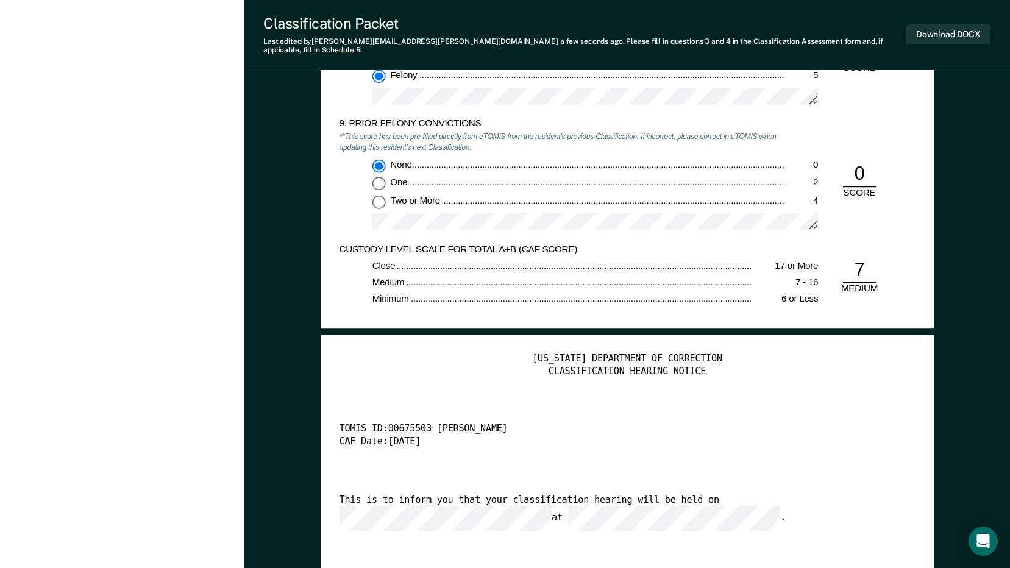
scroll to position [2316, 0]
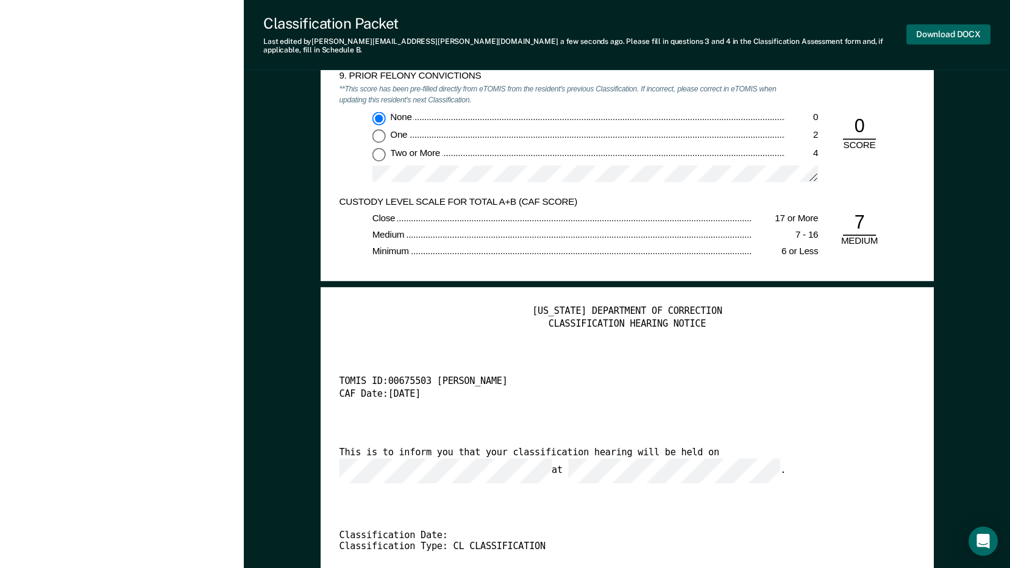
click at [936, 27] on button "Download DOCX" at bounding box center [948, 34] width 84 height 20
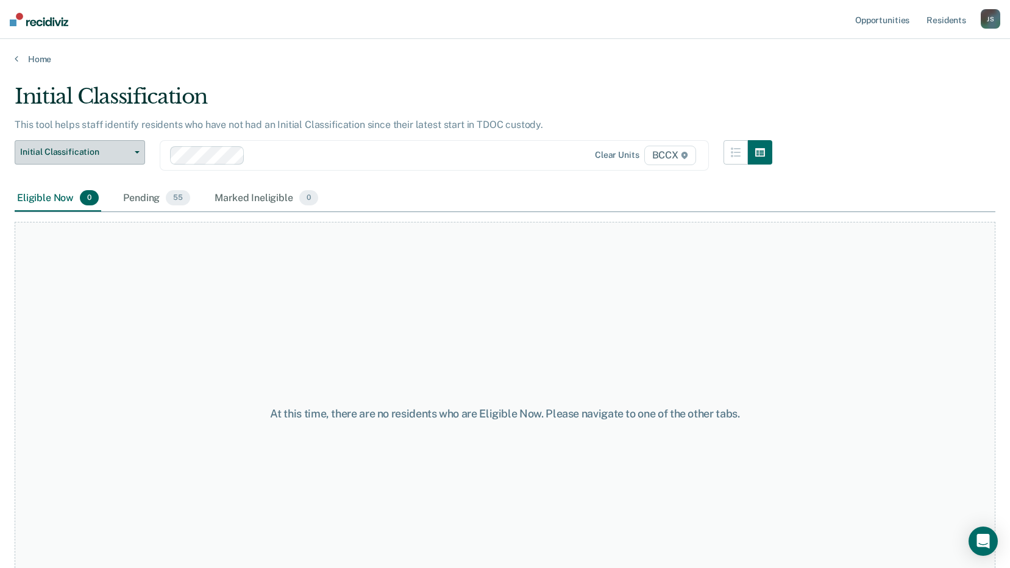
click at [127, 155] on span "Initial Classification" at bounding box center [75, 152] width 110 height 10
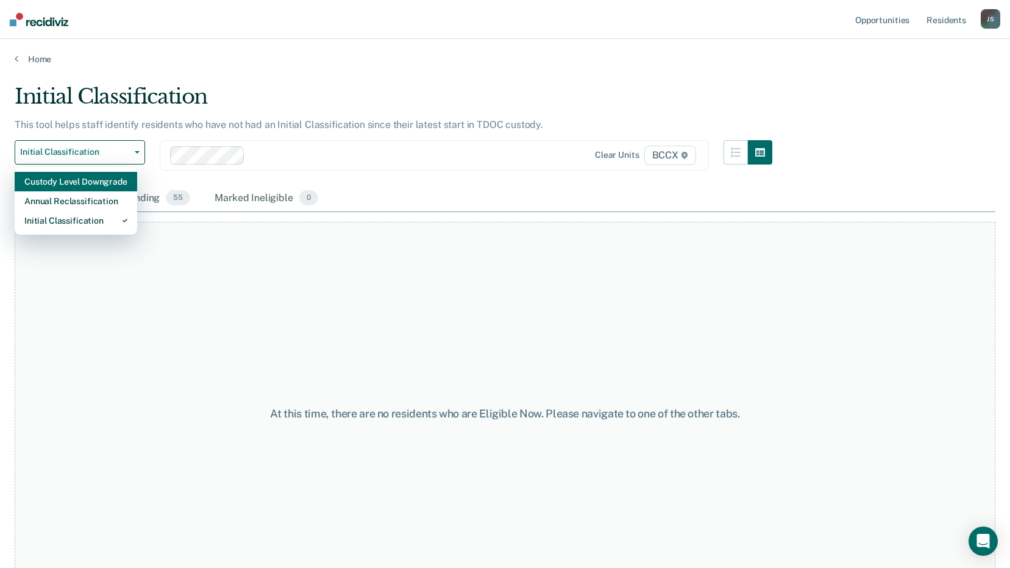
click at [104, 184] on div "Custody Level Downgrade" at bounding box center [75, 182] width 103 height 20
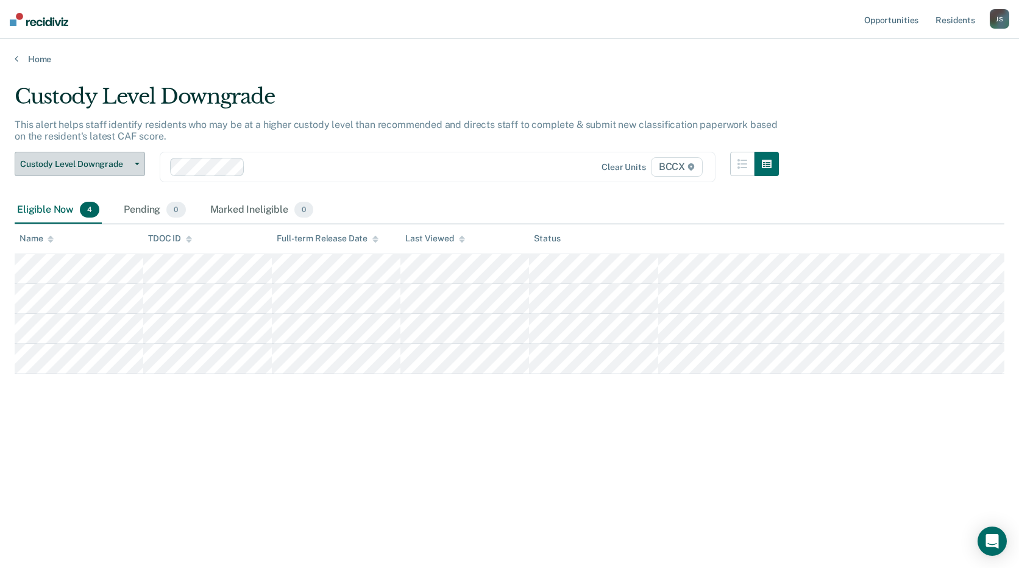
click at [135, 158] on button "Custody Level Downgrade" at bounding box center [80, 164] width 130 height 24
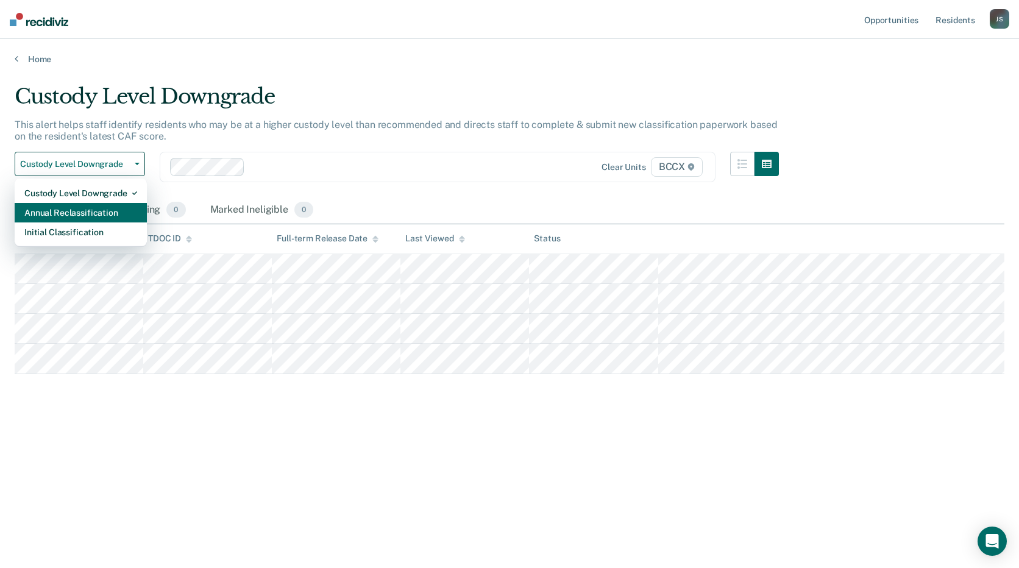
click at [101, 208] on div "Annual Reclassification" at bounding box center [80, 213] width 113 height 20
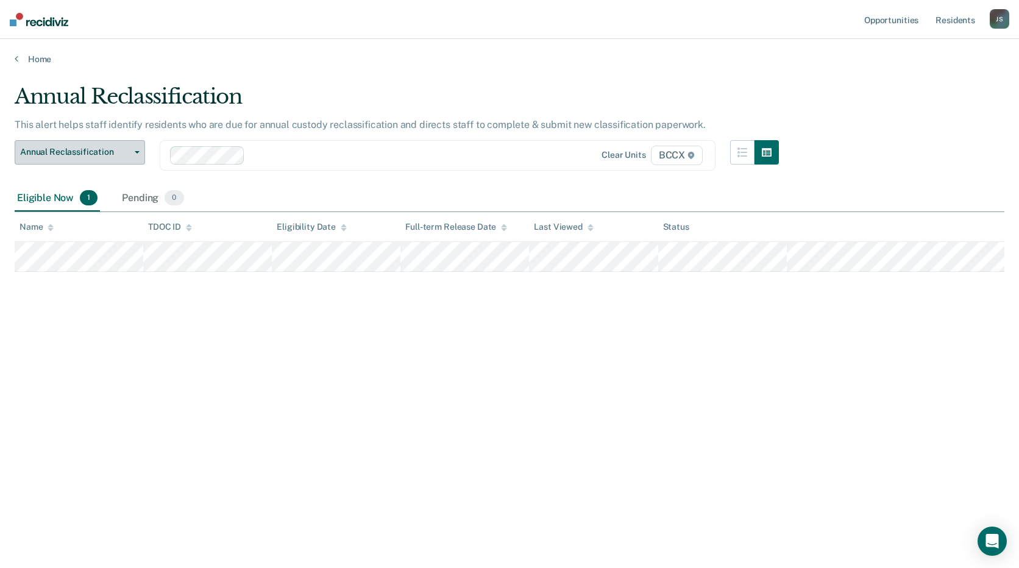
click at [105, 153] on span "Annual Reclassification" at bounding box center [75, 152] width 110 height 10
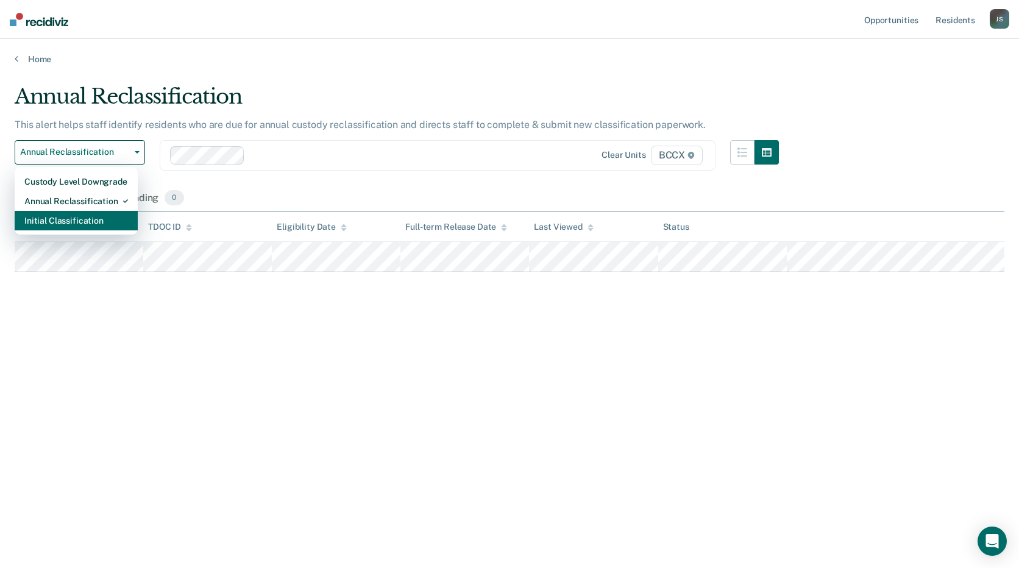
click at [106, 222] on div "Initial Classification" at bounding box center [76, 221] width 104 height 20
